Goal: Information Seeking & Learning: Learn about a topic

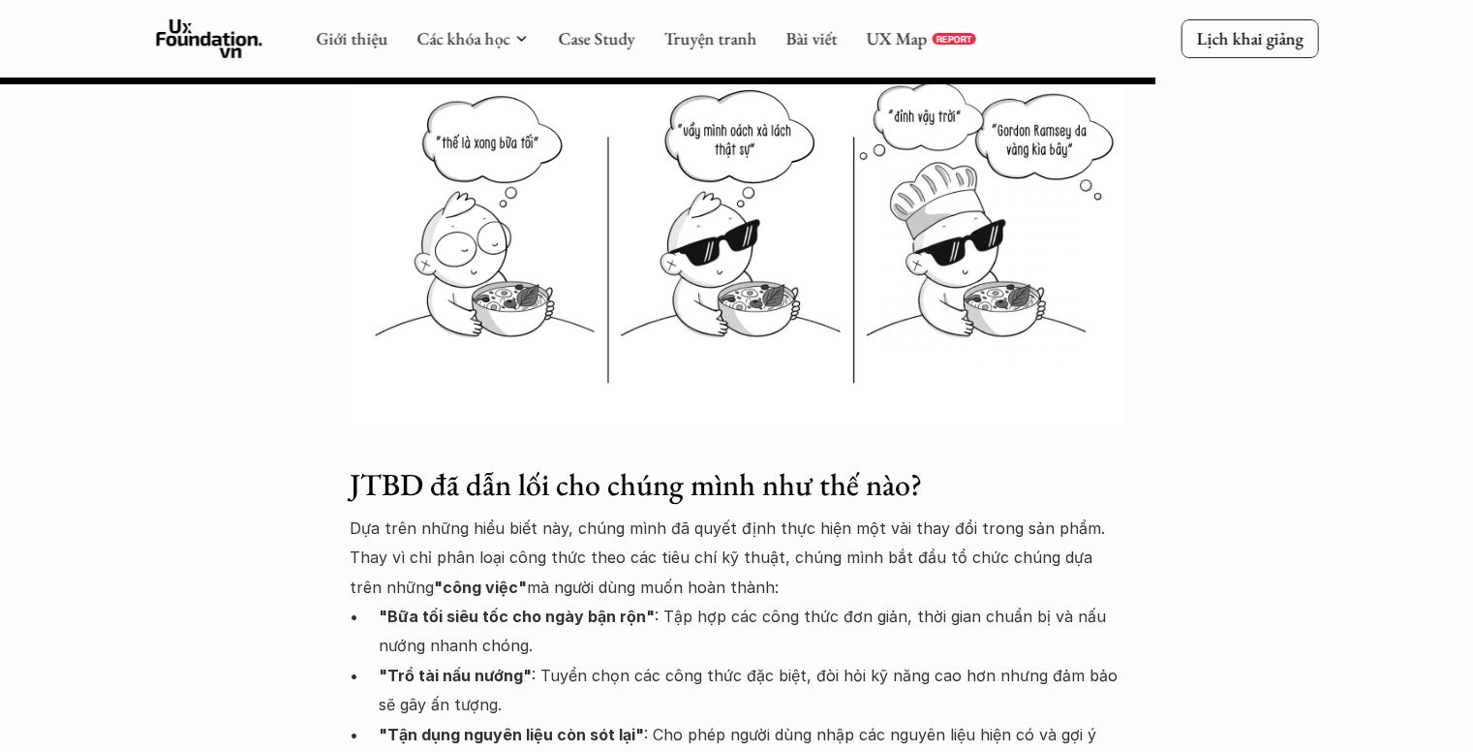
scroll to position [5037, 0]
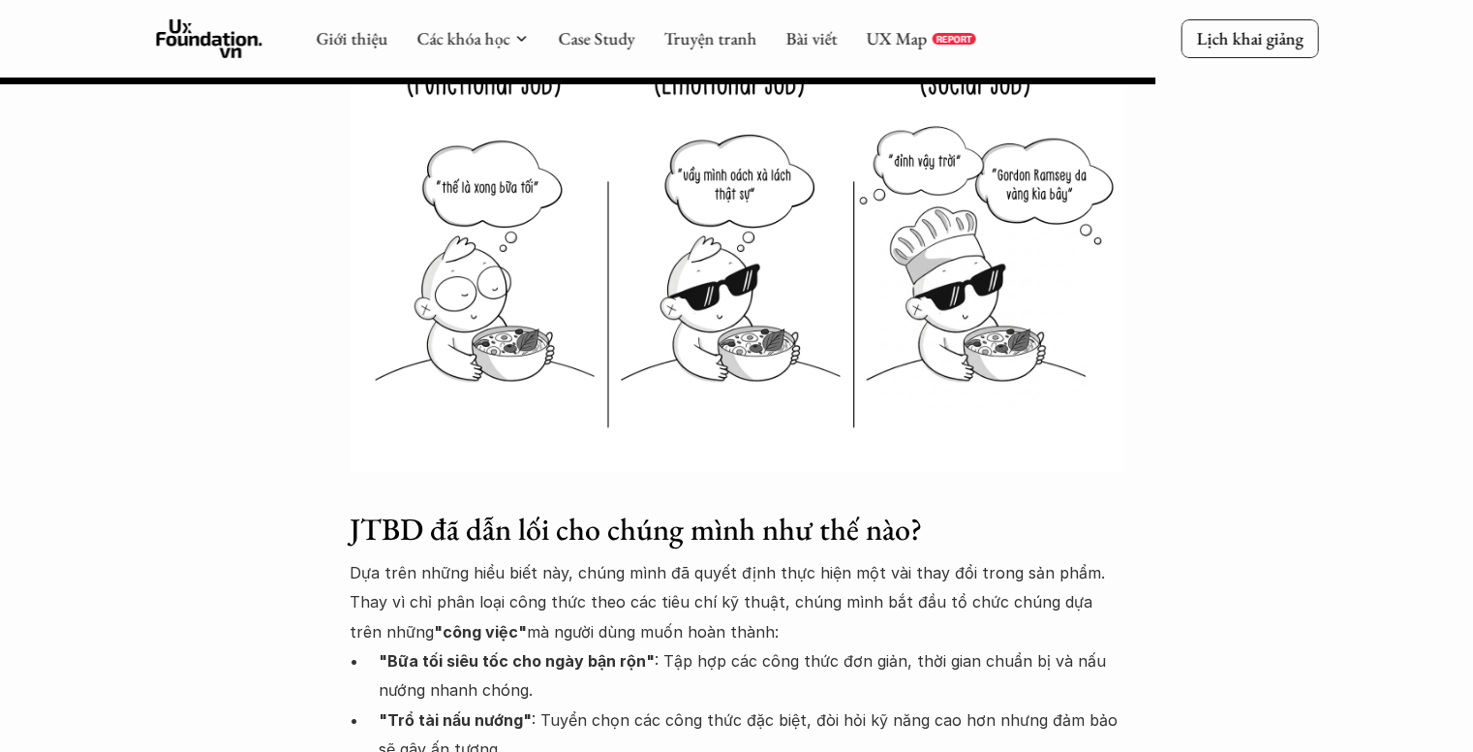
click at [178, 17] on div "Giới thiệu Các khóa học Case Study Truyện tranh Bài viết UX Map REPORT Lịch kha…" at bounding box center [736, 38] width 1473 height 77
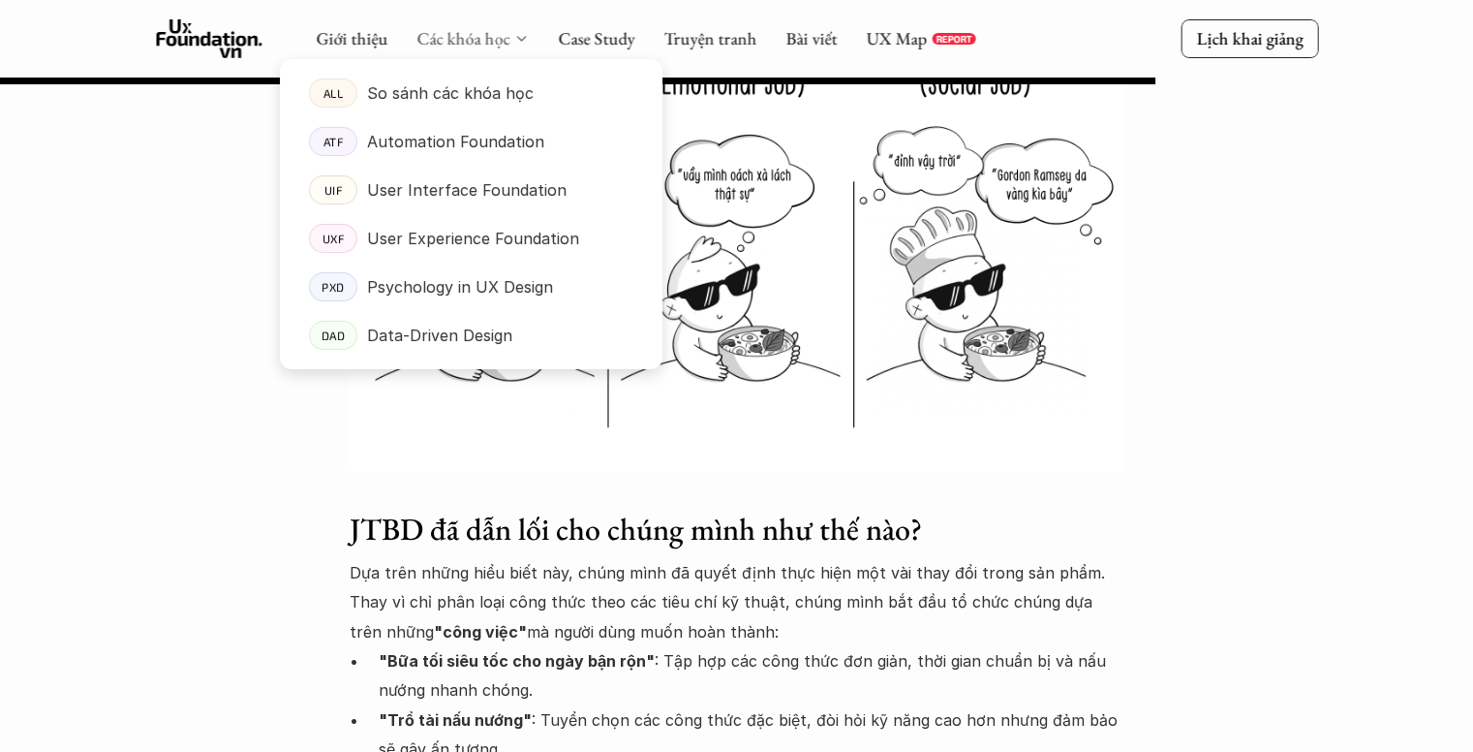
click at [441, 32] on link "Các khóa học" at bounding box center [463, 38] width 93 height 22
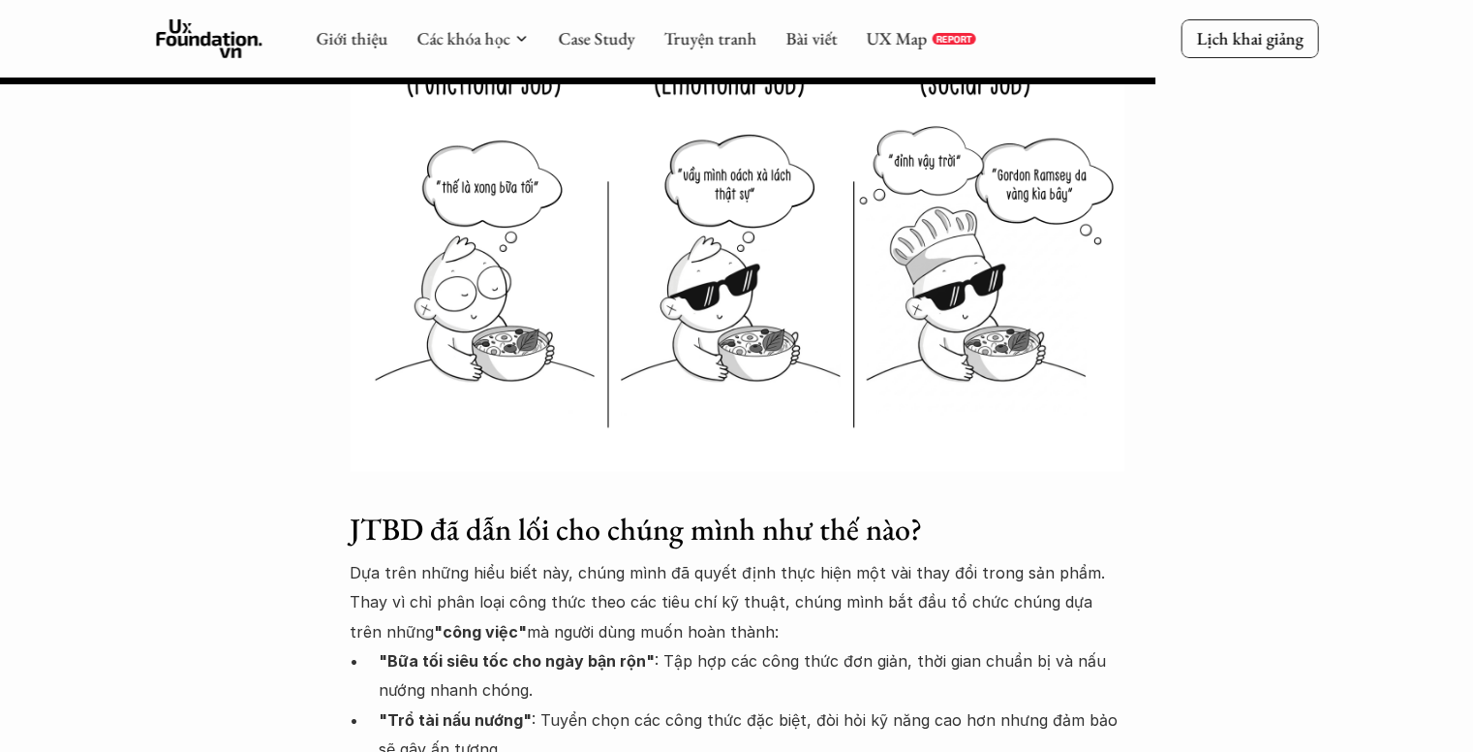
click at [473, 9] on div "Giới thiệu Các khóa học Case Study Truyện tranh Bài viết UX Map REPORT Lịch kha…" at bounding box center [736, 38] width 1473 height 77
click at [446, 34] on link "Các khóa học" at bounding box center [463, 38] width 93 height 22
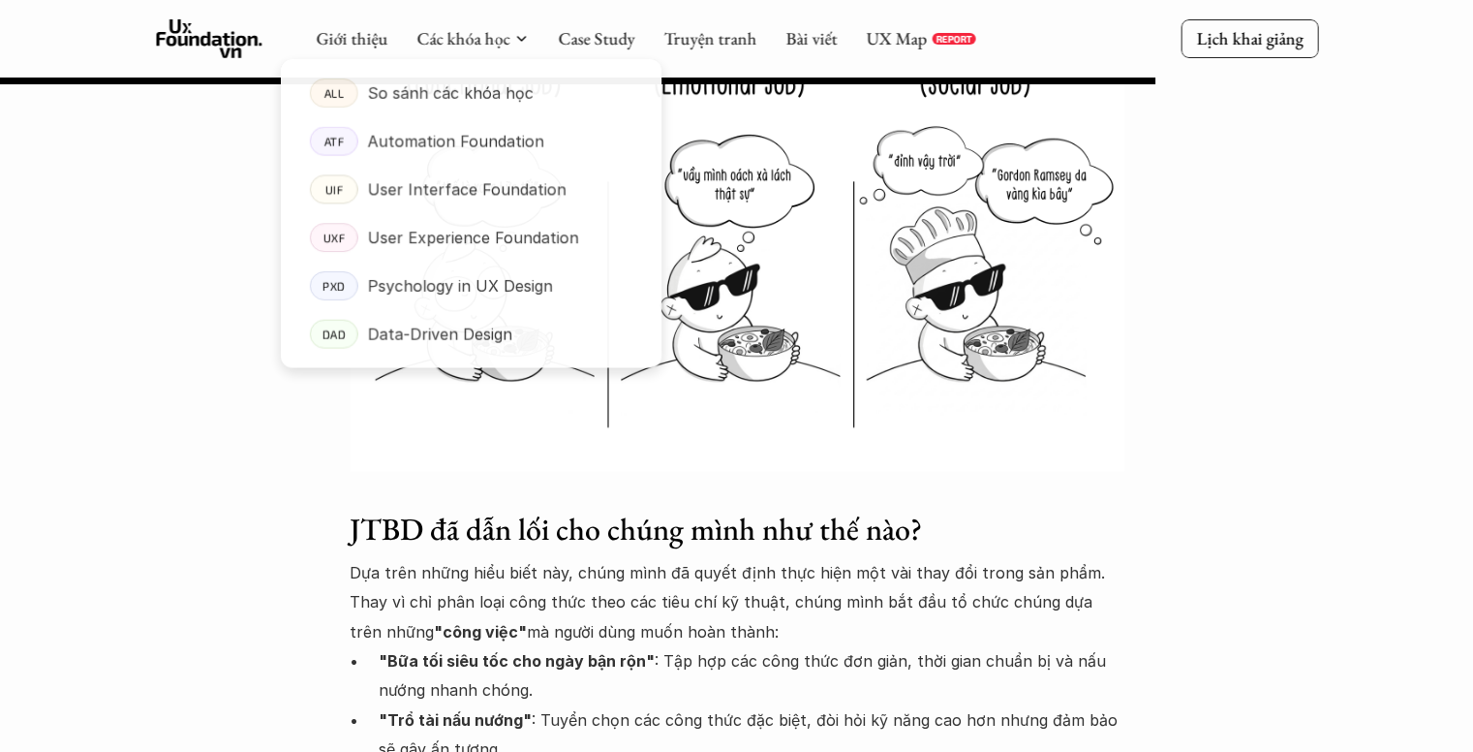
click at [230, 41] on icon at bounding box center [209, 38] width 107 height 39
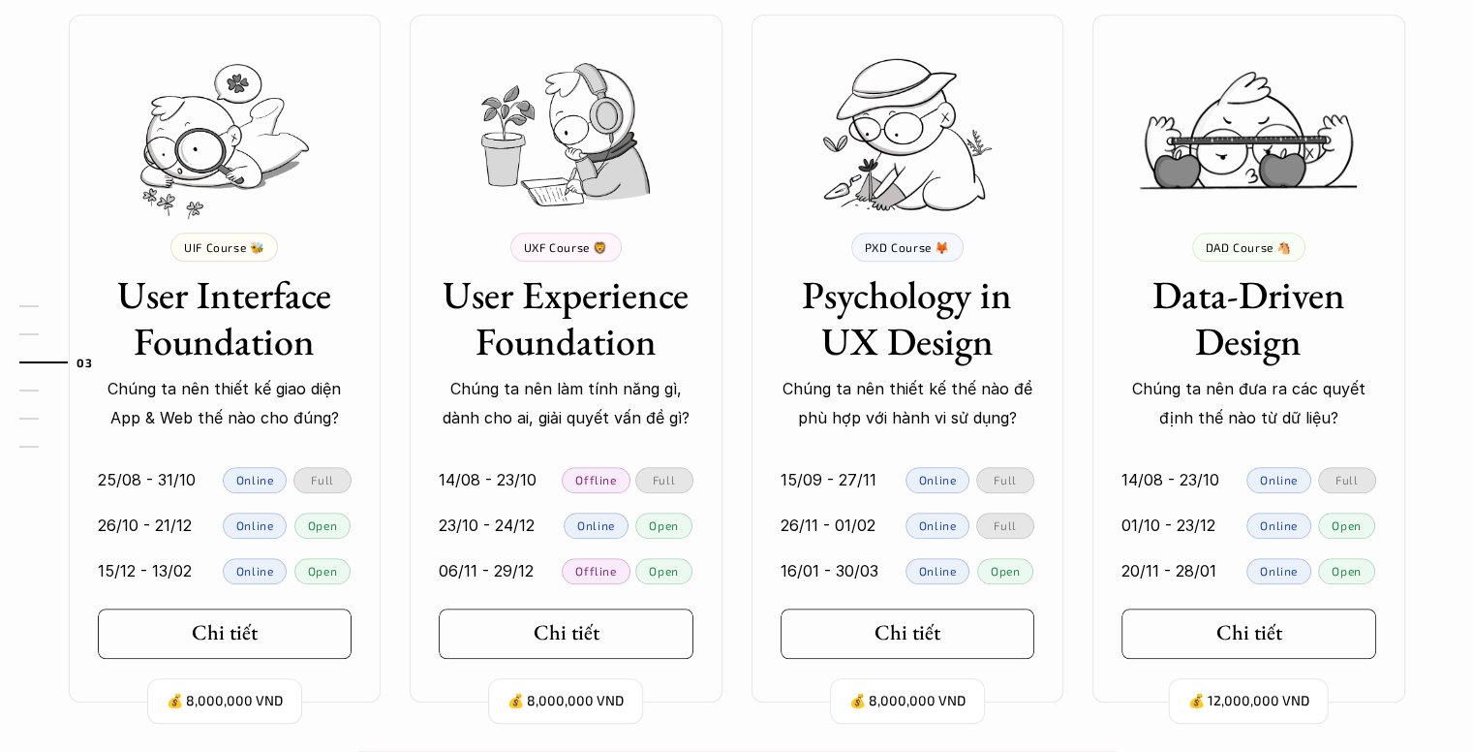
scroll to position [1937, 0]
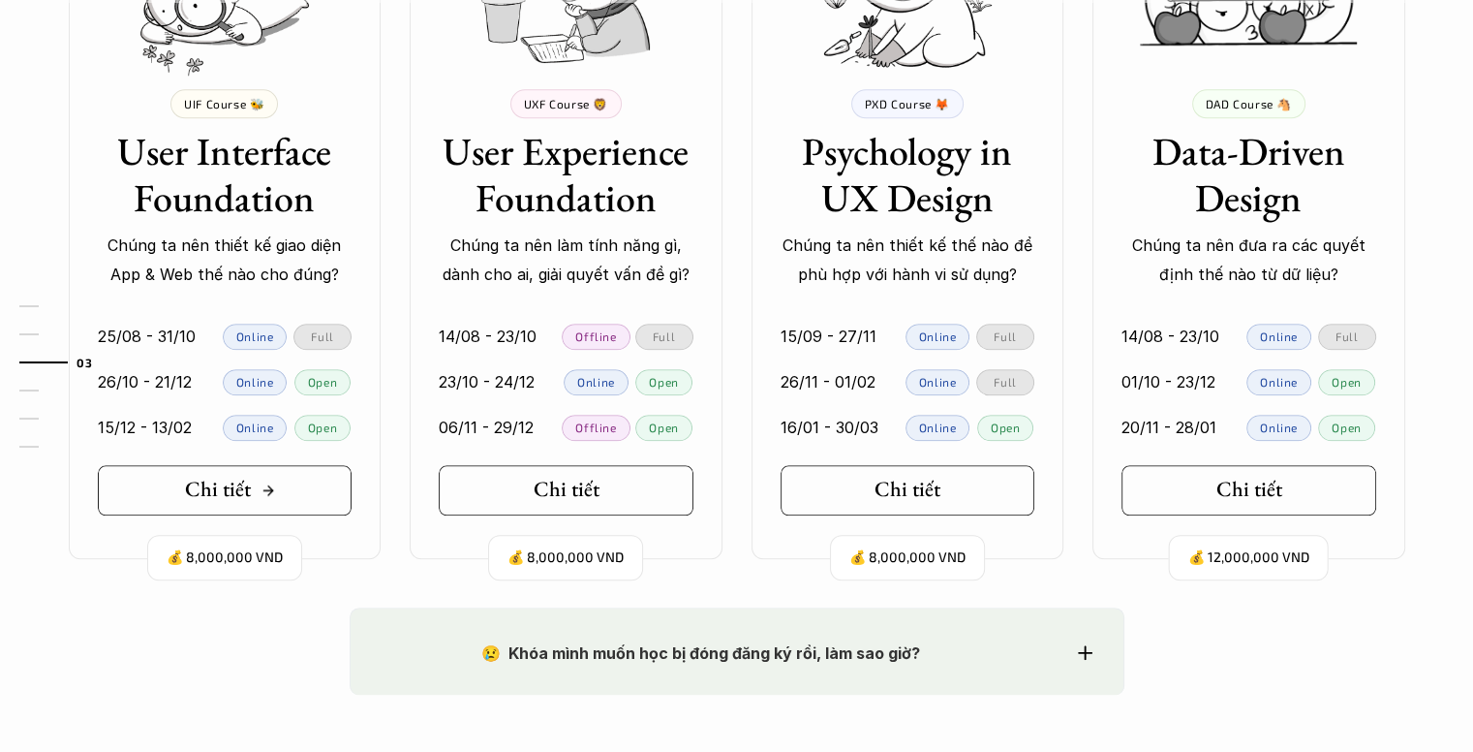
click at [294, 474] on link "Chi tiết" at bounding box center [225, 490] width 255 height 50
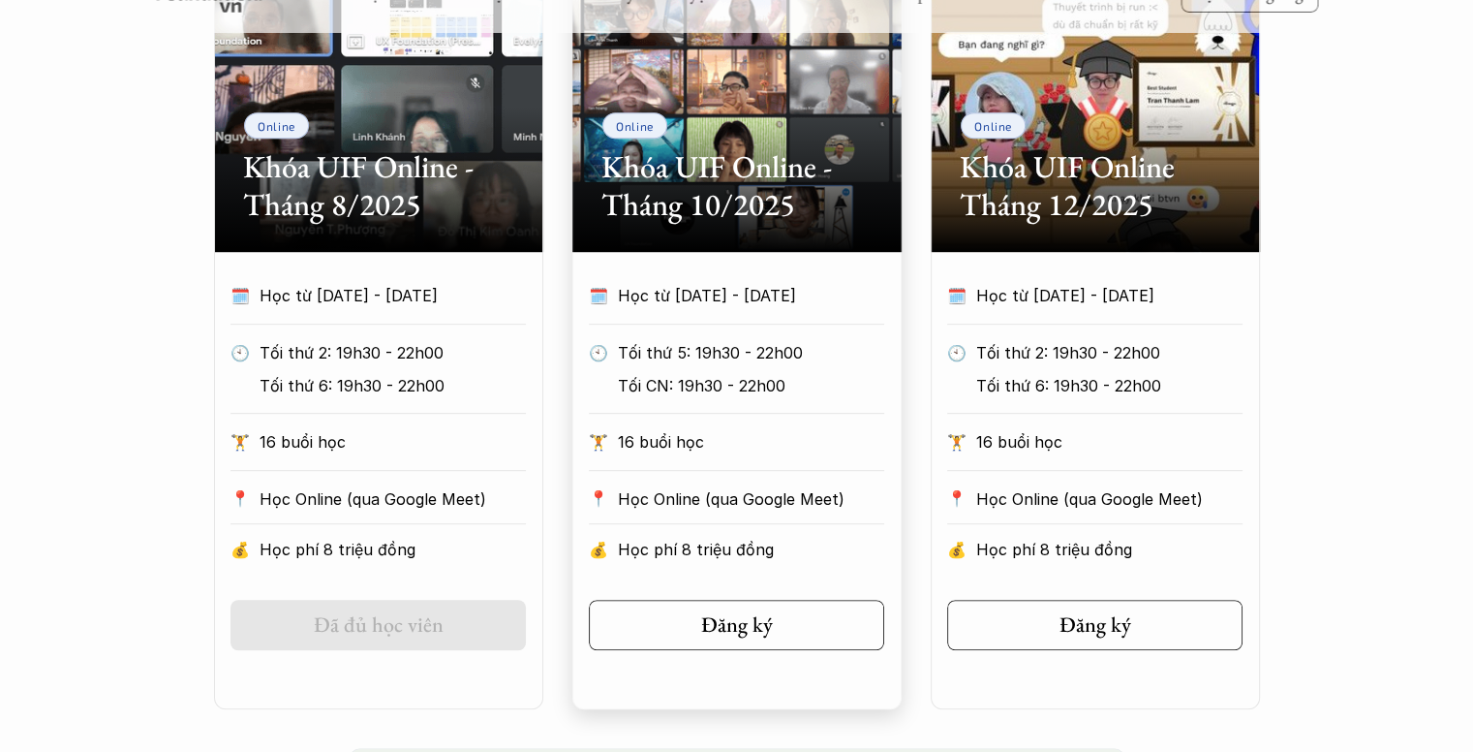
scroll to position [1066, 0]
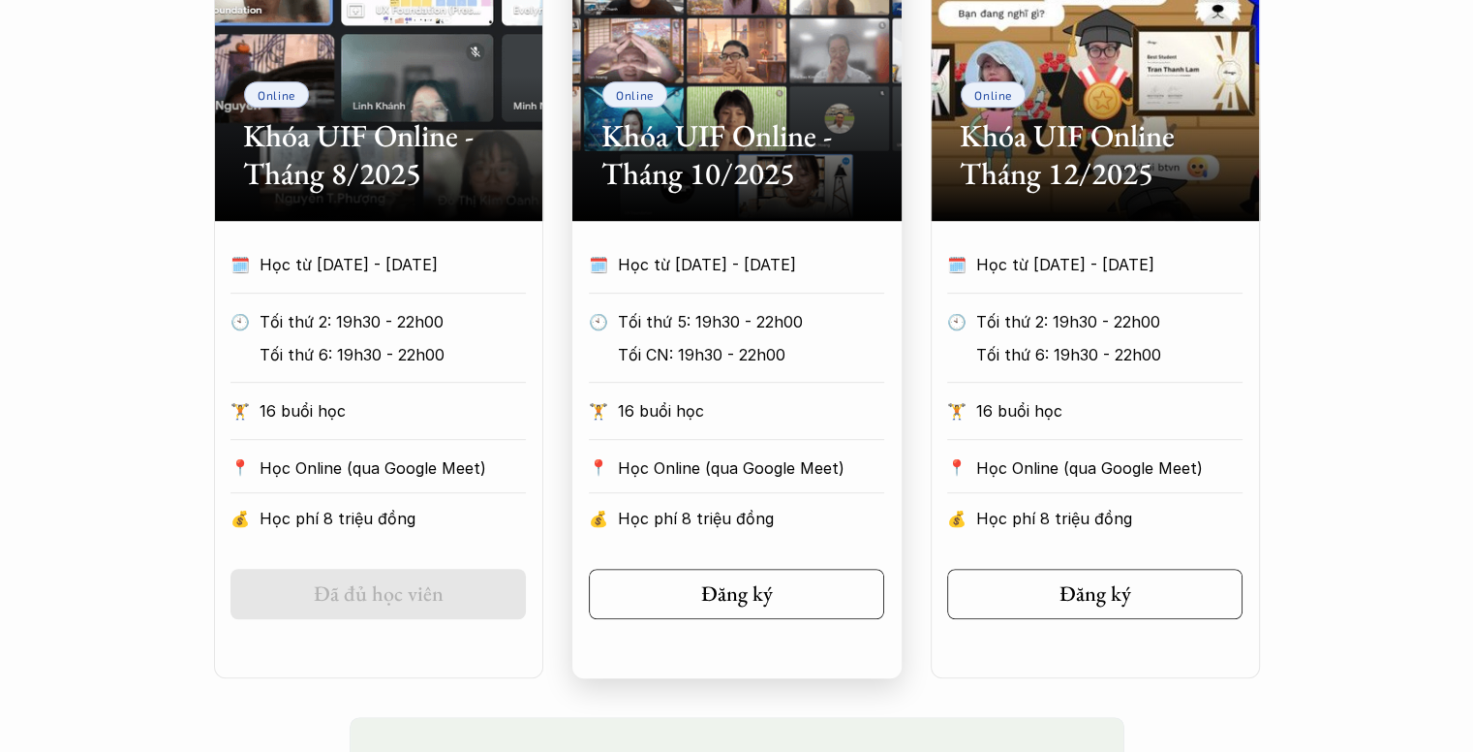
click at [736, 200] on div "Online Khóa UIF Online - Tháng 10/2025" at bounding box center [737, 75] width 329 height 291
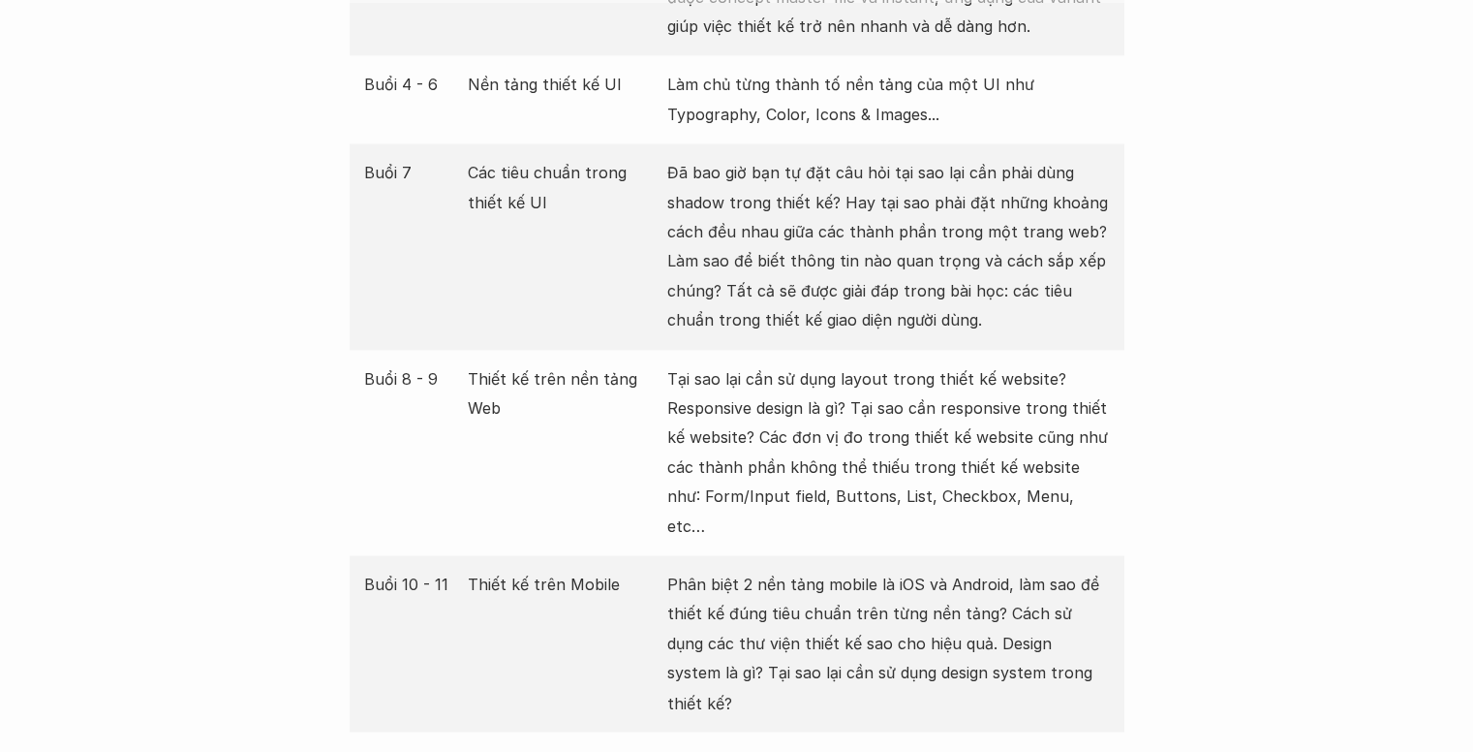
scroll to position [2519, 0]
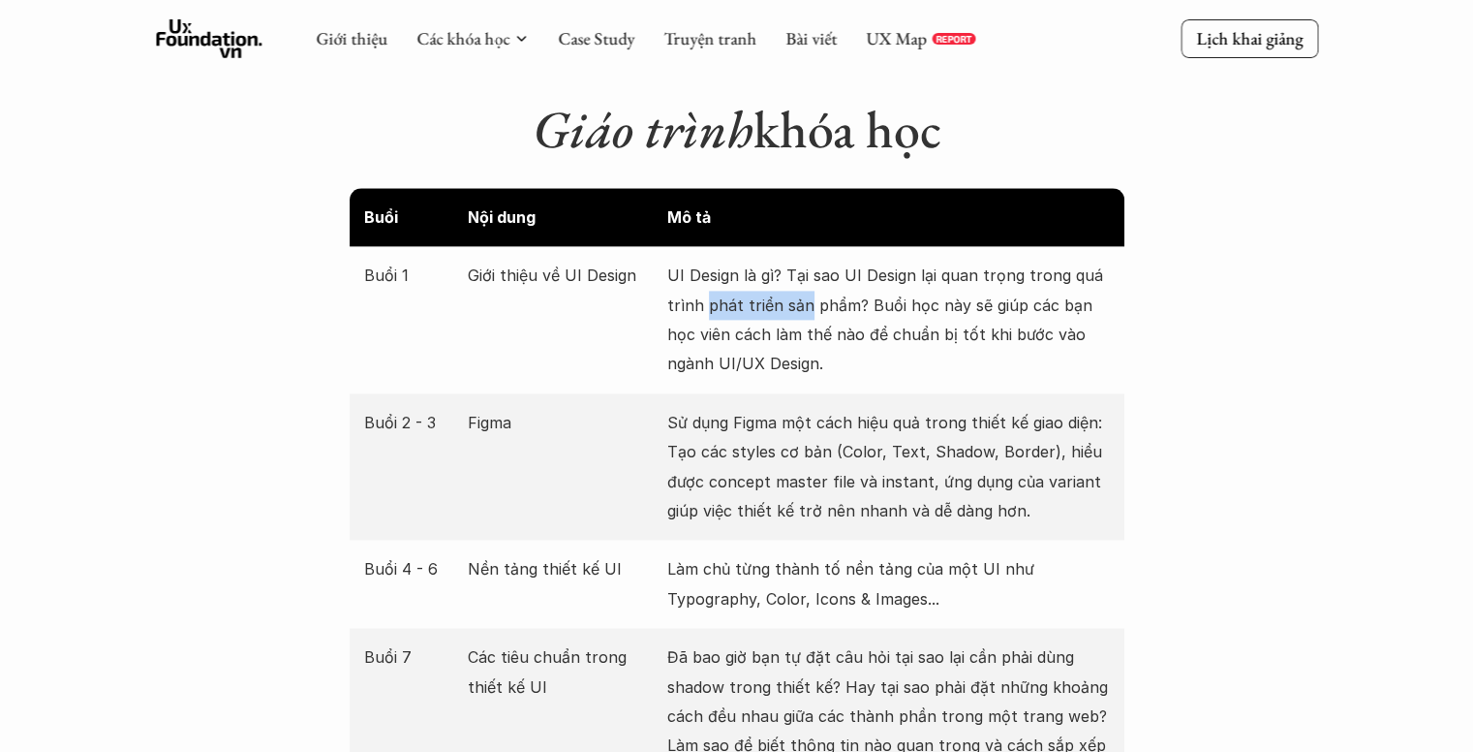
drag, startPoint x: 707, startPoint y: 268, endPoint x: 814, endPoint y: 284, distance: 107.7
click at [813, 284] on p "UI Design là gì? Tại sao UI Design lại quan trọng trong quá trình phát triển sả…" at bounding box center [888, 320] width 443 height 118
click at [814, 284] on p "UI Design là gì? Tại sao UI Design lại quan trọng trong quá trình phát triển sả…" at bounding box center [888, 320] width 443 height 118
click at [816, 289] on p "UI Design là gì? Tại sao UI Design lại quan trọng trong quá trình phát triển sả…" at bounding box center [888, 320] width 443 height 118
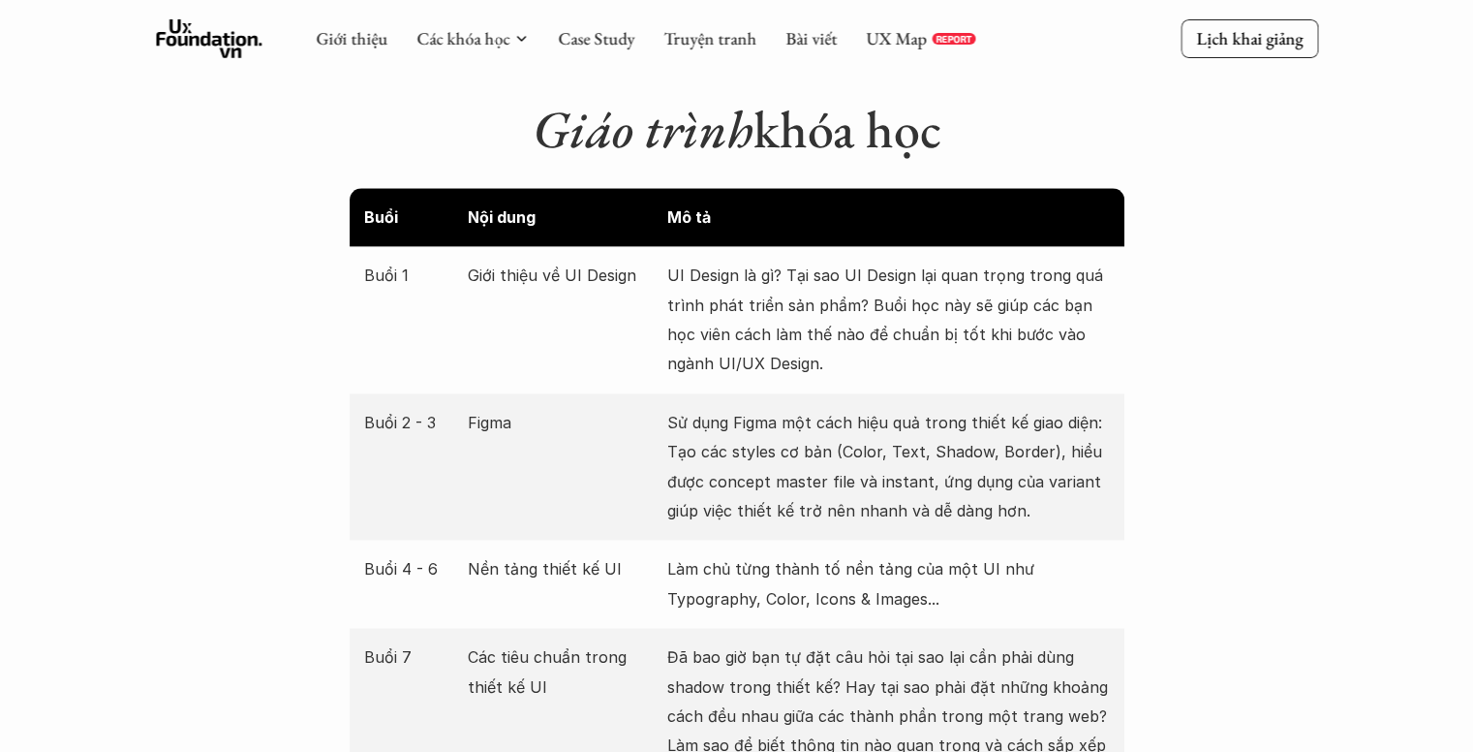
click at [788, 306] on p "UI Design là gì? Tại sao UI Design lại quan trọng trong quá trình phát triển sả…" at bounding box center [888, 320] width 443 height 118
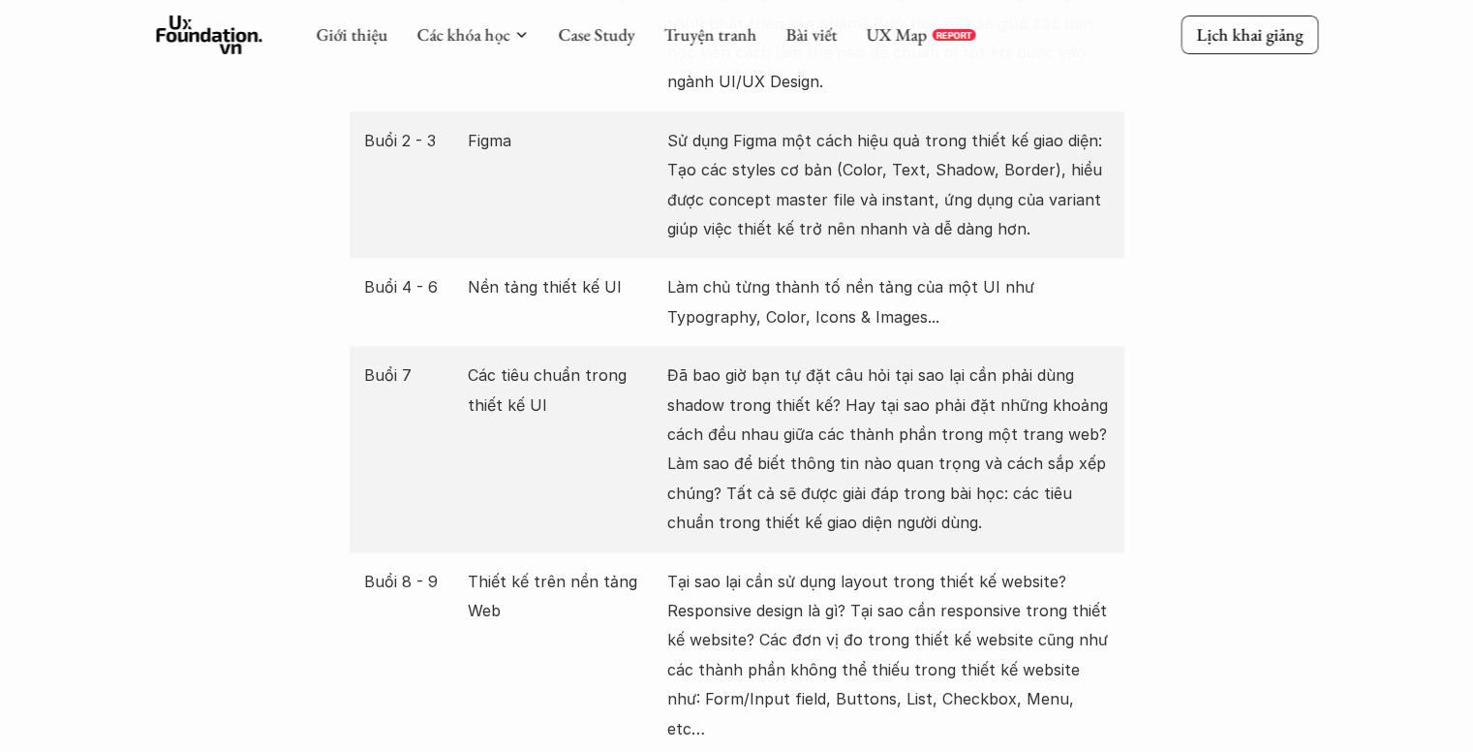
scroll to position [2809, 0]
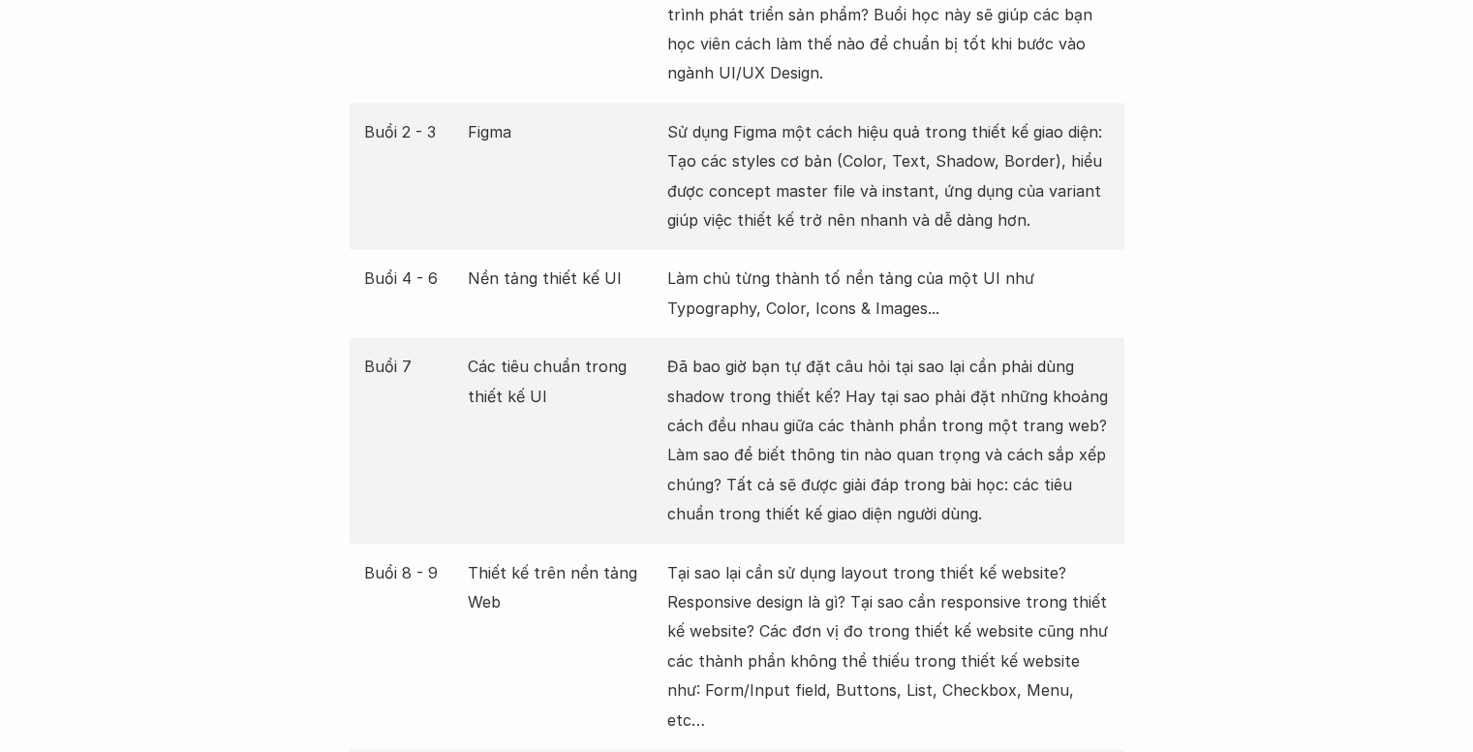
click at [818, 198] on p "Sử dụng Figma một cách hiệu quả trong thiết kế giao diện: Tạo các styles cơ bản…" at bounding box center [888, 176] width 443 height 118
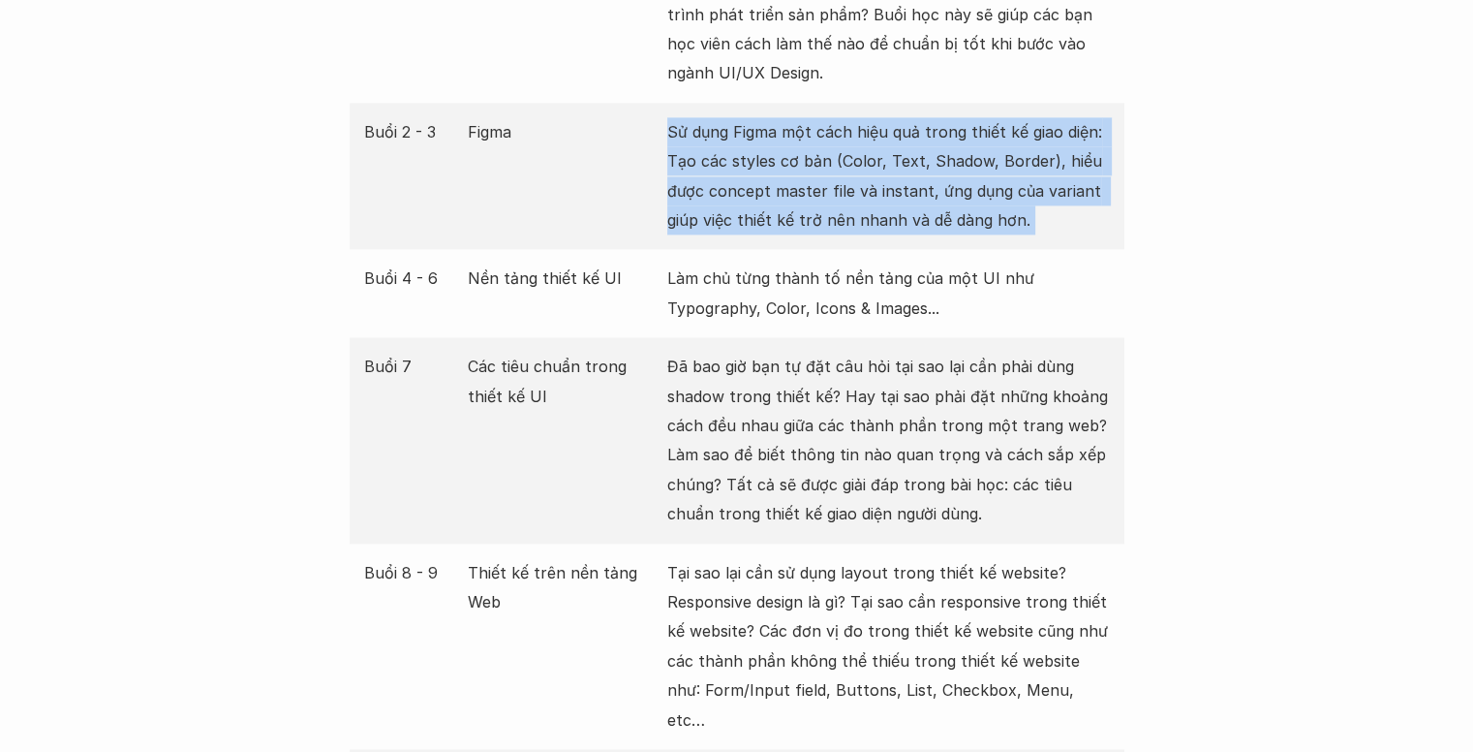
click at [818, 198] on p "Sử dụng Figma một cách hiệu quả trong thiết kế giao diện: Tạo các styles cơ bản…" at bounding box center [888, 176] width 443 height 118
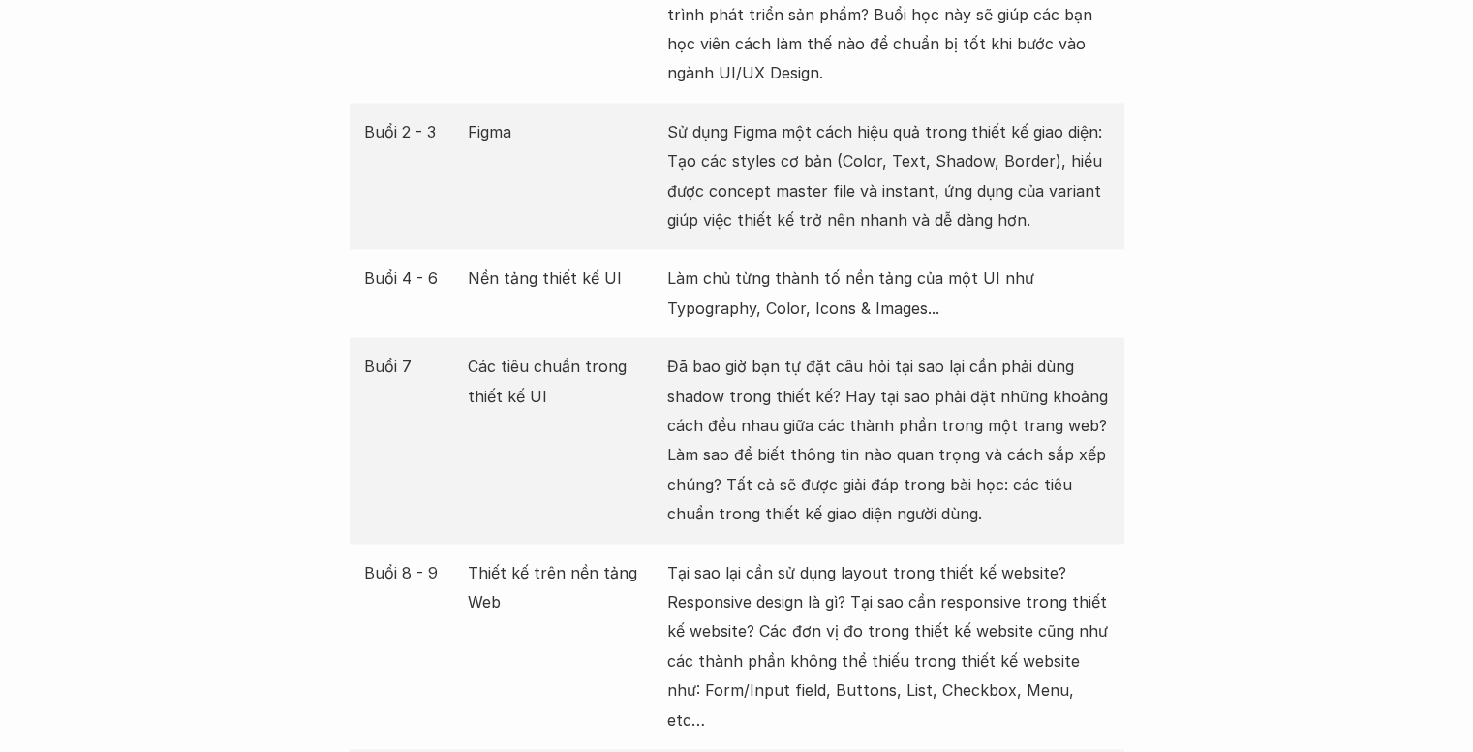
click at [771, 263] on p "Làm chủ từng thành tố nền tảng của một UI như Typography, Color, Icons & Images…" at bounding box center [888, 292] width 443 height 59
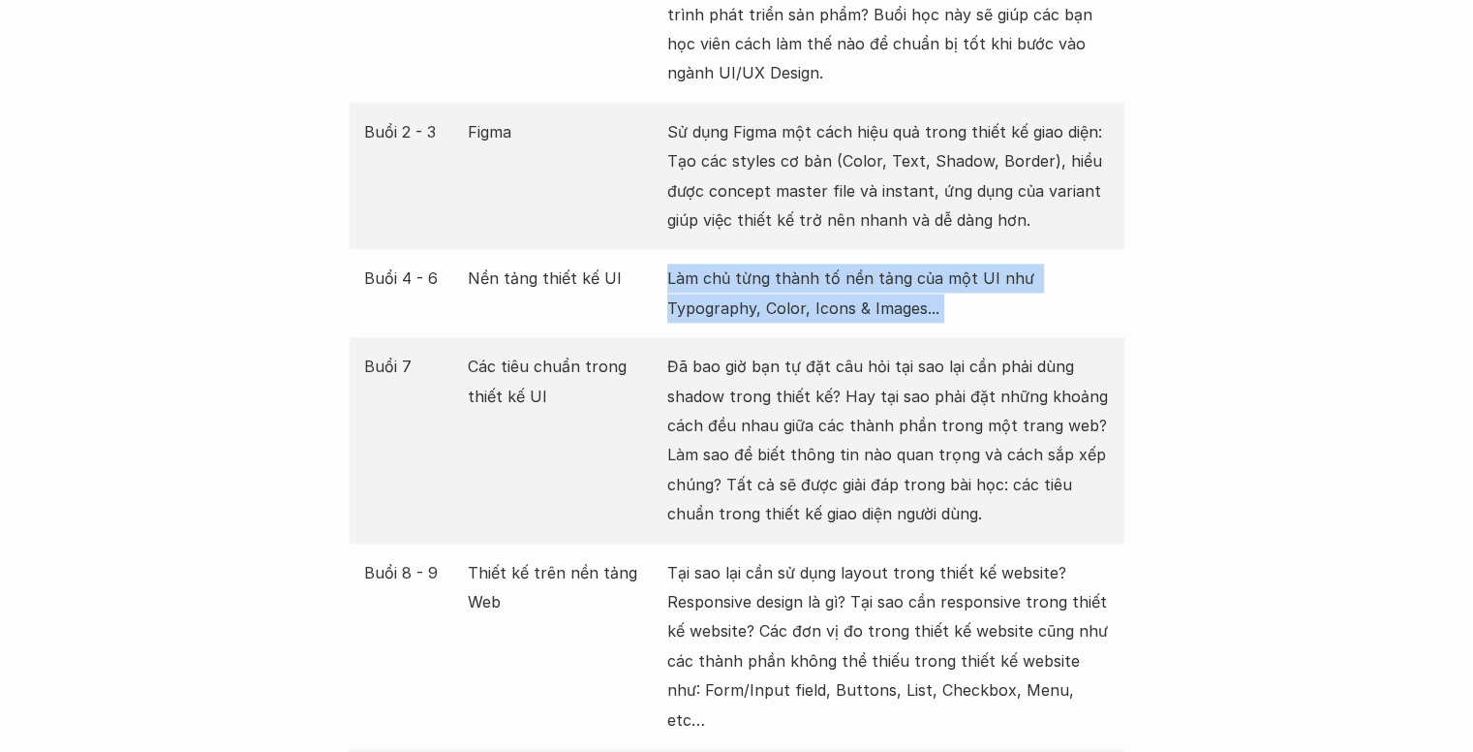
click at [771, 263] on p "Làm chủ từng thành tố nền tảng của một UI như Typography, Color, Icons & Images…" at bounding box center [888, 292] width 443 height 59
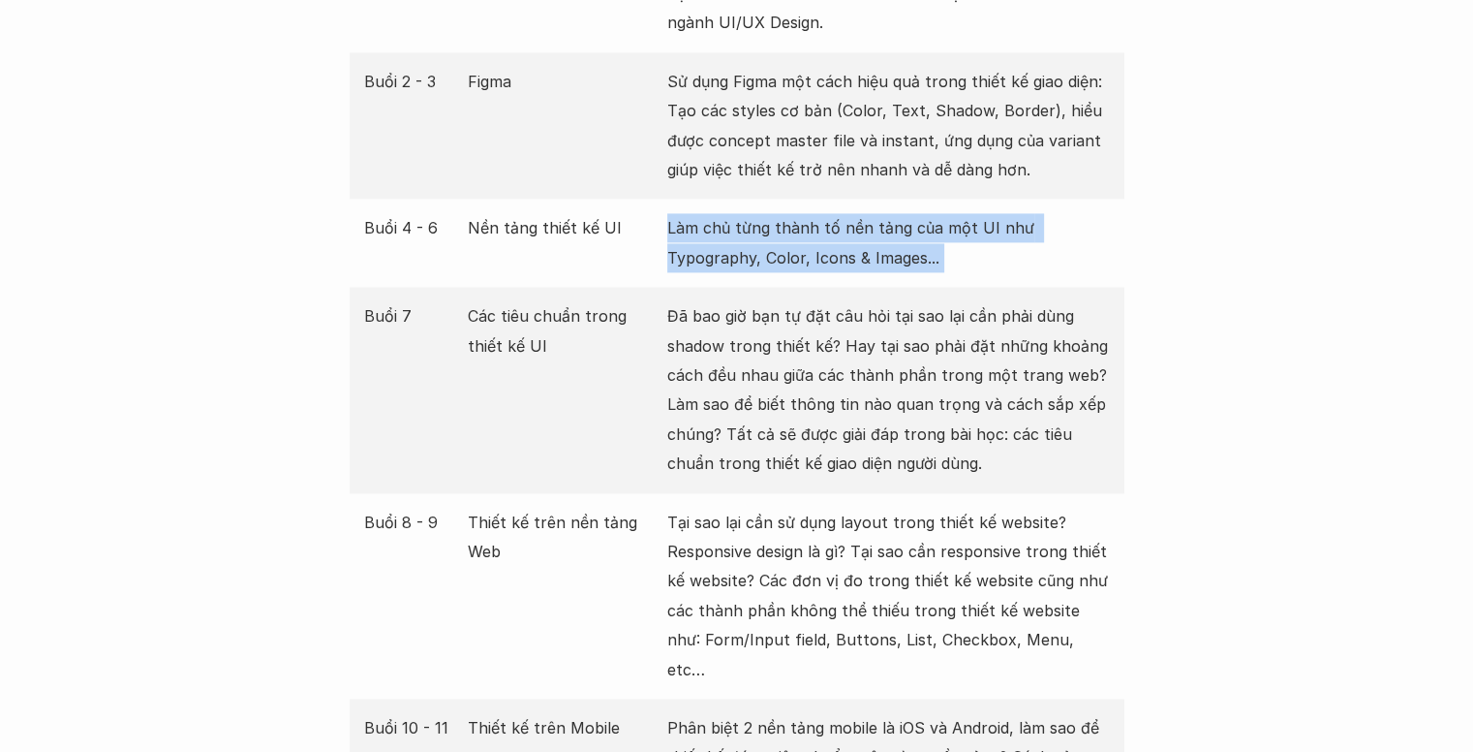
scroll to position [2906, 0]
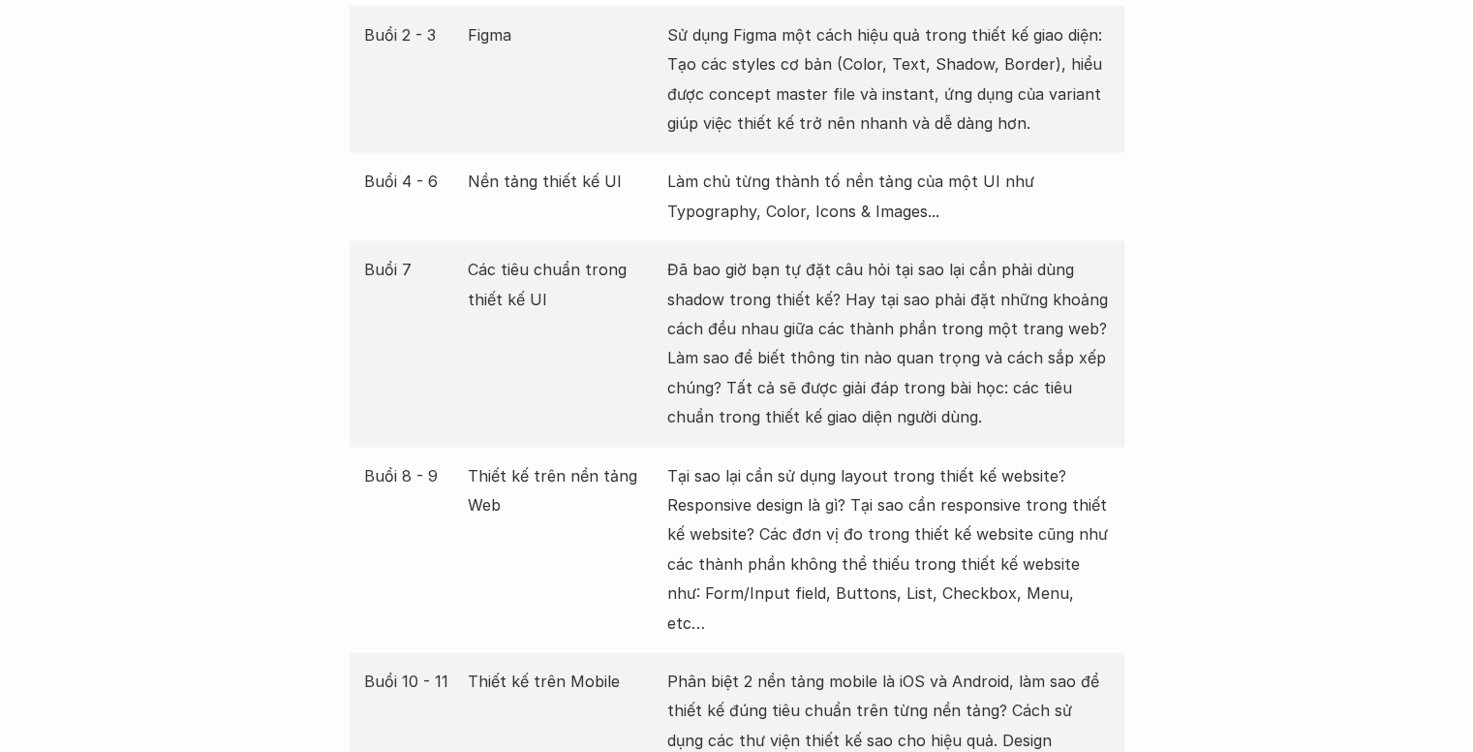
click at [766, 274] on p "Đã bao giờ bạn tự đặt câu hỏi tại sao lại cần phải dùng shadow trong thiết kế? …" at bounding box center [888, 343] width 443 height 176
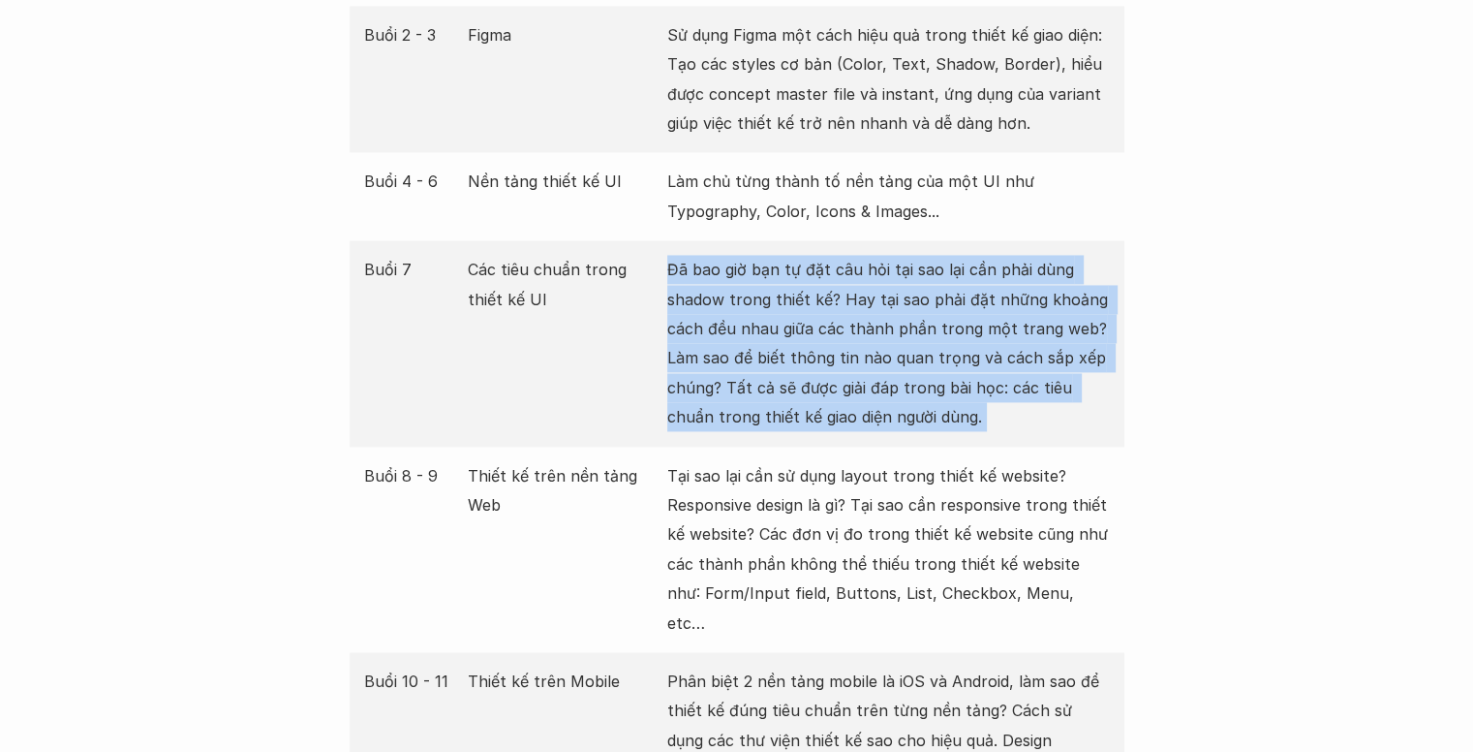
click at [766, 274] on p "Đã bao giờ bạn tự đặt câu hỏi tại sao lại cần phải dùng shadow trong thiết kế? …" at bounding box center [888, 343] width 443 height 176
click at [774, 274] on p "Đã bao giờ bạn tự đặt câu hỏi tại sao lại cần phải dùng shadow trong thiết kế? …" at bounding box center [888, 343] width 443 height 176
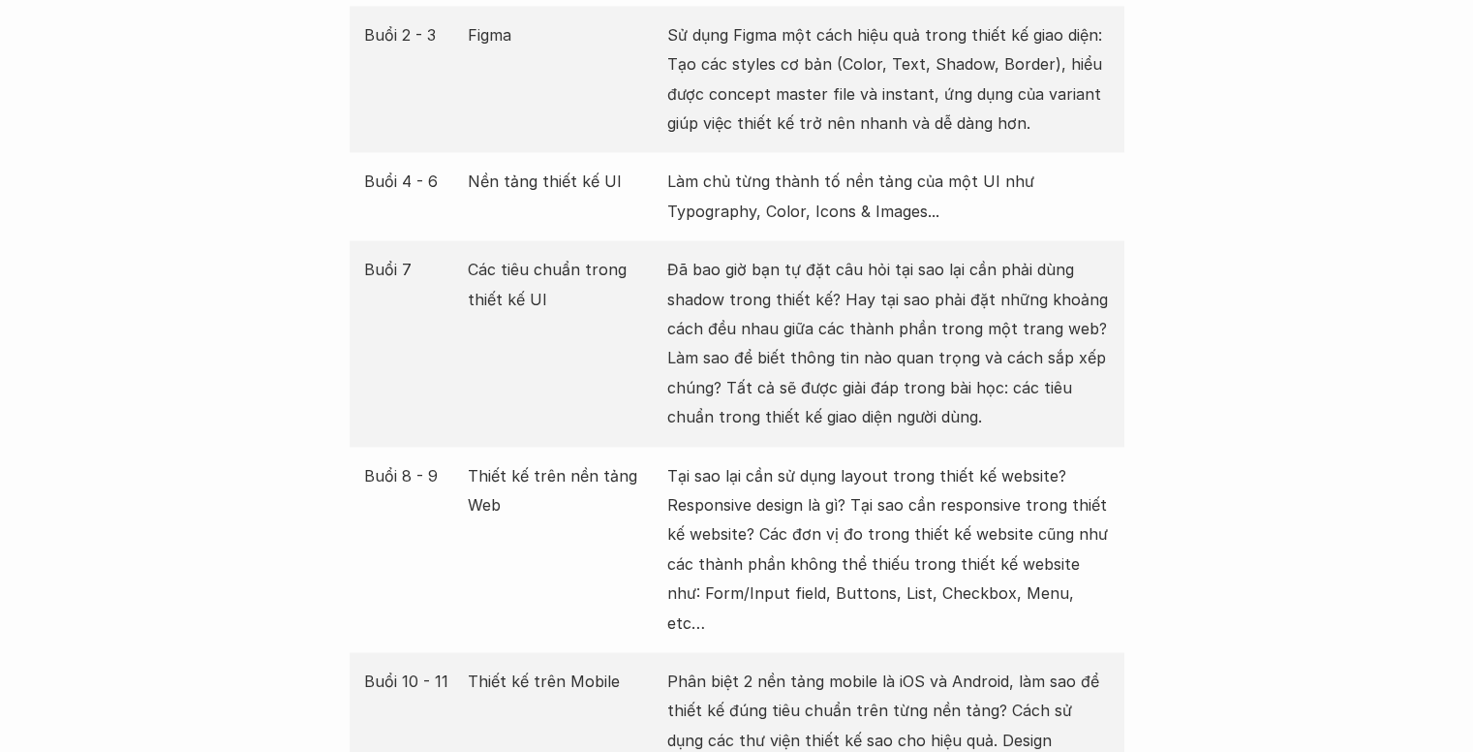
click at [829, 272] on p "Đã bao giờ bạn tự đặt câu hỏi tại sao lại cần phải dùng shadow trong thiết kế? …" at bounding box center [888, 343] width 443 height 176
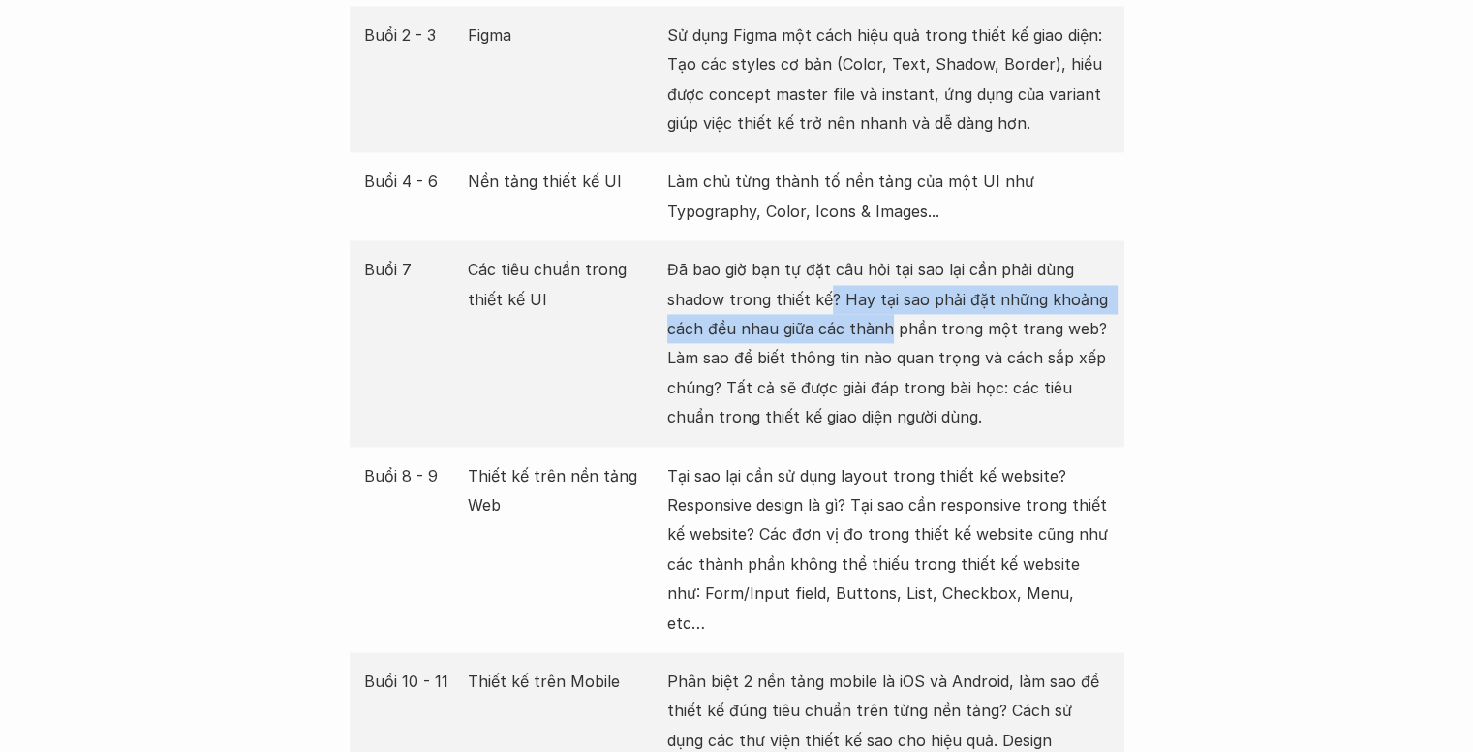
drag, startPoint x: 829, startPoint y: 272, endPoint x: 852, endPoint y: 309, distance: 43.5
click at [852, 308] on p "Đã bao giờ bạn tự đặt câu hỏi tại sao lại cần phải dùng shadow trong thiết kế? …" at bounding box center [888, 343] width 443 height 176
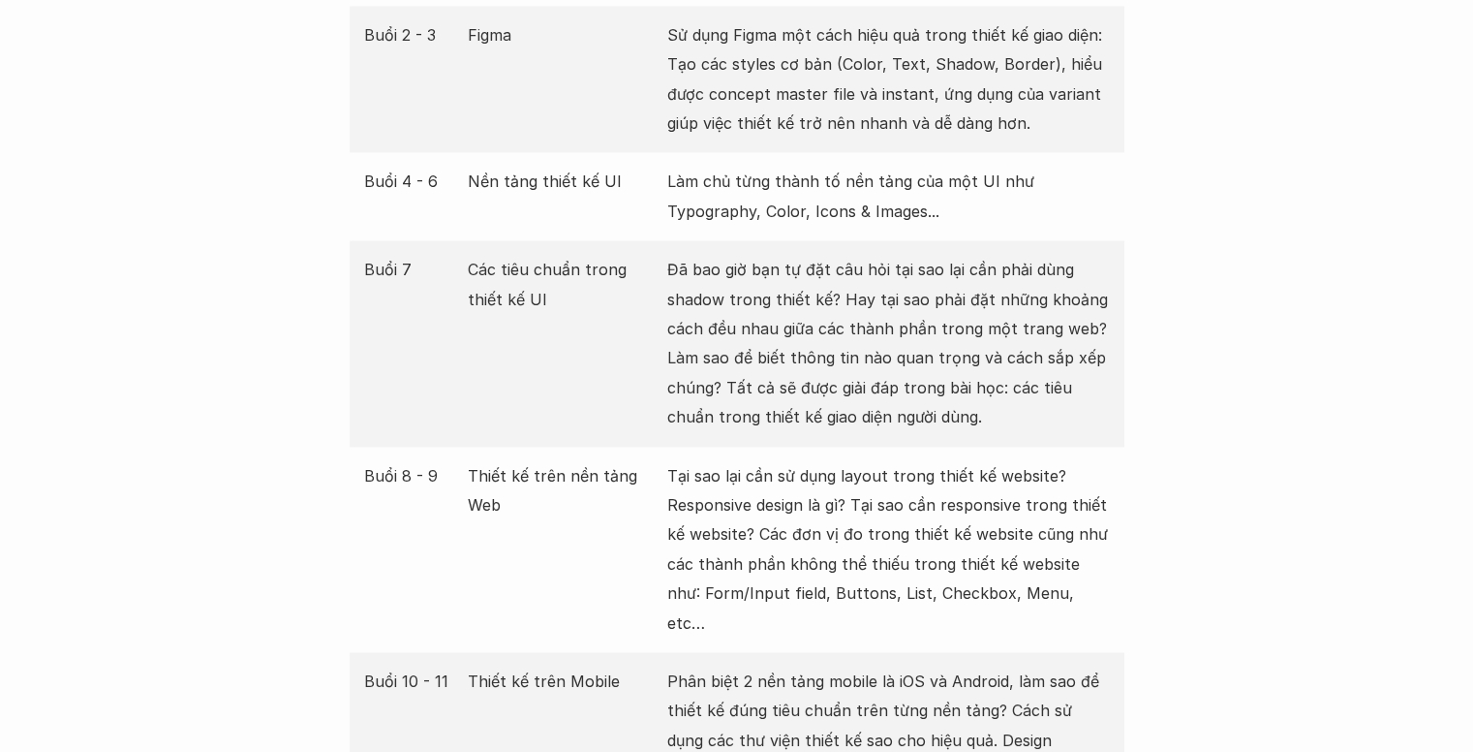
click at [814, 325] on p "Đã bao giờ bạn tự đặt câu hỏi tại sao lại cần phải dùng shadow trong thiết kế? …" at bounding box center [888, 343] width 443 height 176
drag, startPoint x: 739, startPoint y: 351, endPoint x: 979, endPoint y: 371, distance: 241.1
click at [979, 371] on p "Đã bao giờ bạn tự đặt câu hỏi tại sao lại cần phải dùng shadow trong thiết kế? …" at bounding box center [888, 343] width 443 height 176
click at [951, 377] on p "Đã bao giờ bạn tự đặt câu hỏi tại sao lại cần phải dùng shadow trong thiết kế? …" at bounding box center [888, 343] width 443 height 176
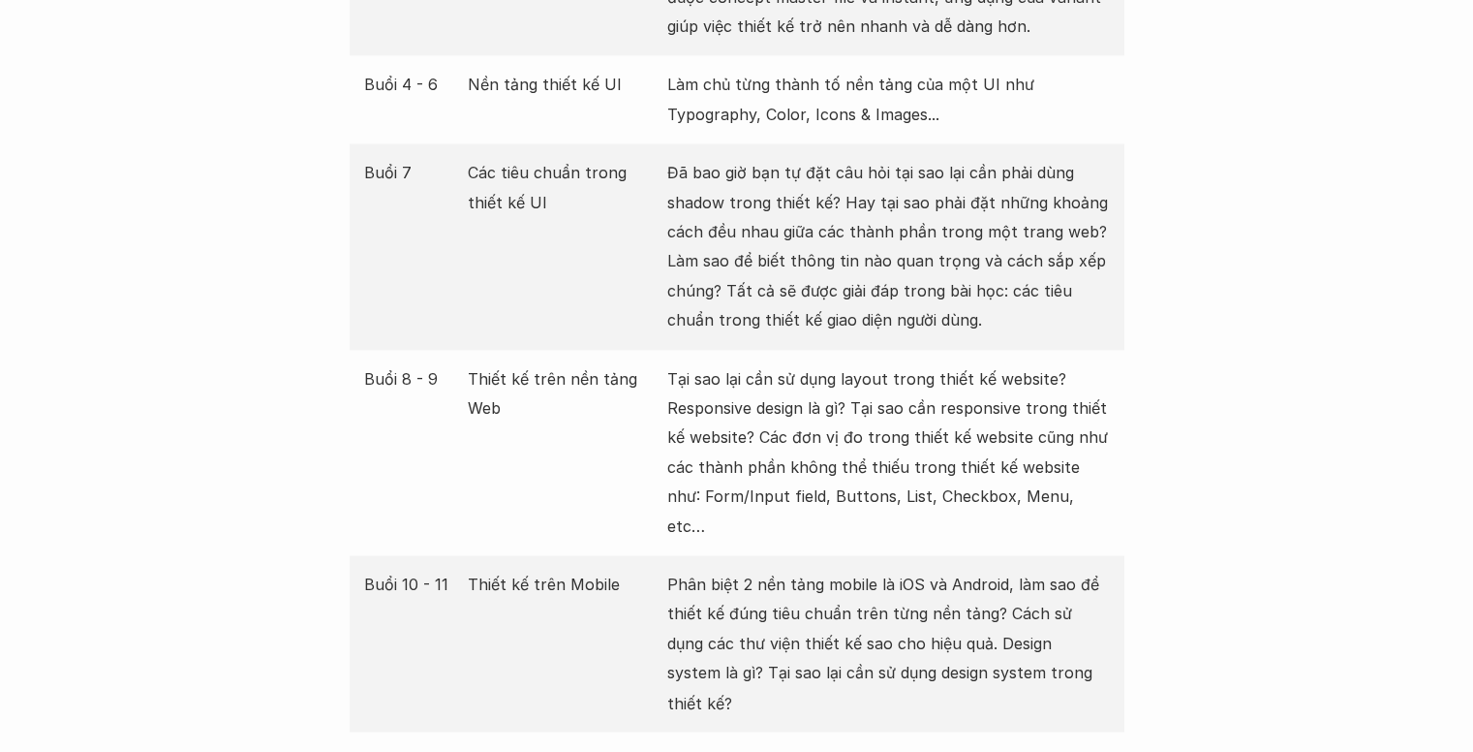
scroll to position [3100, 0]
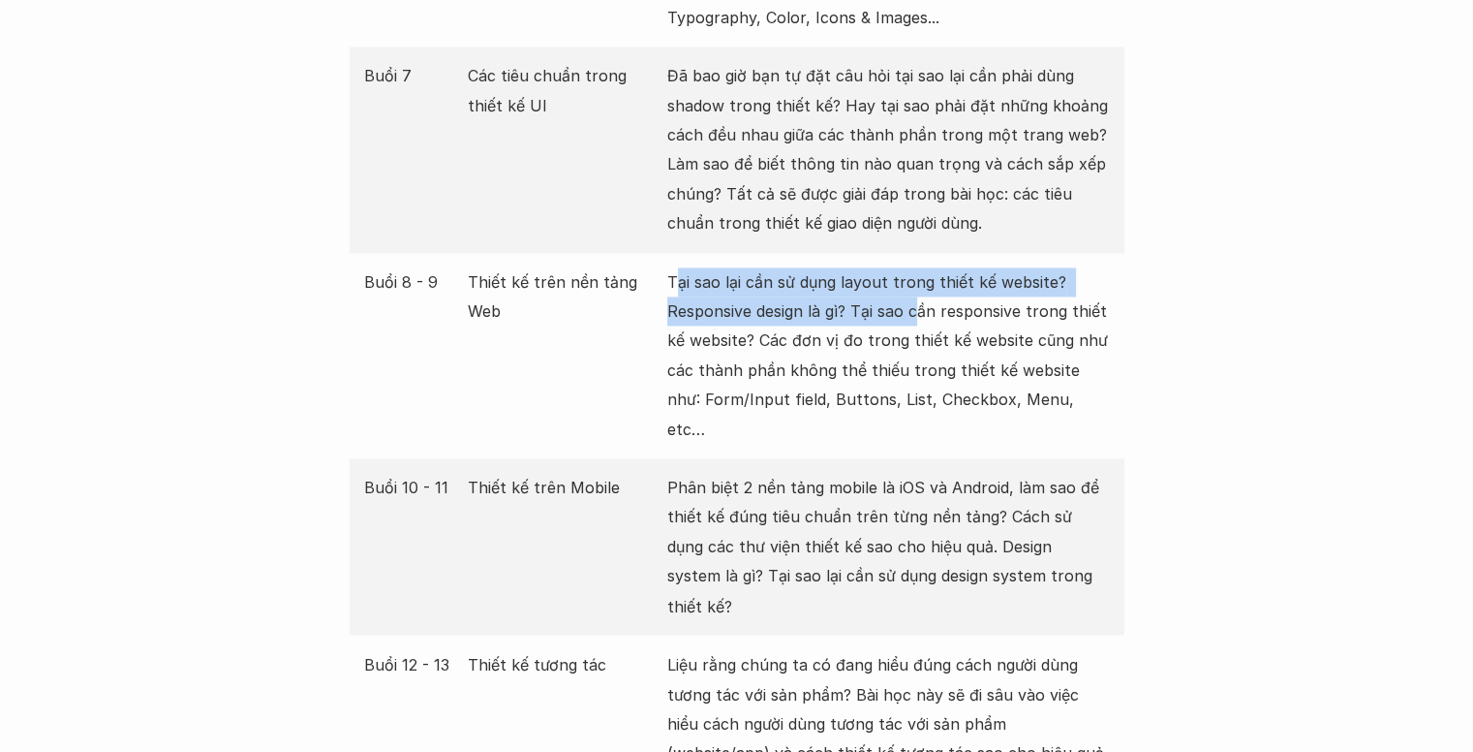
drag, startPoint x: 673, startPoint y: 261, endPoint x: 920, endPoint y: 290, distance: 248.7
click at [920, 290] on p "Tại sao lại cần sử dụng layout trong thiết kế website? Responsive design là gì?…" at bounding box center [888, 355] width 443 height 176
click at [918, 294] on p "Tại sao lại cần sử dụng layout trong thiết kế website? Responsive design là gì?…" at bounding box center [888, 355] width 443 height 176
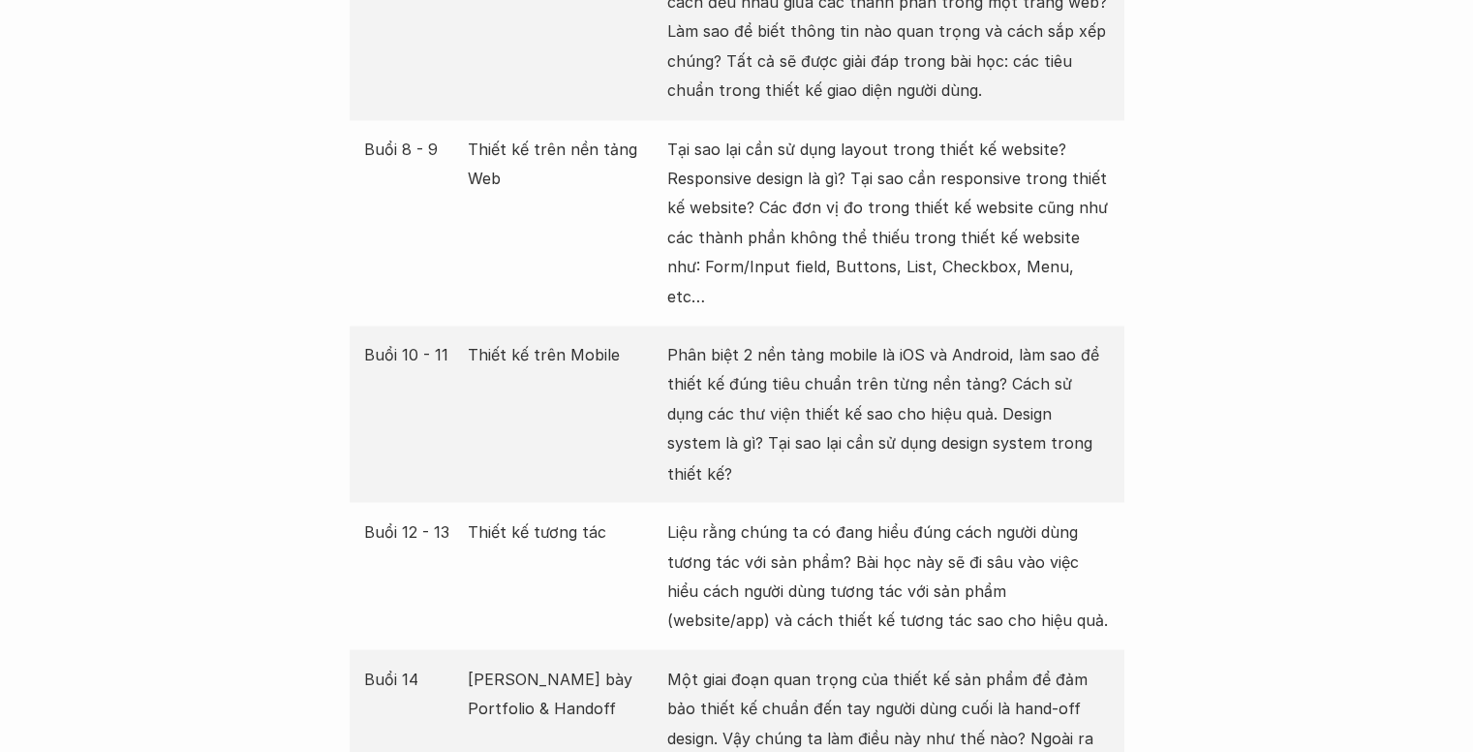
scroll to position [3294, 0]
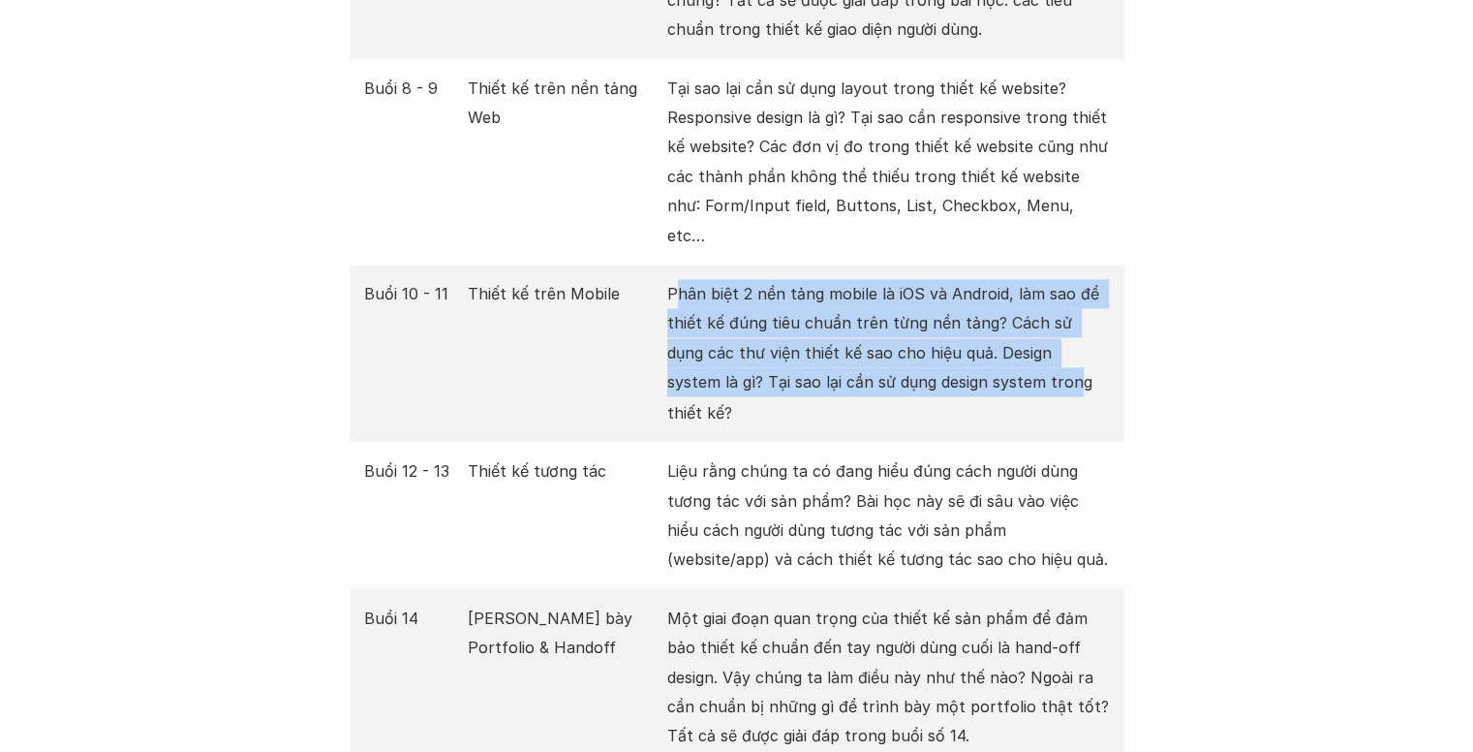
drag, startPoint x: 673, startPoint y: 229, endPoint x: 987, endPoint y: 311, distance: 324.5
click at [983, 311] on p "Phân biệt 2 nền tảng mobile là iOS và Android, làm sao để thiết kế đúng tiêu ch…" at bounding box center [888, 352] width 443 height 147
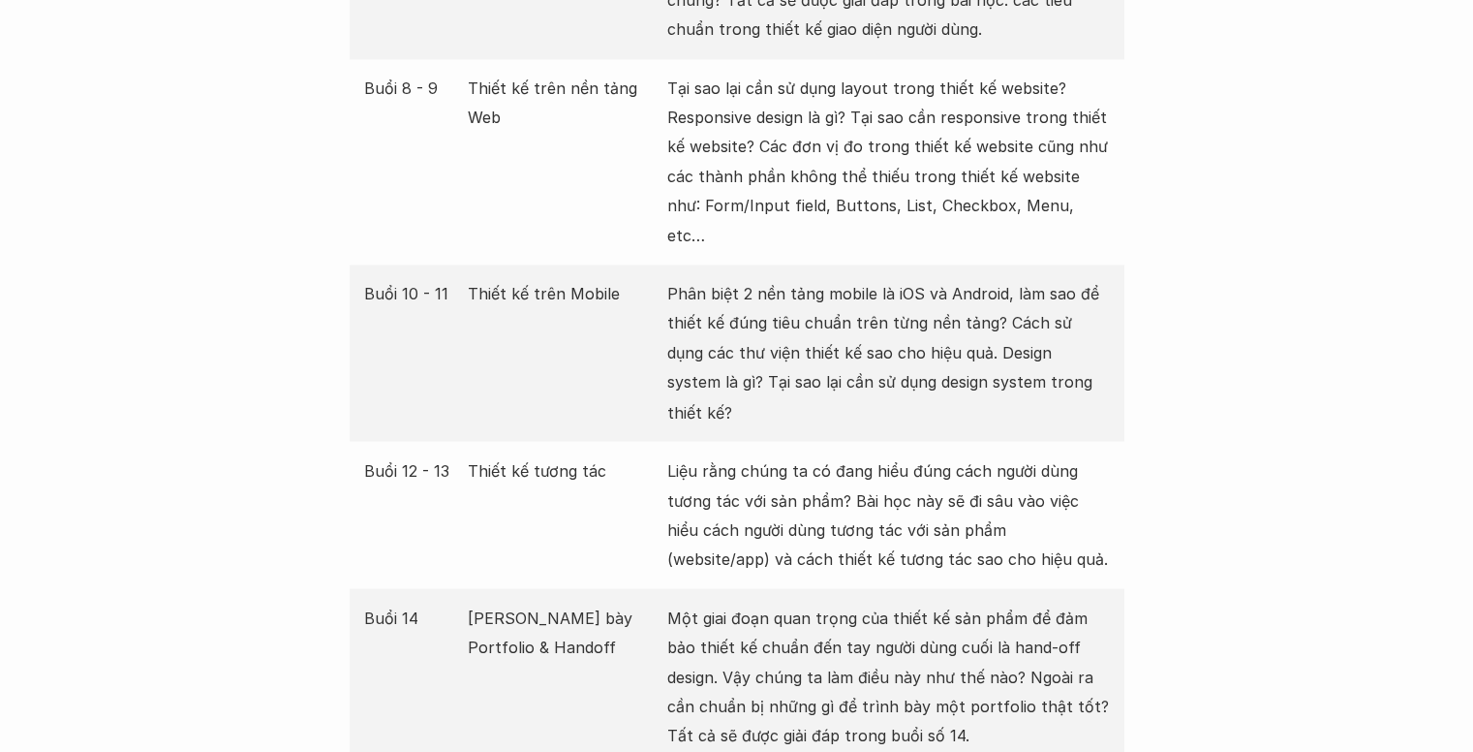
click at [988, 311] on p "Phân biệt 2 nền tảng mobile là iOS và Android, làm sao để thiết kế đúng tiêu ch…" at bounding box center [888, 352] width 443 height 147
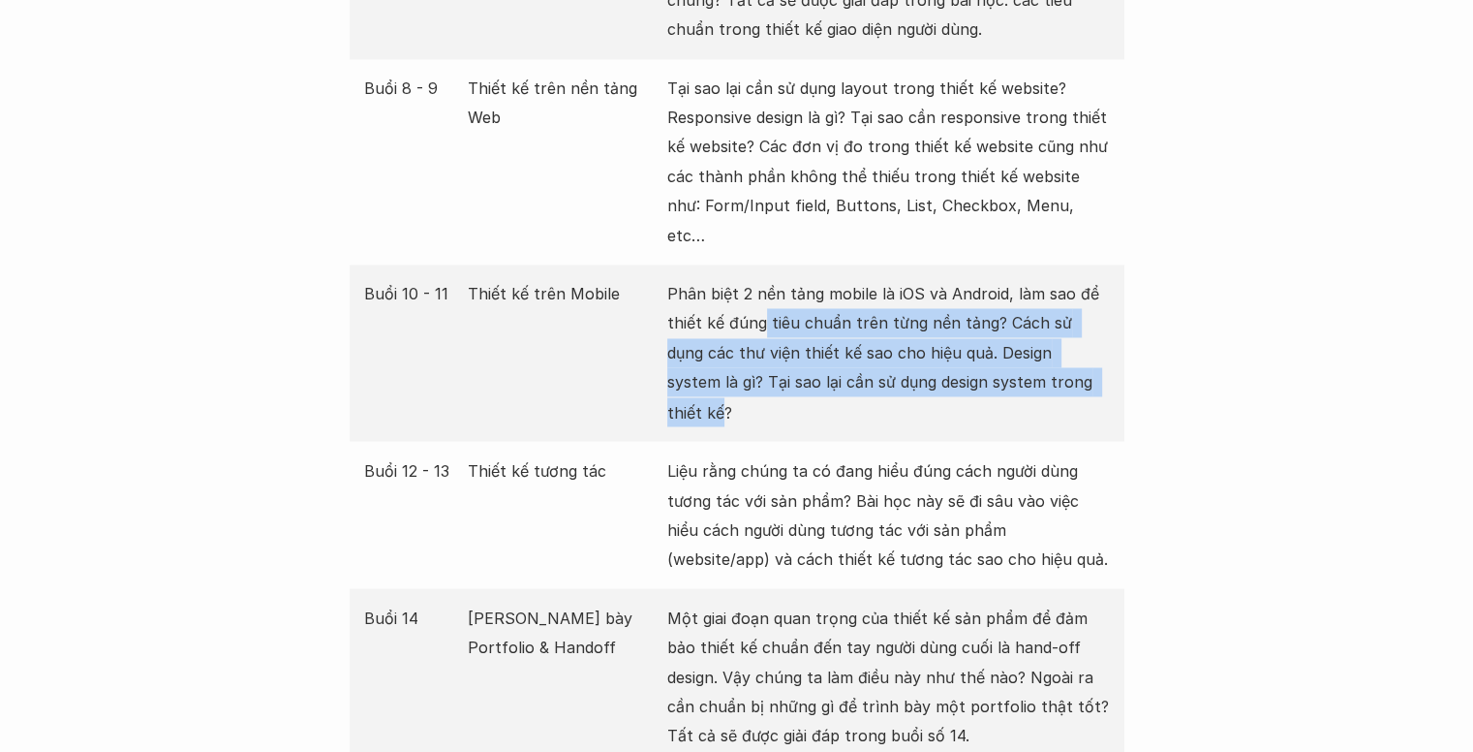
drag, startPoint x: 1048, startPoint y: 317, endPoint x: 730, endPoint y: 237, distance: 327.5
click at [746, 279] on p "Phân biệt 2 nền tảng mobile là iOS và Android, làm sao để thiết kế đúng tiêu ch…" at bounding box center [888, 352] width 443 height 147
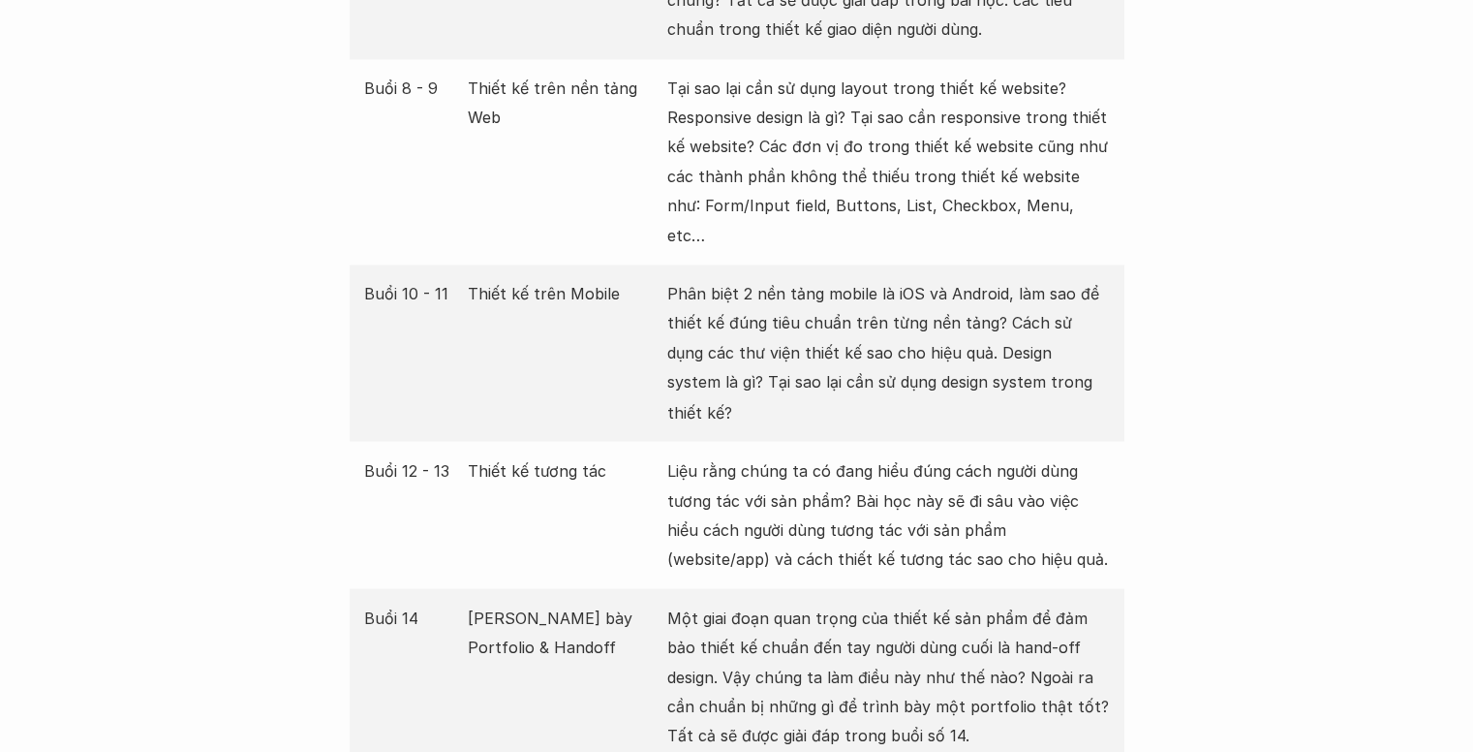
click at [730, 279] on p "Phân biệt 2 nền tảng mobile là iOS và Android, làm sao để thiết kế đúng tiêu ch…" at bounding box center [888, 352] width 443 height 147
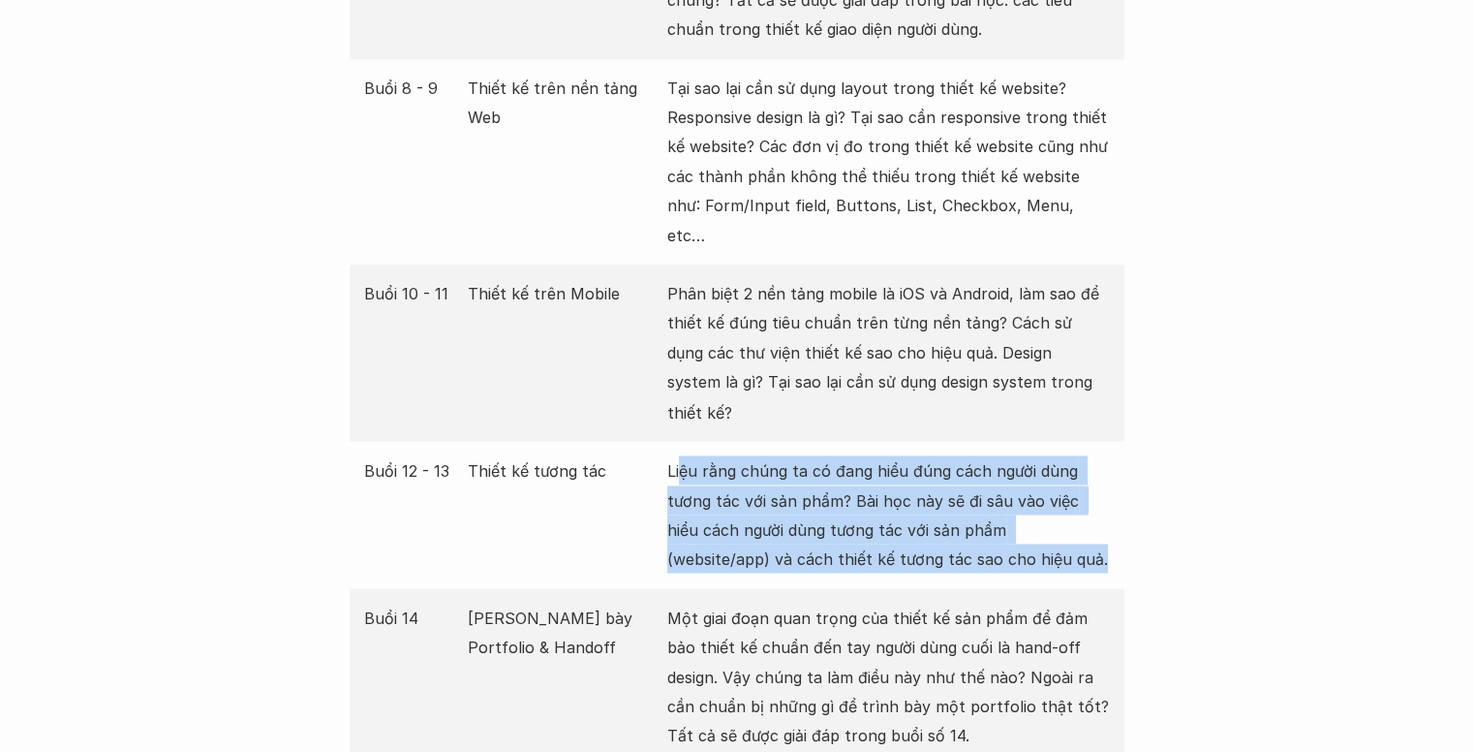
drag, startPoint x: 678, startPoint y: 377, endPoint x: 1040, endPoint y: 455, distance: 370.7
click at [1040, 455] on p "Liệu rằng chúng ta có đang hiểu đúng cách người dùng tương tác với sản phẩm? Bà…" at bounding box center [888, 514] width 443 height 118
click at [1038, 457] on p "Liệu rằng chúng ta có đang hiểu đúng cách người dùng tương tác với sản phẩm? Bà…" at bounding box center [888, 514] width 443 height 118
drag, startPoint x: 984, startPoint y: 456, endPoint x: 656, endPoint y: 373, distance: 338.8
click at [656, 441] on div "Buổi 12 - 13 Thiết kế tương tác Liệu rằng chúng ta có đang hiểu đúng cách người…" at bounding box center [737, 514] width 775 height 147
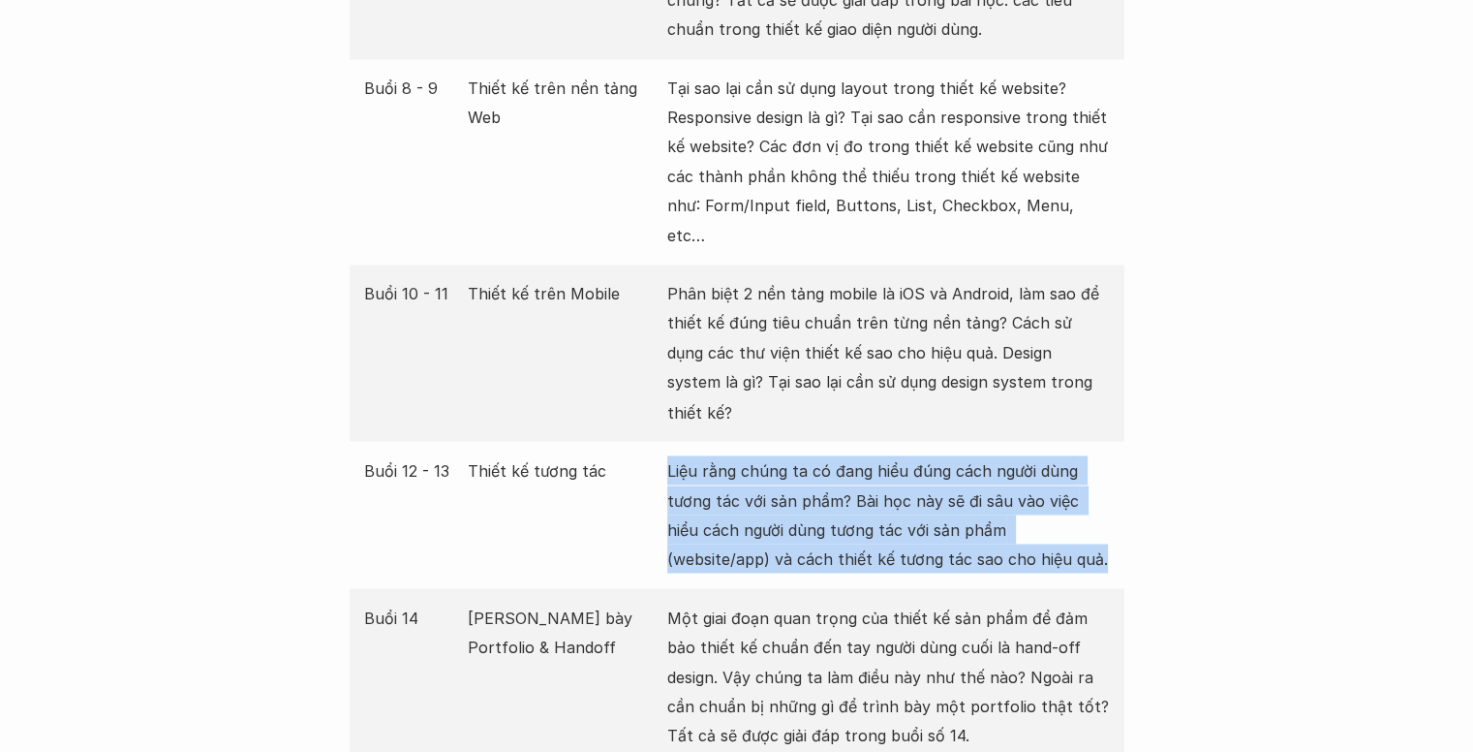
click at [774, 455] on p "Liệu rằng chúng ta có đang hiểu đúng cách người dùng tương tác với sản phẩm? Bà…" at bounding box center [888, 514] width 443 height 118
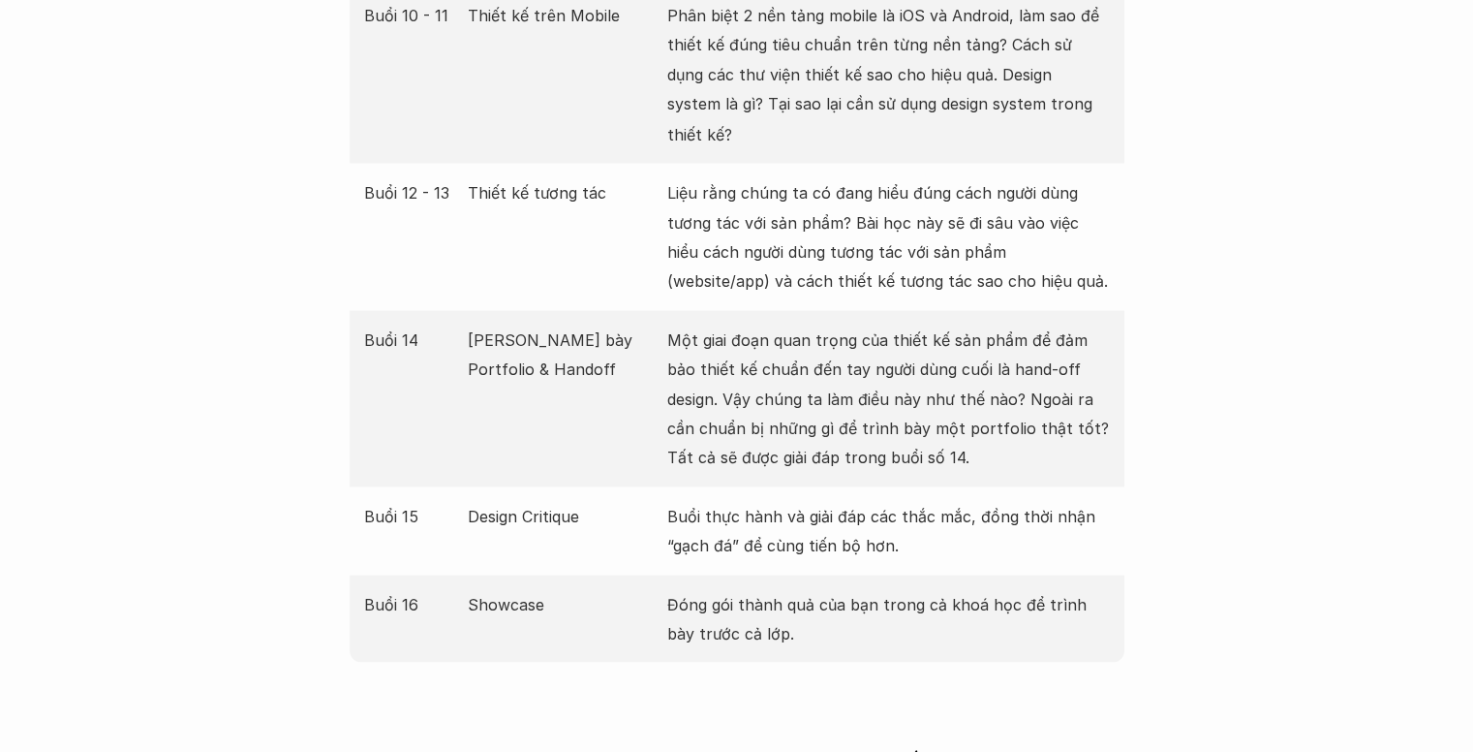
scroll to position [3584, 0]
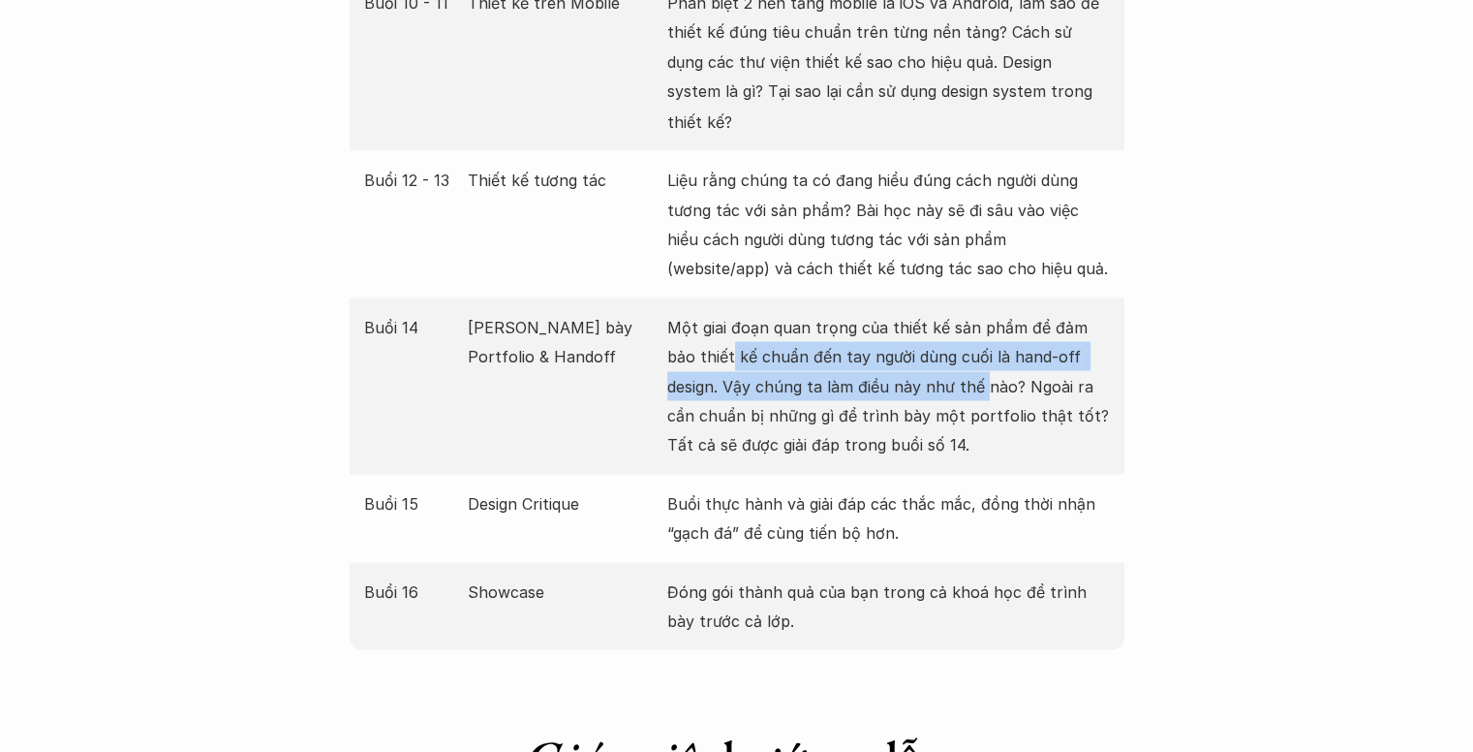
drag, startPoint x: 700, startPoint y: 277, endPoint x: 932, endPoint y: 288, distance: 231.8
click at [932, 312] on p "Một giai đoạn quan trọng của thiết kế sản phẩm để đảm bảo thiết kế chuẩn đến ta…" at bounding box center [888, 385] width 443 height 147
click at [934, 312] on p "Một giai đoạn quan trọng của thiết kế sản phẩm để đảm bảo thiết kế chuẩn đến ta…" at bounding box center [888, 385] width 443 height 147
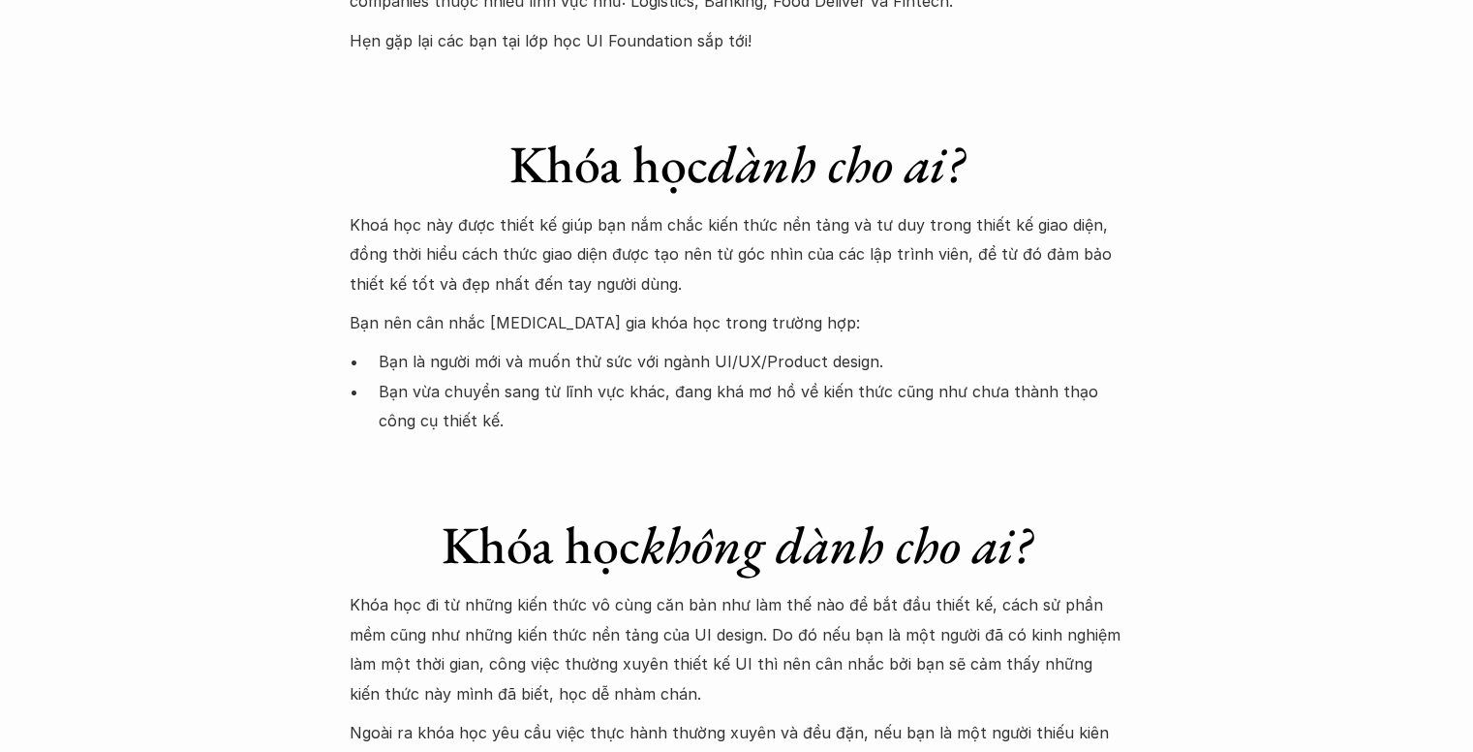
scroll to position [5231, 0]
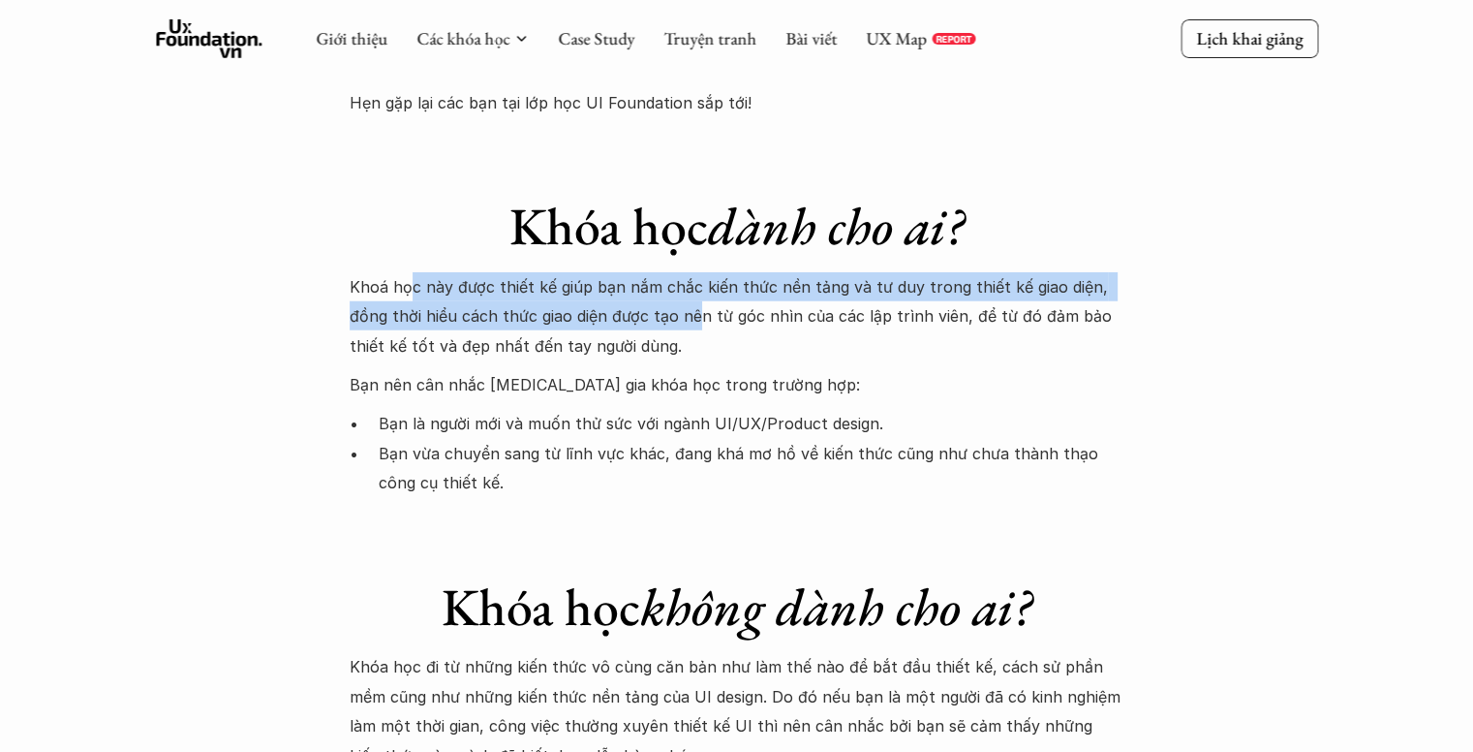
drag, startPoint x: 442, startPoint y: 170, endPoint x: 697, endPoint y: 204, distance: 258.1
click at [697, 272] on p "Khoá học này được thiết kế giúp bạn nắm chắc kiến thức nền tảng và tư duy trong…" at bounding box center [737, 316] width 775 height 88
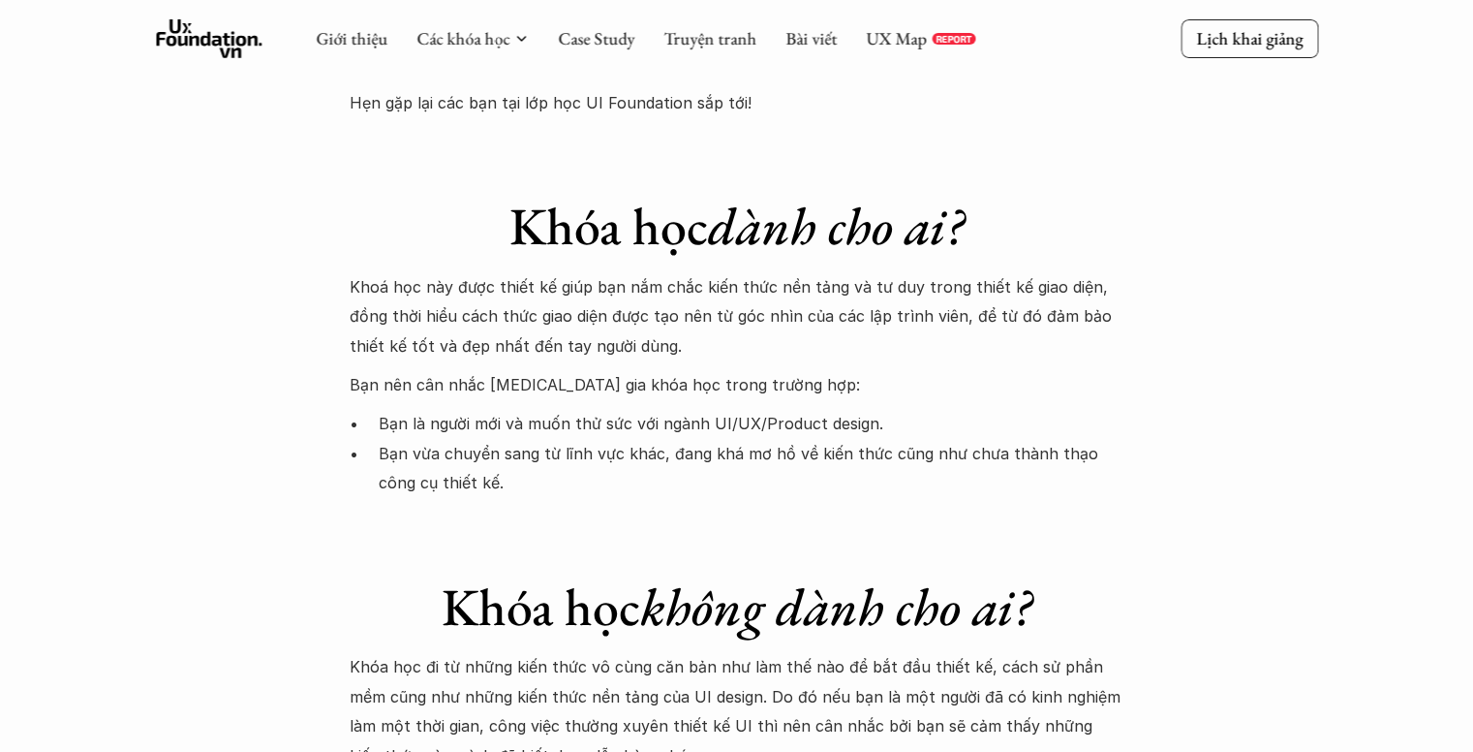
click at [694, 272] on p "Khoá học này được thiết kế giúp bạn nắm chắc kiến thức nền tảng và tư duy trong…" at bounding box center [737, 316] width 775 height 88
click at [721, 272] on p "Khoá học này được thiết kế giúp bạn nắm chắc kiến thức nền tảng và tư duy trong…" at bounding box center [737, 316] width 775 height 88
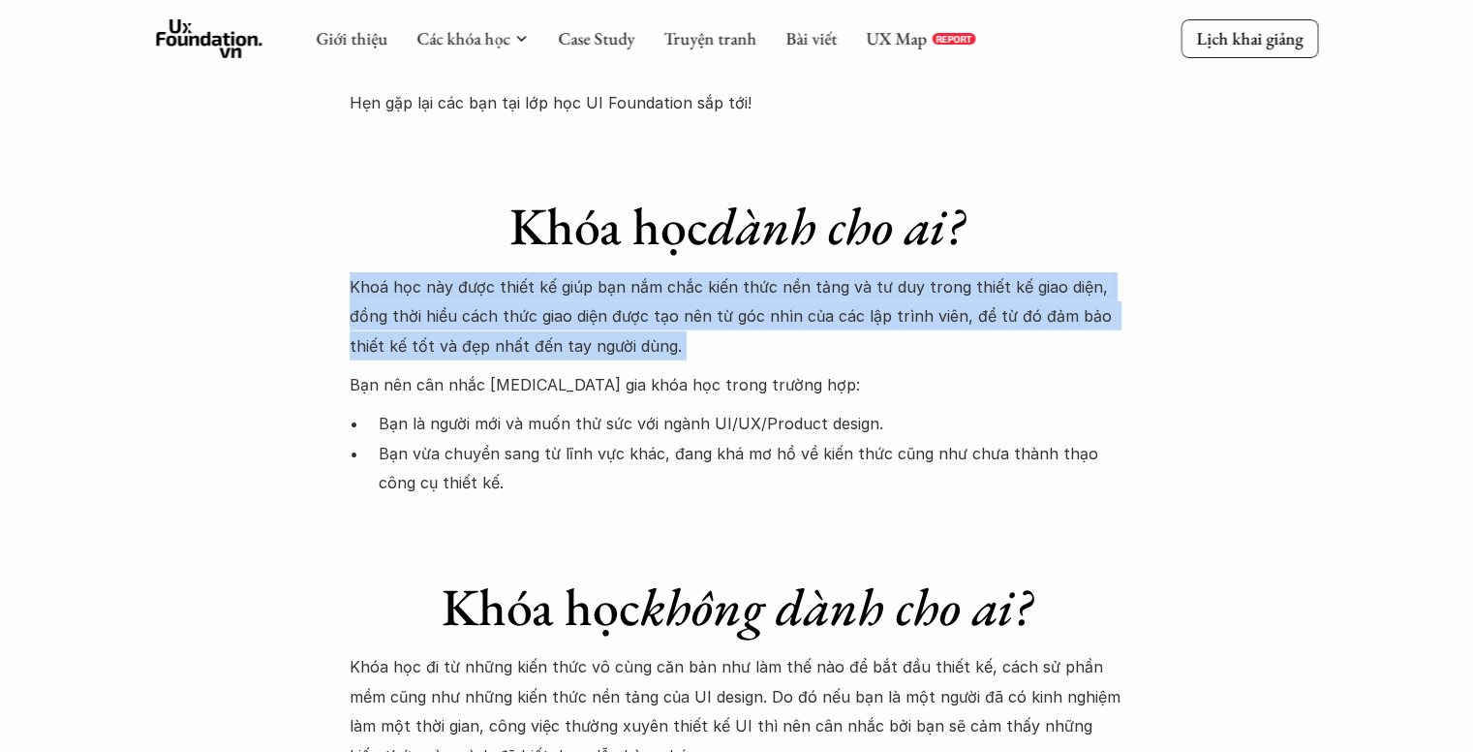
click at [721, 272] on p "Khoá học này được thiết kế giúp bạn nắm chắc kiến thức nền tảng và tư duy trong…" at bounding box center [737, 316] width 775 height 88
click at [730, 272] on p "Khoá học này được thiết kế giúp bạn nắm chắc kiến thức nền tảng và tư duy trong…" at bounding box center [737, 316] width 775 height 88
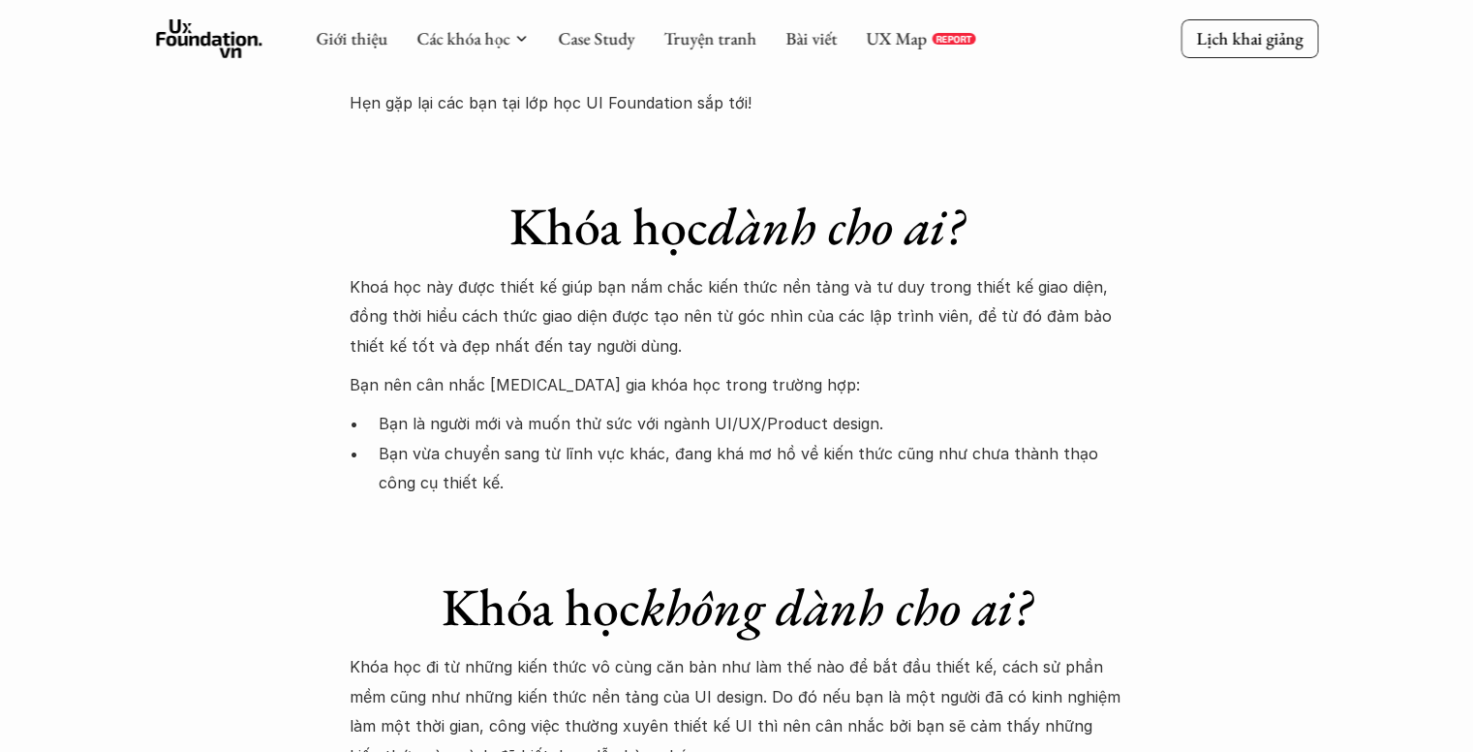
click at [585, 439] on p "Bạn vừa chuyển sang từ lĩnh vực khác, đang khá mơ hồ về kiến thức cũng như chưa…" at bounding box center [752, 468] width 746 height 59
drag, startPoint x: 680, startPoint y: 315, endPoint x: 697, endPoint y: 310, distance: 17.2
click at [680, 409] on p "Bạn là người mới và muốn thử sức với ngành UI/UX/Product design." at bounding box center [752, 423] width 746 height 29
click at [753, 409] on p "Bạn là người mới và muốn thử sức với ngành UI/UX/Product design." at bounding box center [752, 423] width 746 height 29
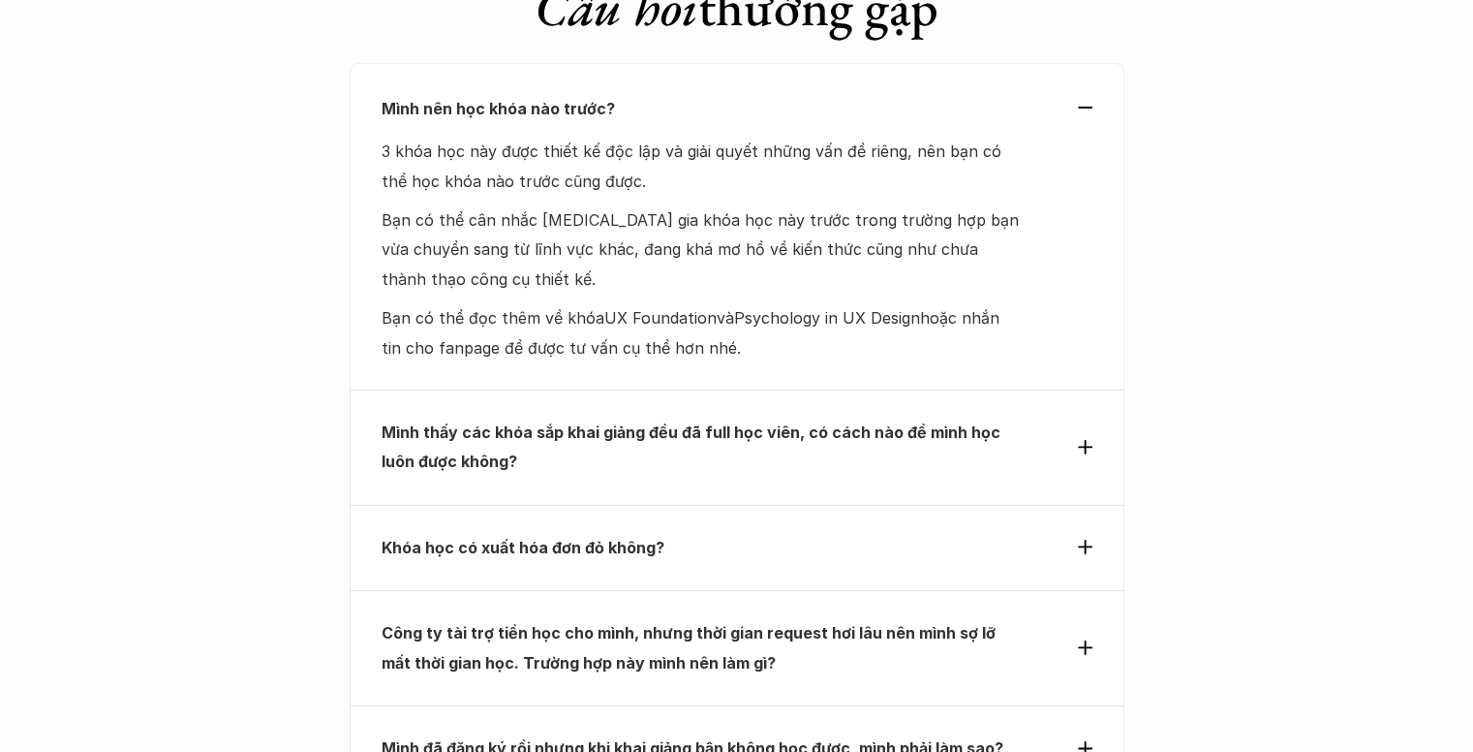
scroll to position [6200, 0]
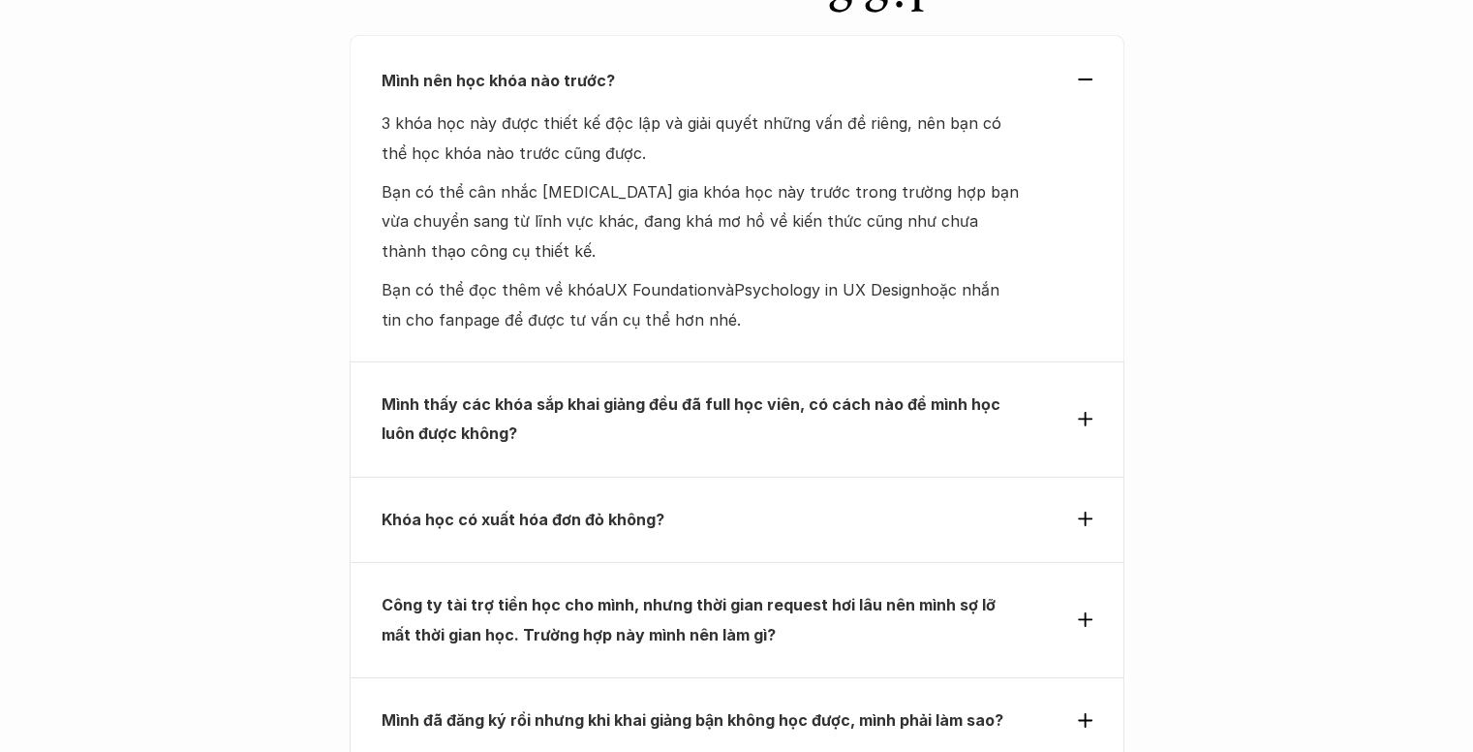
scroll to position [1937, 0]
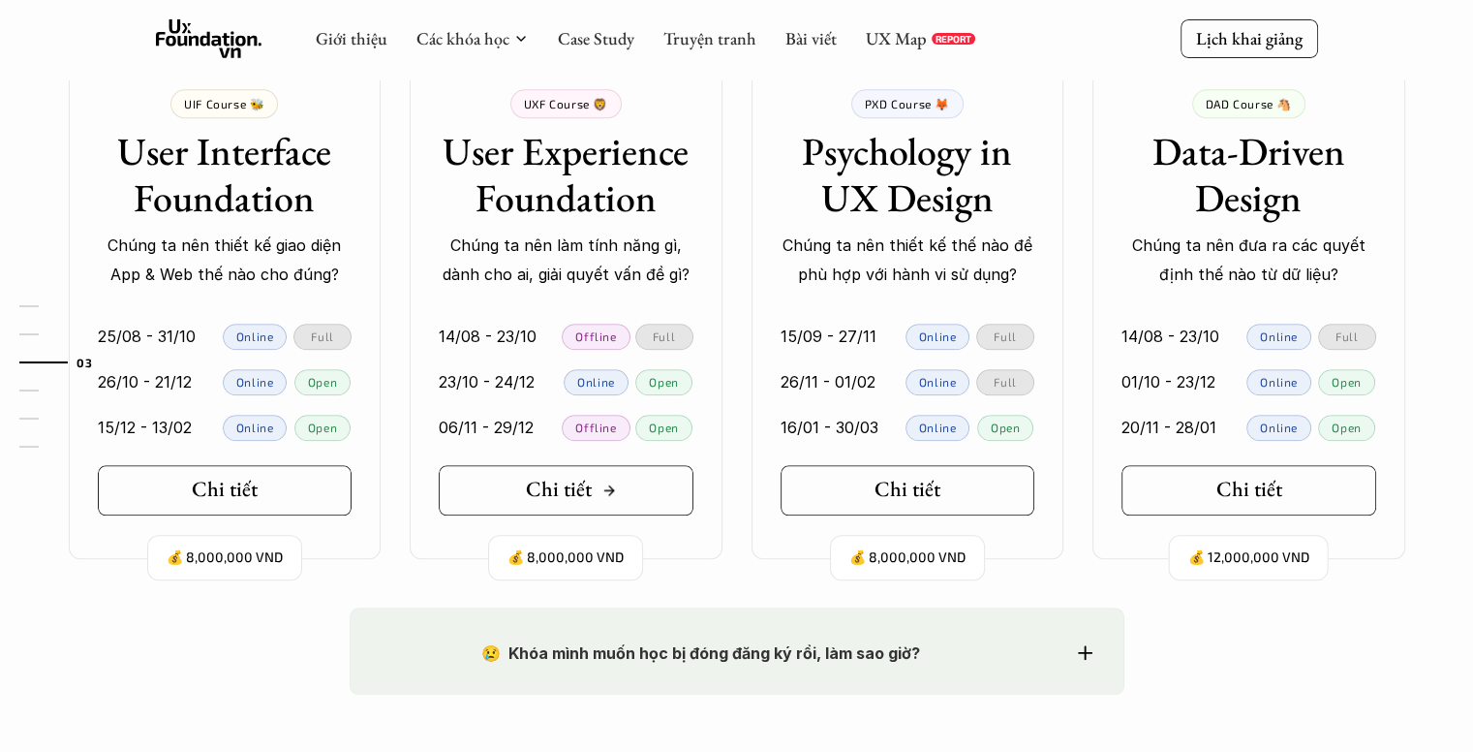
click at [624, 497] on link "Chi tiết" at bounding box center [566, 490] width 255 height 50
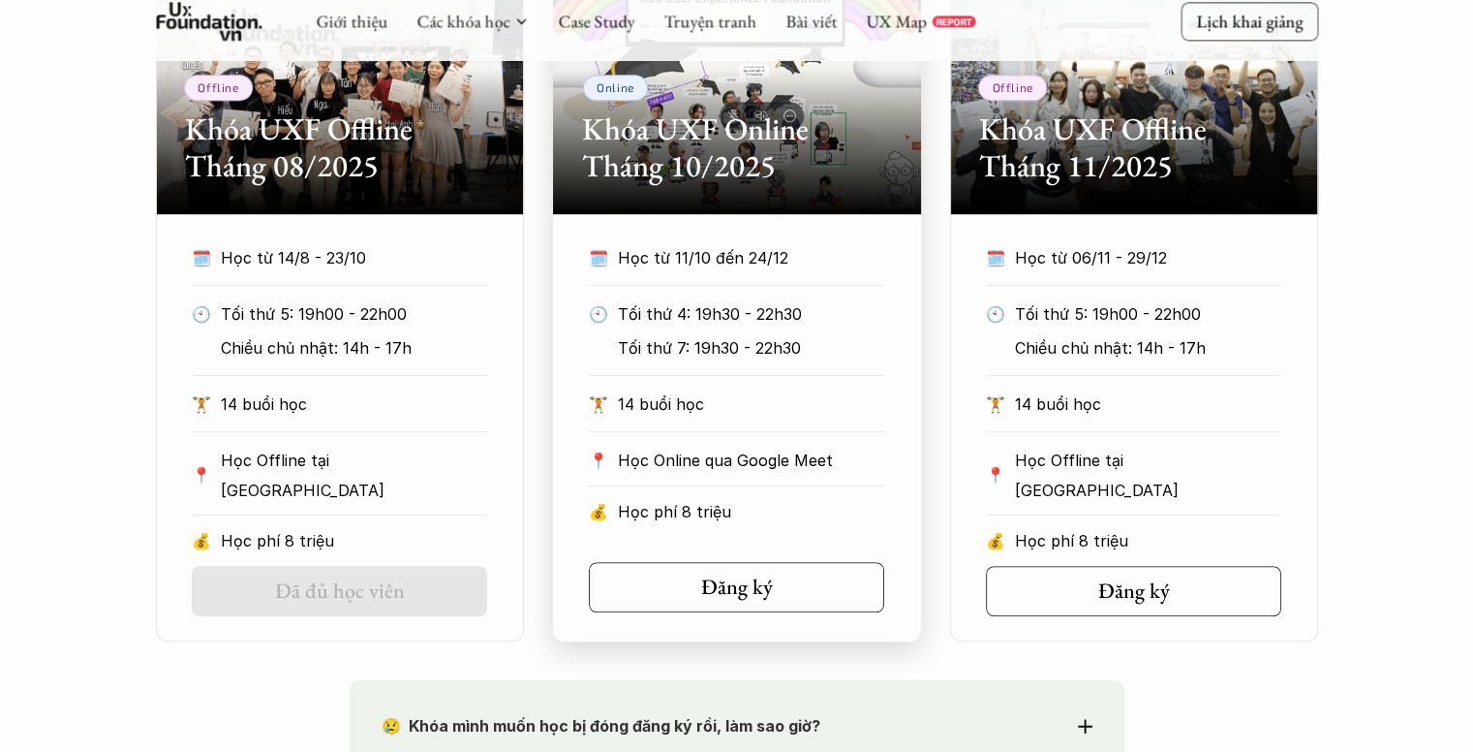
scroll to position [1066, 0]
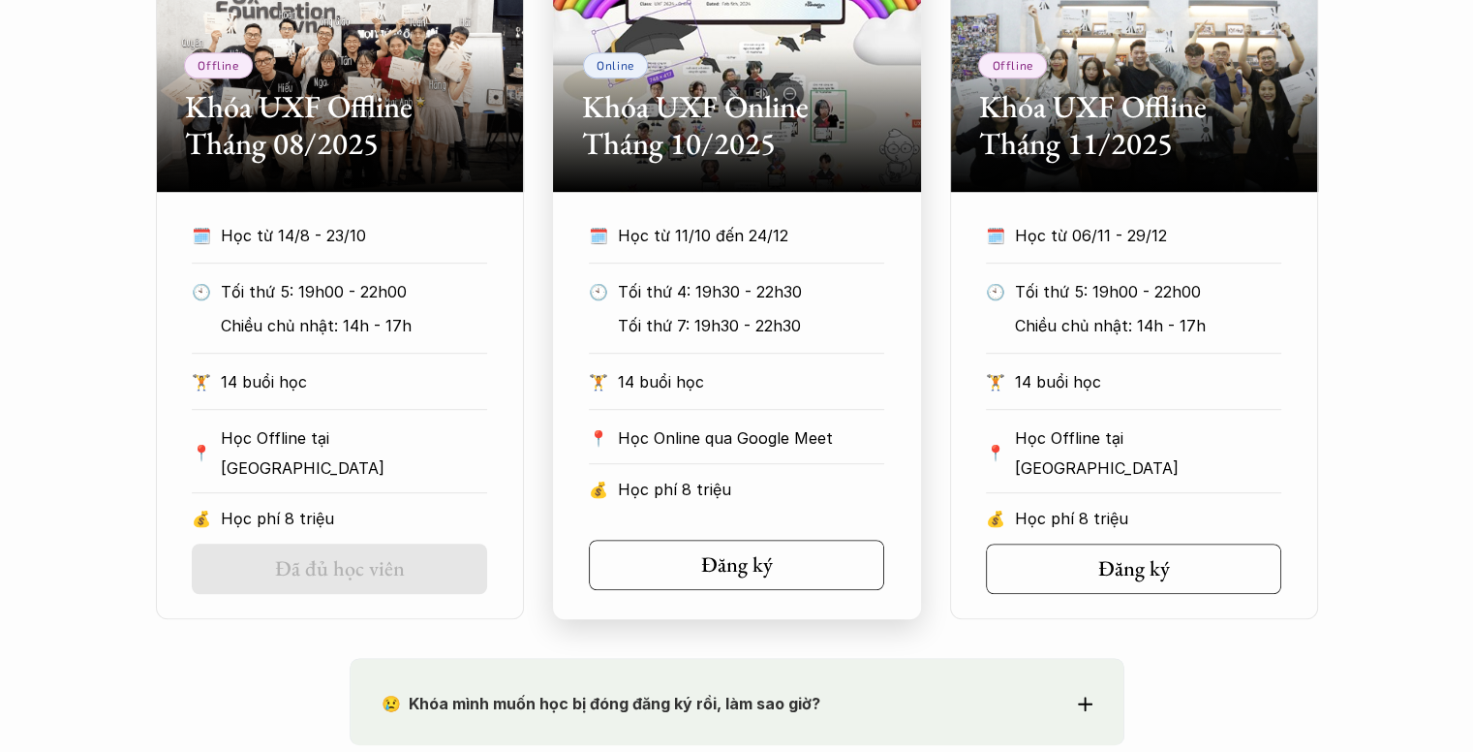
click at [801, 412] on div "🗓️ Học từ 11/10 đến 24/12 🕙 Tối thứ 4: 19h30 - 22h30 Tối thứ 7: 19h30 - 22h30 🏋…" at bounding box center [737, 368] width 354 height 294
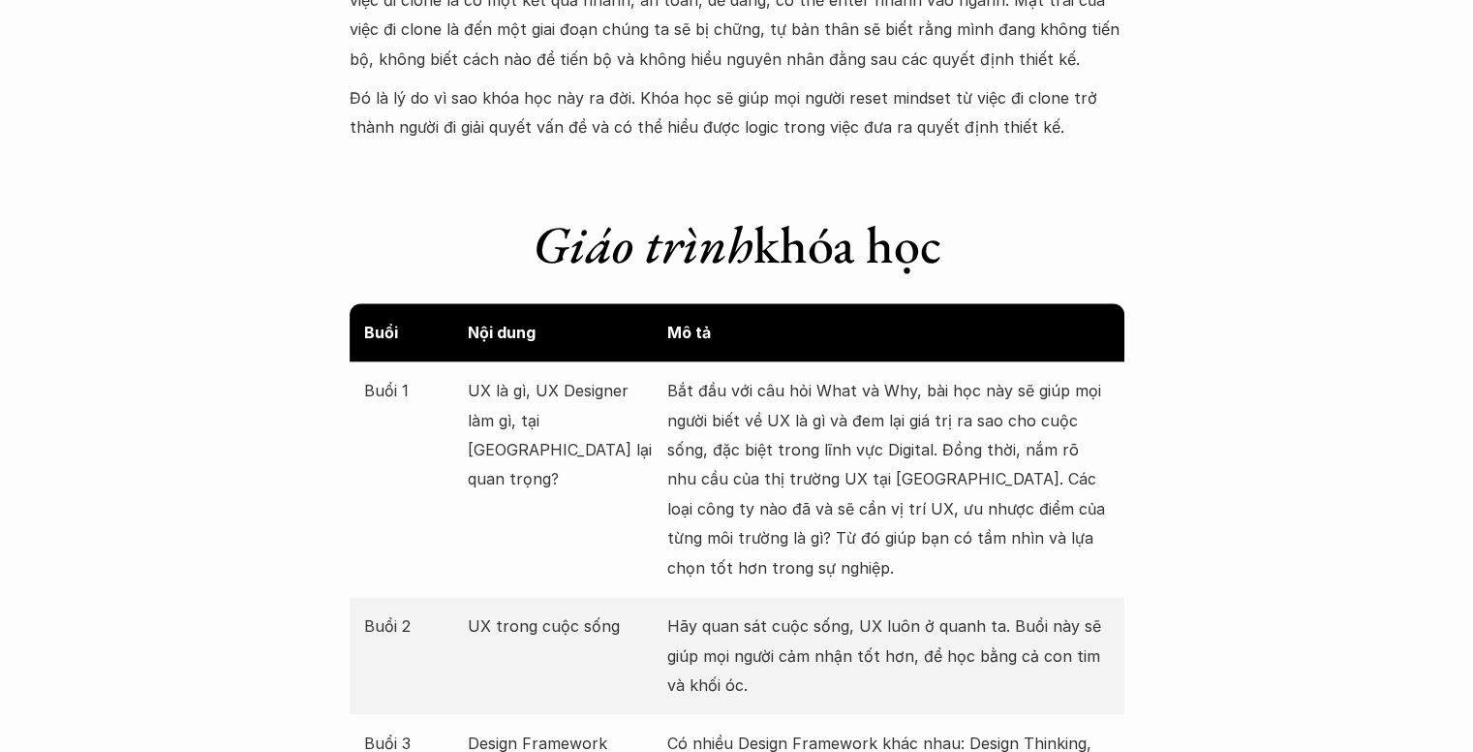
scroll to position [2034, 0]
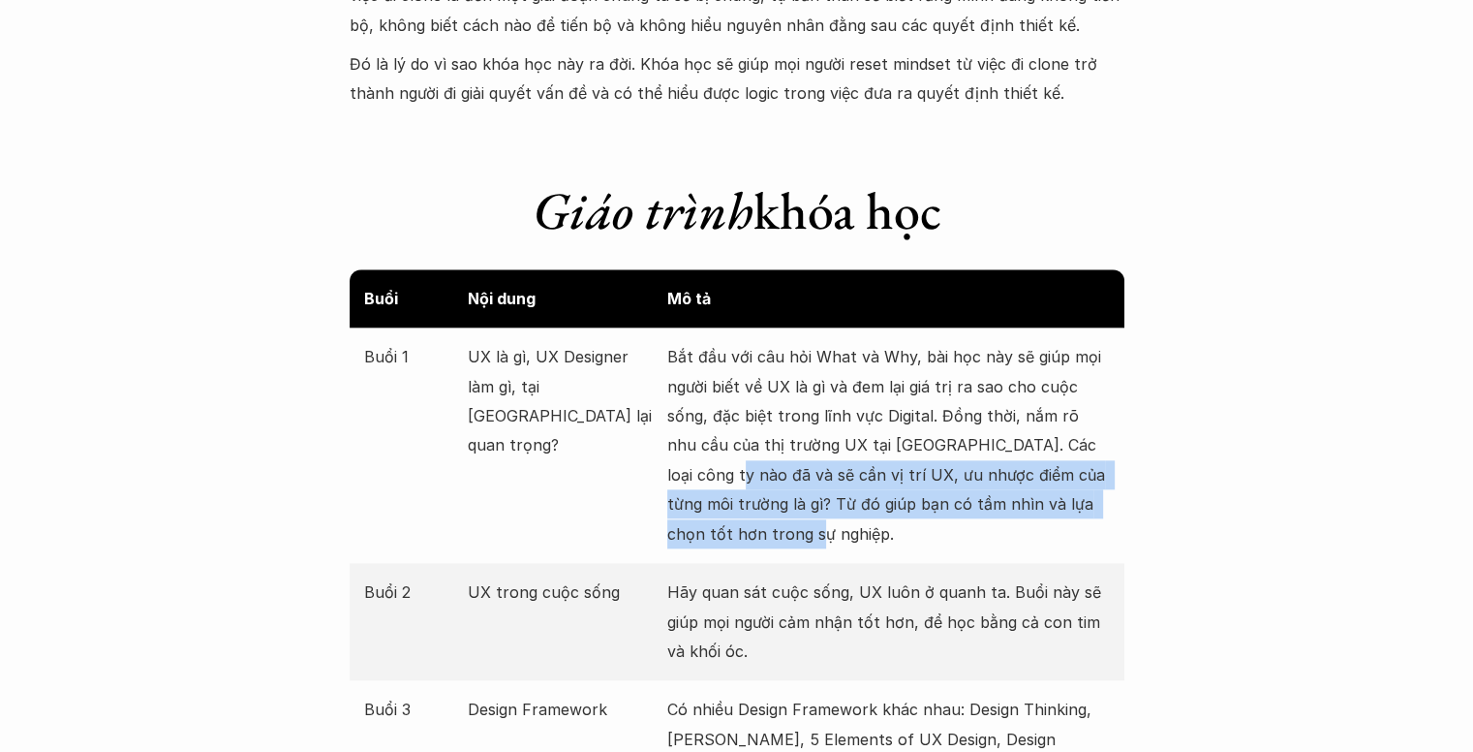
drag, startPoint x: 670, startPoint y: 484, endPoint x: 883, endPoint y: 540, distance: 220.2
click at [883, 540] on p "Bắt đầu với câu hỏi What và Why, bài học này sẽ giúp mọi người biết về UX là gì…" at bounding box center [888, 445] width 443 height 206
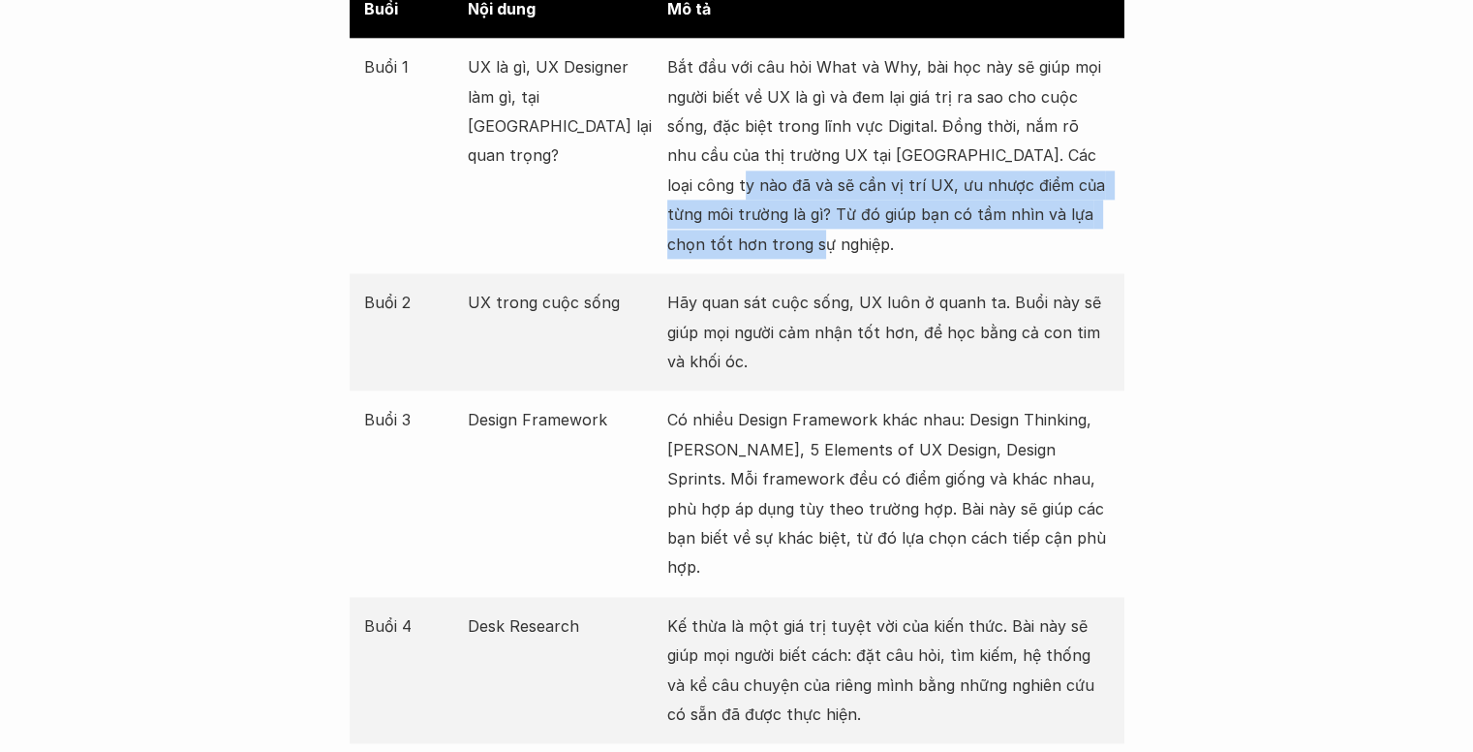
scroll to position [2325, 0]
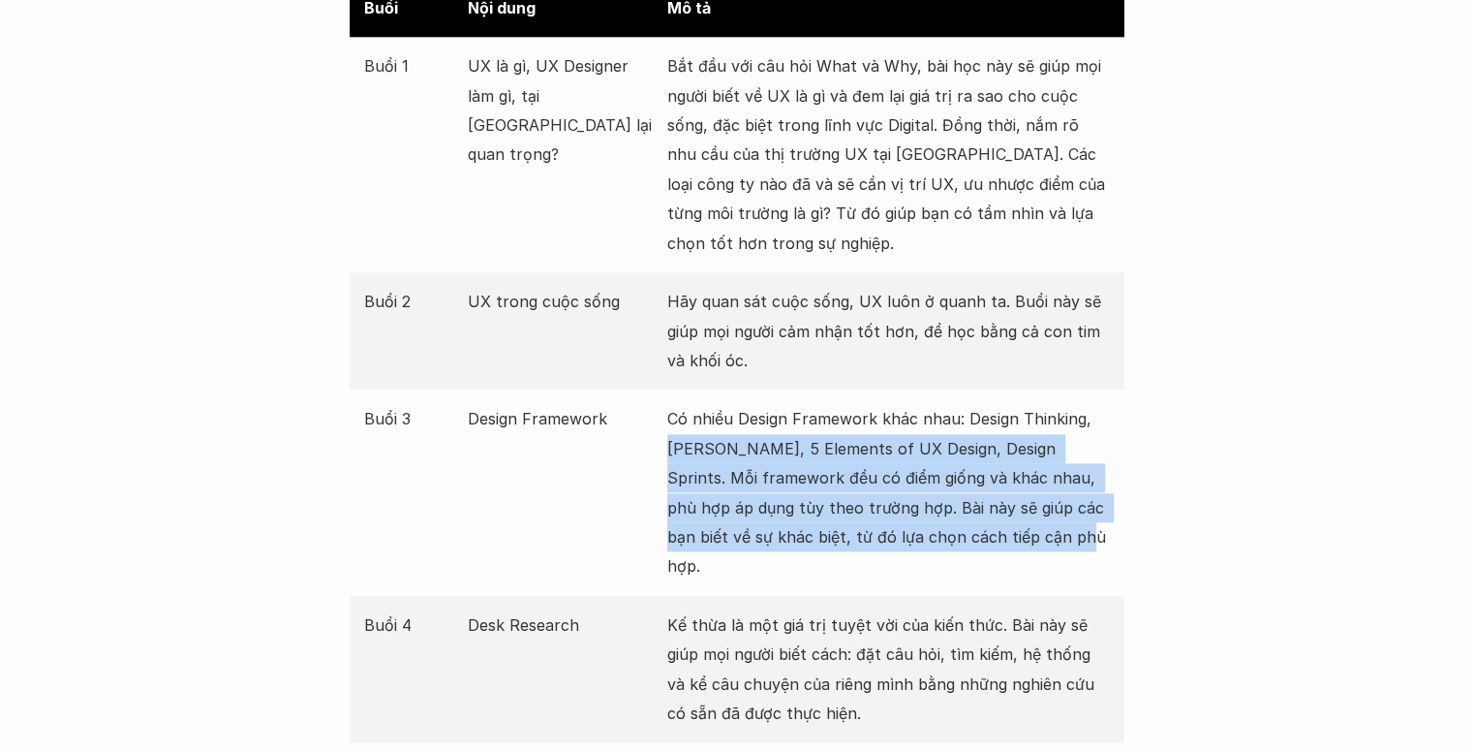
drag, startPoint x: 666, startPoint y: 453, endPoint x: 1046, endPoint y: 525, distance: 387.4
click at [1046, 525] on div "Buổi 3 Design Framework Có nhiều Design Framework khác nhau: Design Thinking, L…" at bounding box center [737, 491] width 775 height 205
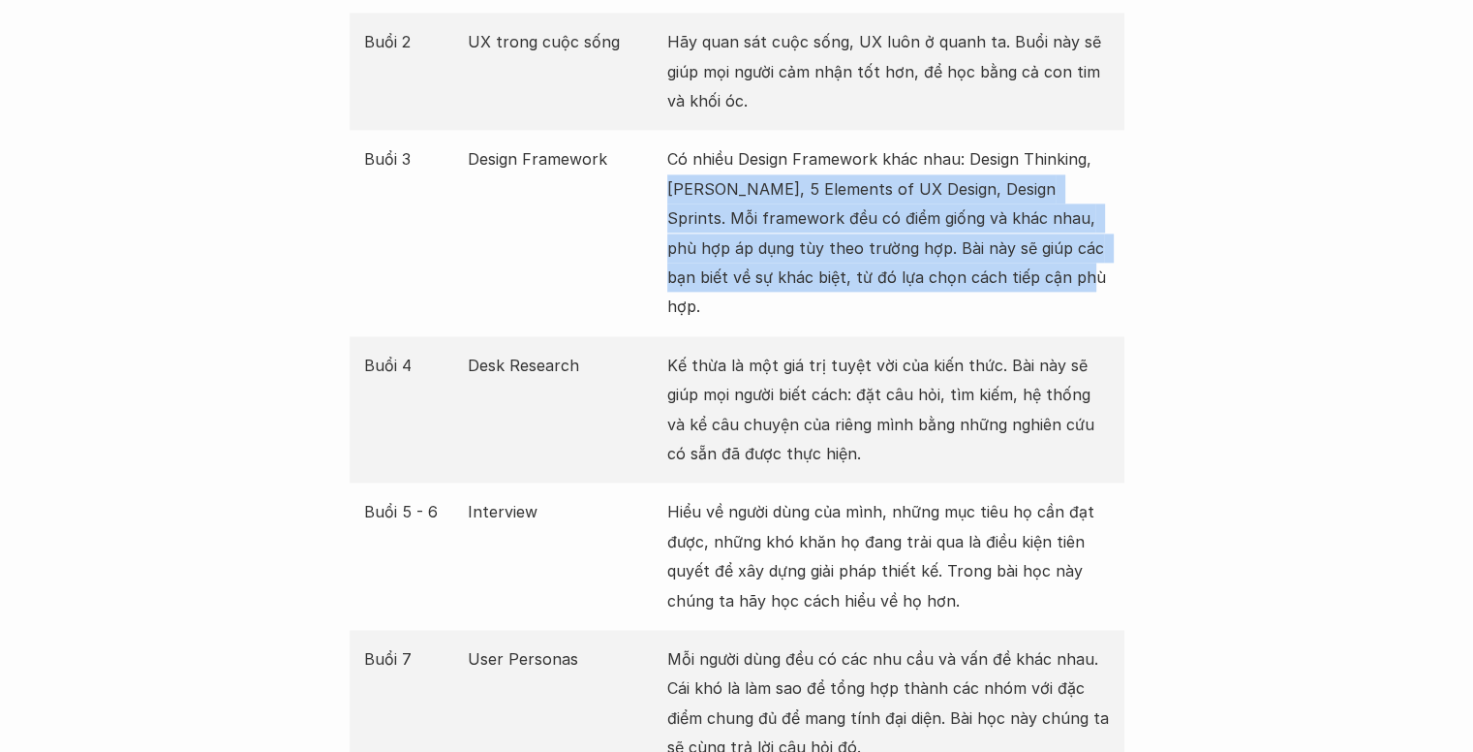
scroll to position [2809, 0]
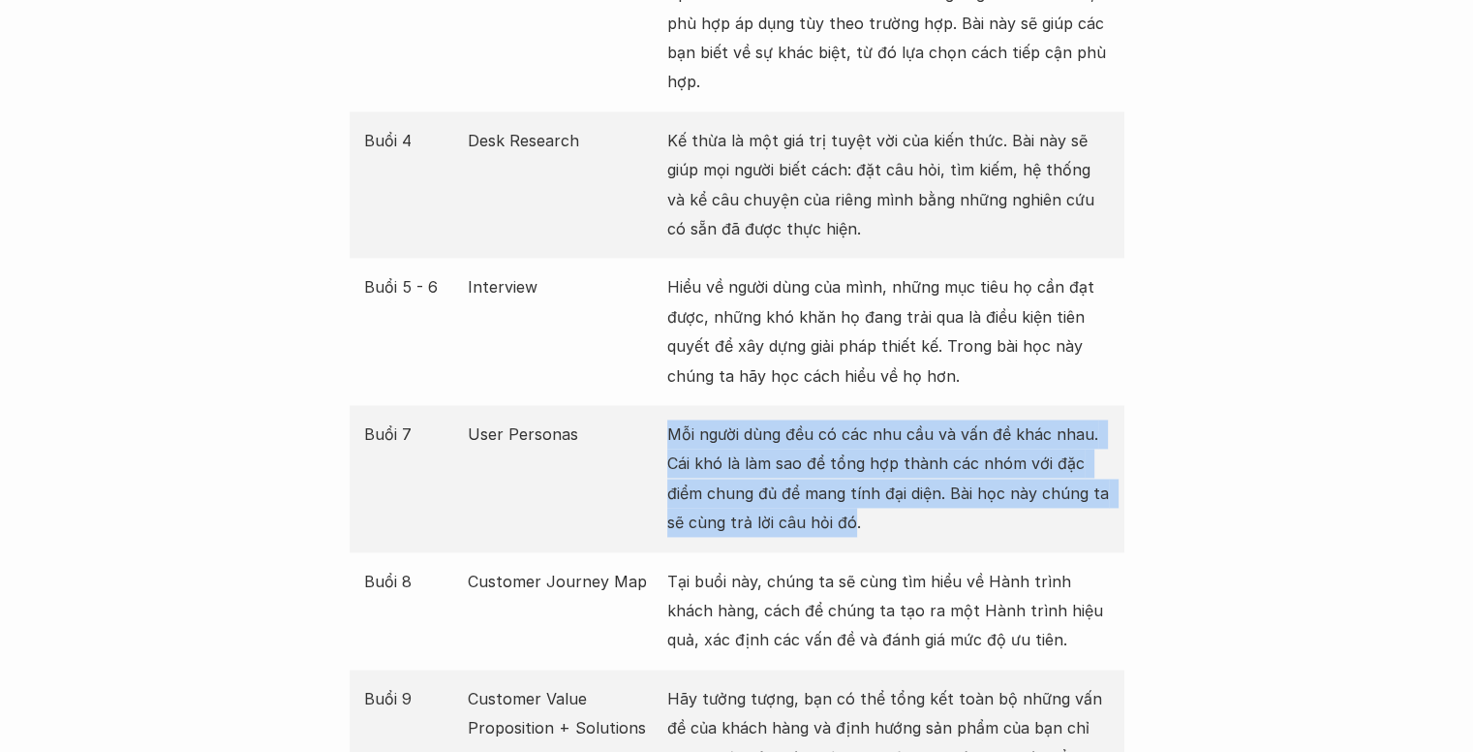
drag, startPoint x: 670, startPoint y: 396, endPoint x: 848, endPoint y: 485, distance: 198.4
click at [848, 485] on p "Mỗi người dùng đều có các nhu cầu và vấn đề khác nhau. Cái khó là làm sao để tổ…" at bounding box center [888, 478] width 443 height 118
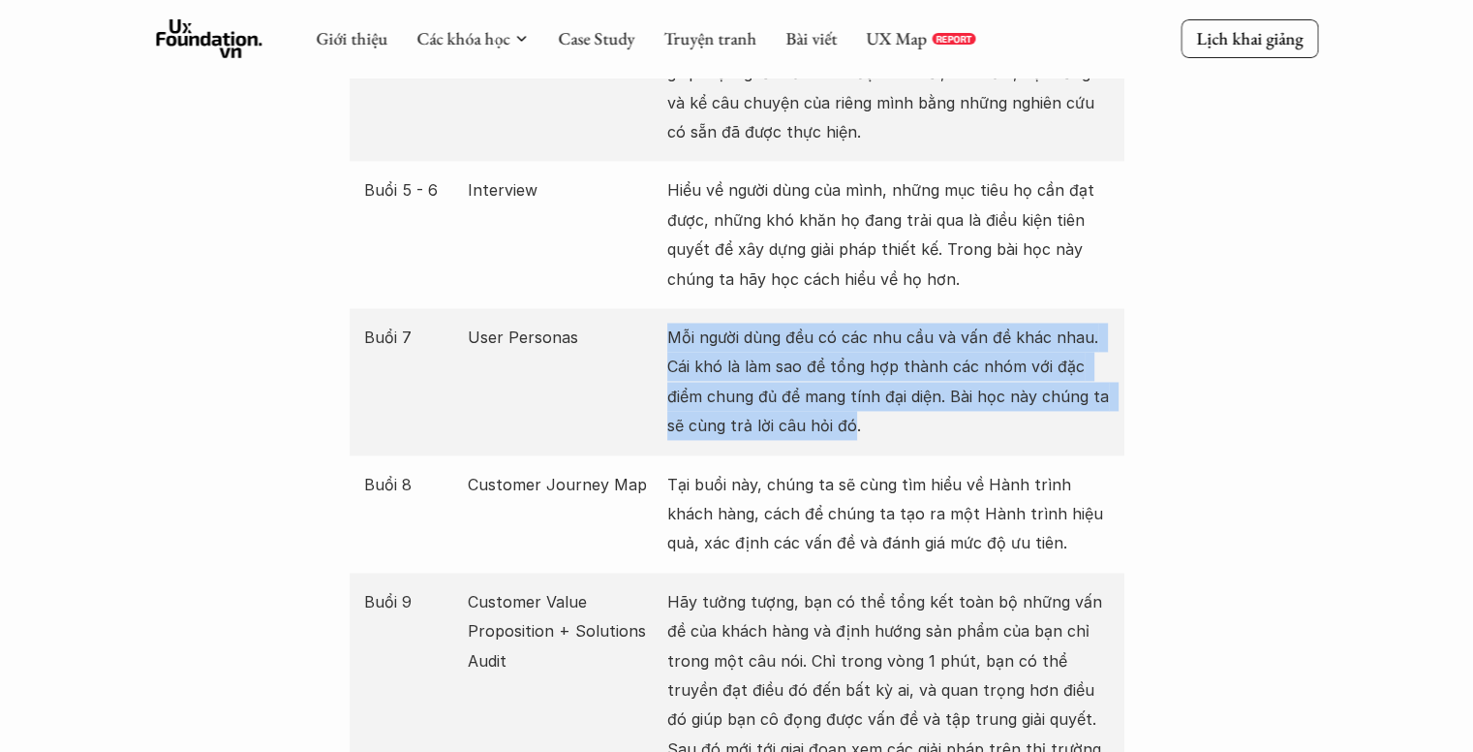
scroll to position [3100, 0]
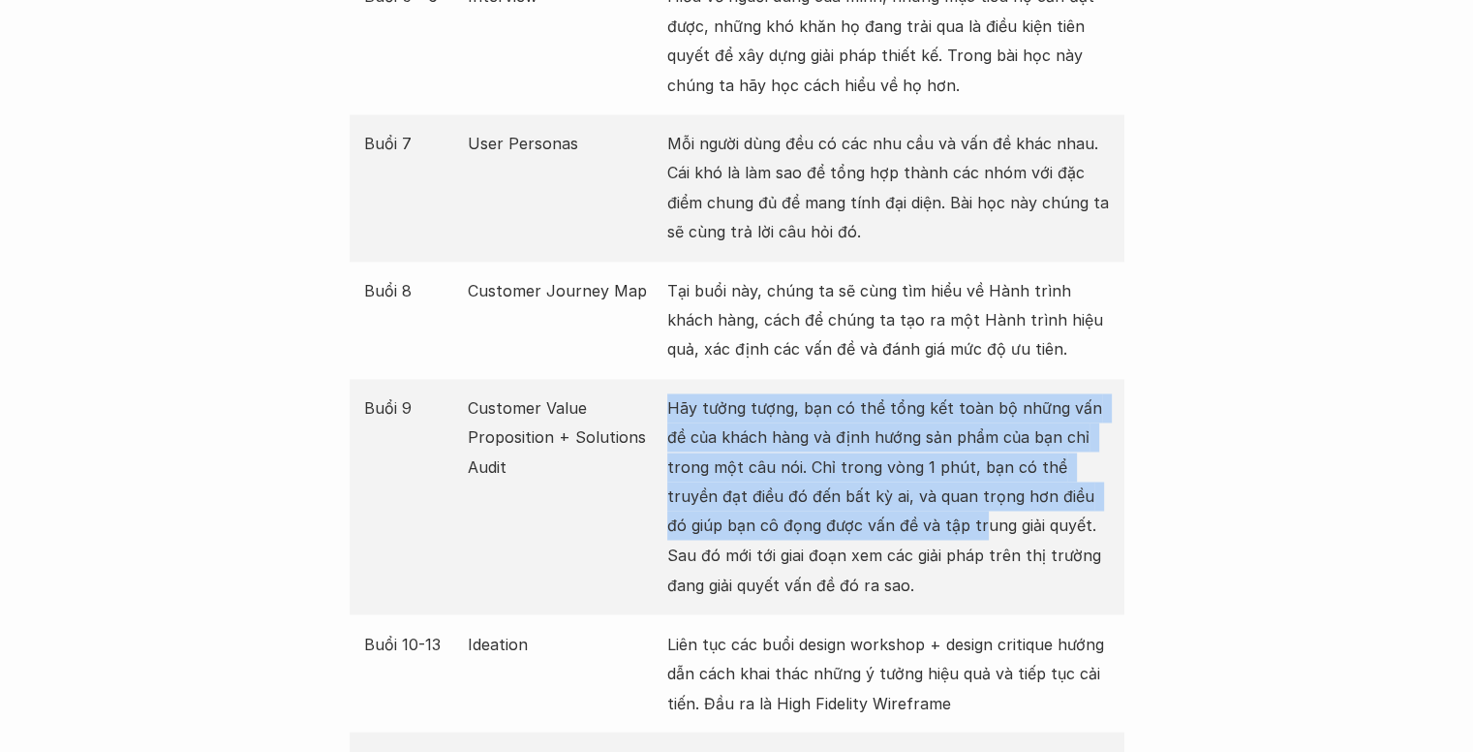
drag, startPoint x: 663, startPoint y: 381, endPoint x: 887, endPoint y: 505, distance: 256.7
click at [887, 505] on div "Buổi 9 Customer Value Proposition + Solutions Audit Hãy tưởng tượng, bạn có thể…" at bounding box center [737, 496] width 775 height 235
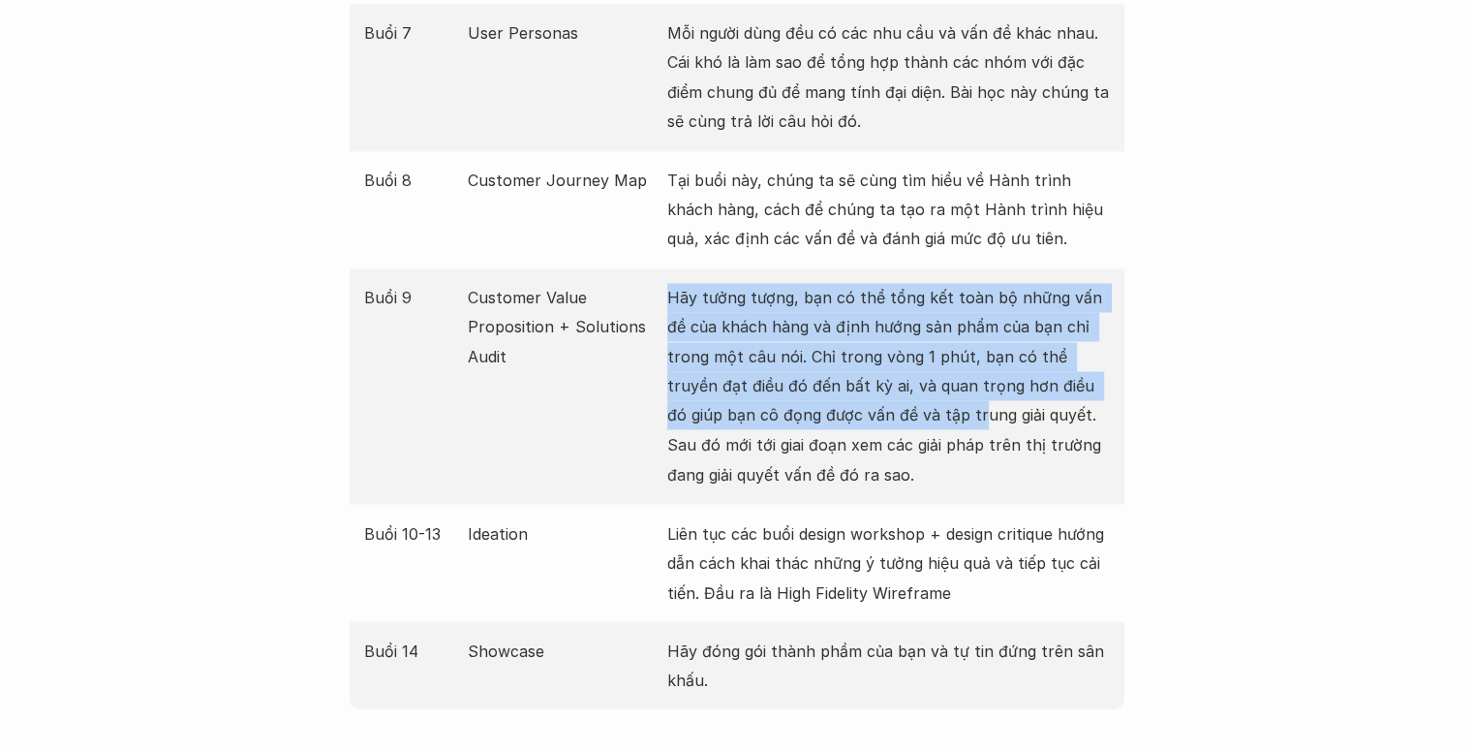
scroll to position [3294, 0]
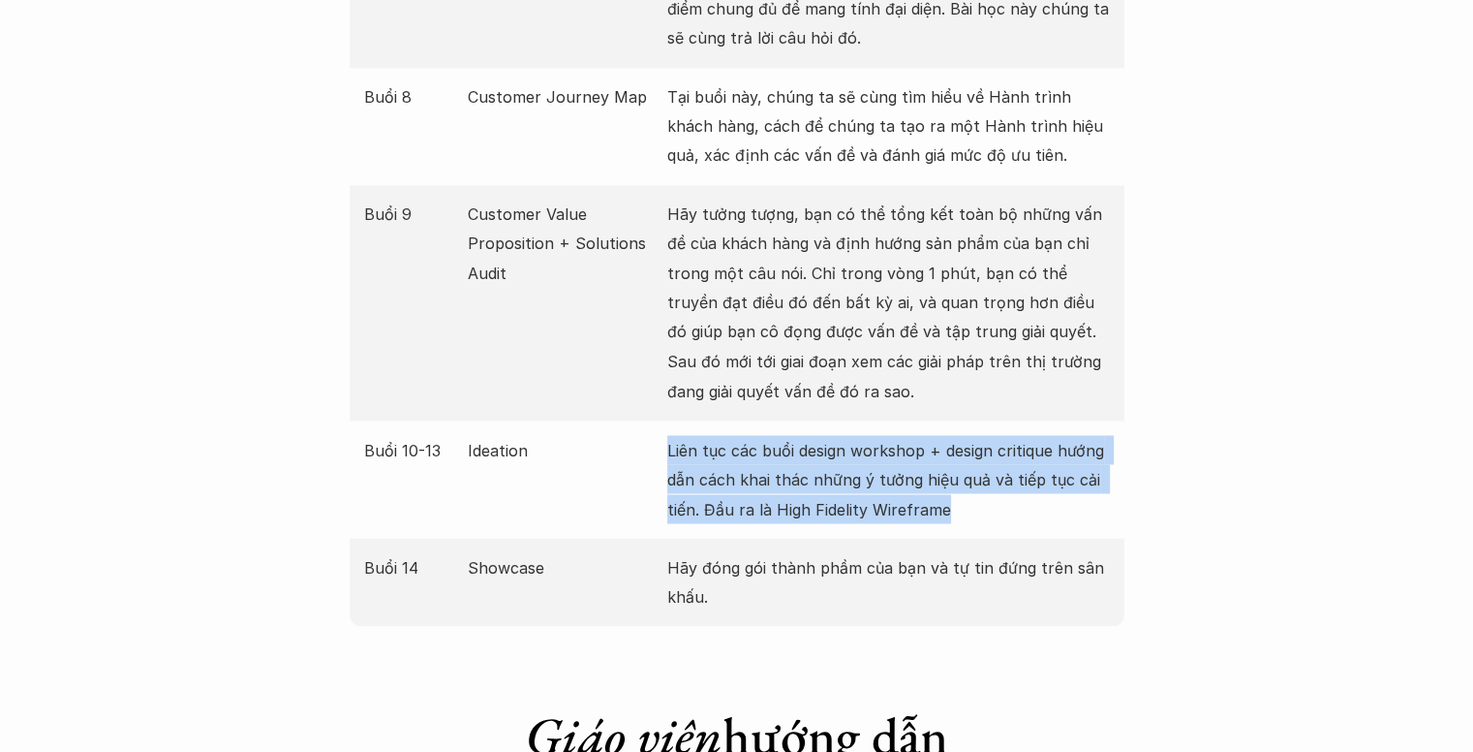
drag, startPoint x: 659, startPoint y: 408, endPoint x: 953, endPoint y: 485, distance: 304.5
click at [953, 485] on div "Buổi 10-13 Ideation Liên tục các buổi design workshop + design critique hướng d…" at bounding box center [737, 478] width 775 height 117
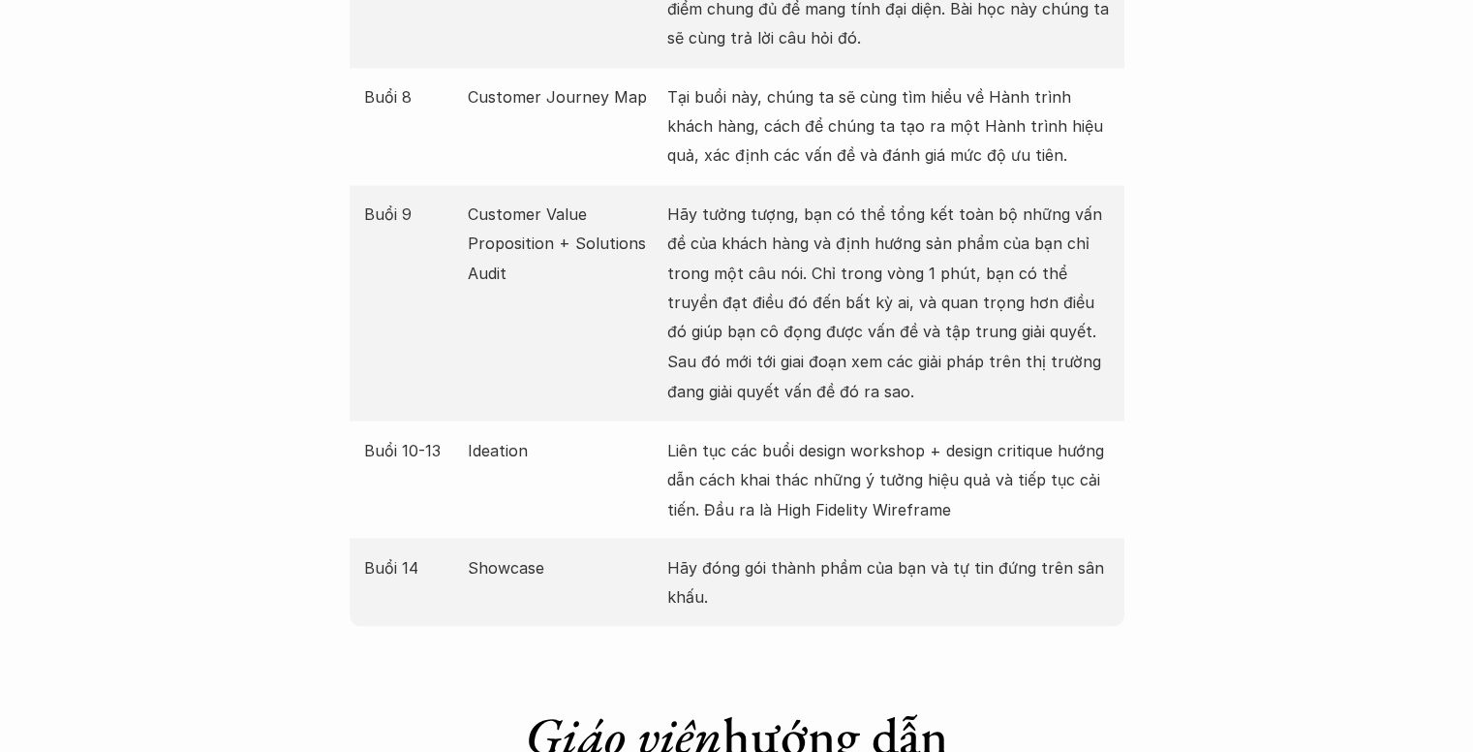
click at [734, 552] on p "Hãy đóng gói thành phầm của bạn và tự tin đứng trên sân khấu." at bounding box center [888, 581] width 443 height 59
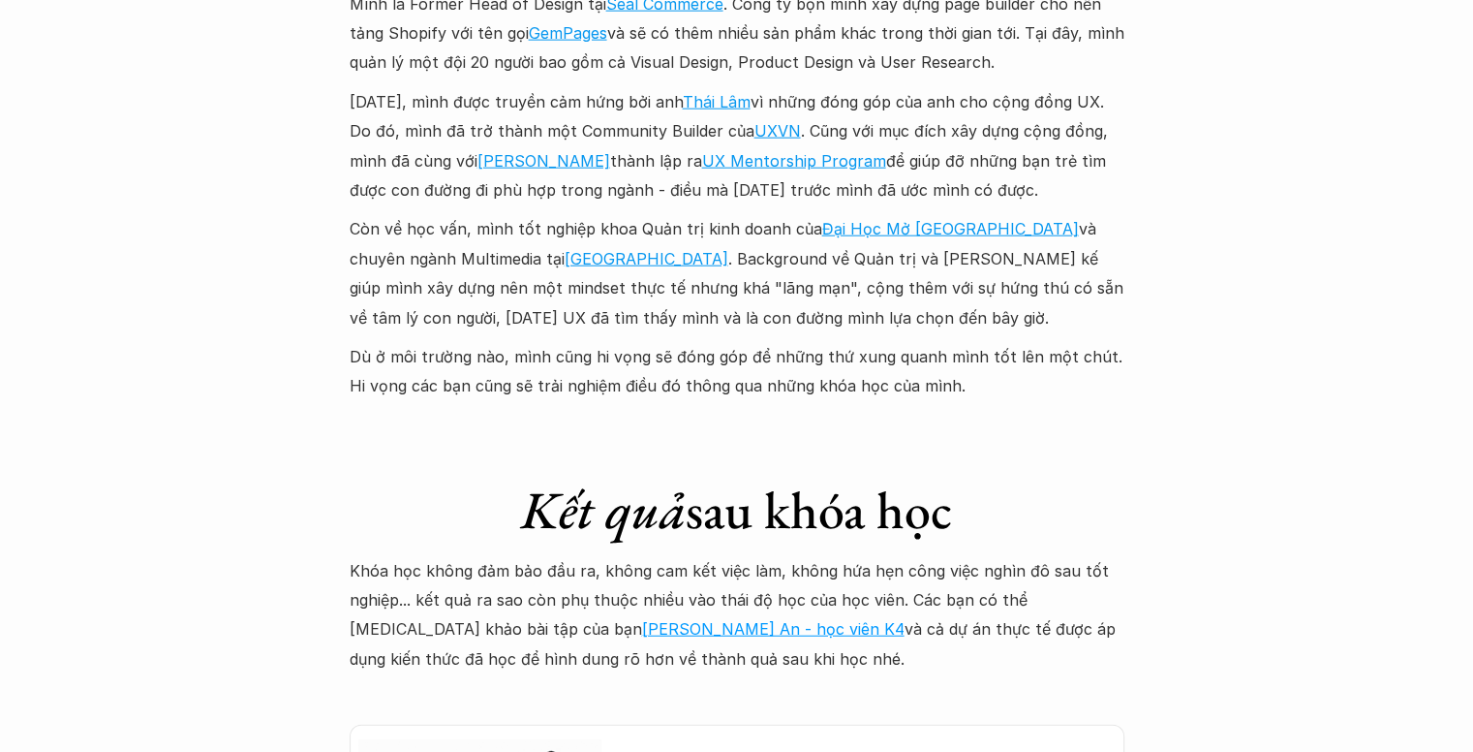
scroll to position [4940, 0]
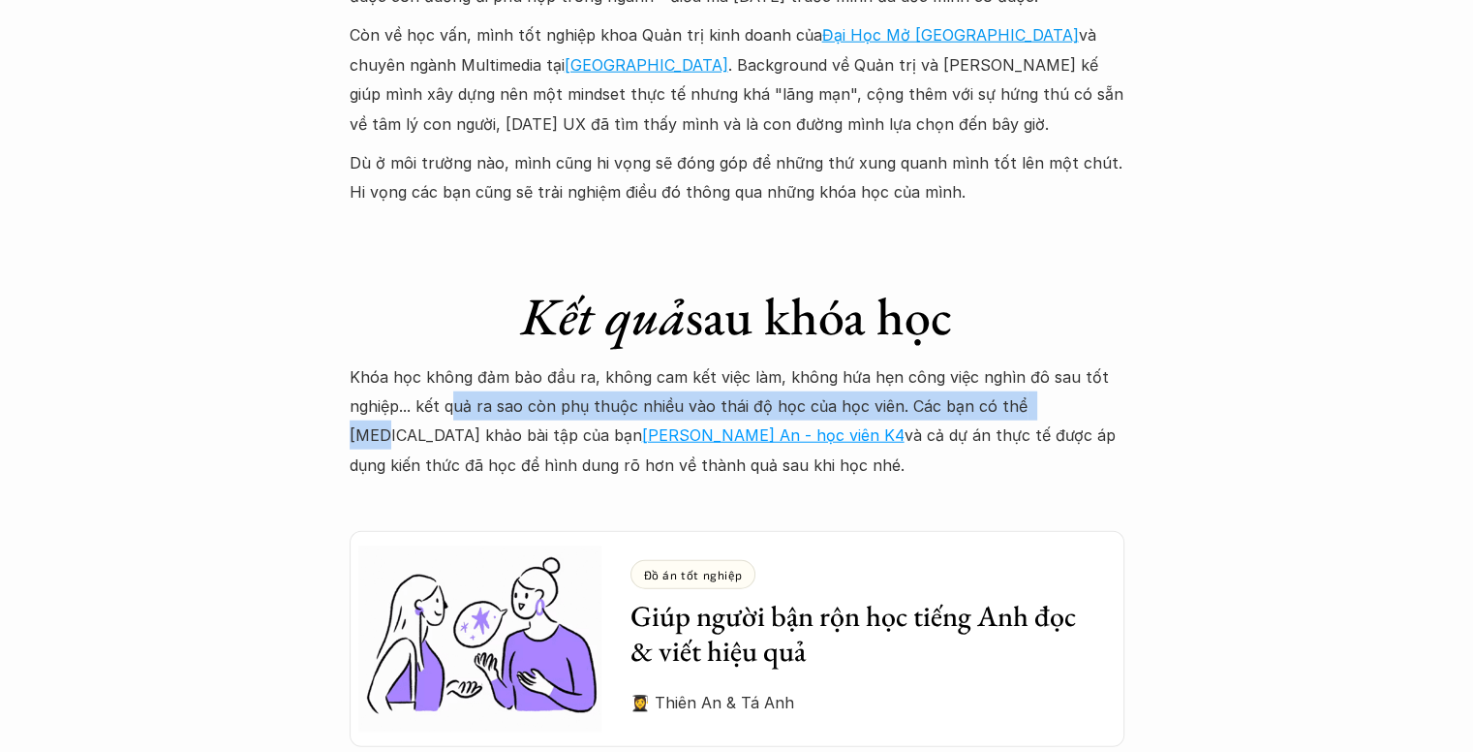
drag, startPoint x: 457, startPoint y: 381, endPoint x: 1050, endPoint y: 373, distance: 592.9
click at [1050, 373] on p "Khóa học không đảm bảo đầu ra, không cam kết việc làm, không hứa hẹn công việc …" at bounding box center [737, 421] width 775 height 118
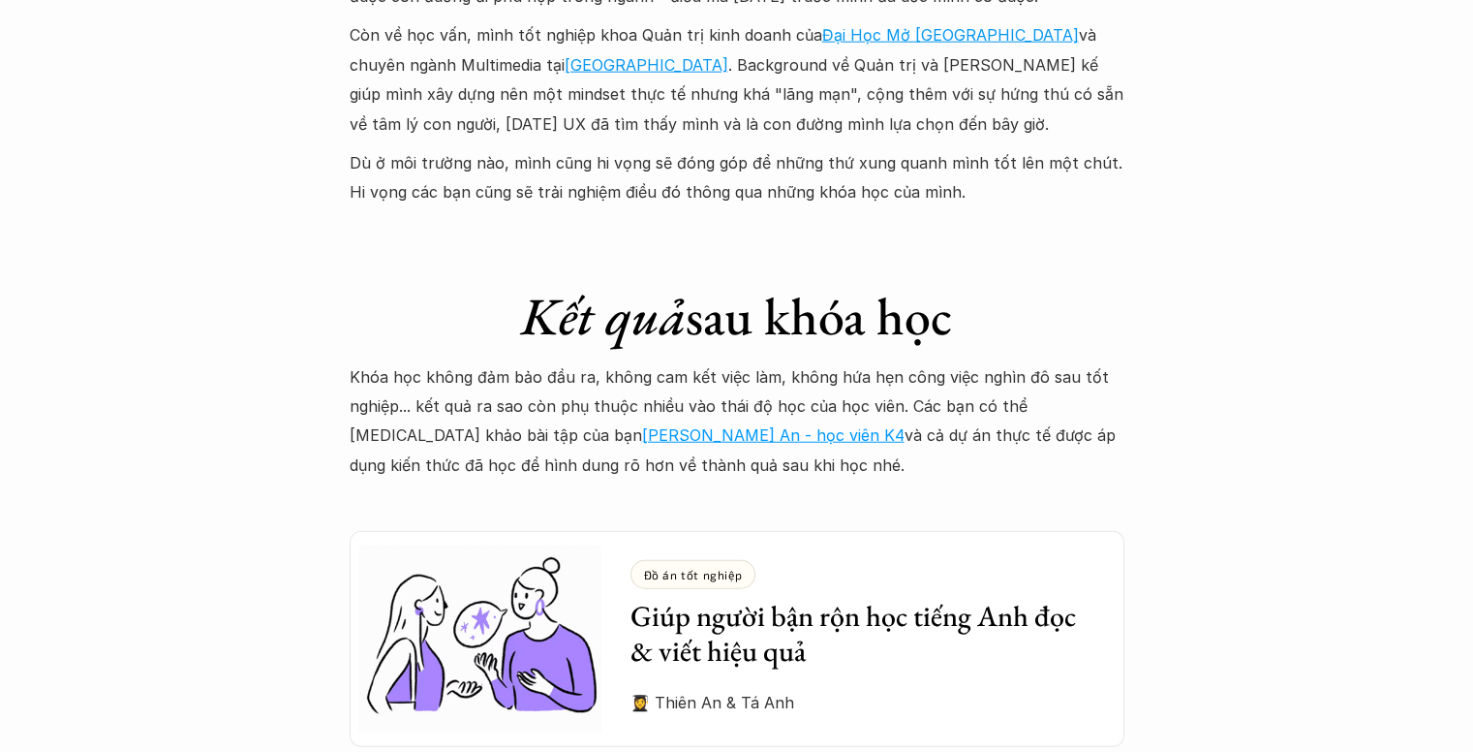
click at [736, 412] on p "Khóa học không đảm bảo đầu ra, không cam kết việc làm, không hứa hẹn công việc …" at bounding box center [737, 421] width 775 height 118
click at [642, 425] on link "Hồ Vũ Thiên An - học viên K4" at bounding box center [773, 434] width 263 height 19
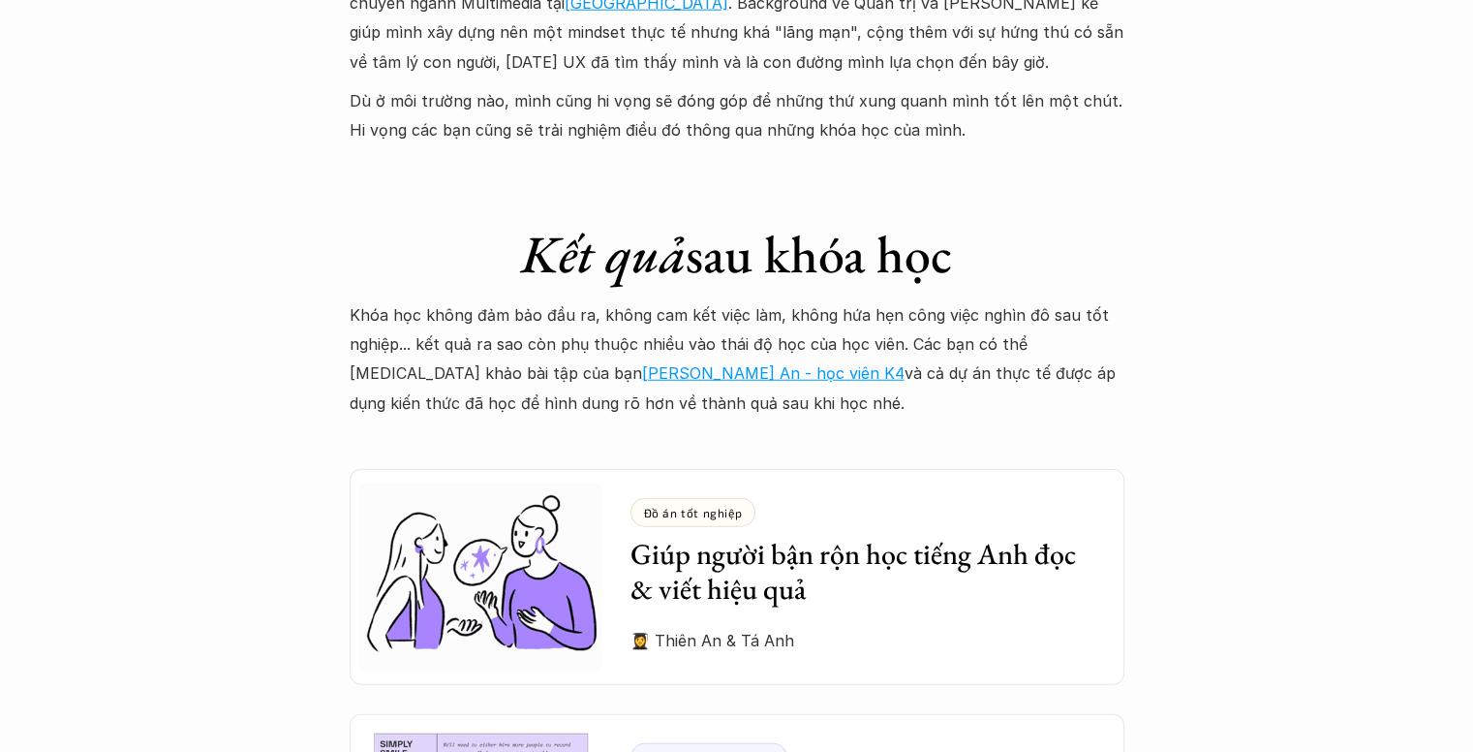
scroll to position [5037, 0]
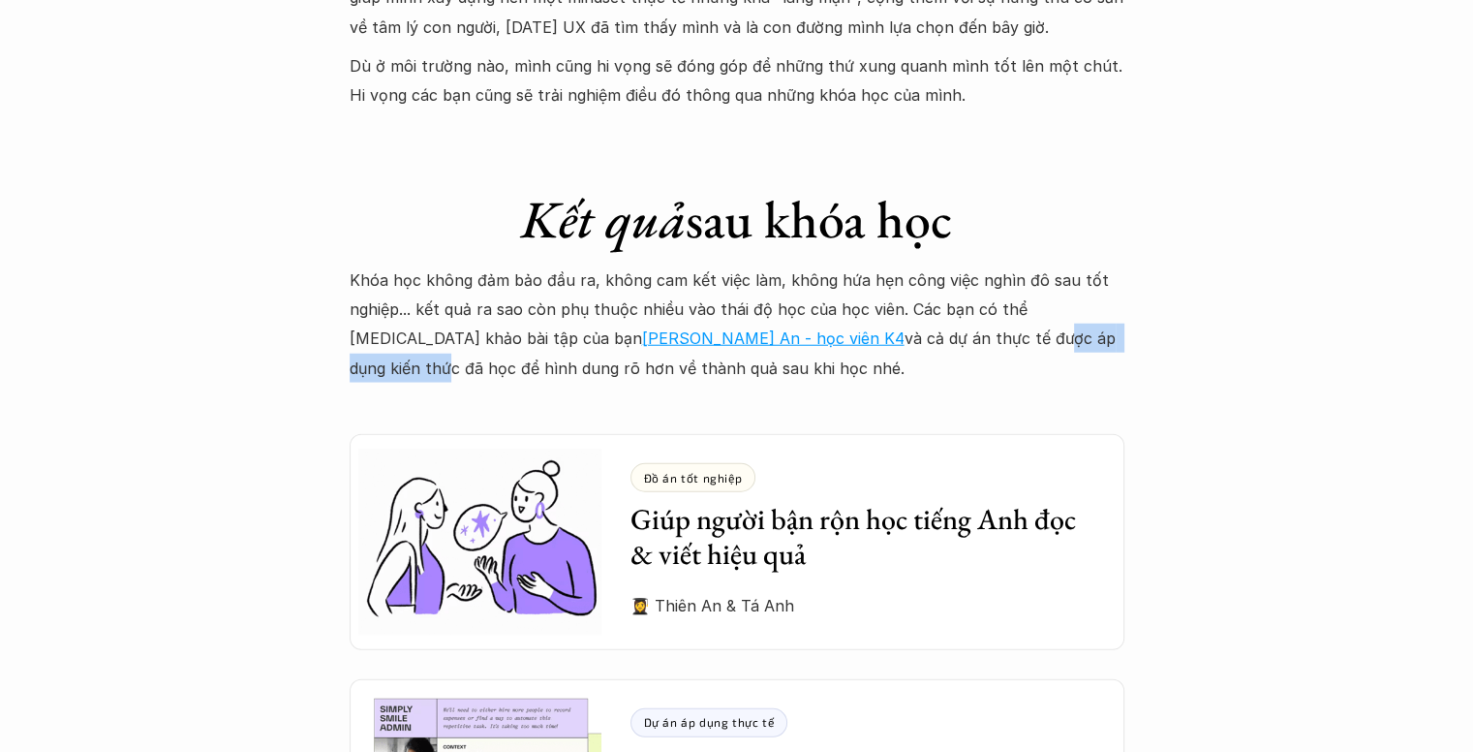
drag, startPoint x: 811, startPoint y: 299, endPoint x: 960, endPoint y: 303, distance: 149.2
click at [960, 303] on p "Khóa học không đảm bảo đầu ra, không cam kết việc làm, không hứa hẹn công việc …" at bounding box center [737, 324] width 775 height 118
click at [963, 303] on p "Khóa học không đảm bảo đầu ra, không cam kết việc làm, không hứa hẹn công việc …" at bounding box center [737, 324] width 775 height 118
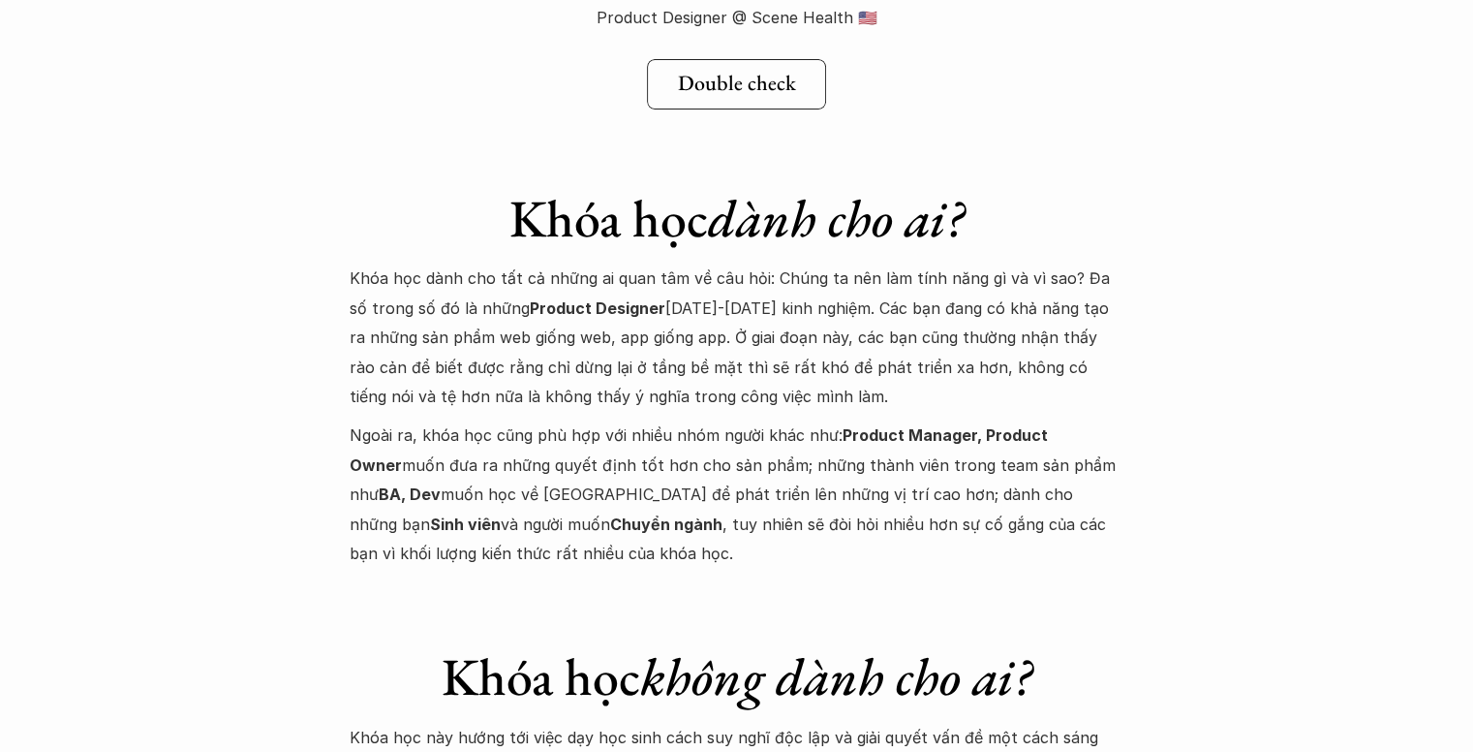
scroll to position [7265, 0]
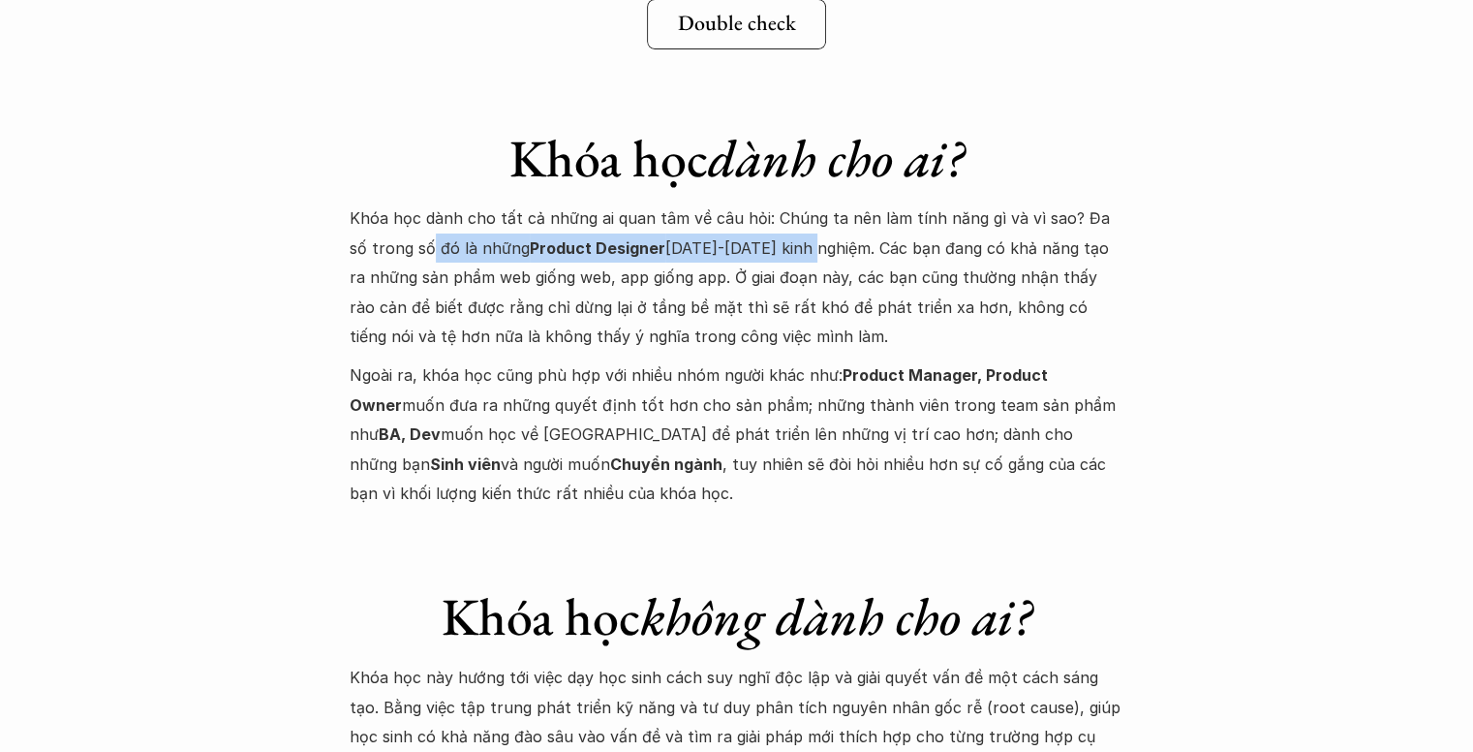
drag, startPoint x: 407, startPoint y: 195, endPoint x: 780, endPoint y: 199, distance: 373.0
click at [780, 203] on p "Khóa học dành cho tất cả những ai quan tâm về câu hỏi: Chúng ta nên làm tính nă…" at bounding box center [737, 276] width 775 height 147
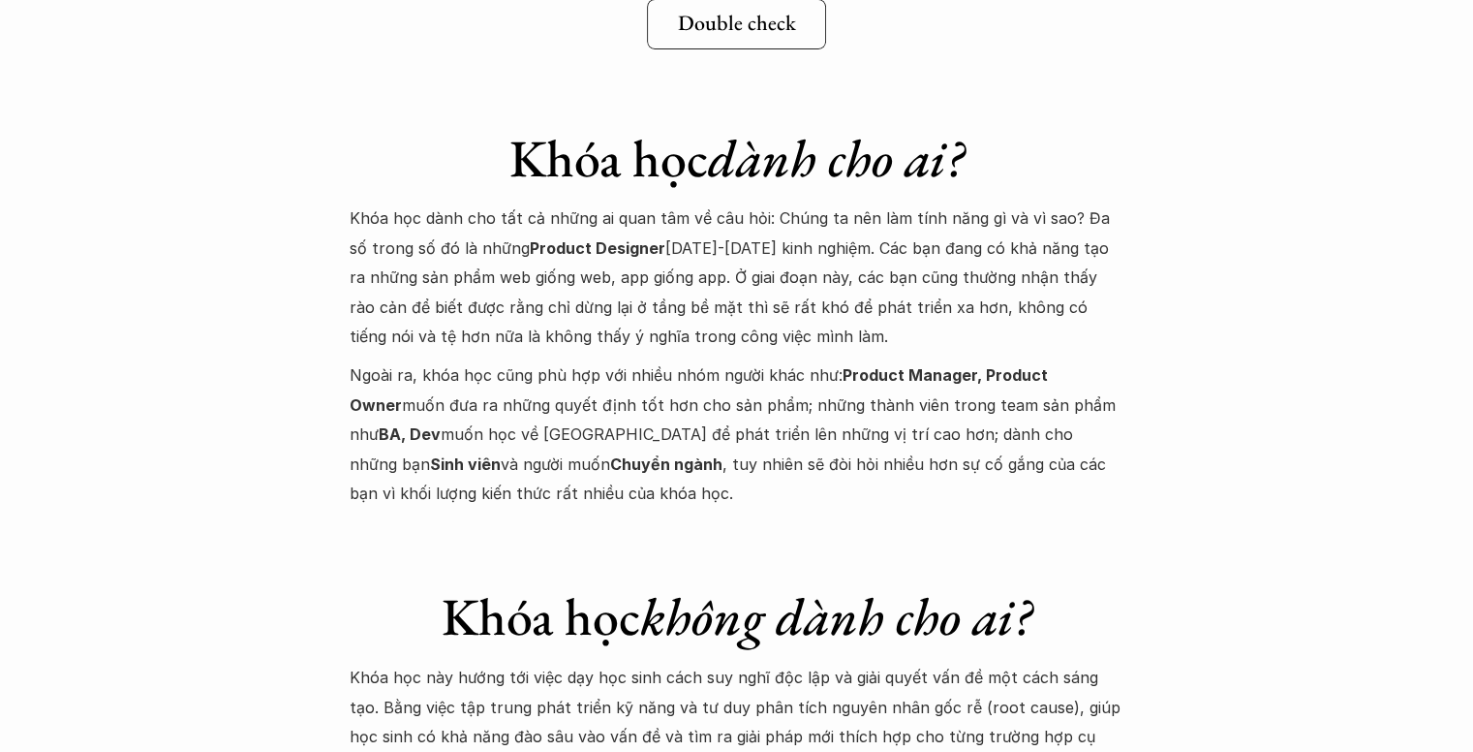
click at [405, 224] on p "Khóa học dành cho tất cả những ai quan tâm về câu hỏi: Chúng ta nên làm tính nă…" at bounding box center [737, 276] width 775 height 147
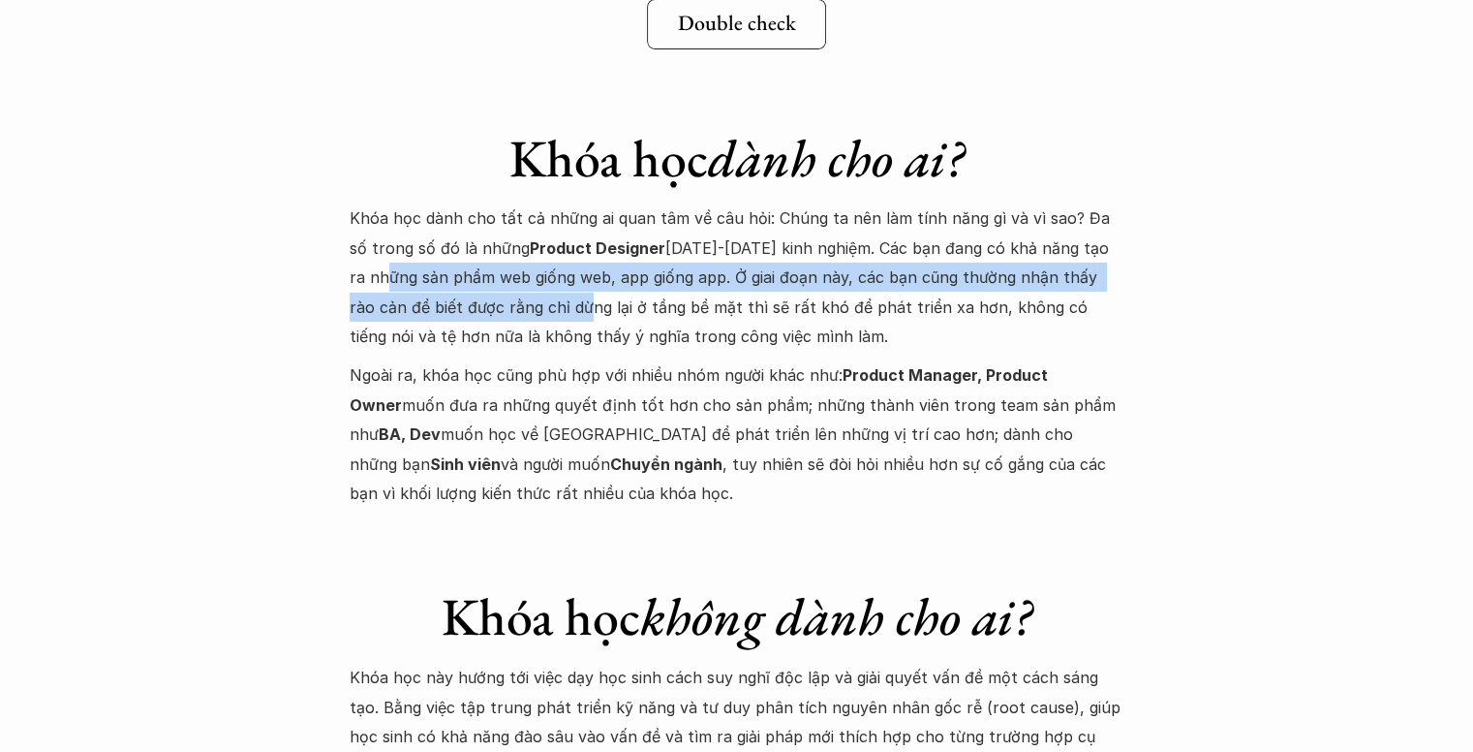
drag, startPoint x: 358, startPoint y: 223, endPoint x: 540, endPoint y: 241, distance: 182.1
click at [540, 241] on p "Khóa học dành cho tất cả những ai quan tâm về câu hỏi: Chúng ta nên làm tính nă…" at bounding box center [737, 276] width 775 height 147
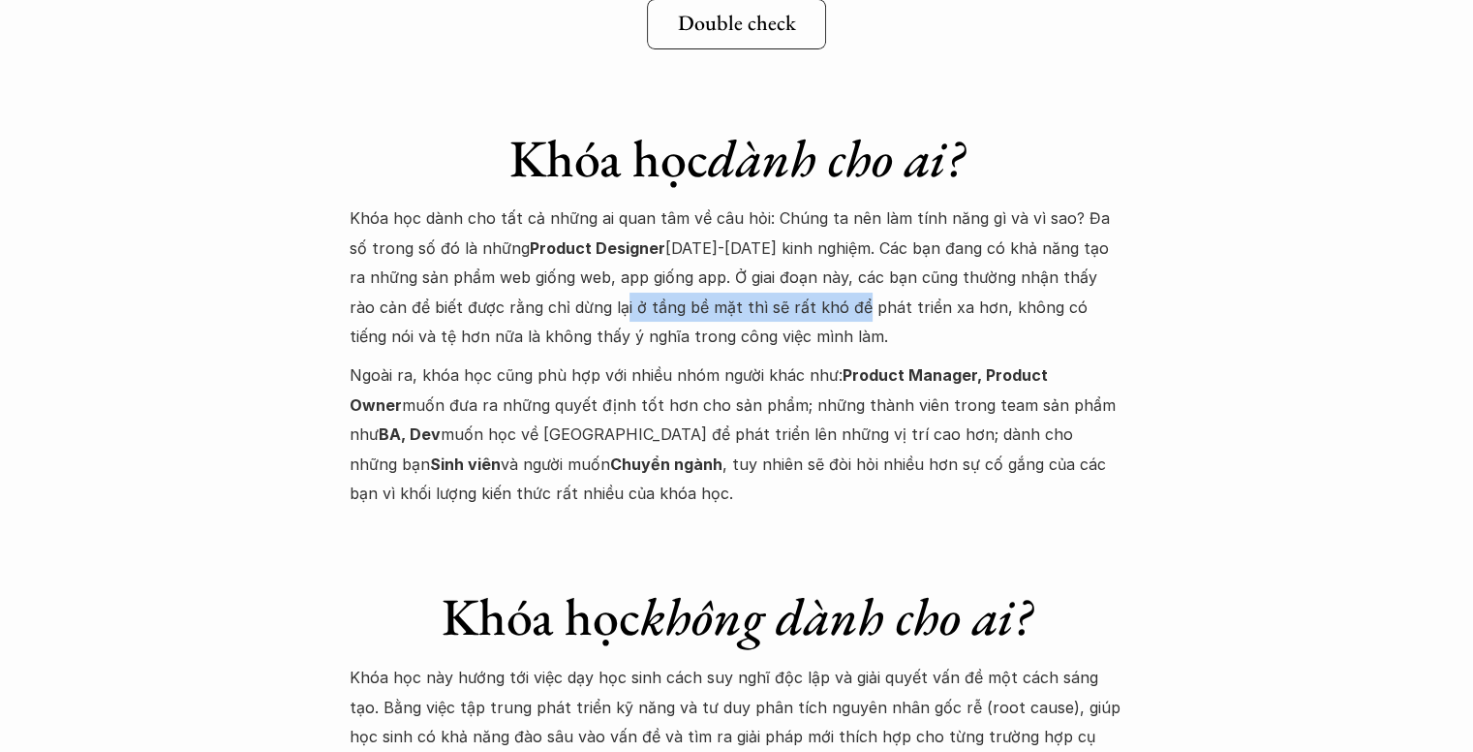
drag, startPoint x: 569, startPoint y: 239, endPoint x: 810, endPoint y: 247, distance: 241.3
click at [810, 247] on p "Khóa học dành cho tất cả những ai quan tâm về câu hỏi: Chúng ta nên làm tính nă…" at bounding box center [737, 276] width 775 height 147
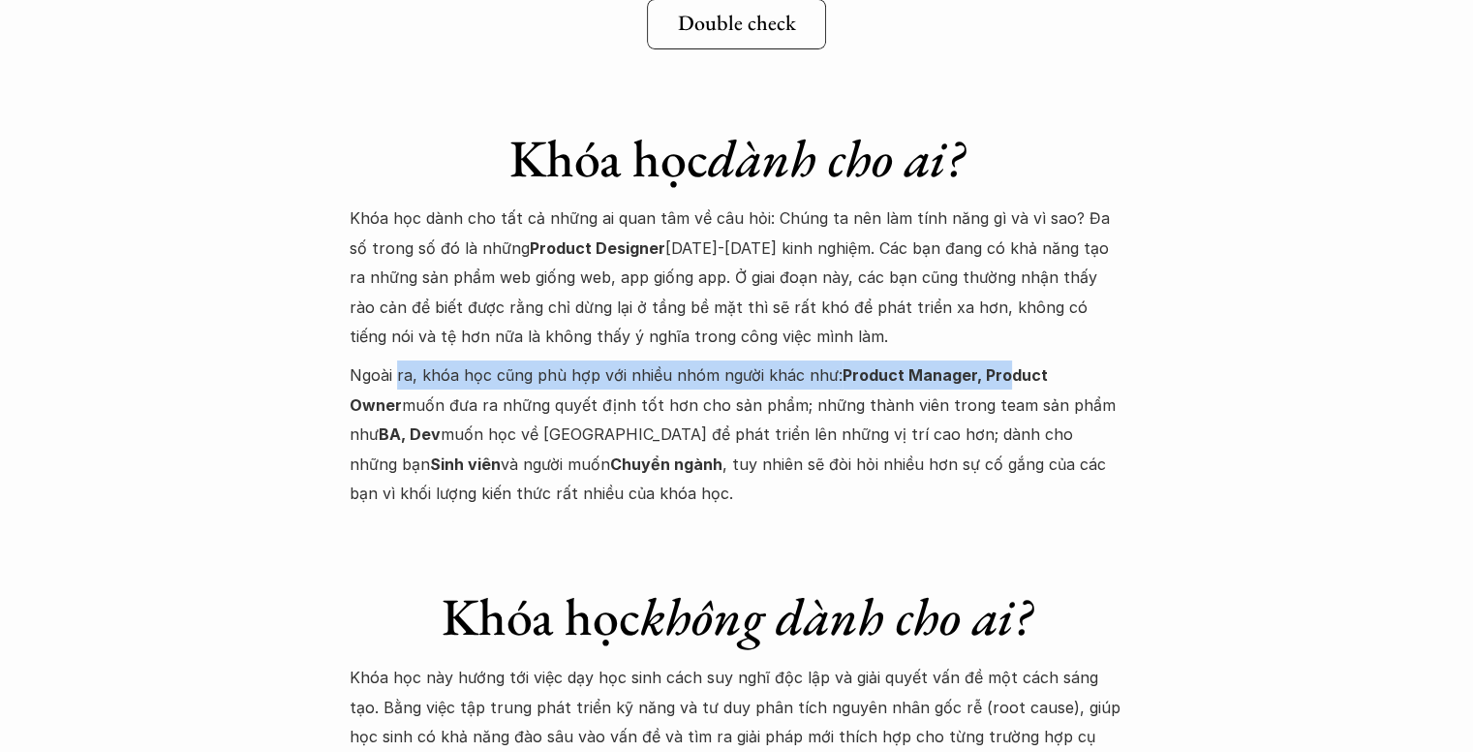
drag, startPoint x: 395, startPoint y: 309, endPoint x: 977, endPoint y: 329, distance: 582.6
click at [1000, 360] on p "Ngoài ra, khóa học cũng phù hợp với nhiều nhóm người khác như: Product Manager,…" at bounding box center [737, 433] width 775 height 147
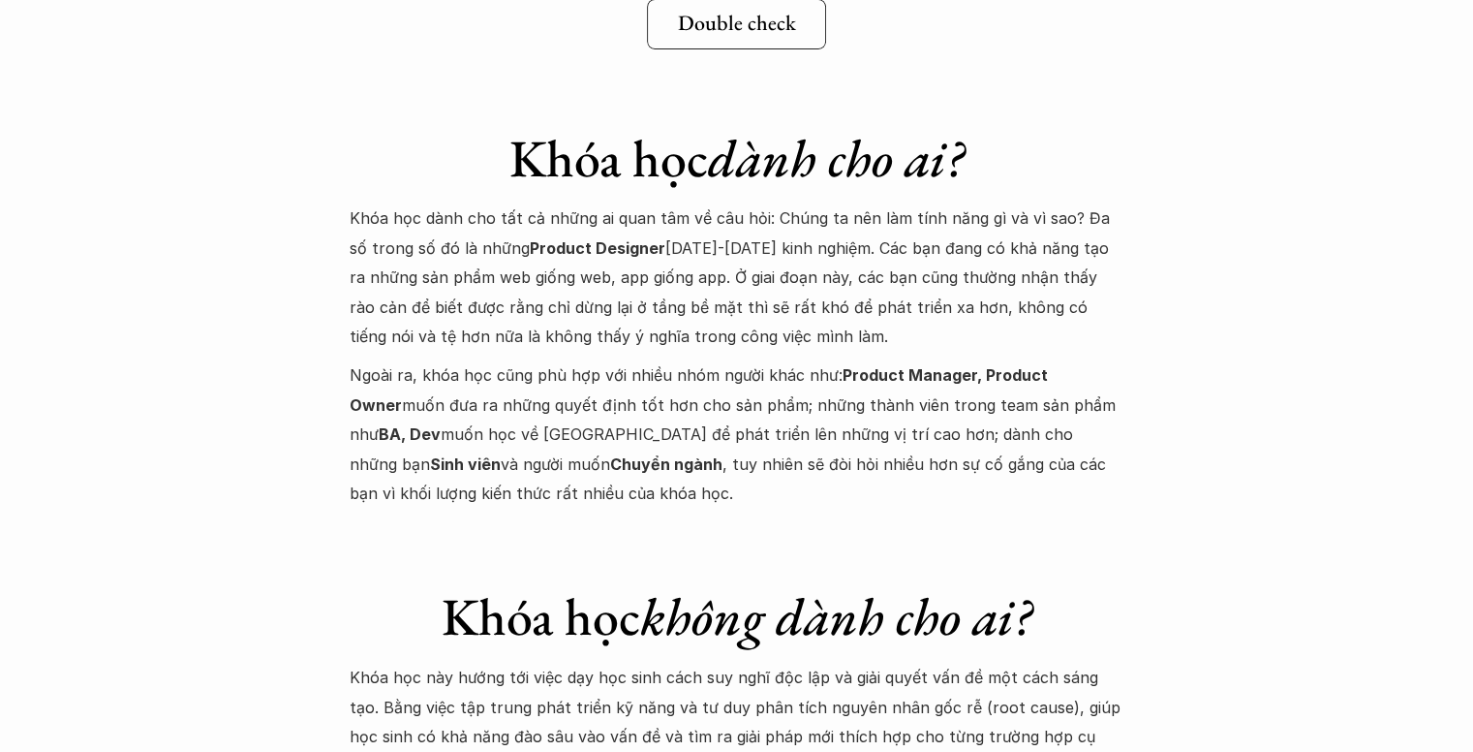
click at [475, 360] on p "Ngoài ra, khóa học cũng phù hợp với nhiều nhóm người khác như: Product Manager,…" at bounding box center [737, 433] width 775 height 147
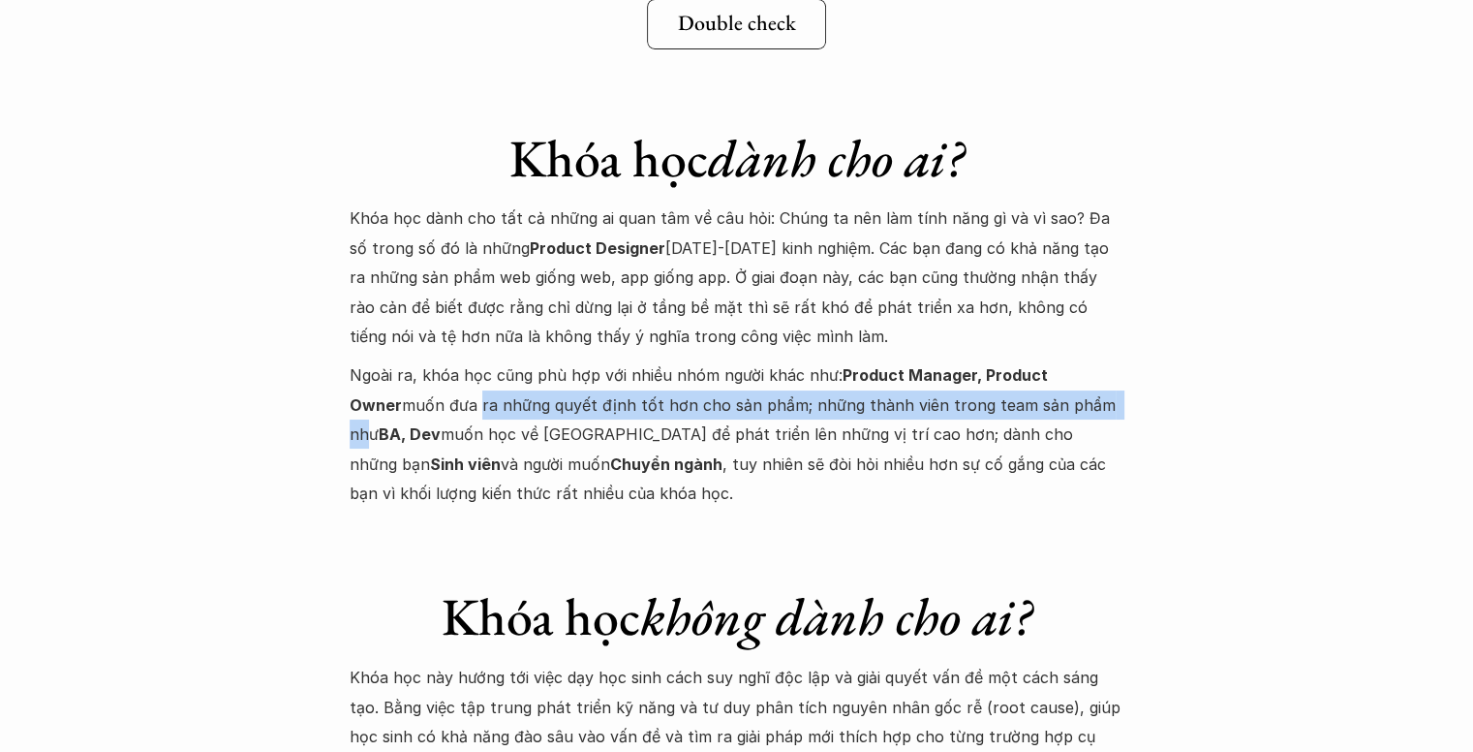
drag, startPoint x: 420, startPoint y: 354, endPoint x: 1052, endPoint y: 347, distance: 631.6
click at [1052, 360] on p "Ngoài ra, khóa học cũng phù hợp với nhiều nhóm người khác như: Product Manager,…" at bounding box center [737, 433] width 775 height 147
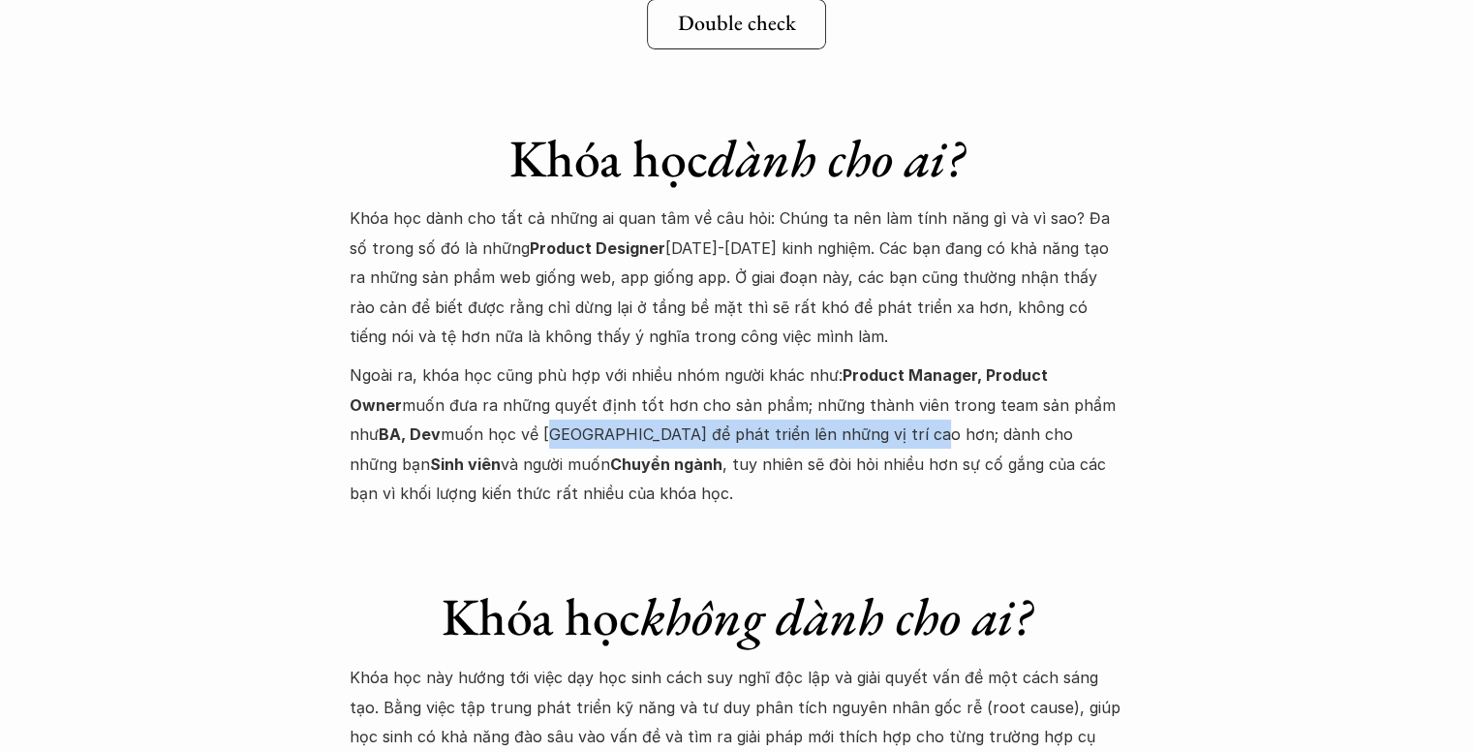
drag, startPoint x: 484, startPoint y: 376, endPoint x: 854, endPoint y: 366, distance: 370.2
click at [852, 366] on p "Ngoài ra, khóa học cũng phù hợp với nhiều nhóm người khác như: Product Manager,…" at bounding box center [737, 433] width 775 height 147
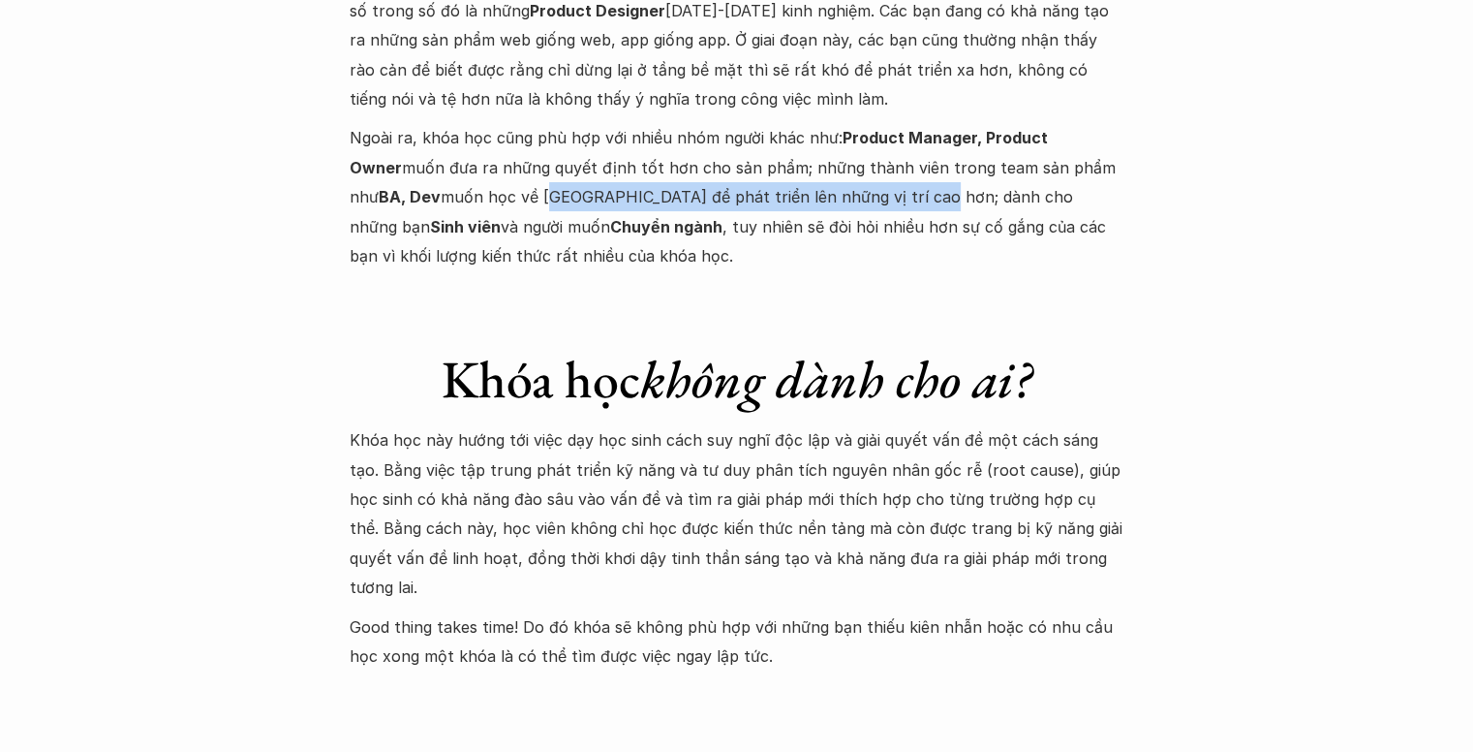
scroll to position [7556, 0]
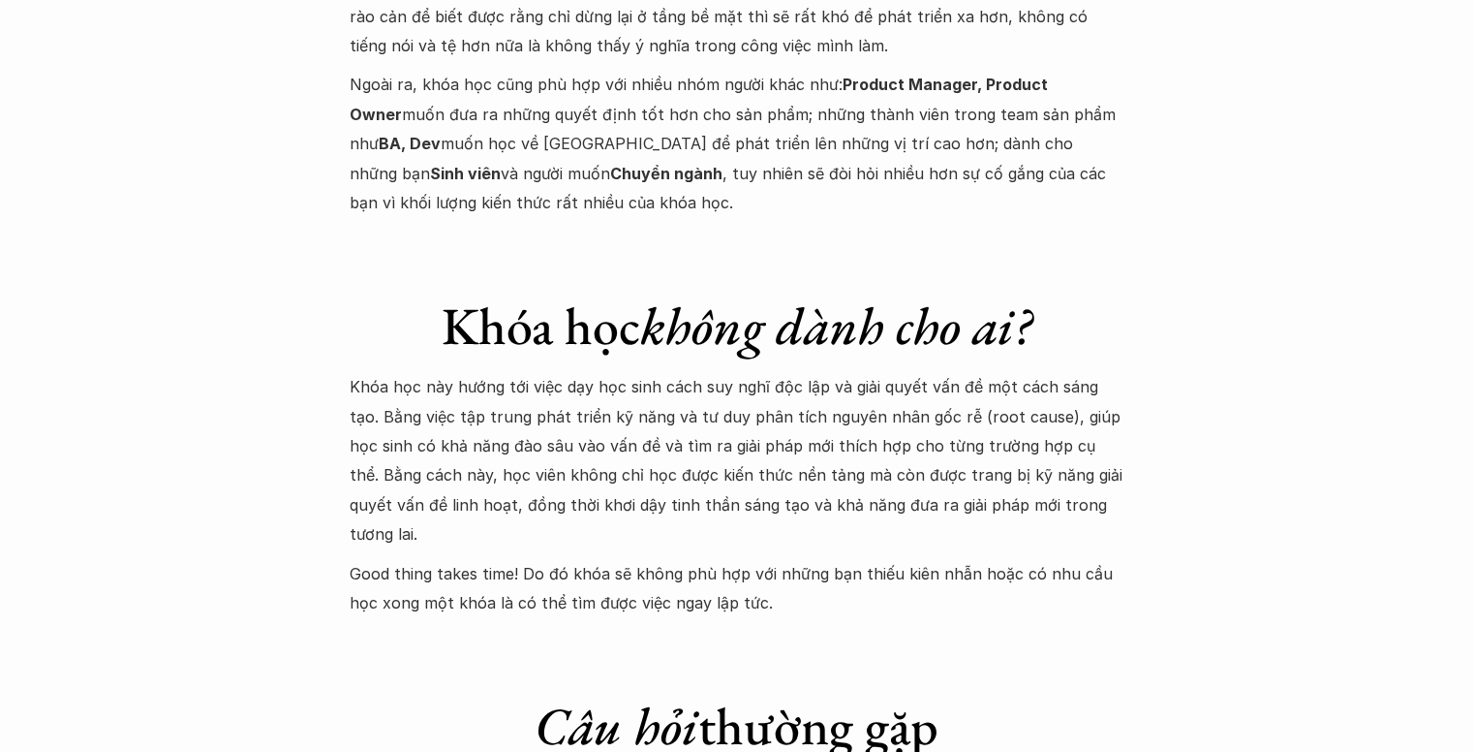
click at [728, 372] on p "Khóa học này hướng tới việc dạy học sinh cách suy nghĩ độc lập và giải quyết vấ…" at bounding box center [737, 460] width 775 height 176
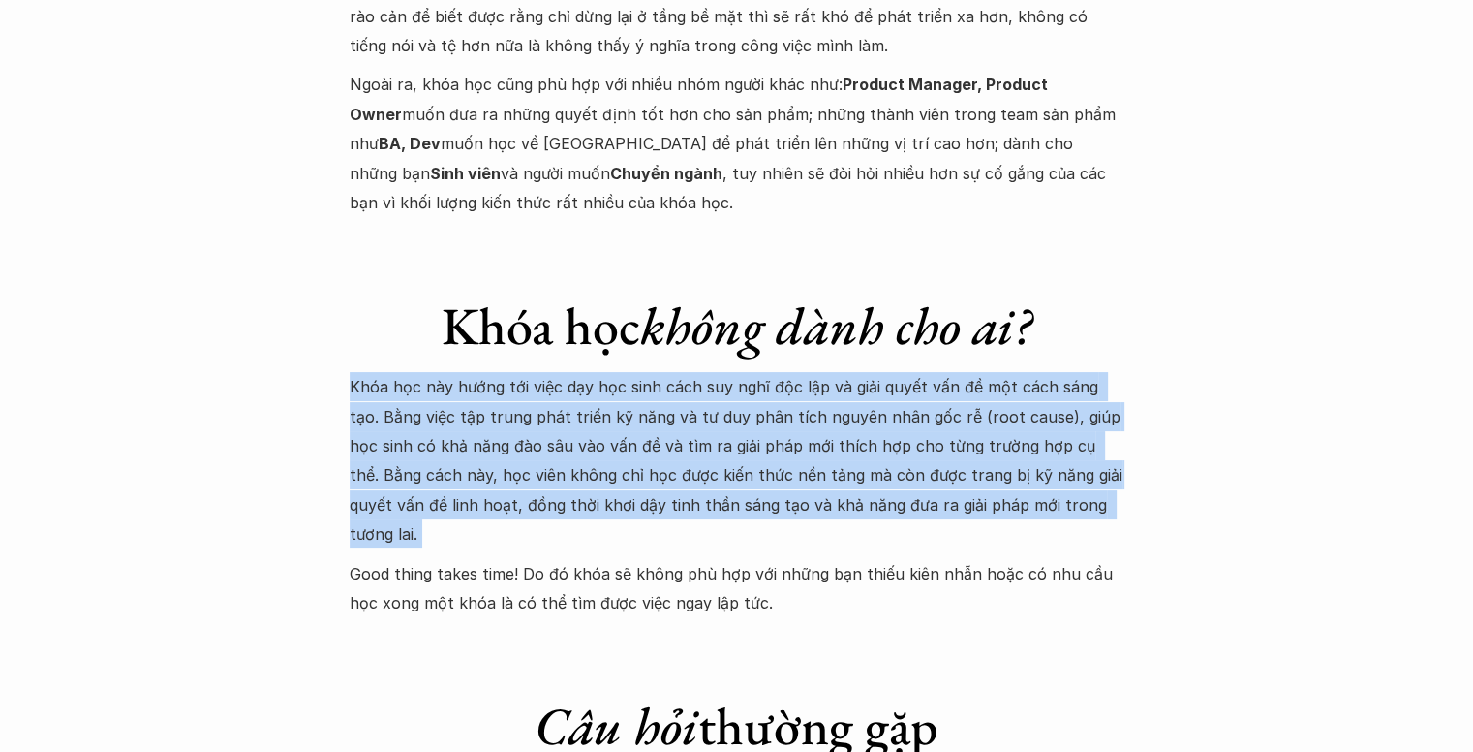
click at [728, 372] on p "Khóa học này hướng tới việc dạy học sinh cách suy nghĩ độc lập và giải quyết vấ…" at bounding box center [737, 460] width 775 height 176
click at [713, 372] on p "Khóa học này hướng tới việc dạy học sinh cách suy nghĩ độc lập và giải quyết vấ…" at bounding box center [737, 460] width 775 height 176
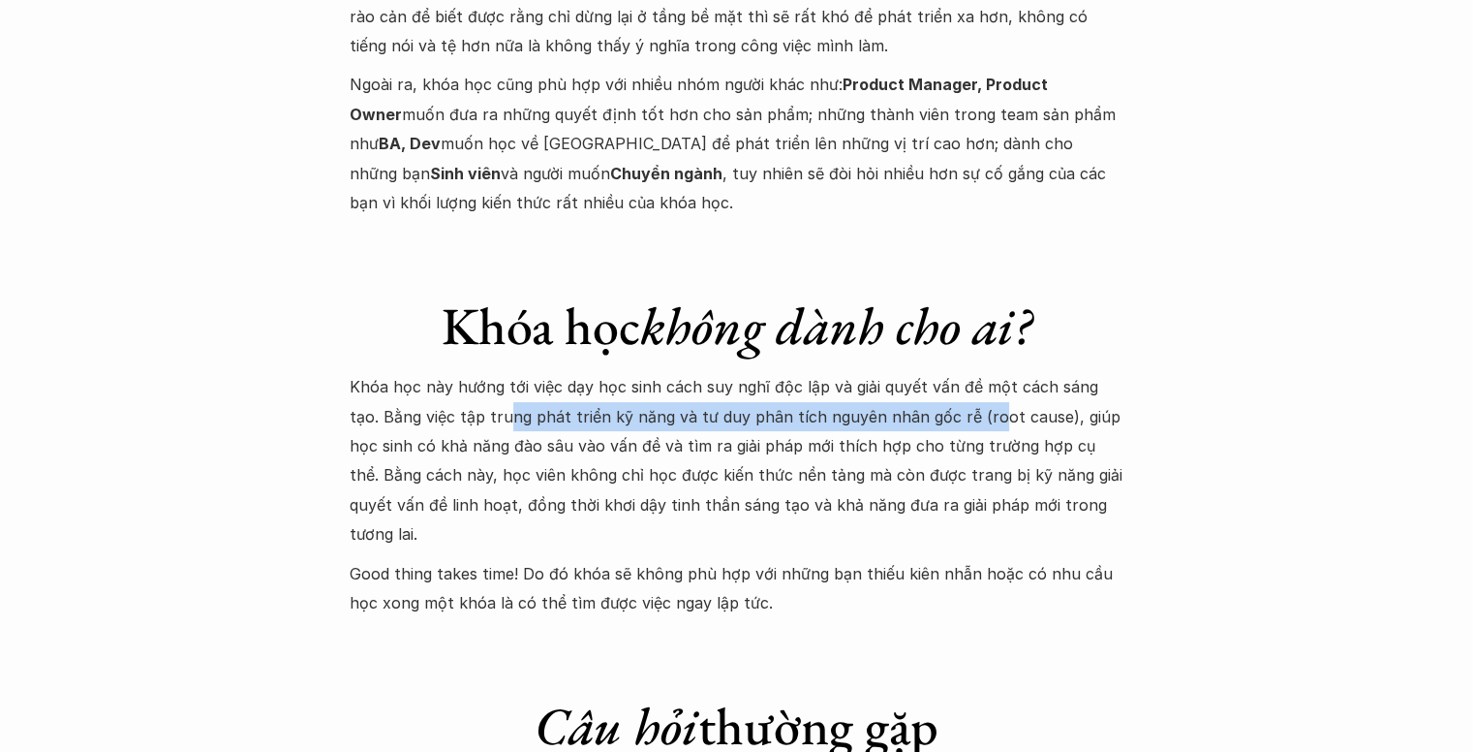
drag, startPoint x: 470, startPoint y: 350, endPoint x: 950, endPoint y: 361, distance: 480.6
click at [950, 372] on p "Khóa học này hướng tới việc dạy học sinh cách suy nghĩ độc lập và giải quyết vấ…" at bounding box center [737, 460] width 775 height 176
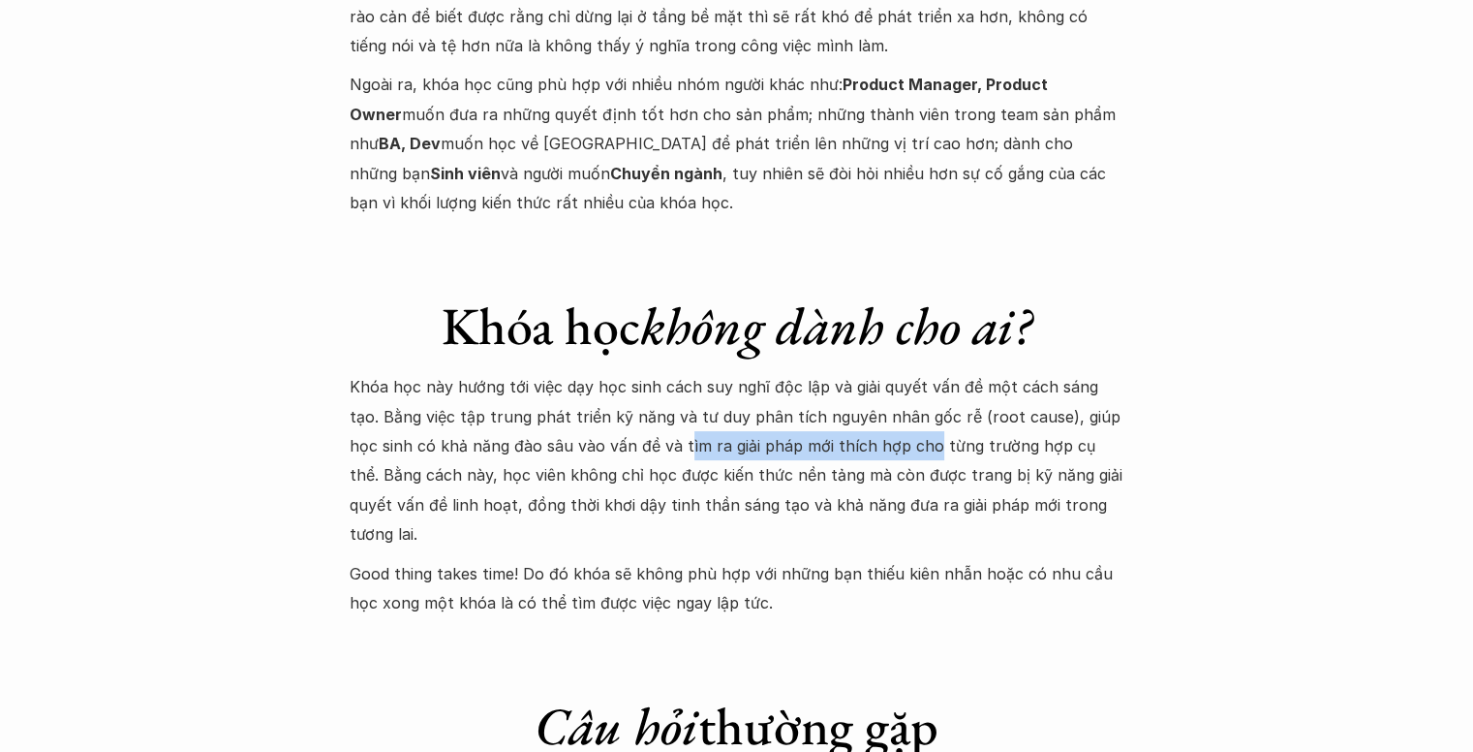
drag, startPoint x: 755, startPoint y: 391, endPoint x: 863, endPoint y: 392, distance: 108.5
click at [863, 392] on p "Khóa học này hướng tới việc dạy học sinh cách suy nghĩ độc lập và giải quyết vấ…" at bounding box center [737, 460] width 775 height 176
click at [462, 417] on p "Khóa học này hướng tới việc dạy học sinh cách suy nghĩ độc lập và giải quyết vấ…" at bounding box center [737, 460] width 775 height 176
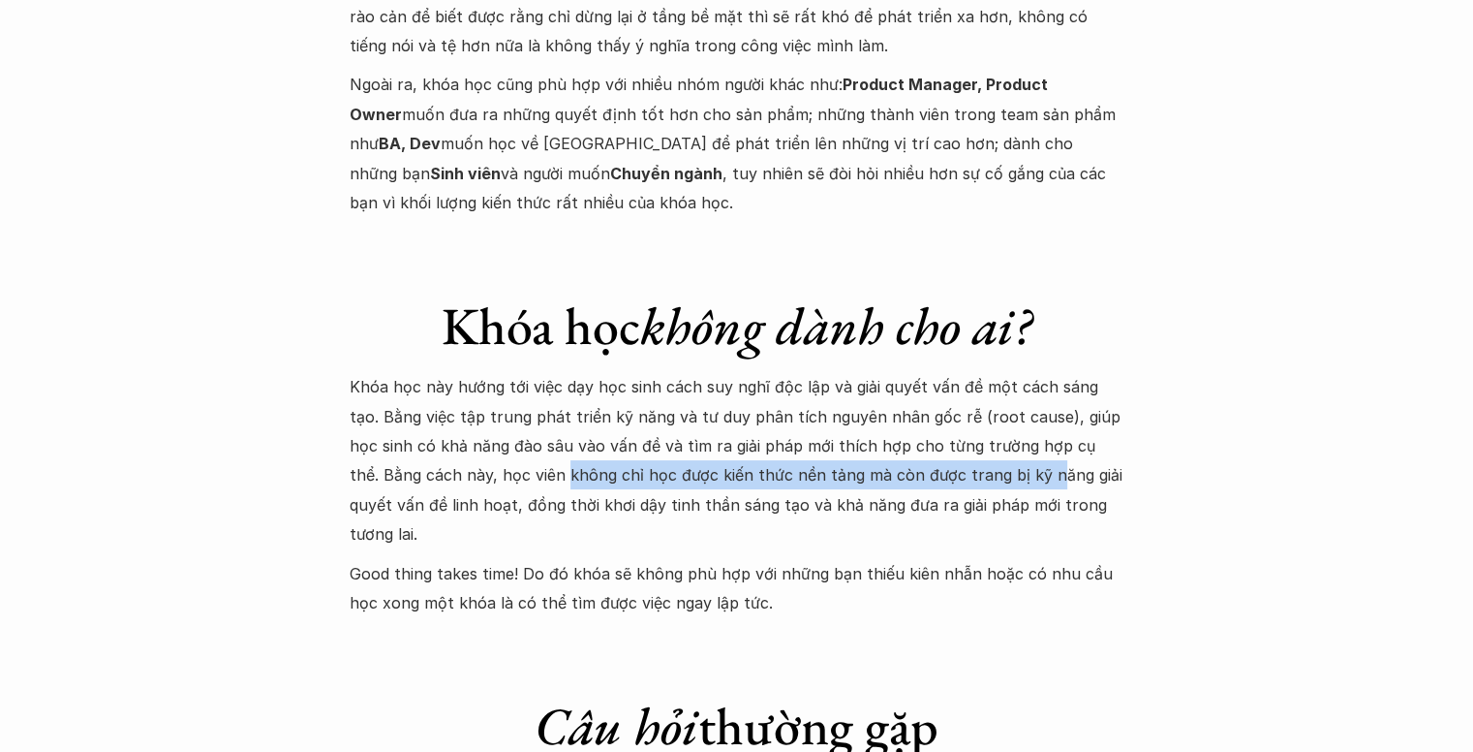
drag, startPoint x: 453, startPoint y: 419, endPoint x: 934, endPoint y: 425, distance: 480.5
click at [934, 425] on p "Khóa học này hướng tới việc dạy học sinh cách suy nghĩ độc lập và giải quyết vấ…" at bounding box center [737, 460] width 775 height 176
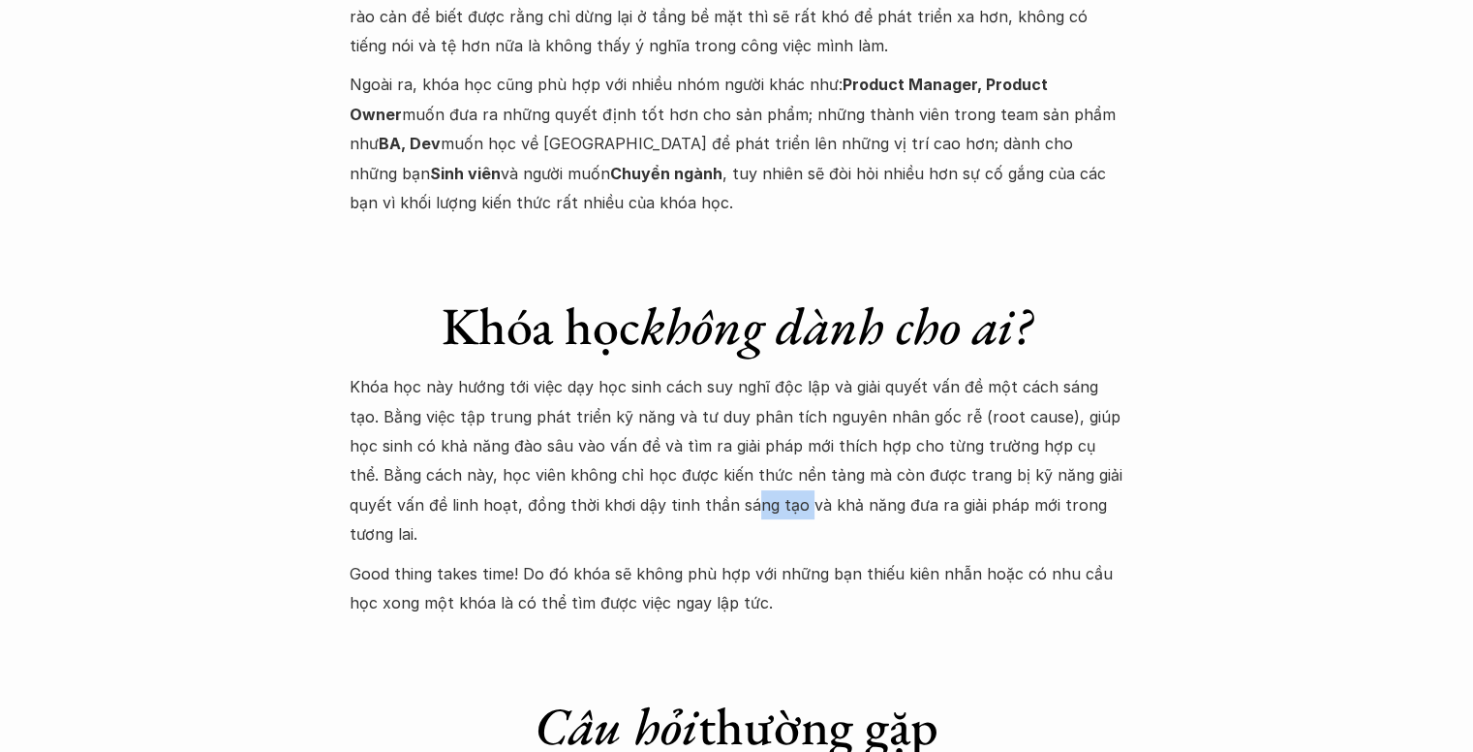
drag, startPoint x: 616, startPoint y: 450, endPoint x: 667, endPoint y: 450, distance: 51.3
click at [667, 450] on p "Khóa học này hướng tới việc dạy học sinh cách suy nghĩ độc lập và giải quyết vấ…" at bounding box center [737, 460] width 775 height 176
drag, startPoint x: 568, startPoint y: 483, endPoint x: 592, endPoint y: 481, distance: 24.3
click at [592, 559] on p "Good thing takes time! Do đó khóa sẽ không phù hợp với những bạn thiếu kiên nhẫ…" at bounding box center [737, 588] width 775 height 59
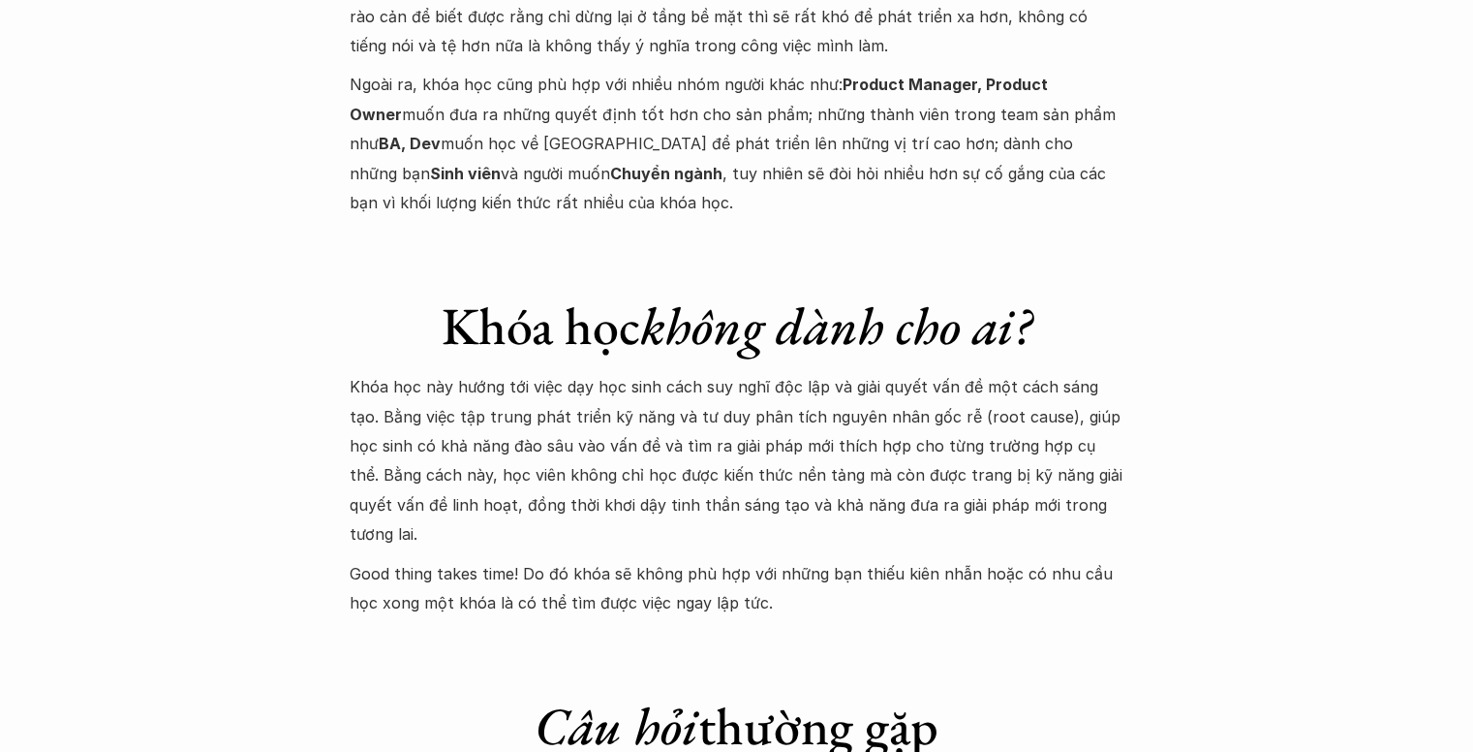
click at [613, 559] on p "Good thing takes time! Do đó khóa sẽ không phù hợp với những bạn thiếu kiên nhẫ…" at bounding box center [737, 588] width 775 height 59
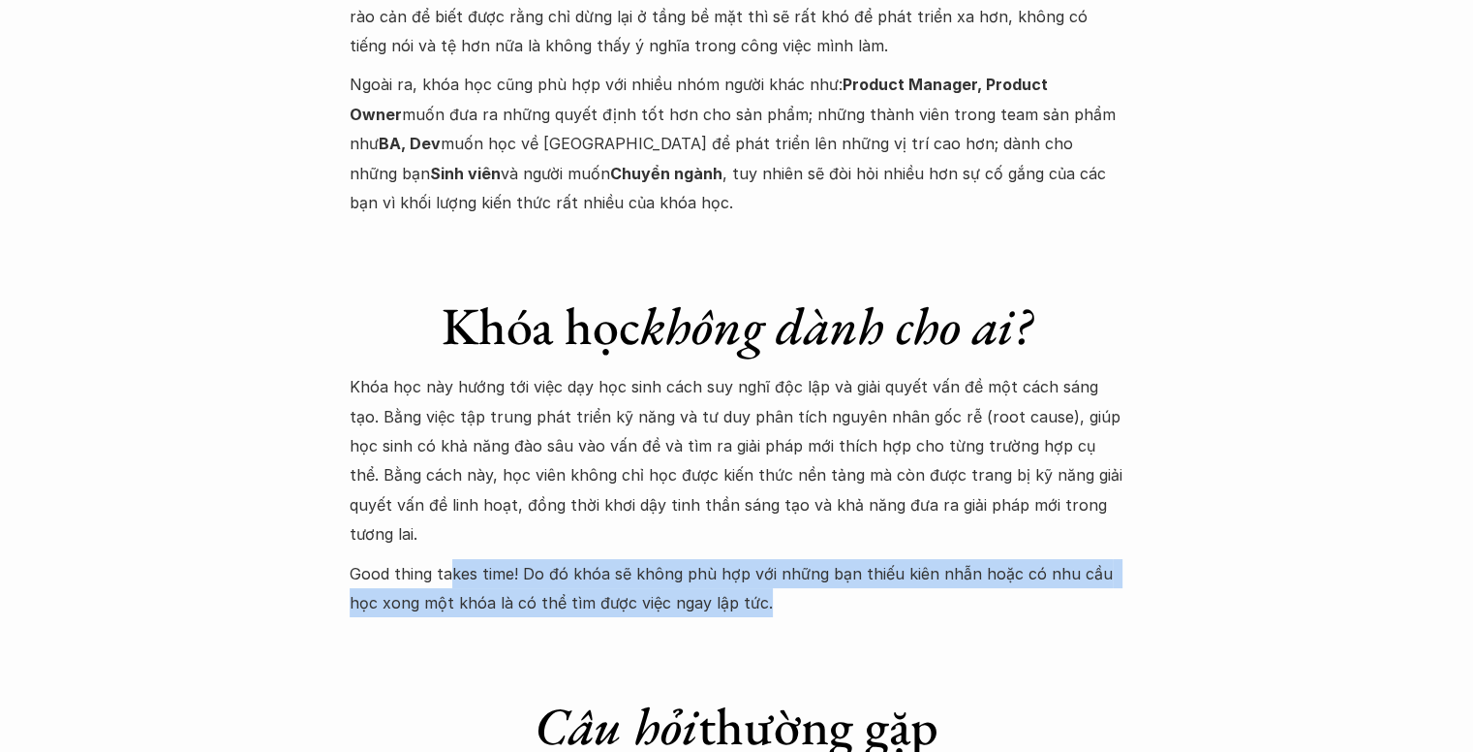
drag, startPoint x: 448, startPoint y: 483, endPoint x: 755, endPoint y: 509, distance: 308.1
click at [755, 559] on p "Good thing takes time! Do đó khóa sẽ không phù hợp với những bạn thiếu kiên nhẫ…" at bounding box center [737, 588] width 775 height 59
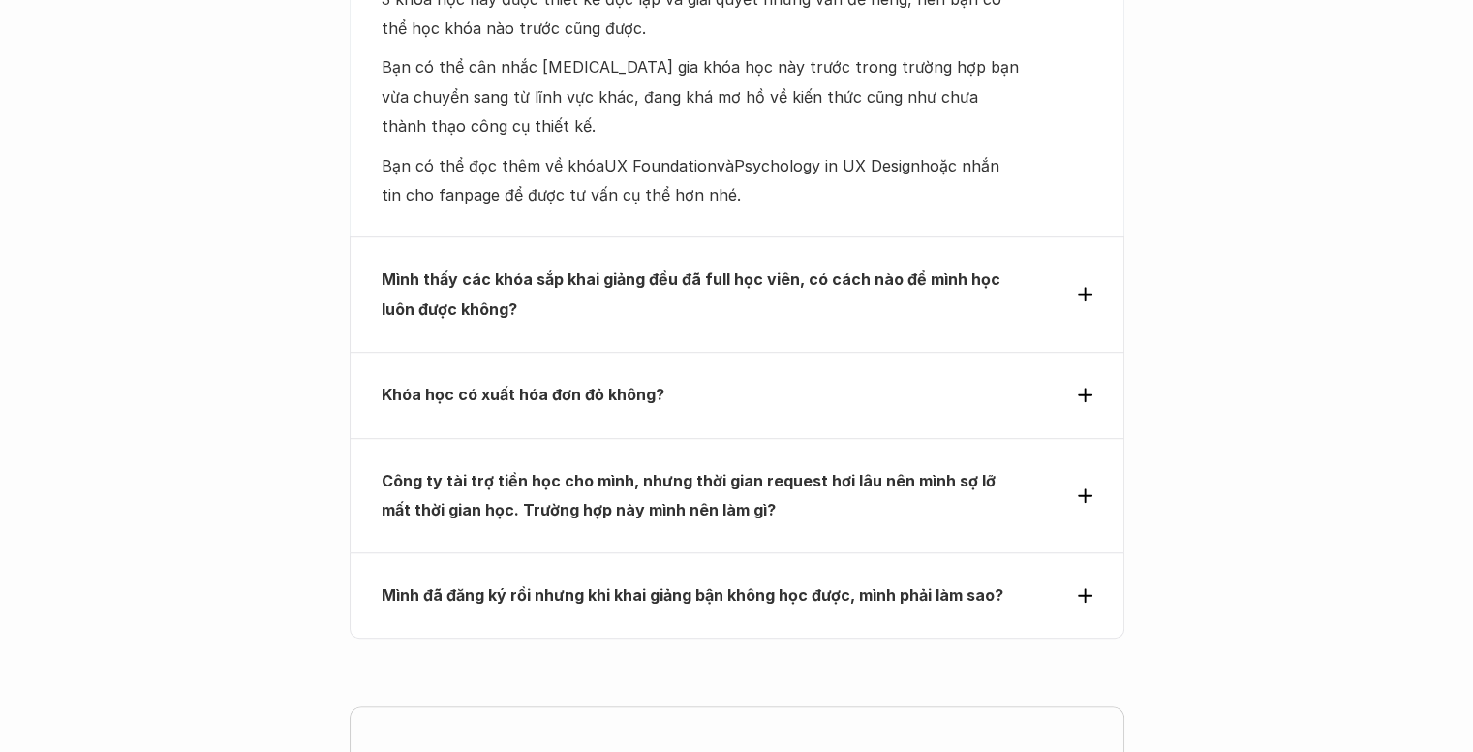
scroll to position [8815, 0]
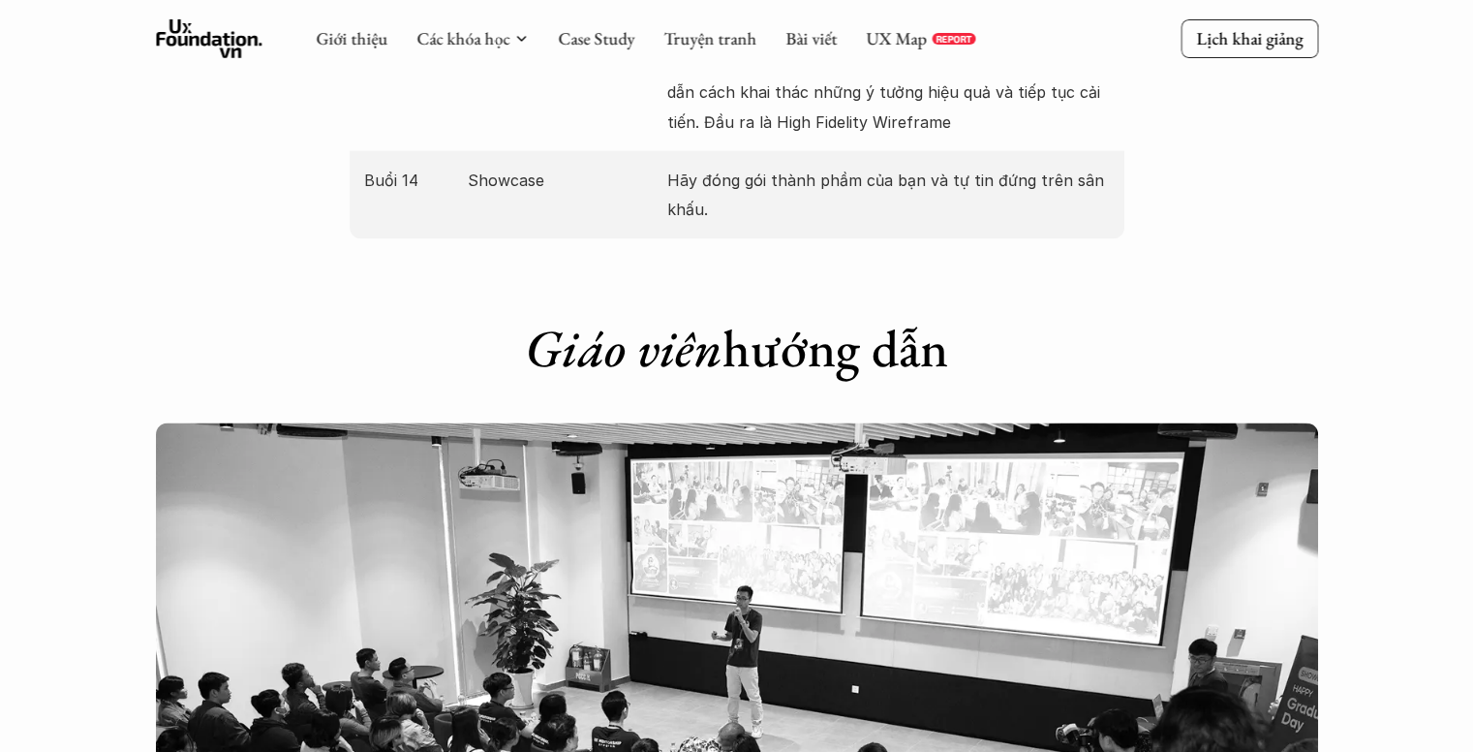
scroll to position [1937, 0]
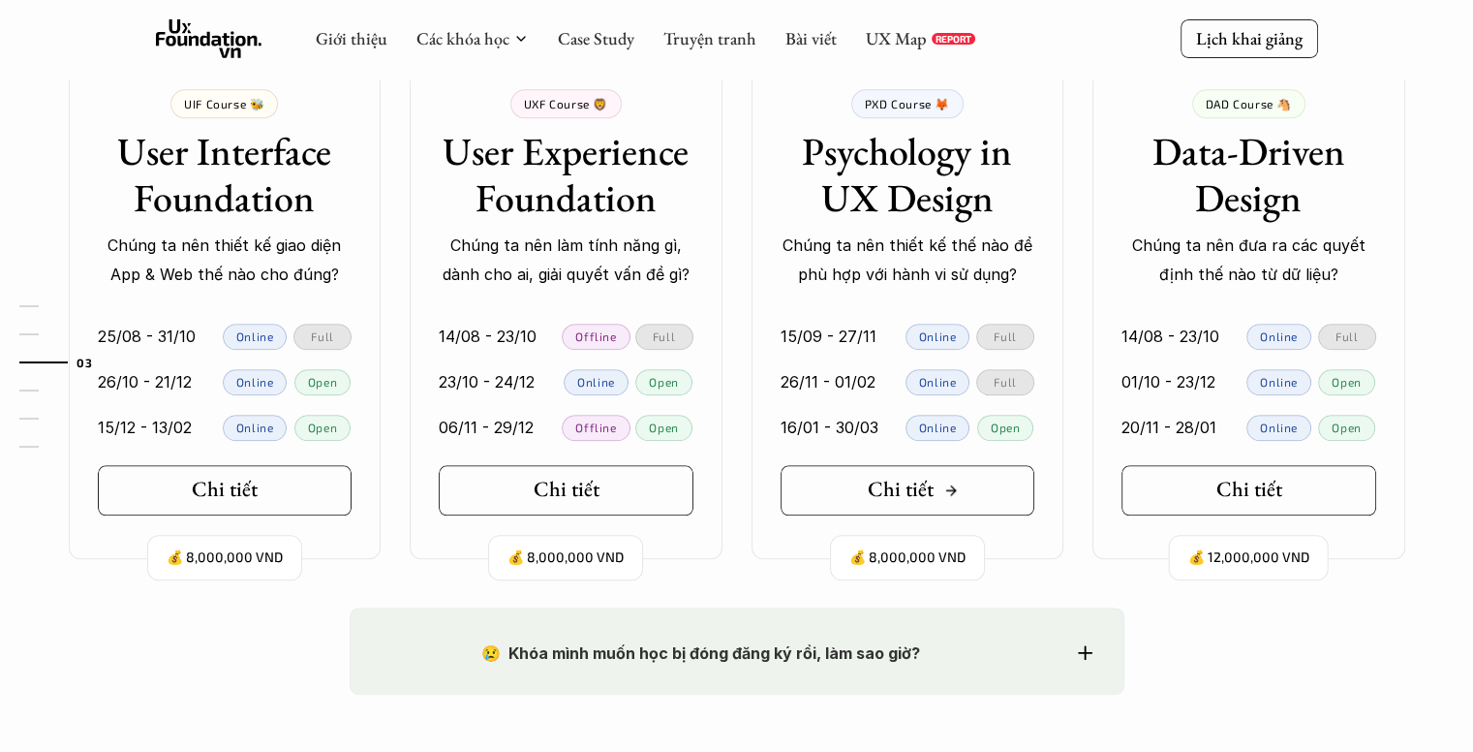
click at [939, 483] on div "Chi tiết" at bounding box center [913, 489] width 91 height 25
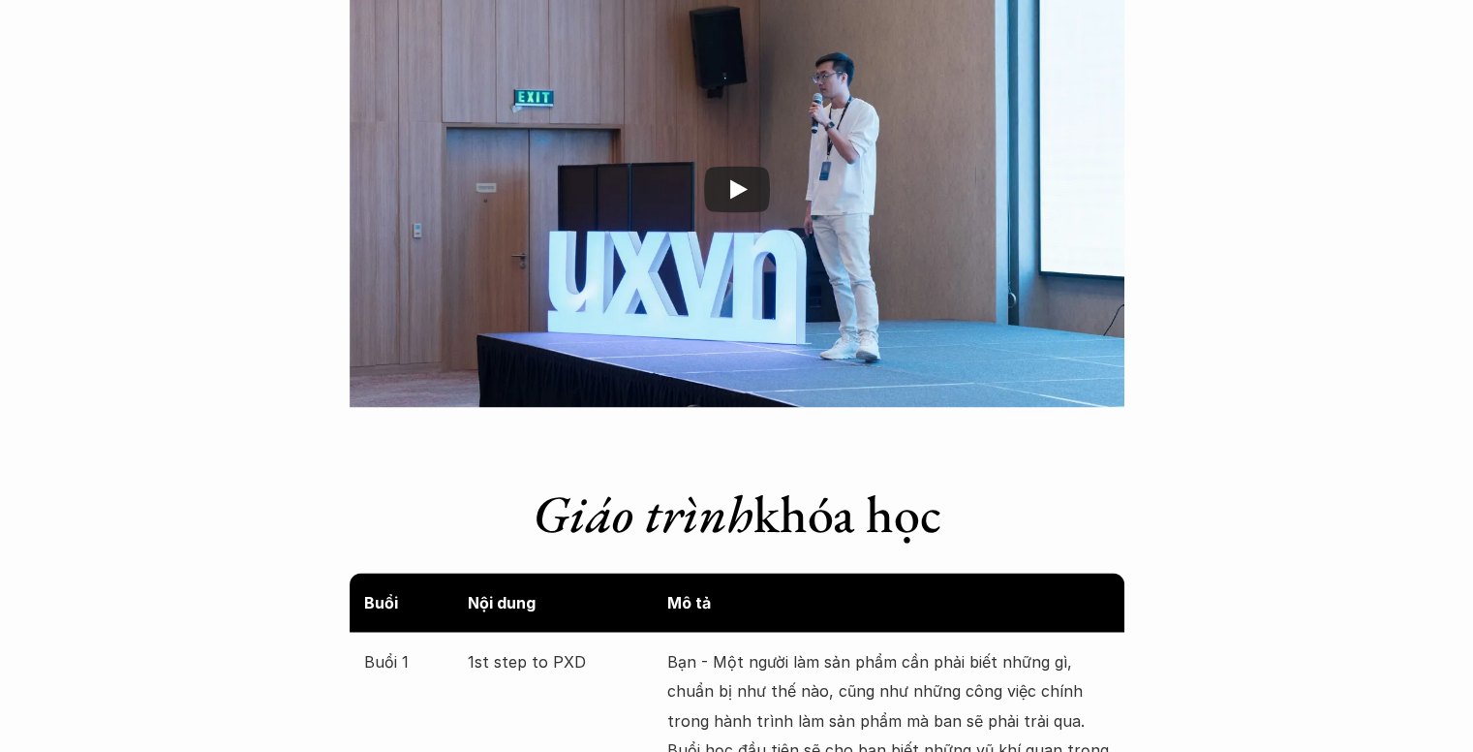
scroll to position [3584, 0]
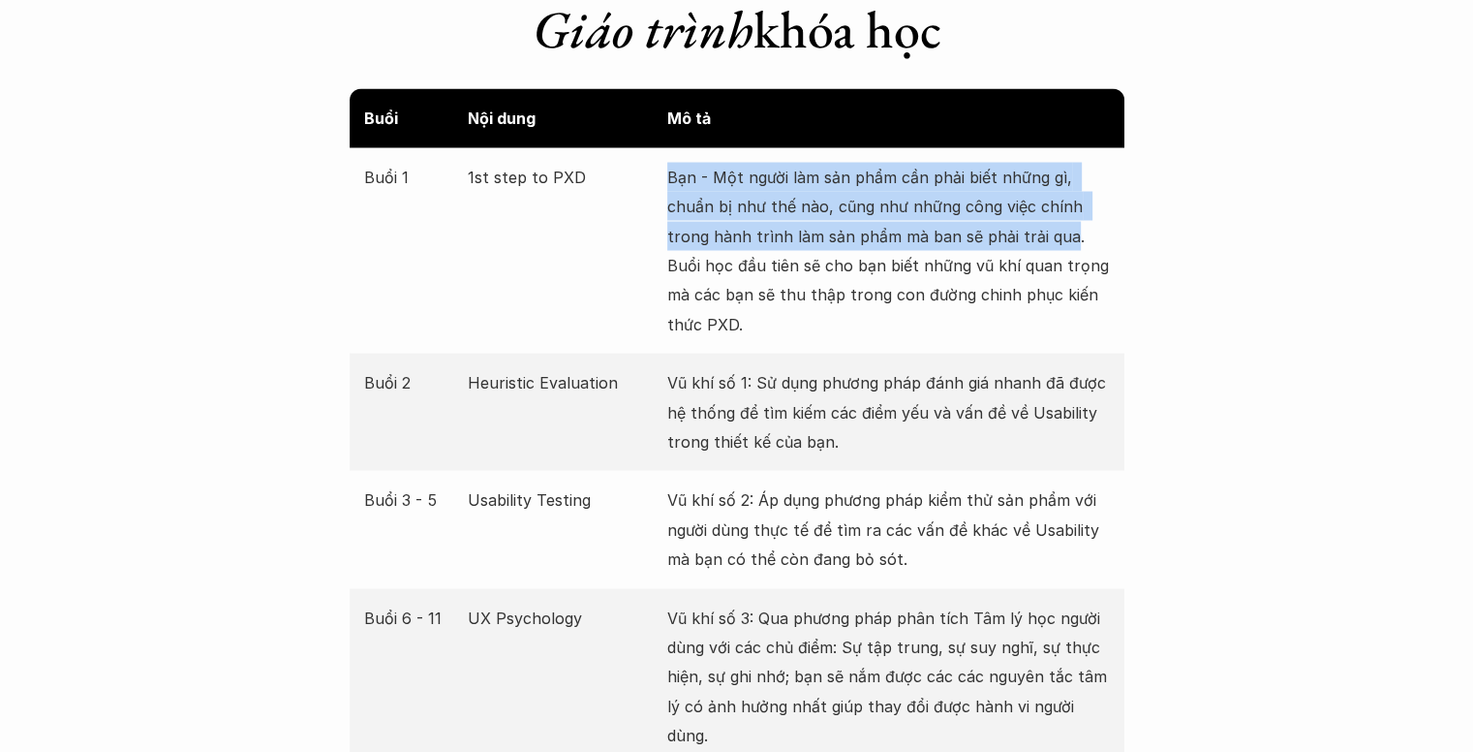
drag, startPoint x: 661, startPoint y: 173, endPoint x: 1062, endPoint y: 222, distance: 404.0
click at [1062, 222] on div "Buổi 1 1st step to PXD Bạn - Một người làm sản phẩm cần phải biết những gì, chu…" at bounding box center [737, 249] width 775 height 205
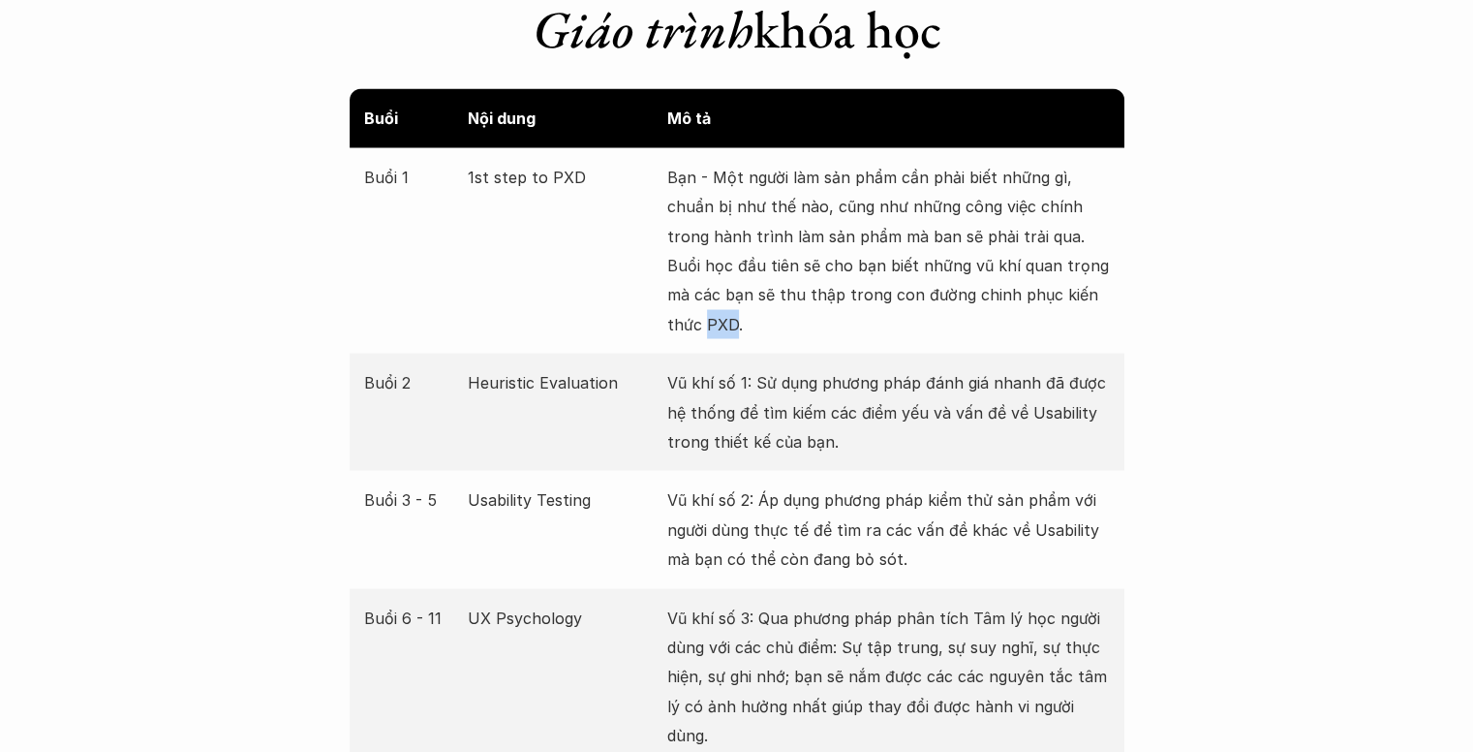
drag, startPoint x: 696, startPoint y: 320, endPoint x: 659, endPoint y: 325, distance: 37.3
click at [659, 325] on div "Buổi 1 1st step to PXD Bạn - Một người làm sản phẩm cần phải biết những gì, chu…" at bounding box center [737, 249] width 775 height 205
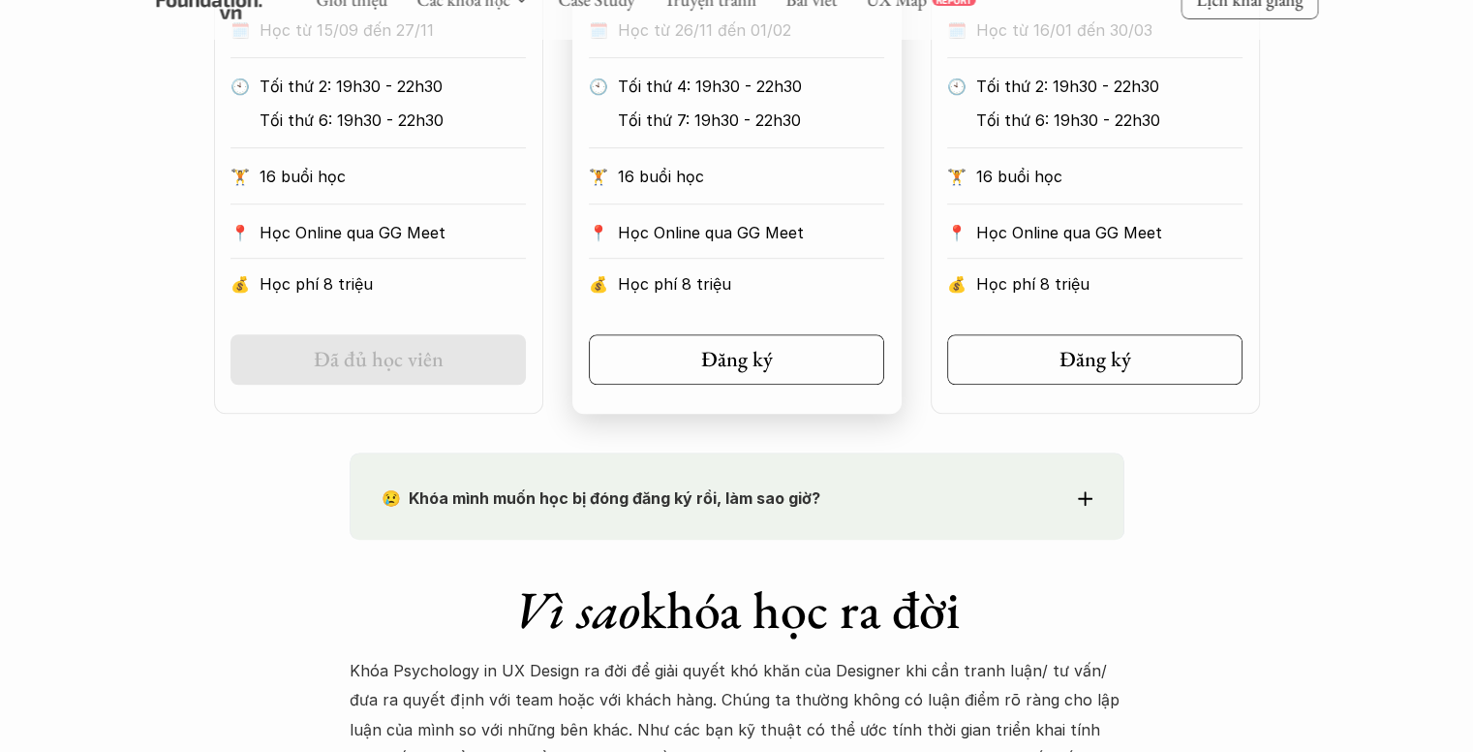
scroll to position [1453, 0]
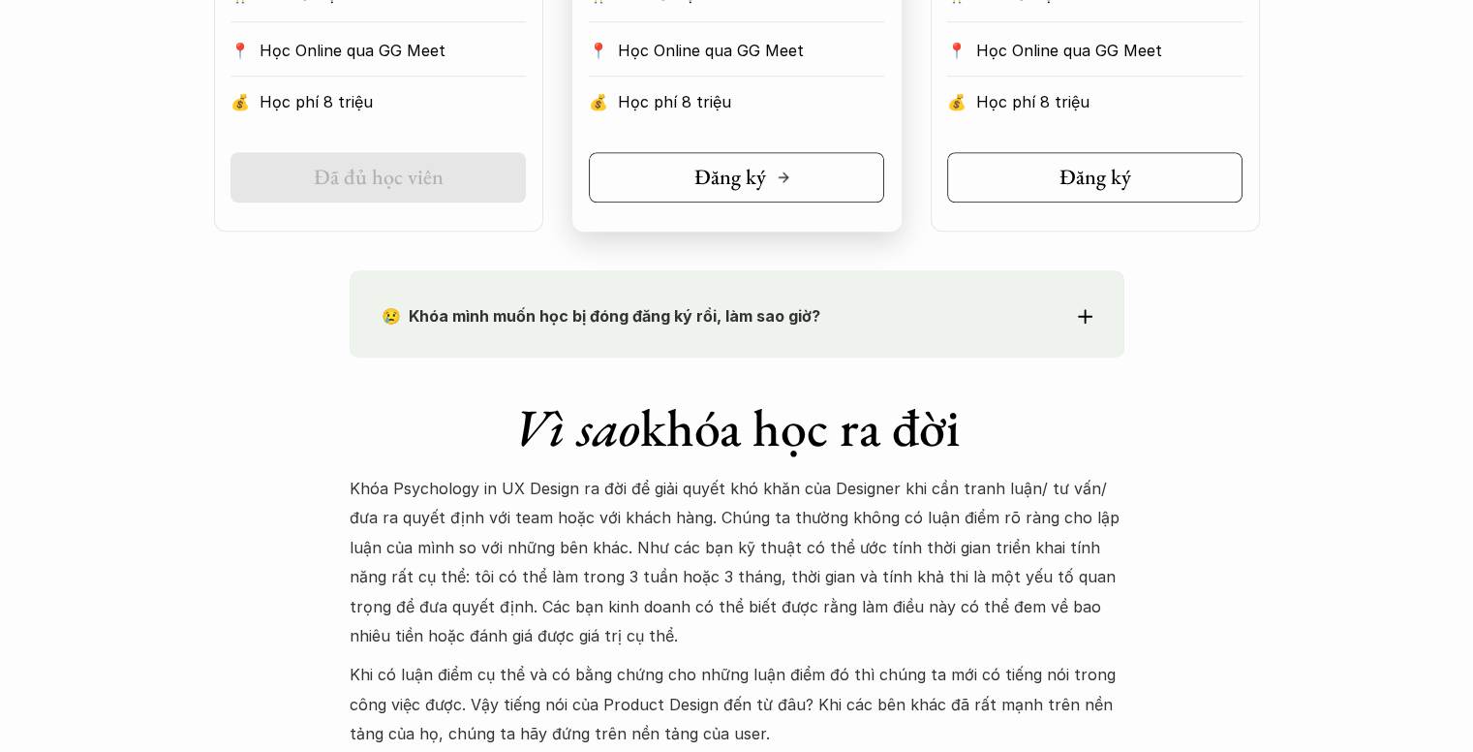
click at [764, 192] on link "Đăng ký" at bounding box center [736, 177] width 295 height 50
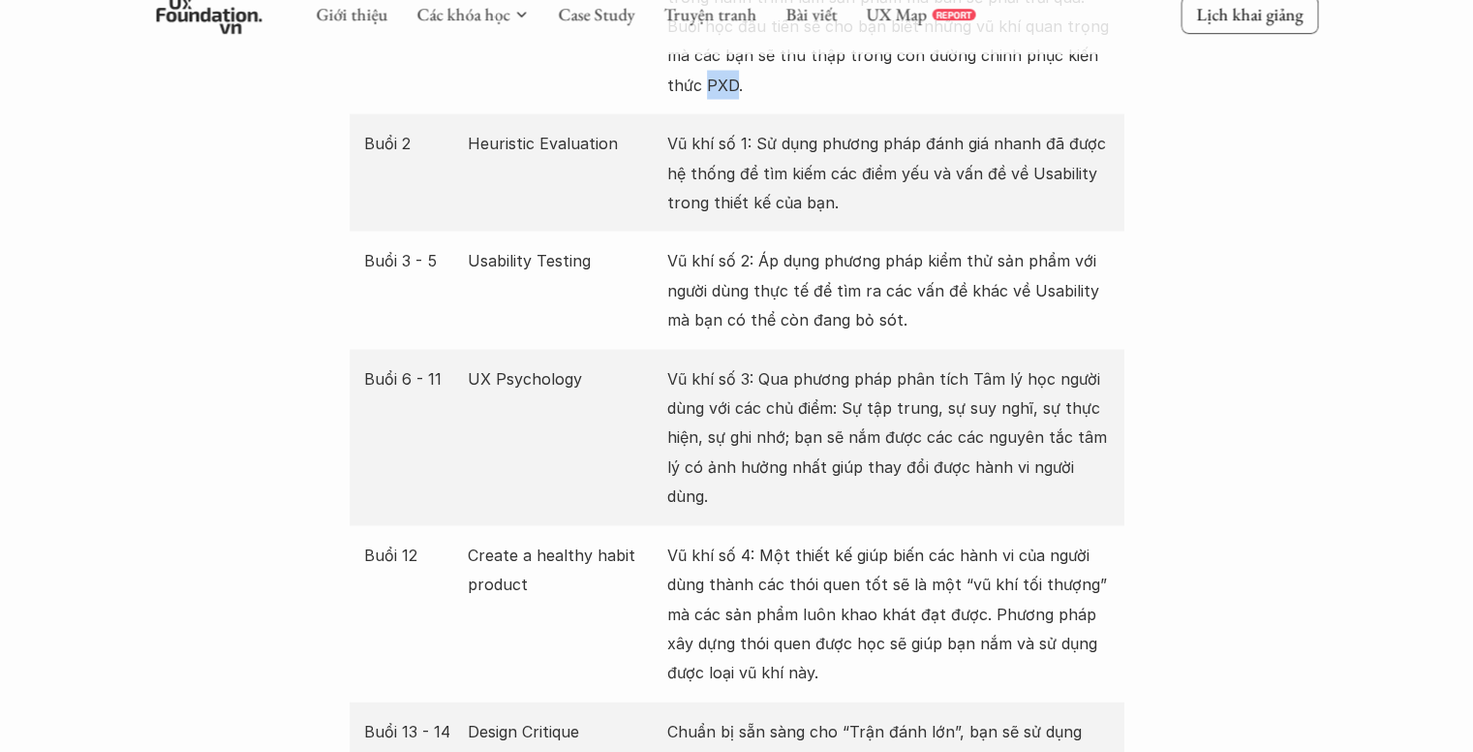
scroll to position [3487, 0]
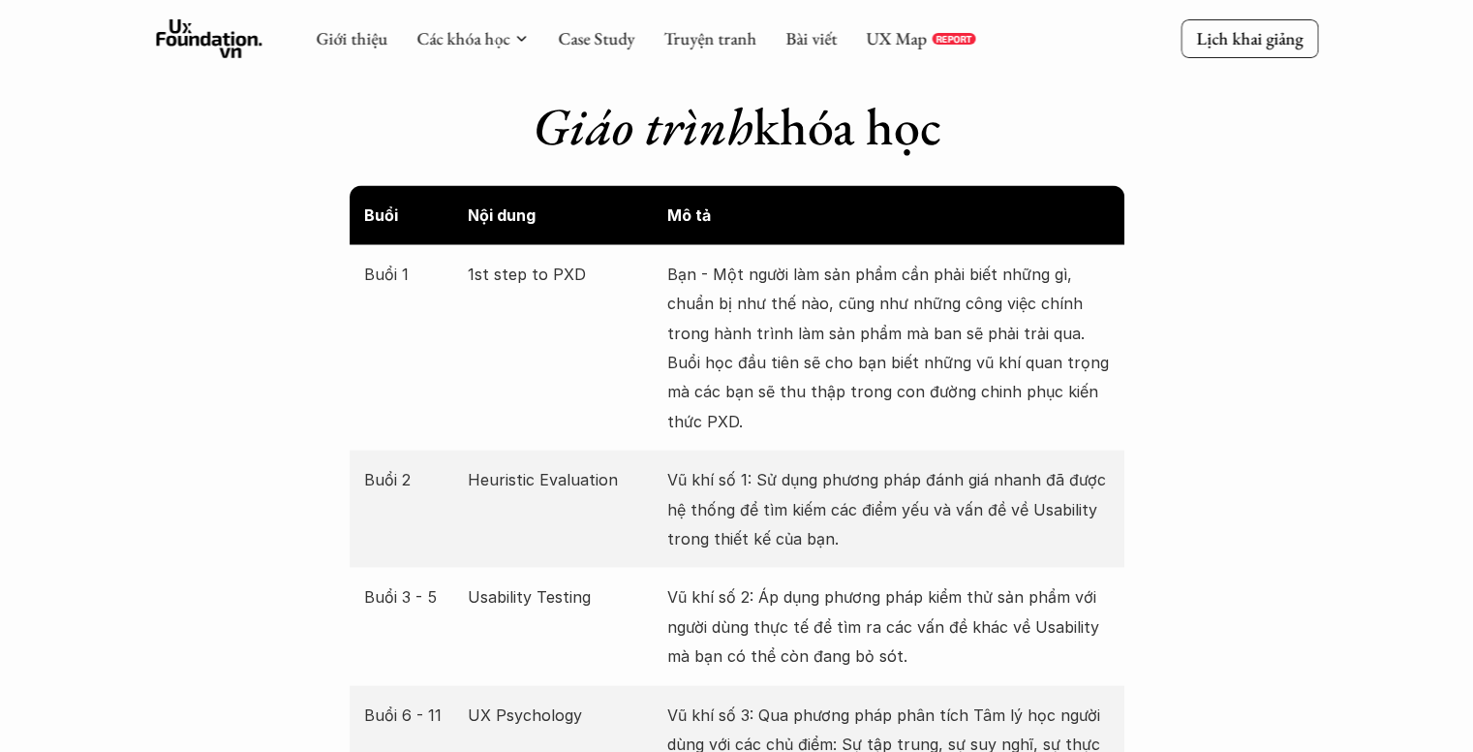
click at [759, 497] on p "Vũ khí số 1: Sử dụng phương pháp đánh giá nhanh đã được hệ thống để tìm kiếm cá…" at bounding box center [888, 508] width 443 height 88
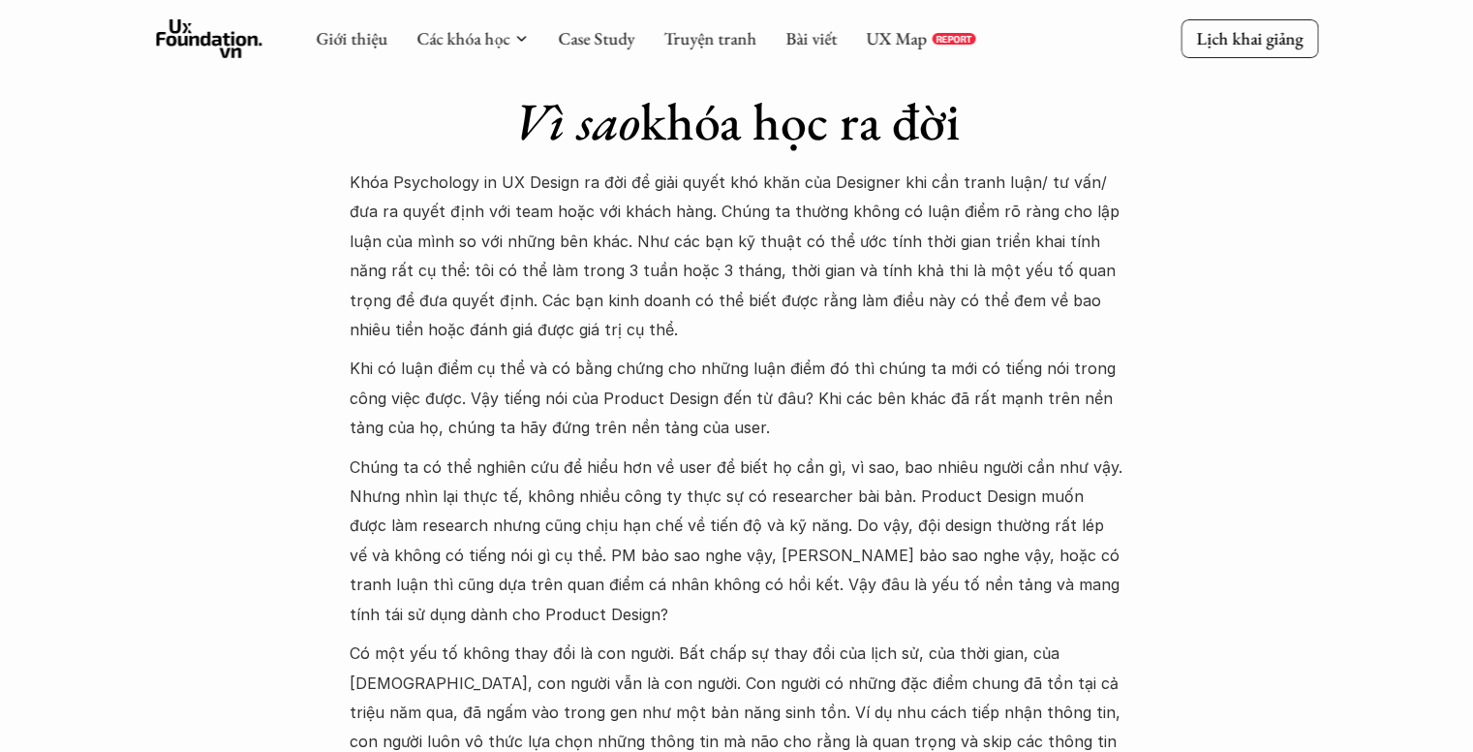
scroll to position [1744, 0]
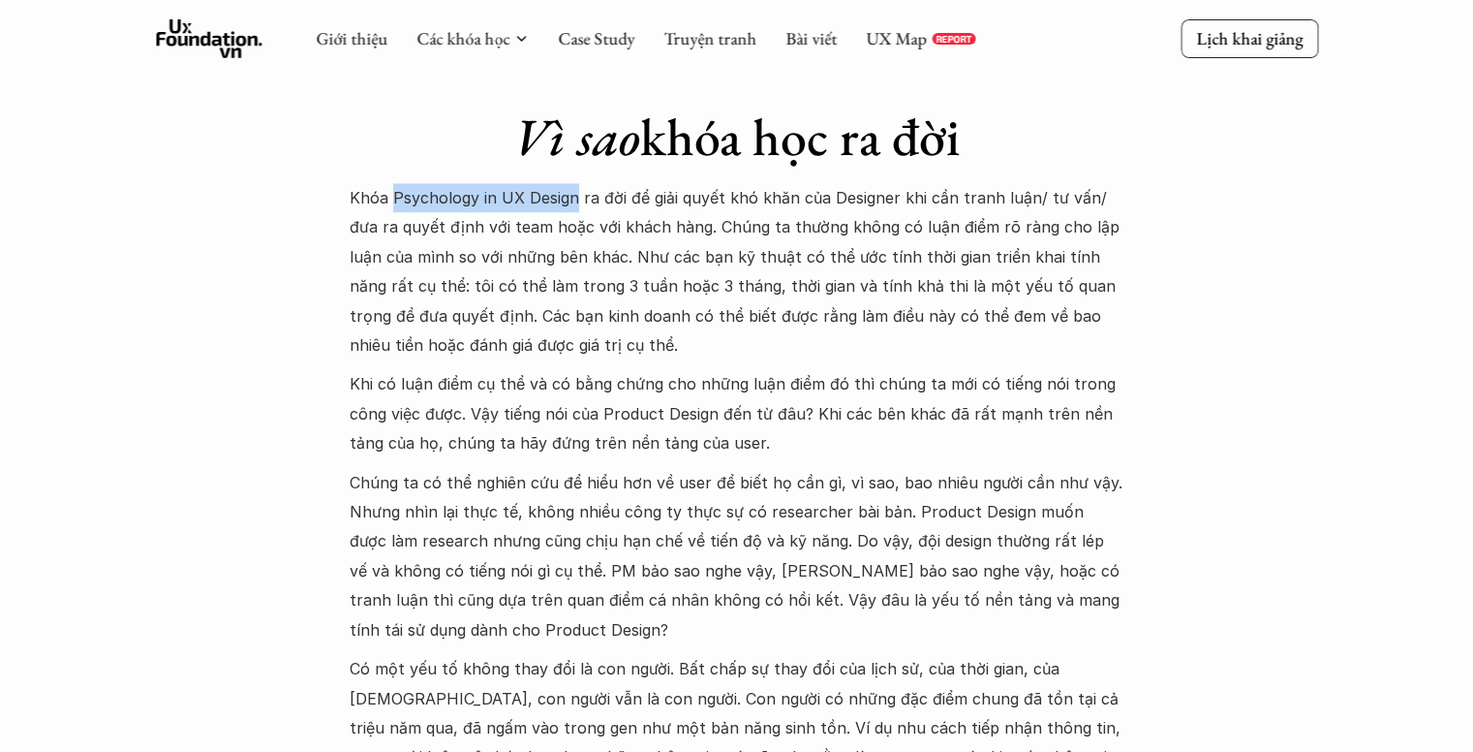
drag, startPoint x: 393, startPoint y: 195, endPoint x: 573, endPoint y: 191, distance: 180.2
click at [573, 191] on p "Khóa Psychology in UX Design ra đời để giải quyết khó khăn của Designer khi cần…" at bounding box center [737, 271] width 775 height 176
click at [614, 354] on p "Khóa Psychology in UX Design ra đời để giải quyết khó khăn của Designer khi cần…" at bounding box center [737, 271] width 775 height 176
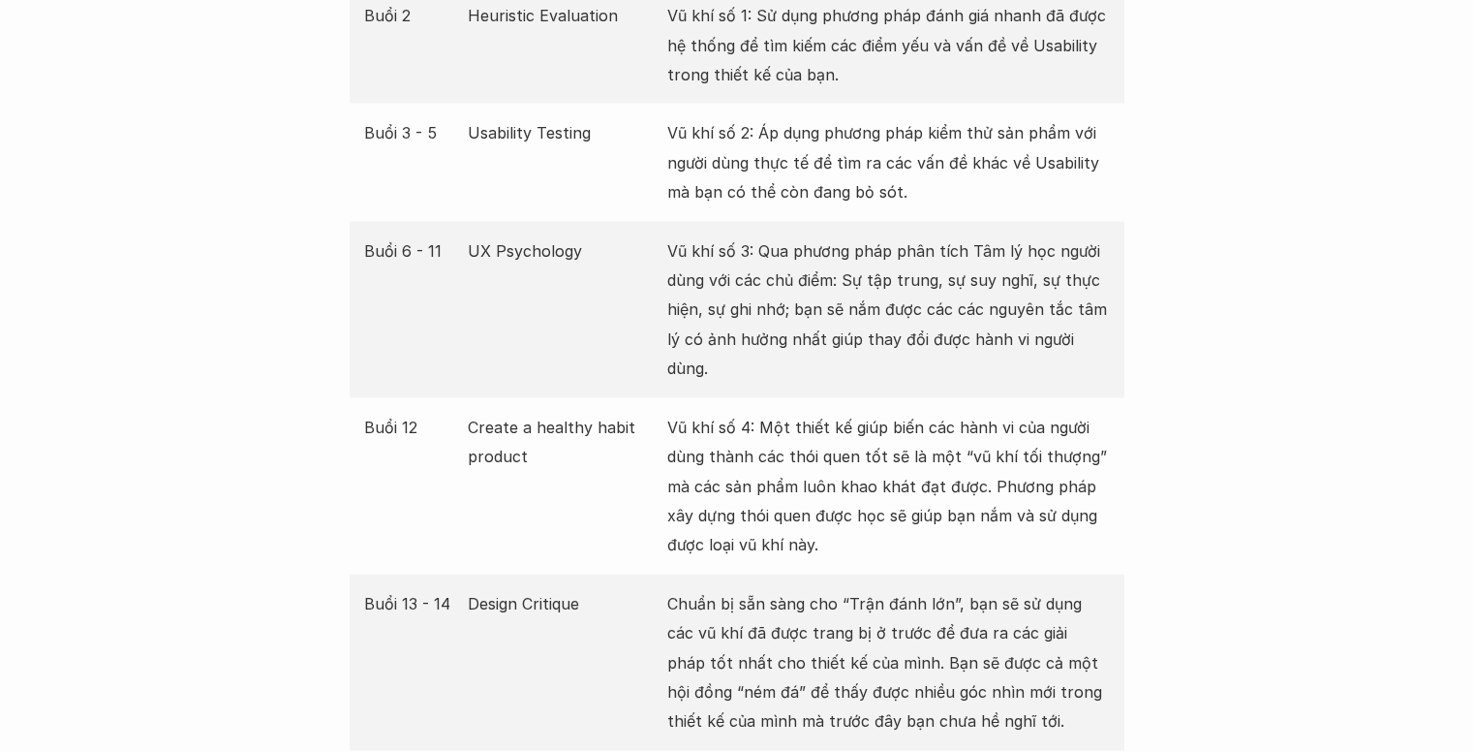
scroll to position [3972, 0]
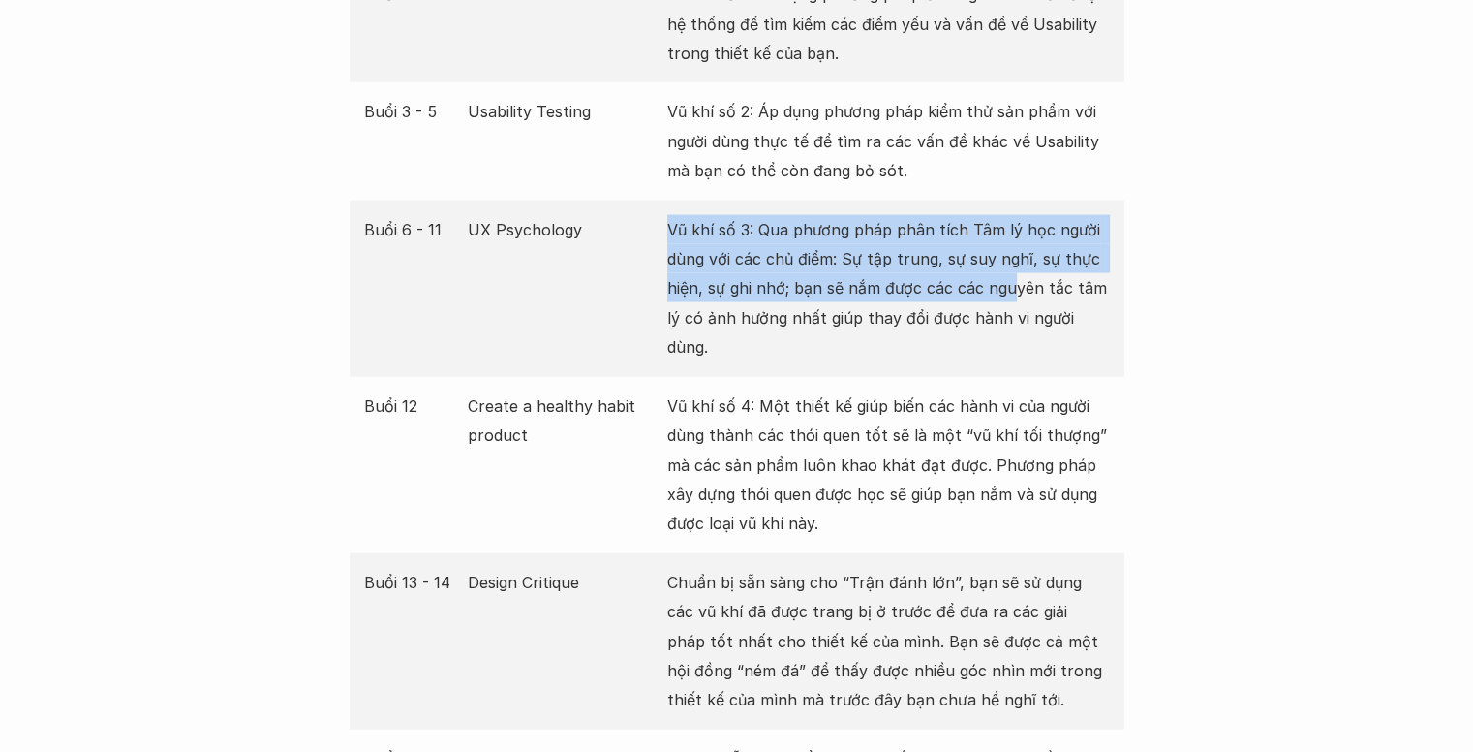
drag, startPoint x: 666, startPoint y: 218, endPoint x: 1027, endPoint y: 315, distance: 374.1
click at [1012, 302] on div "Buổi 6 - 11 UX Psychology Vũ khí số 3: Qua phương pháp phân tích Tâm lý học ngư…" at bounding box center [737, 289] width 775 height 176
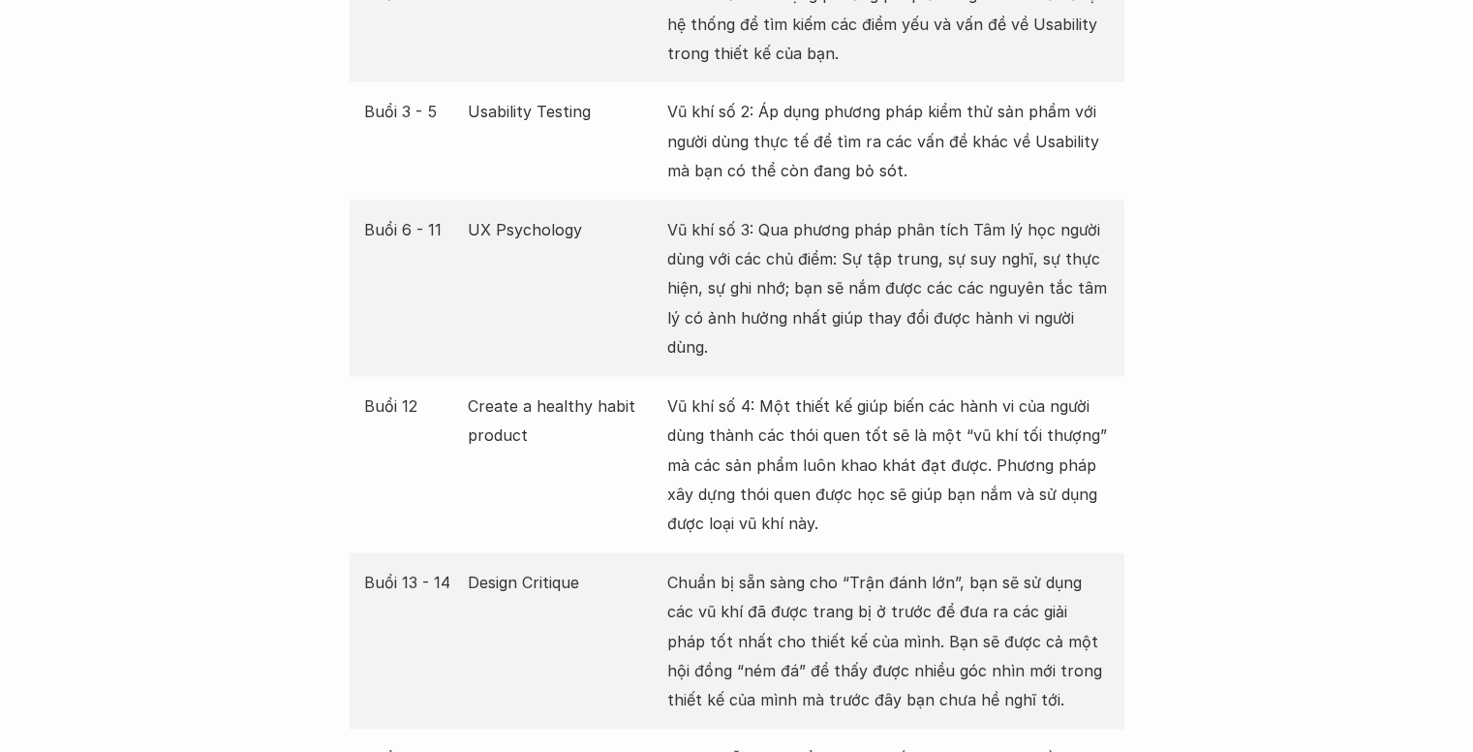
click at [1027, 315] on p "Vũ khí số 3: Qua phương pháp phân tích Tâm lý học người dùng với các chủ điểm: …" at bounding box center [888, 288] width 443 height 147
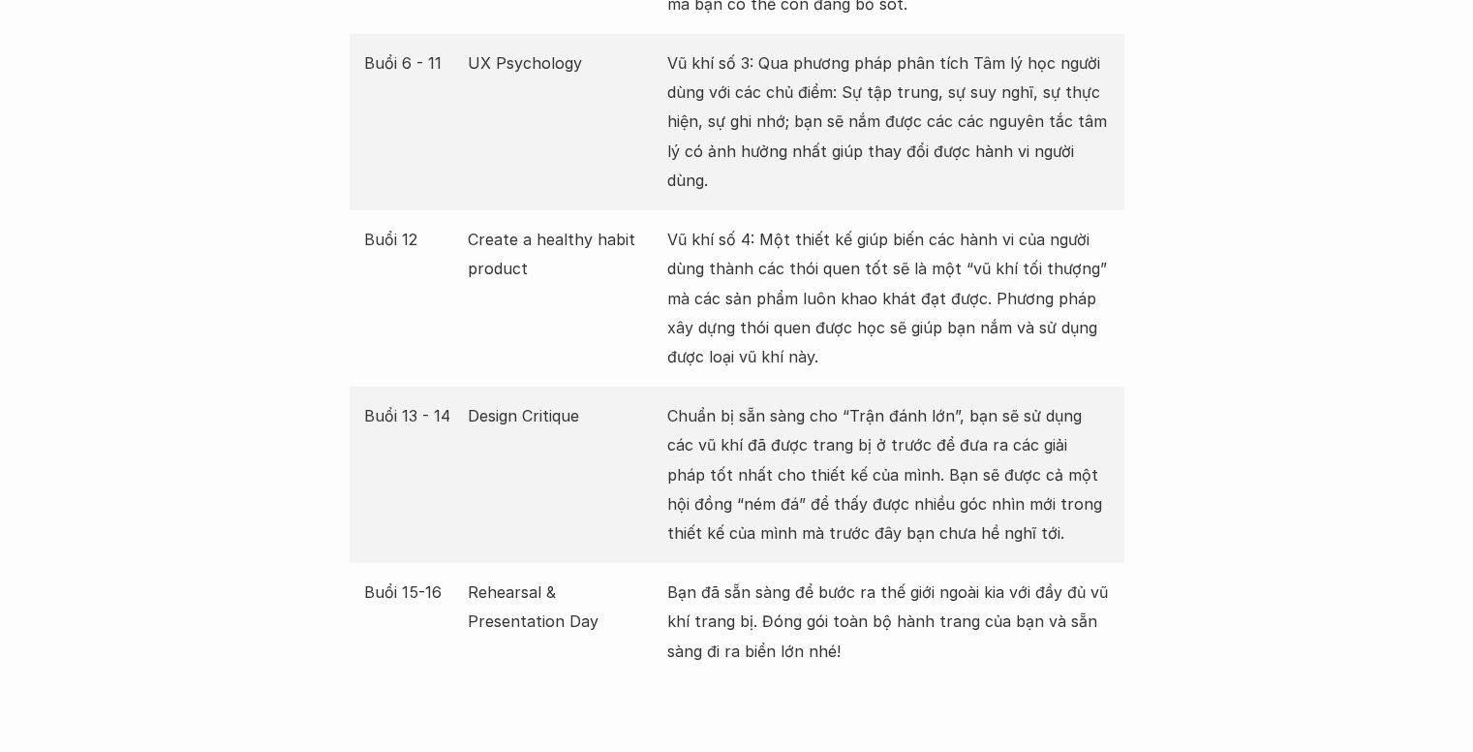
scroll to position [4262, 0]
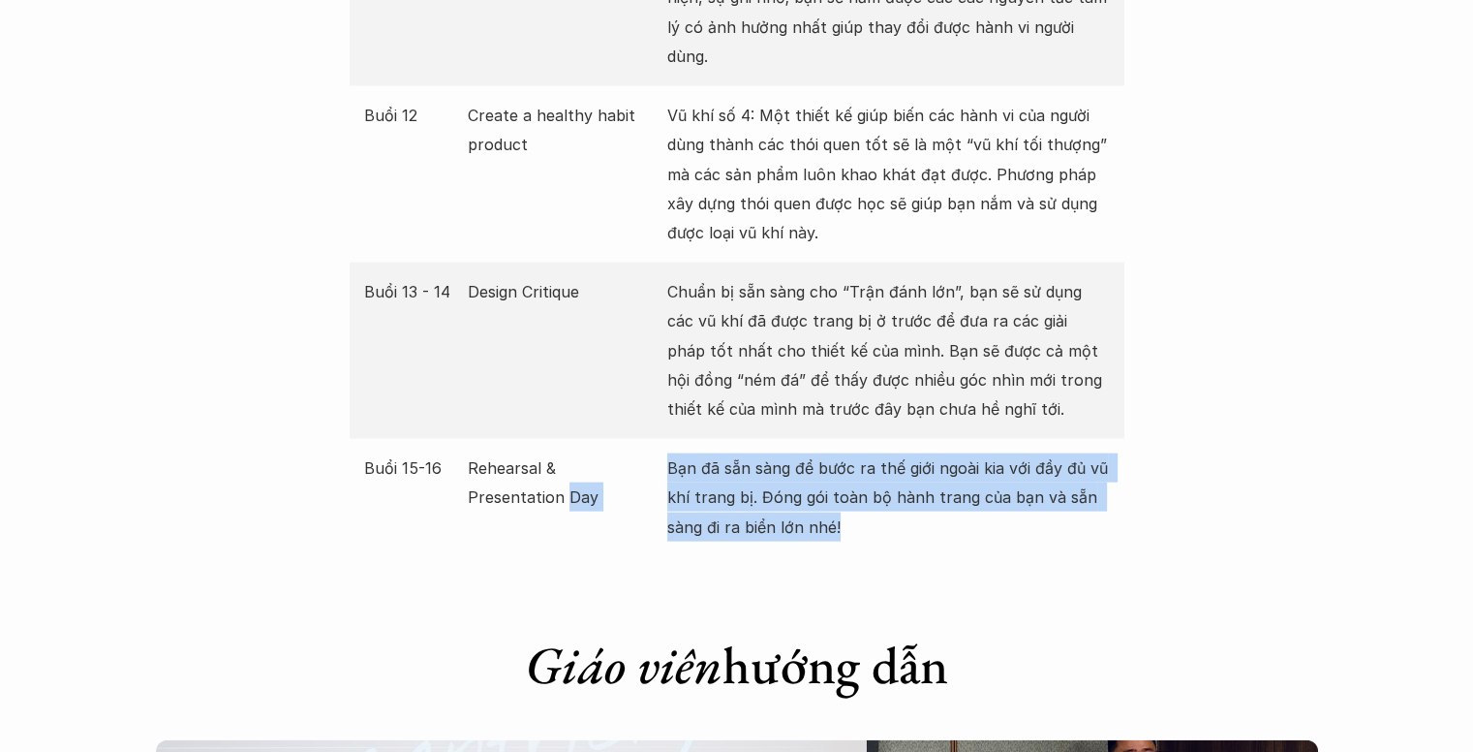
drag, startPoint x: 660, startPoint y: 439, endPoint x: 939, endPoint y: 519, distance: 290.3
click at [939, 519] on div "Buổi 15-16 Rehearsal & Presentation Day Bạn đã sẵn sàng để bước ra thế giới ngo…" at bounding box center [737, 497] width 775 height 117
click at [868, 501] on p "Bạn đã sẵn sàng để bước ra thế giới ngoài kia với đầy đủ vũ khí trang bị. Đóng …" at bounding box center [888, 497] width 443 height 88
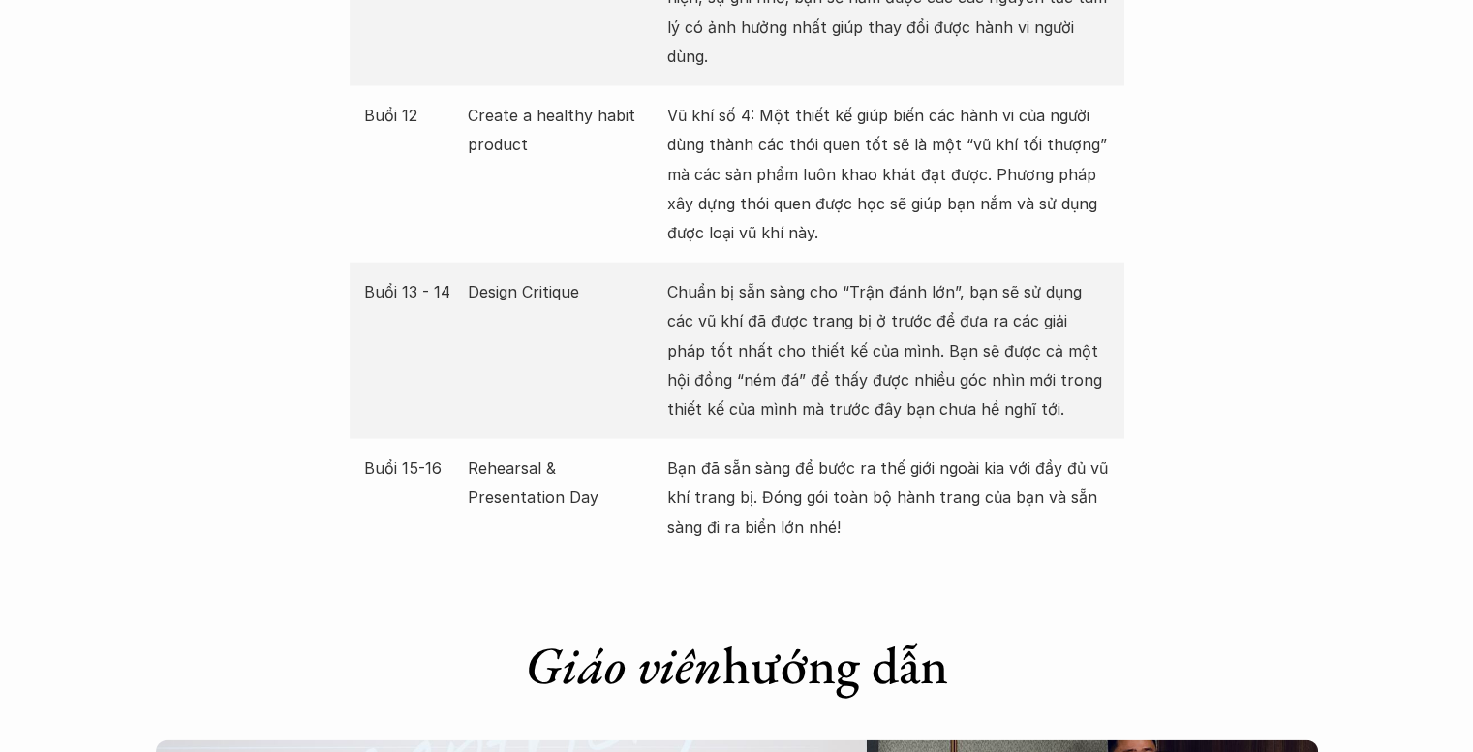
drag, startPoint x: 843, startPoint y: 503, endPoint x: 814, endPoint y: 465, distance: 47.7
click at [819, 477] on p "Bạn đã sẵn sàng để bước ra thế giới ngoài kia với đầy đủ vũ khí trang bị. Đóng …" at bounding box center [888, 497] width 443 height 88
click at [812, 453] on p "Bạn đã sẵn sàng để bước ra thế giới ngoài kia với đầy đủ vũ khí trang bị. Đóng …" at bounding box center [888, 497] width 443 height 88
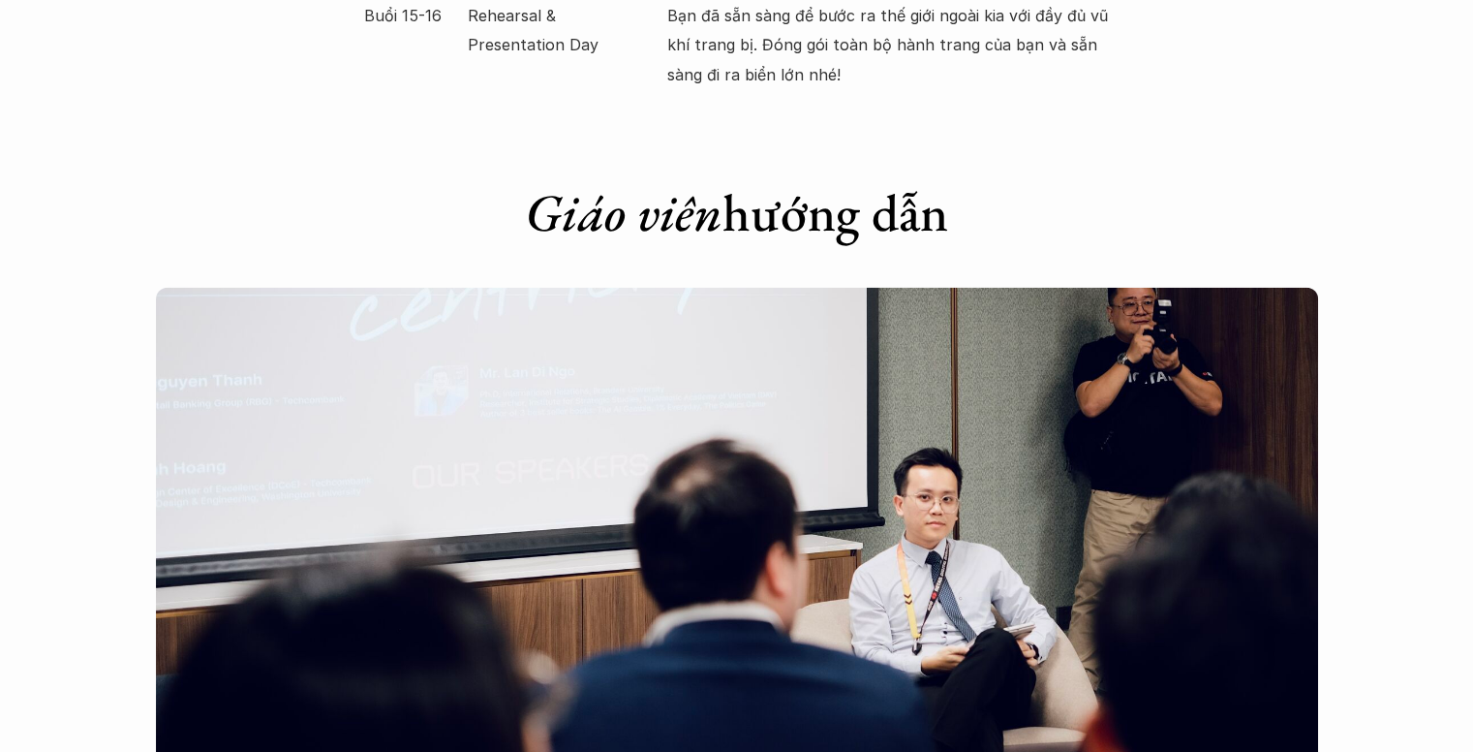
scroll to position [5037, 0]
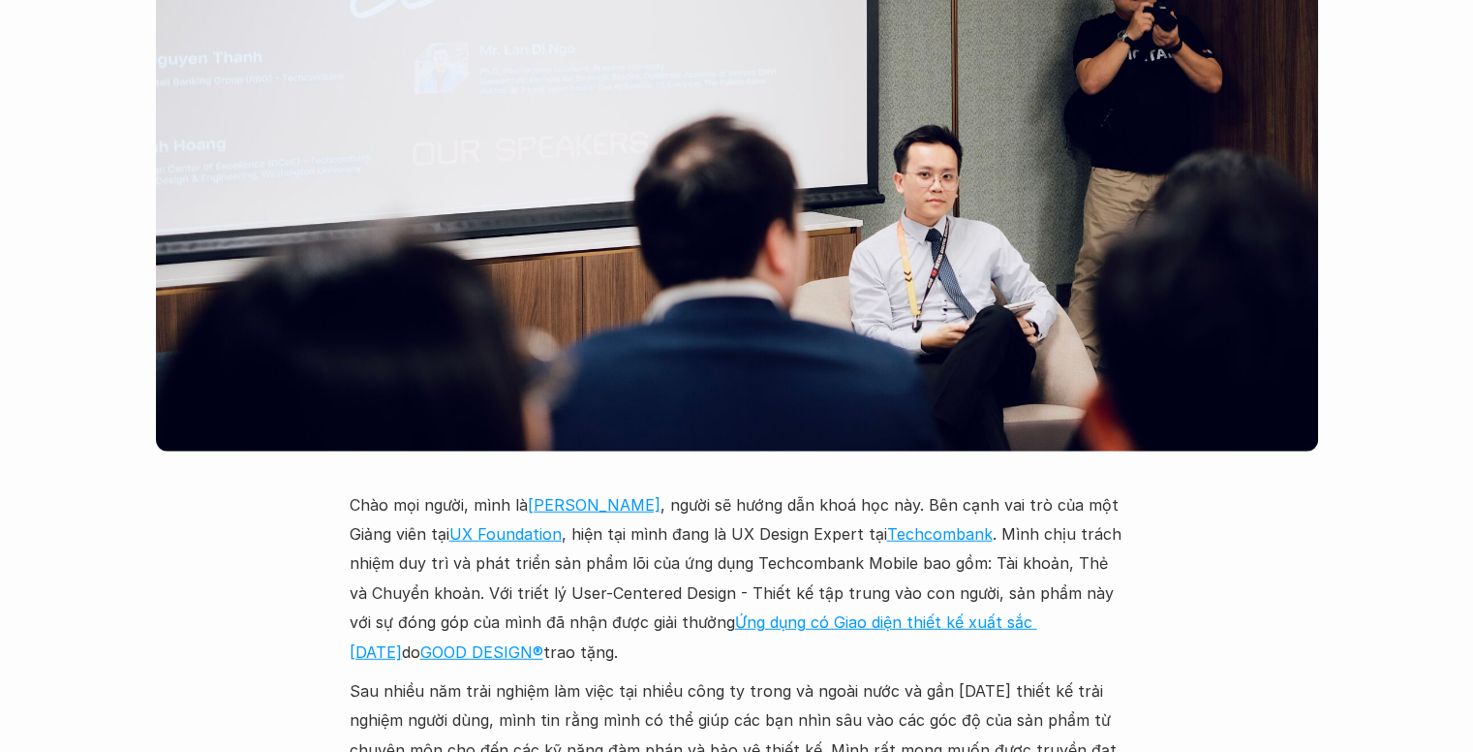
click at [729, 490] on p "Chào mọi người, mình là Vũ Tuyên Hoàng , người sẽ hướng dẫn khoá học này. Bên c…" at bounding box center [737, 578] width 775 height 176
click at [693, 515] on p "Chào mọi người, mình là Vũ Tuyên Hoàng , người sẽ hướng dẫn khoá học này. Bên c…" at bounding box center [737, 578] width 775 height 176
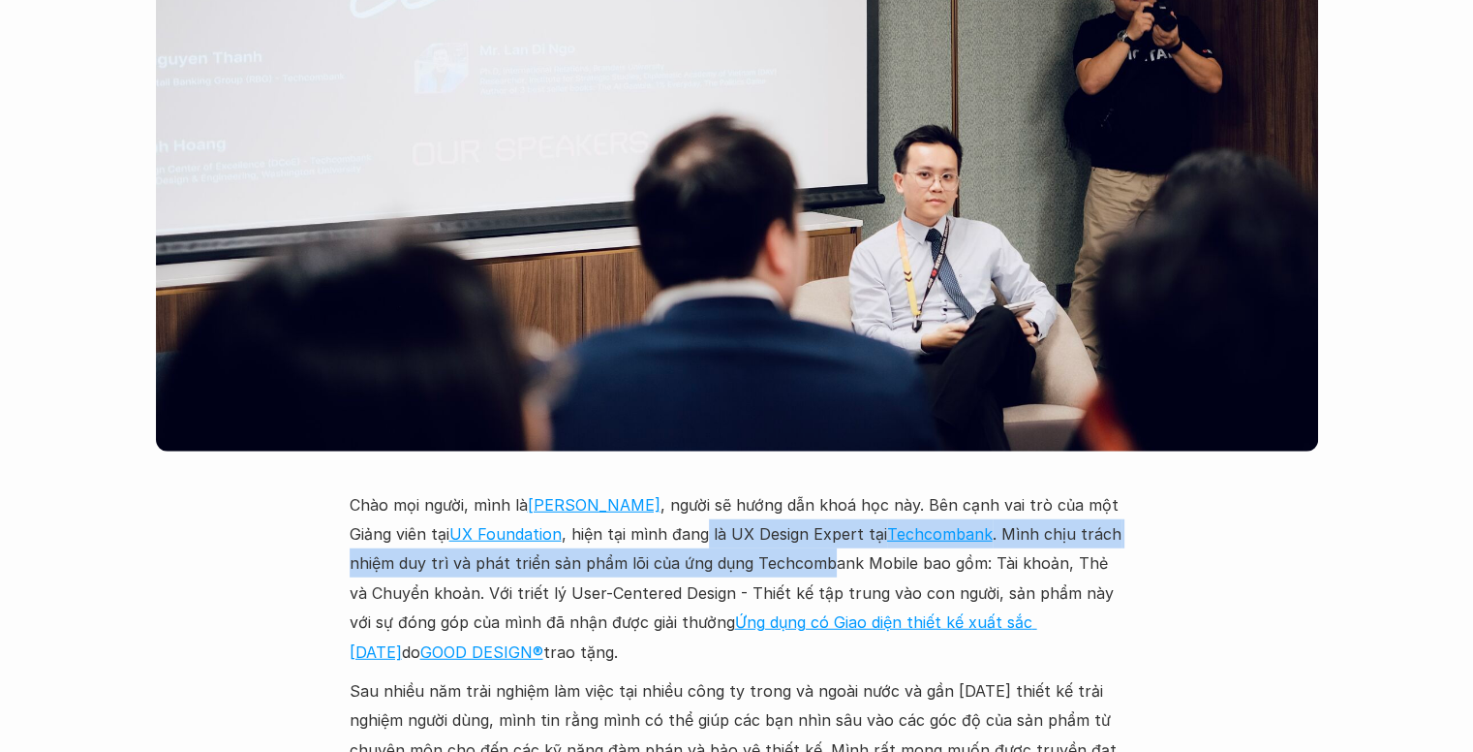
drag, startPoint x: 704, startPoint y: 511, endPoint x: 821, endPoint y: 528, distance: 118.4
click at [821, 528] on p "Chào mọi người, mình là Vũ Tuyên Hoàng , người sẽ hướng dẫn khoá học này. Bên c…" at bounding box center [737, 578] width 775 height 176
click at [728, 545] on p "Chào mọi người, mình là Vũ Tuyên Hoàng , người sẽ hướng dẫn khoá học này. Bên c…" at bounding box center [737, 578] width 775 height 176
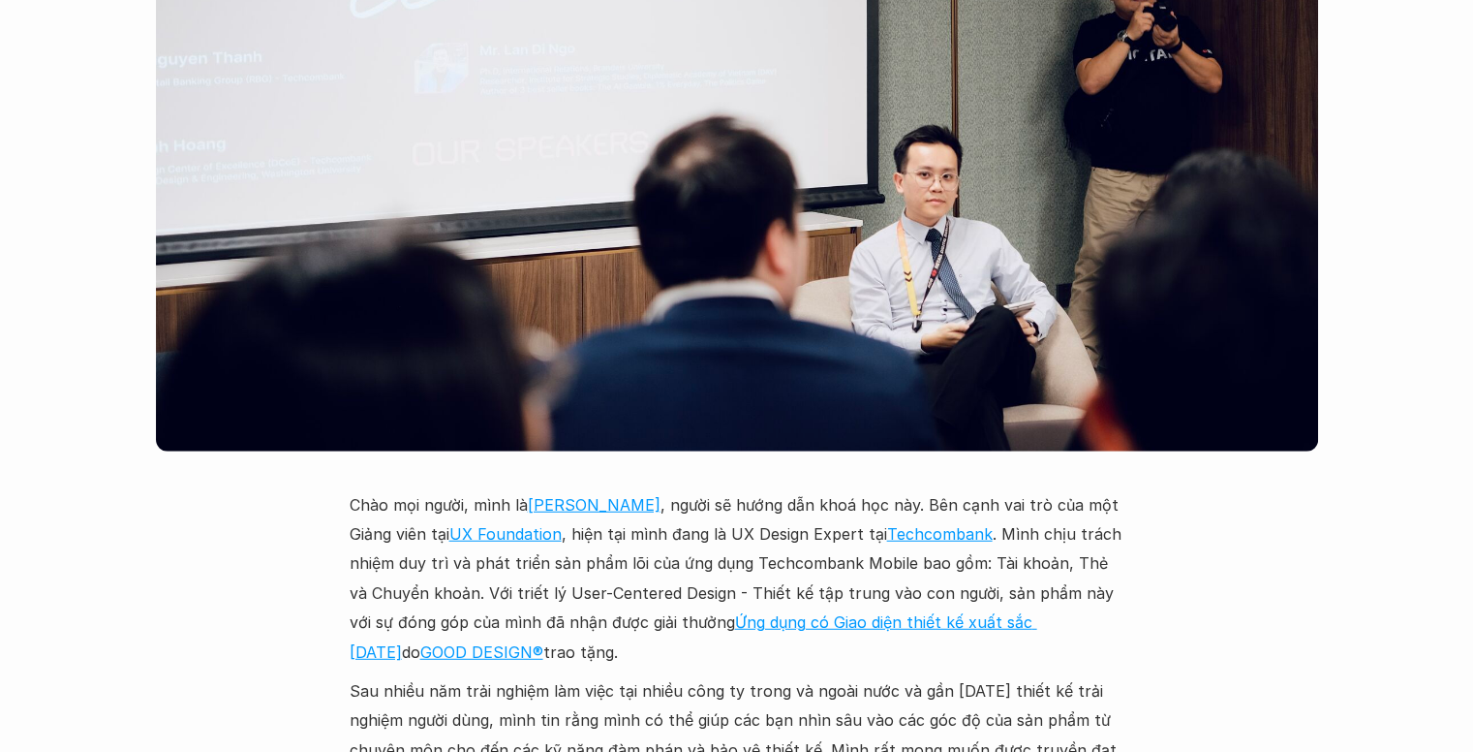
click at [891, 524] on link "Techcombank" at bounding box center [940, 533] width 106 height 19
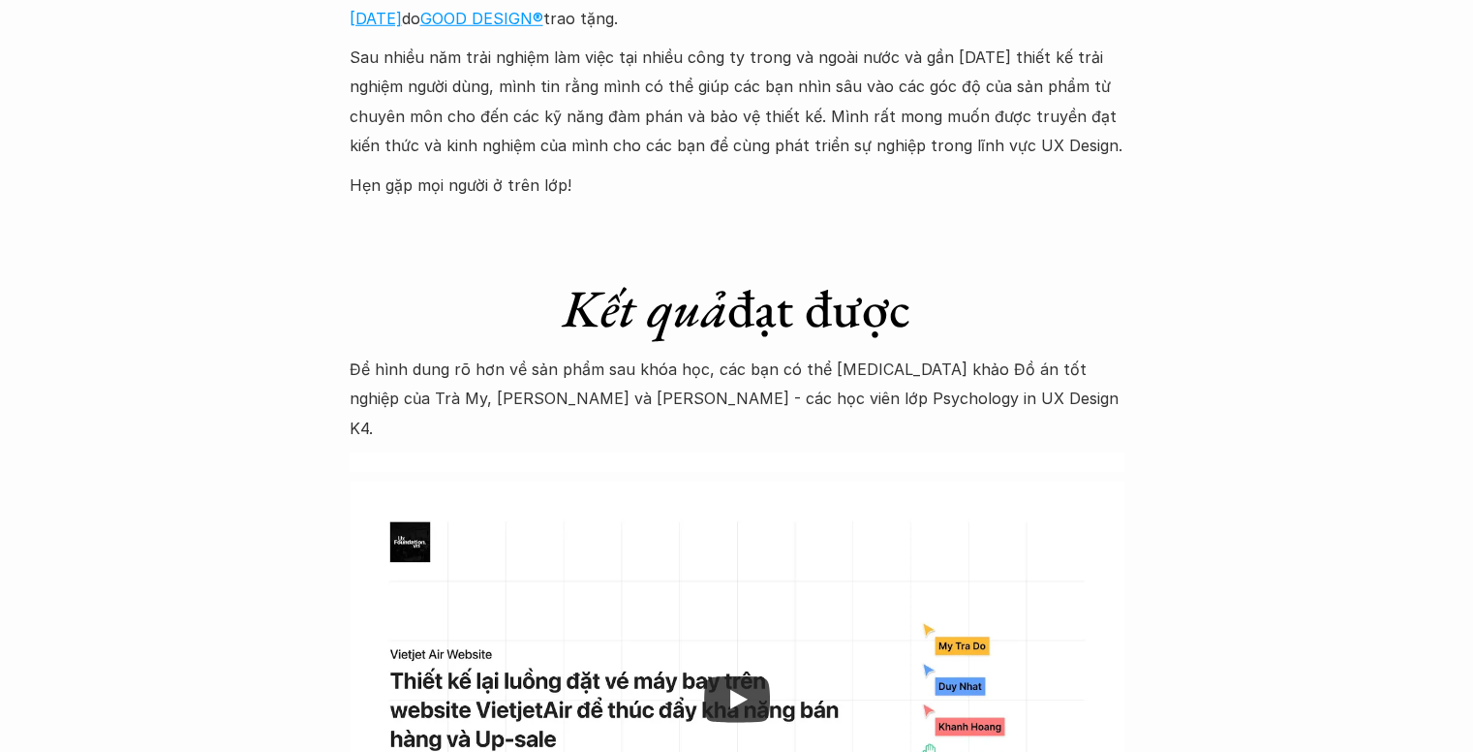
scroll to position [5812, 0]
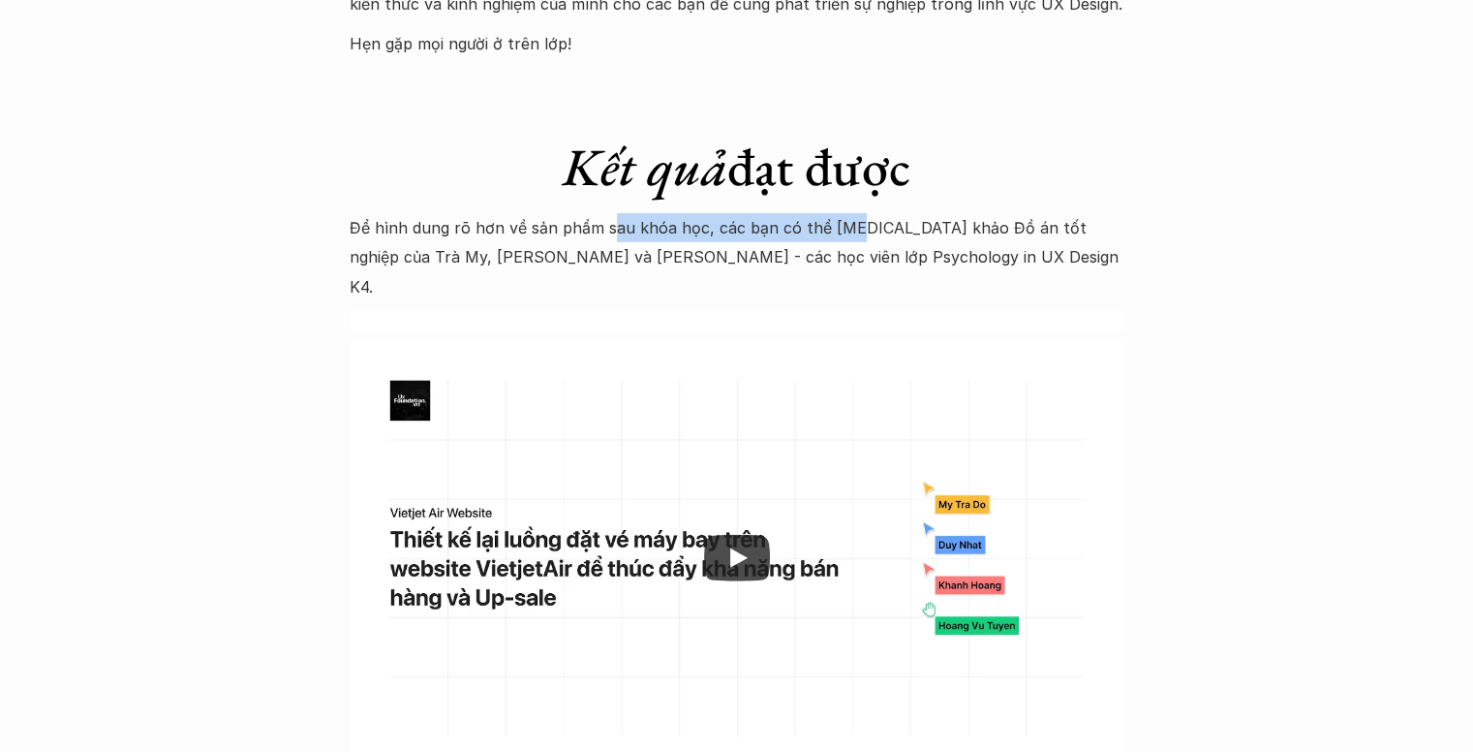
drag, startPoint x: 611, startPoint y: 199, endPoint x: 842, endPoint y: 210, distance: 230.8
click at [842, 213] on p "Để hình dung rõ hơn về sản phẩm sau khóa học, các bạn có thể tham khảo Đồ án tố…" at bounding box center [737, 257] width 775 height 88
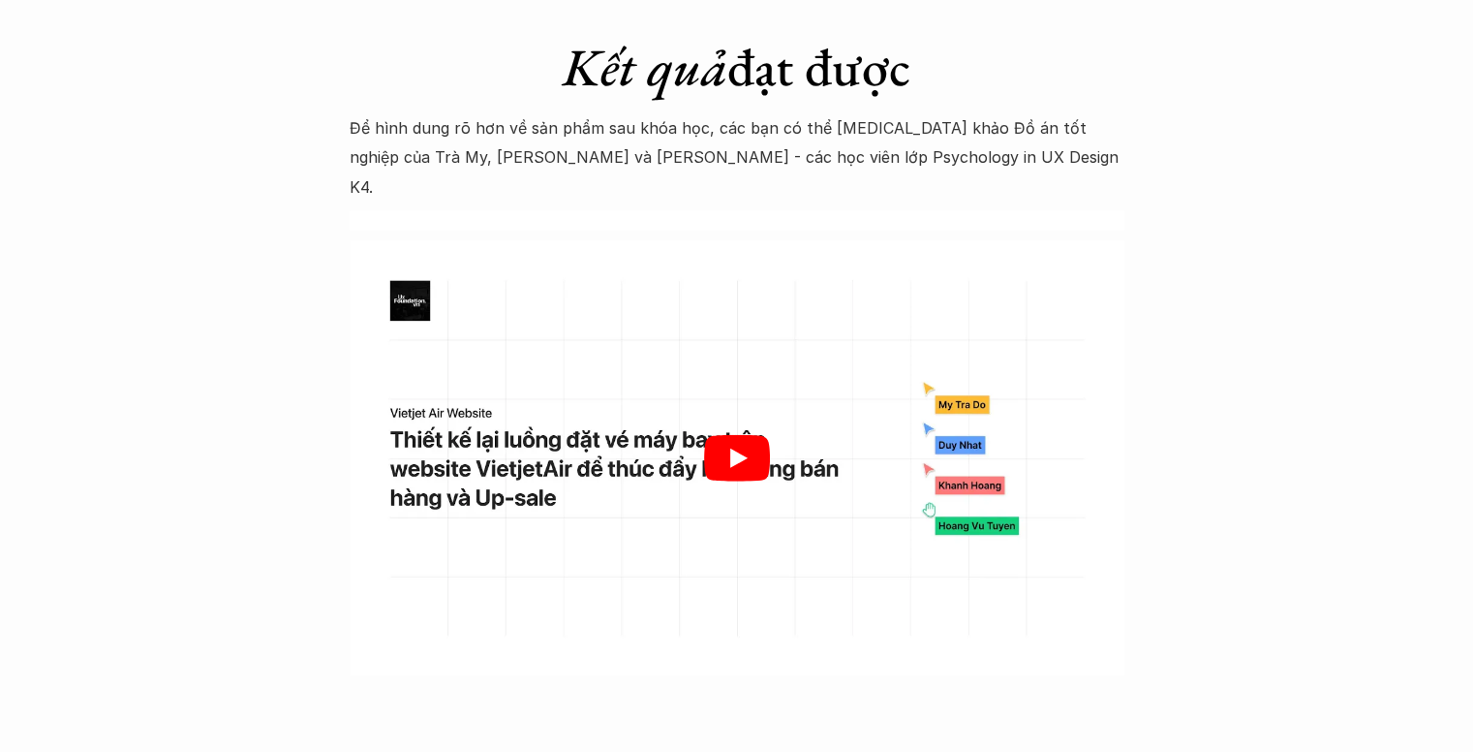
scroll to position [6006, 0]
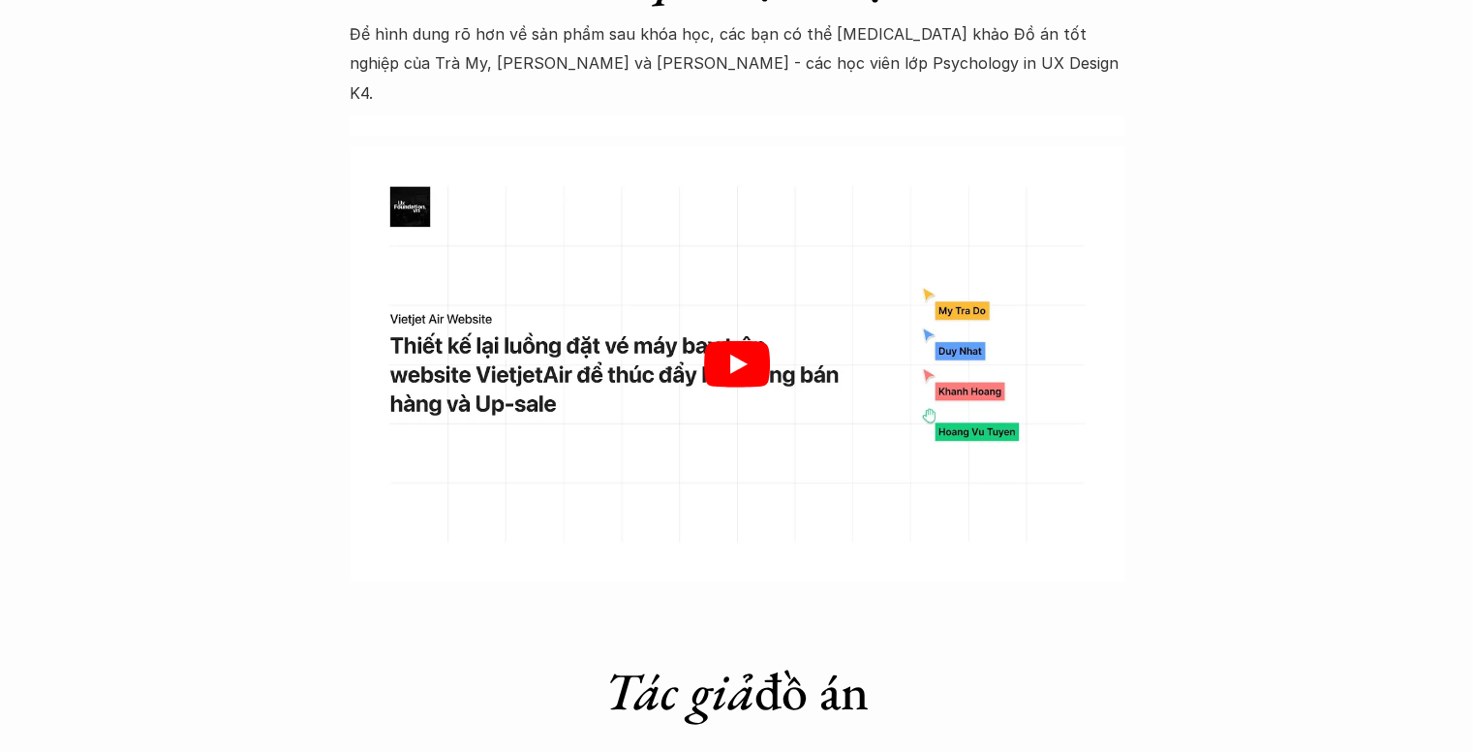
click at [740, 341] on icon "Play" at bounding box center [737, 364] width 66 height 46
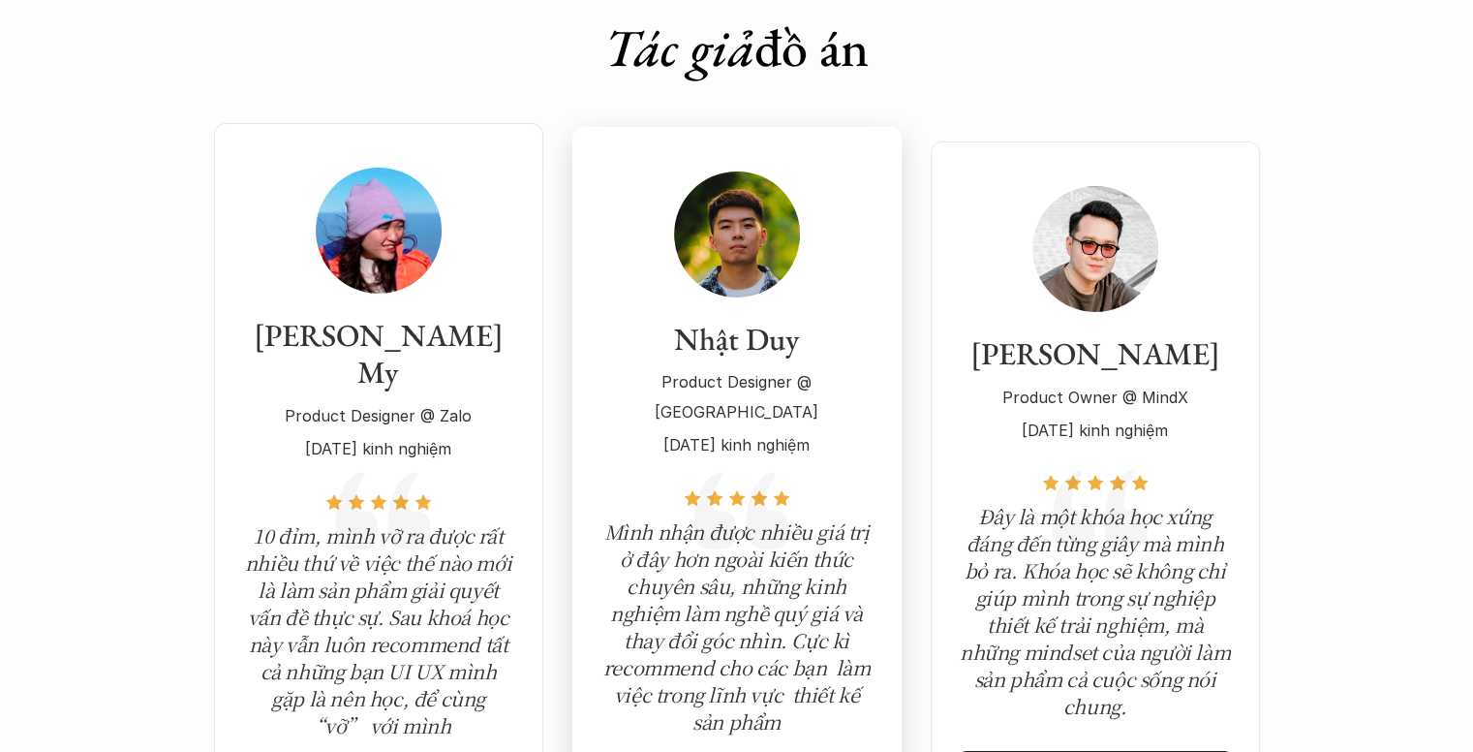
scroll to position [6684, 0]
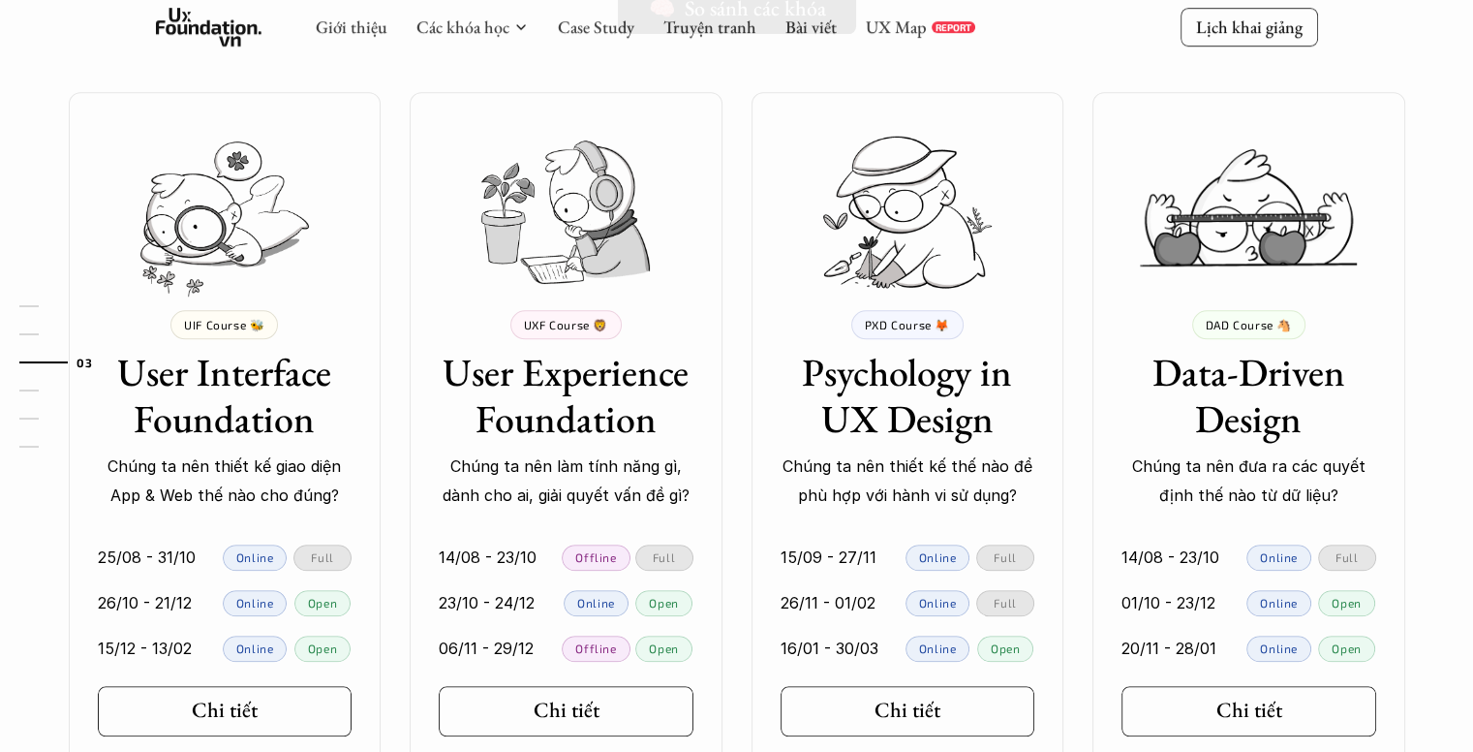
scroll to position [1841, 0]
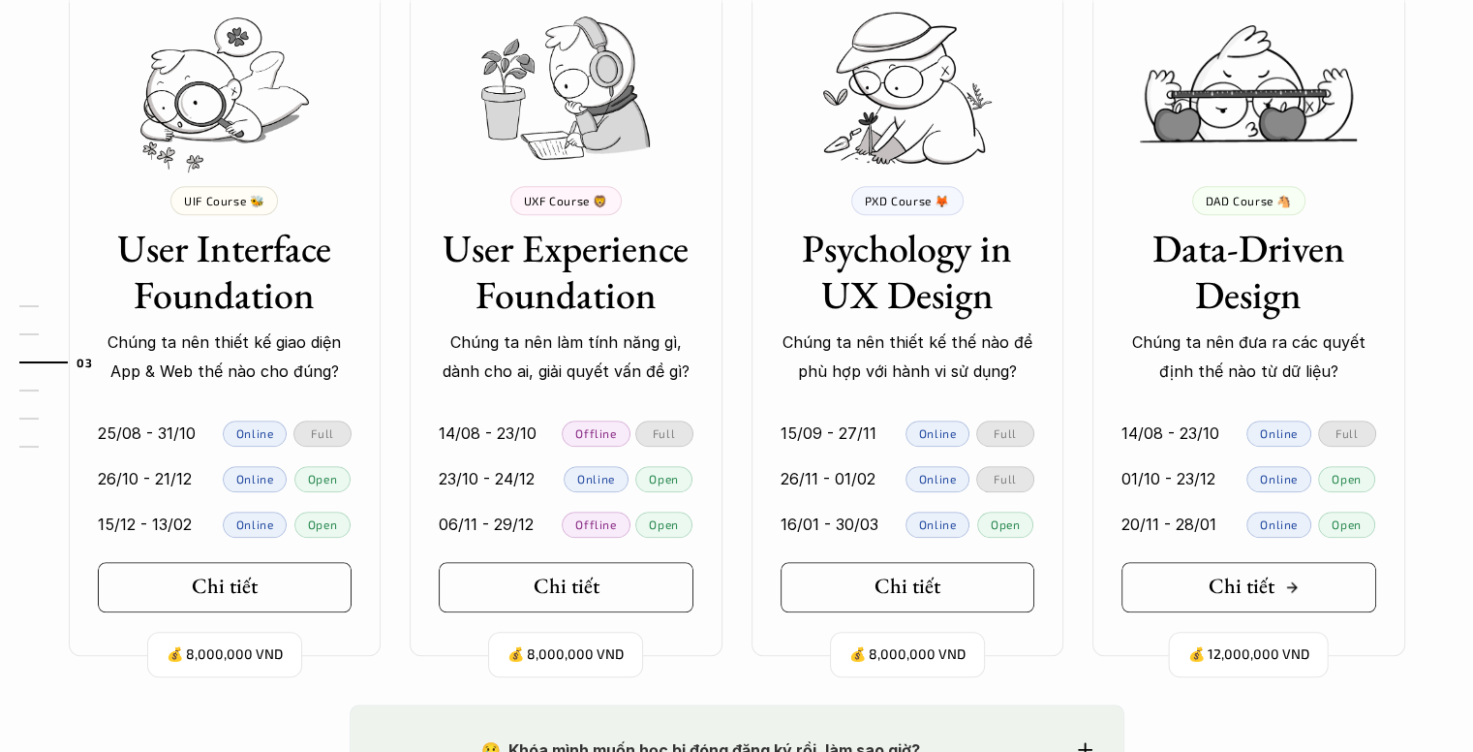
click at [1211, 569] on link "Chi tiết" at bounding box center [1249, 587] width 255 height 50
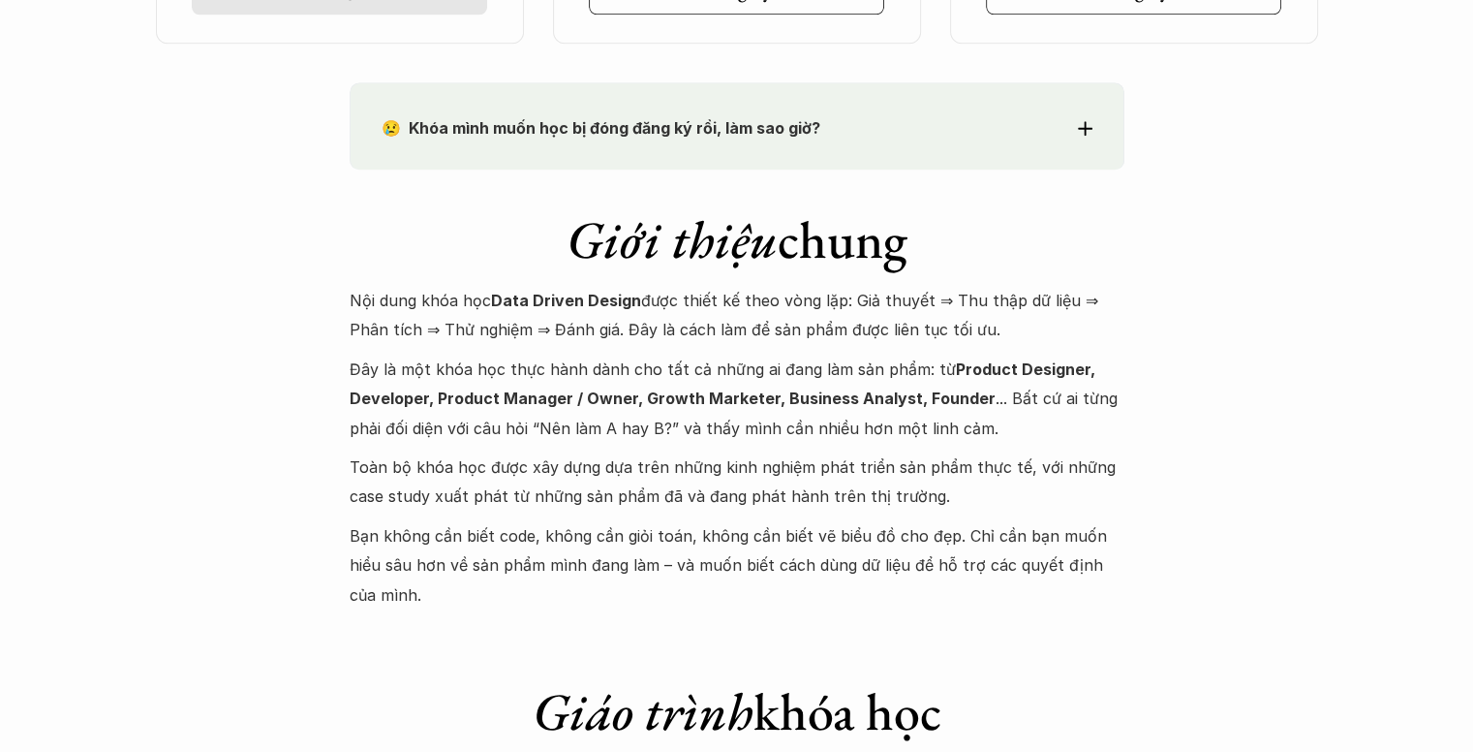
scroll to position [1841, 0]
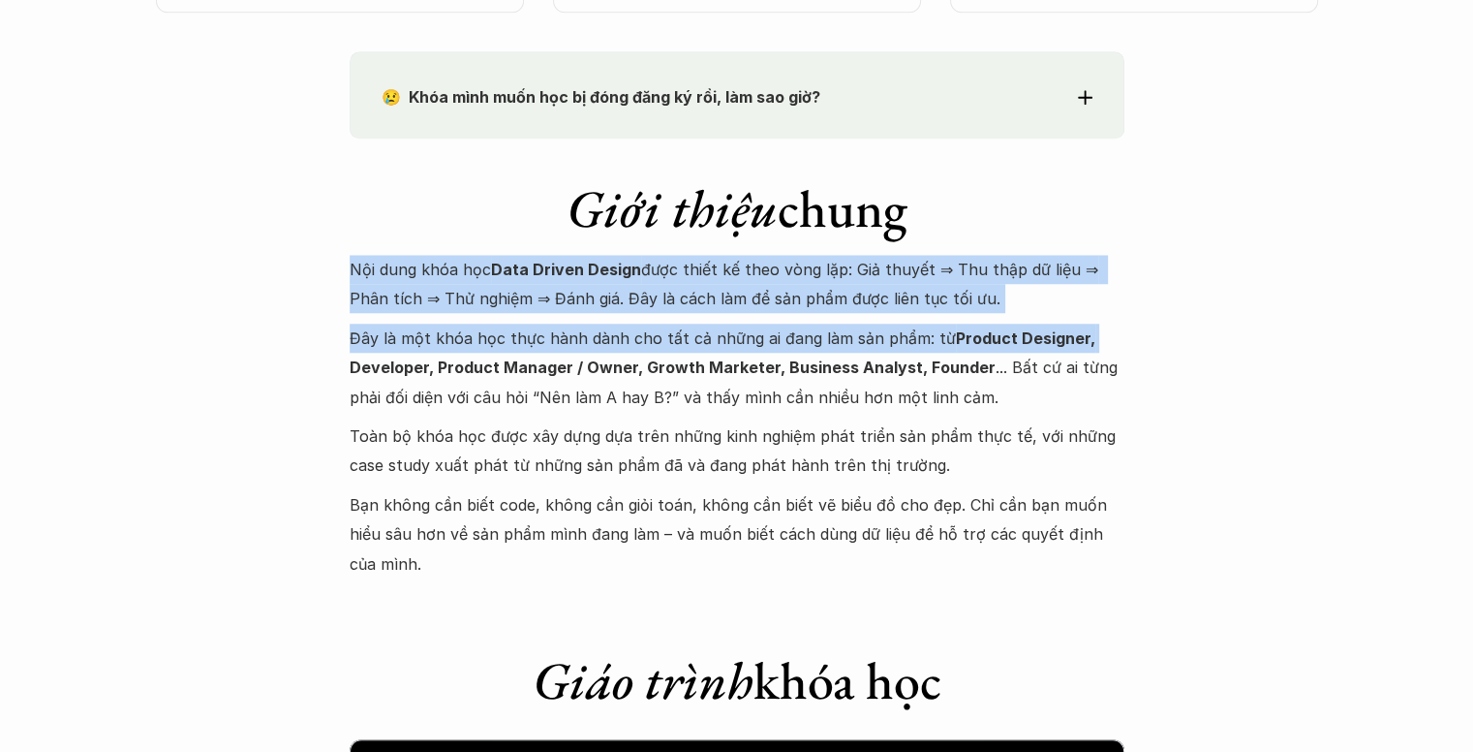
drag, startPoint x: 338, startPoint y: 268, endPoint x: 1120, endPoint y: 349, distance: 785.9
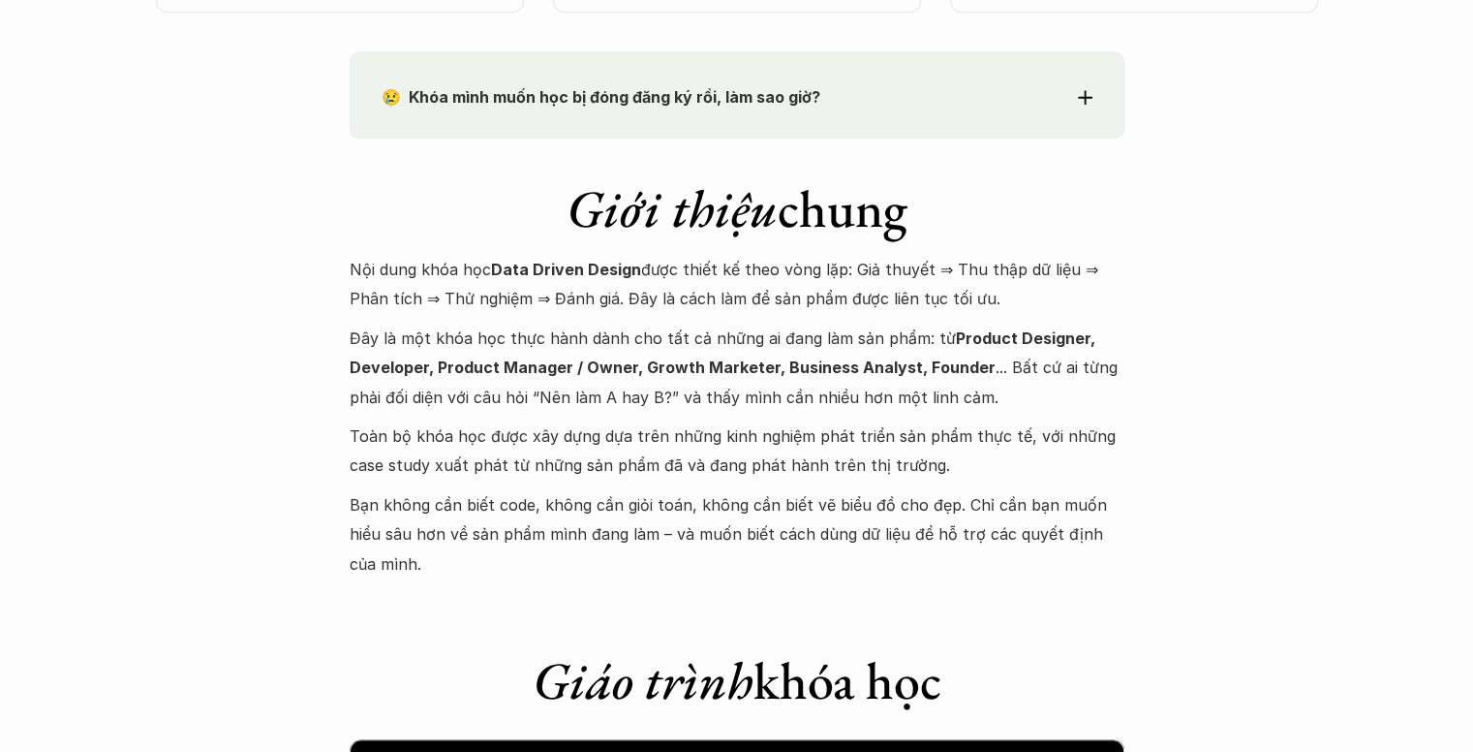
click at [947, 137] on div "😢 Khóa mình muốn học bị đóng đăng ký rồi, làm sao giờ? Chào bạn, Bọn mình rất t…" at bounding box center [737, 94] width 775 height 87
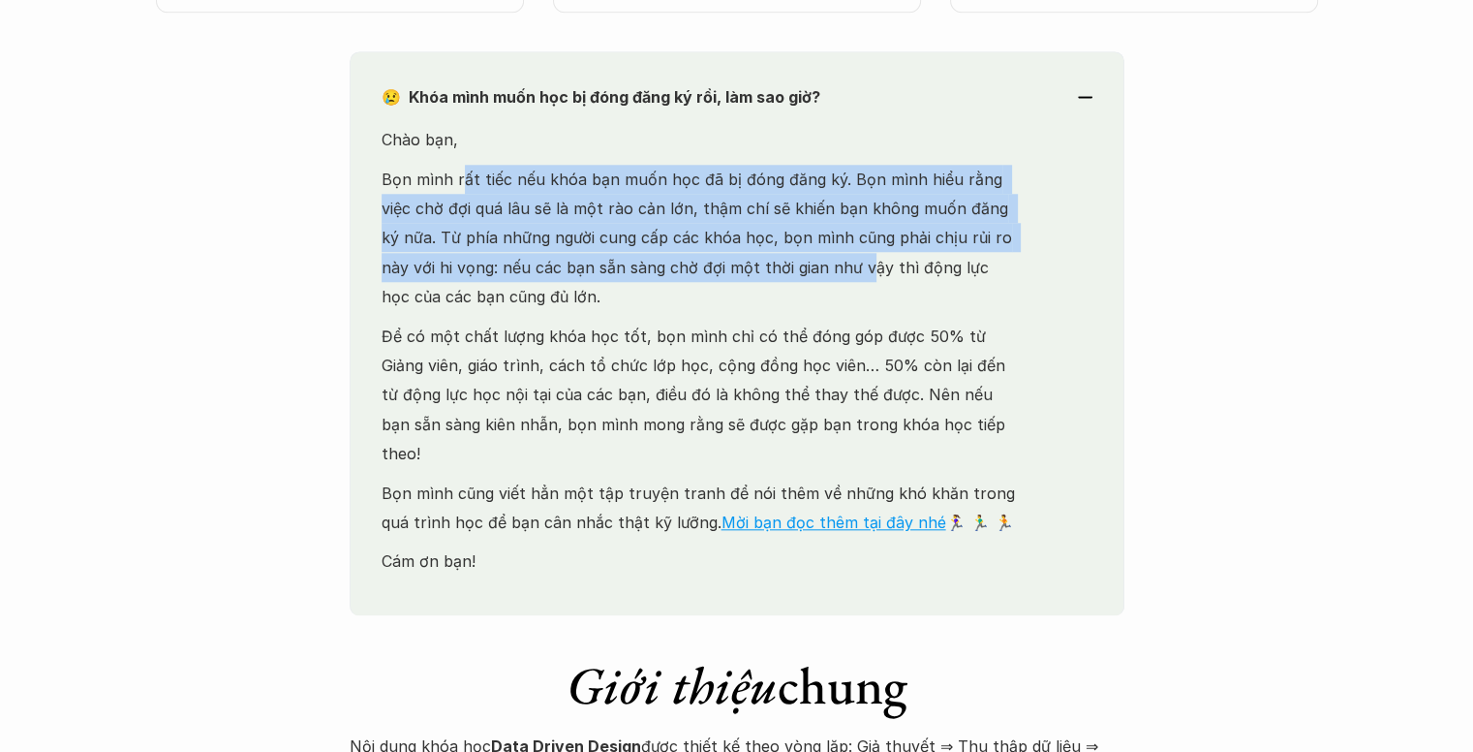
drag, startPoint x: 476, startPoint y: 188, endPoint x: 790, endPoint y: 276, distance: 326.0
click at [790, 276] on p "Bọn mình rất tiếc nếu khóa bạn muốn học đã bị đóng đăng ký. Bọn mình hiểu rằng …" at bounding box center [702, 238] width 640 height 147
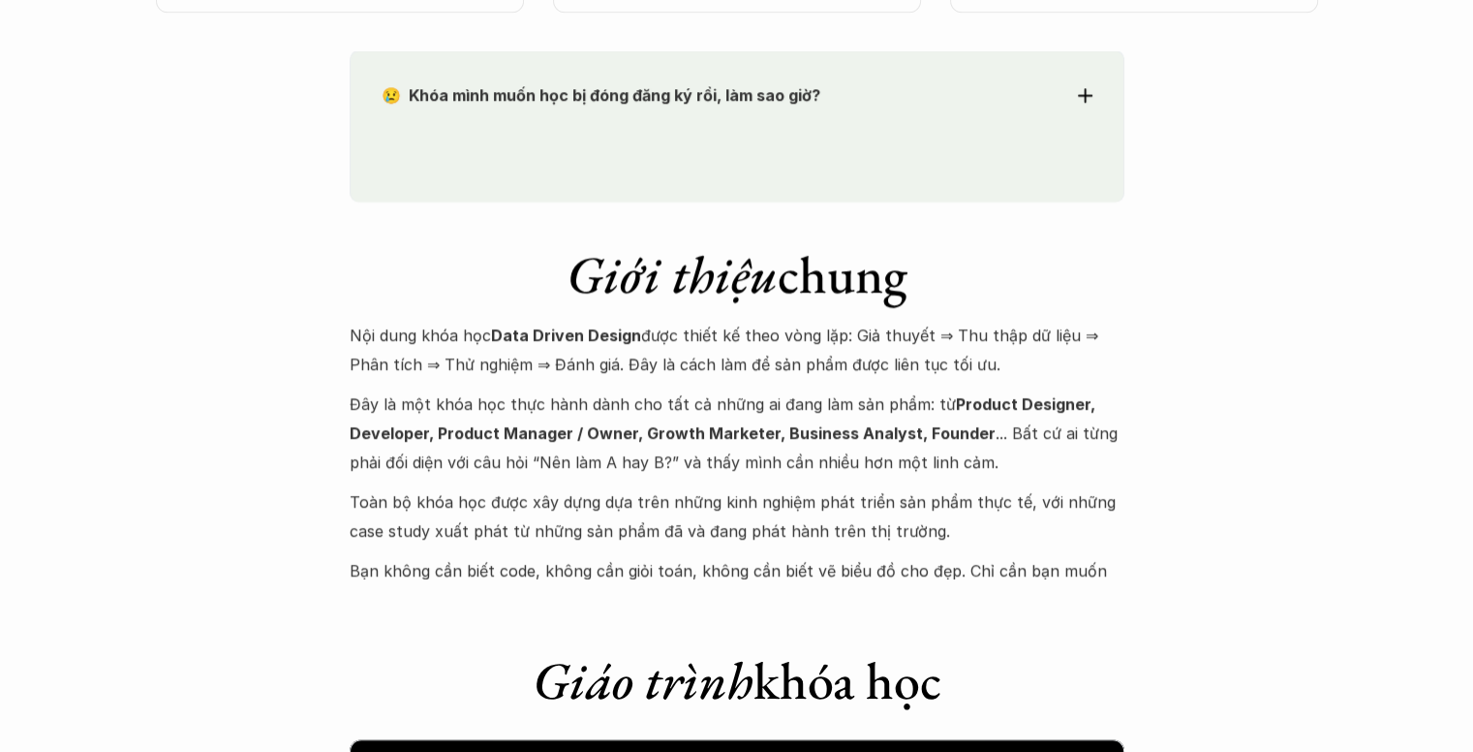
click at [632, 334] on div "Nội dung khóa học Data Driven Design được thiết kế theo vòng lặp: Giả thuyết ⇒ …" at bounding box center [737, 483] width 775 height 324
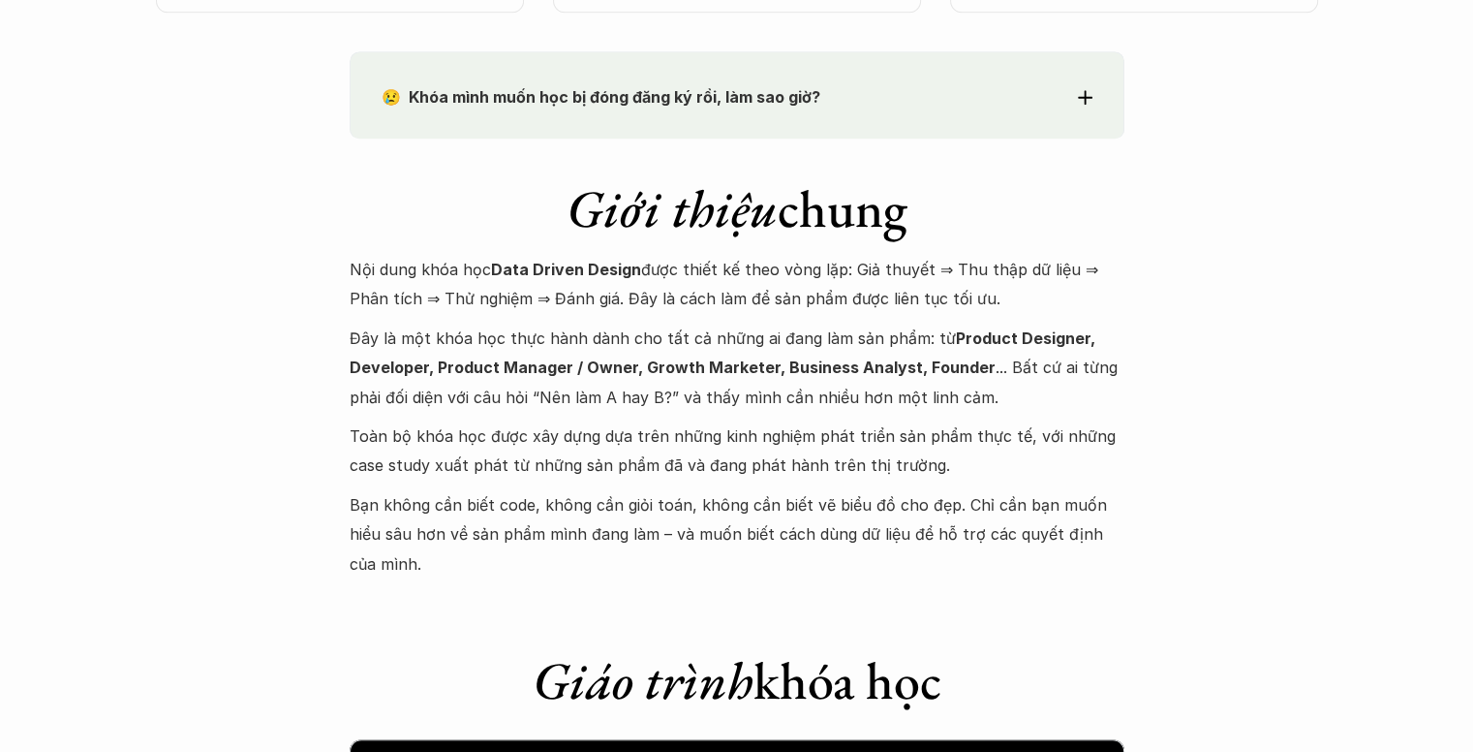
click at [796, 140] on div "Giới thiệu chung Nội dung khóa học Data Driven Design được thiết kế theo vòng l…" at bounding box center [737, 359] width 775 height 440
click at [858, 94] on p "😢 Khóa mình muốn học bị đóng đăng ký rồi, làm sao giờ?" at bounding box center [702, 96] width 640 height 29
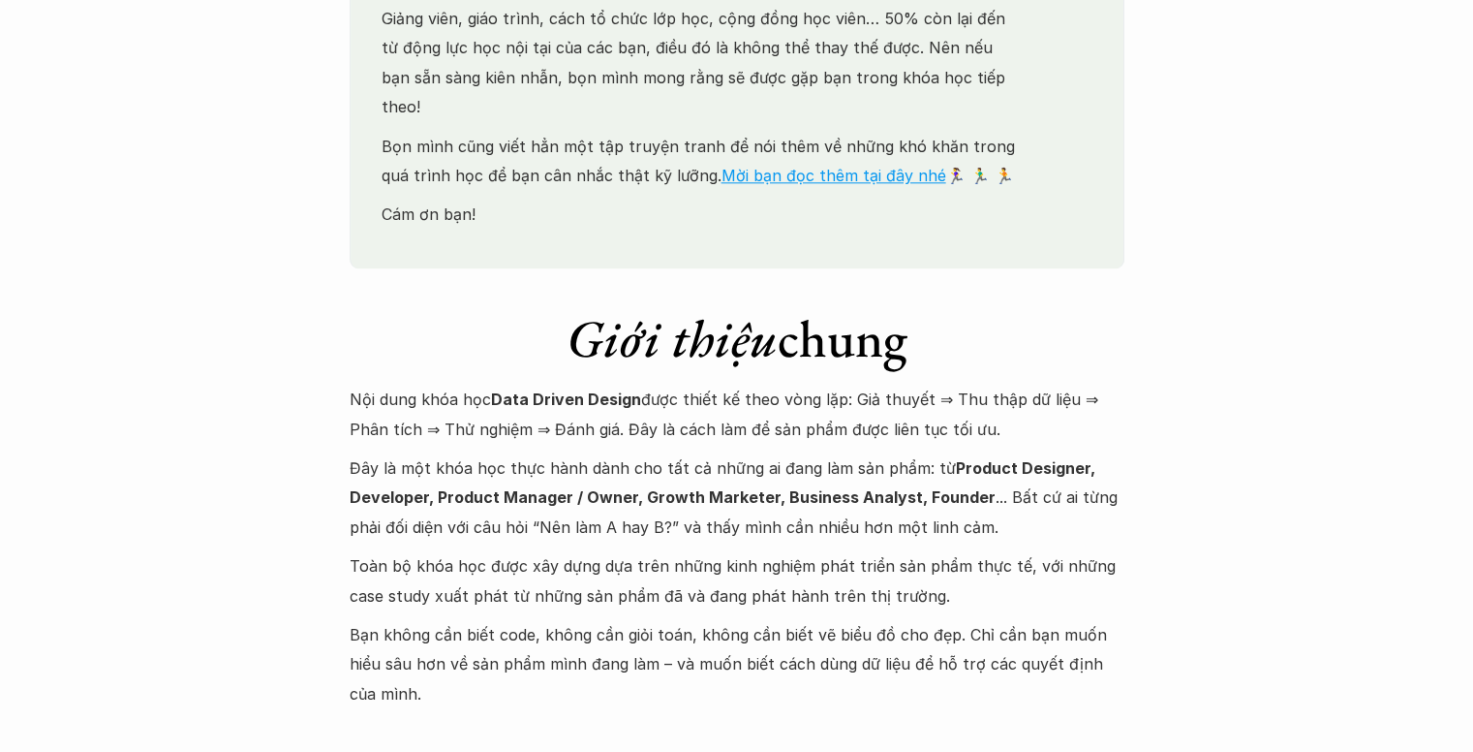
scroll to position [2228, 0]
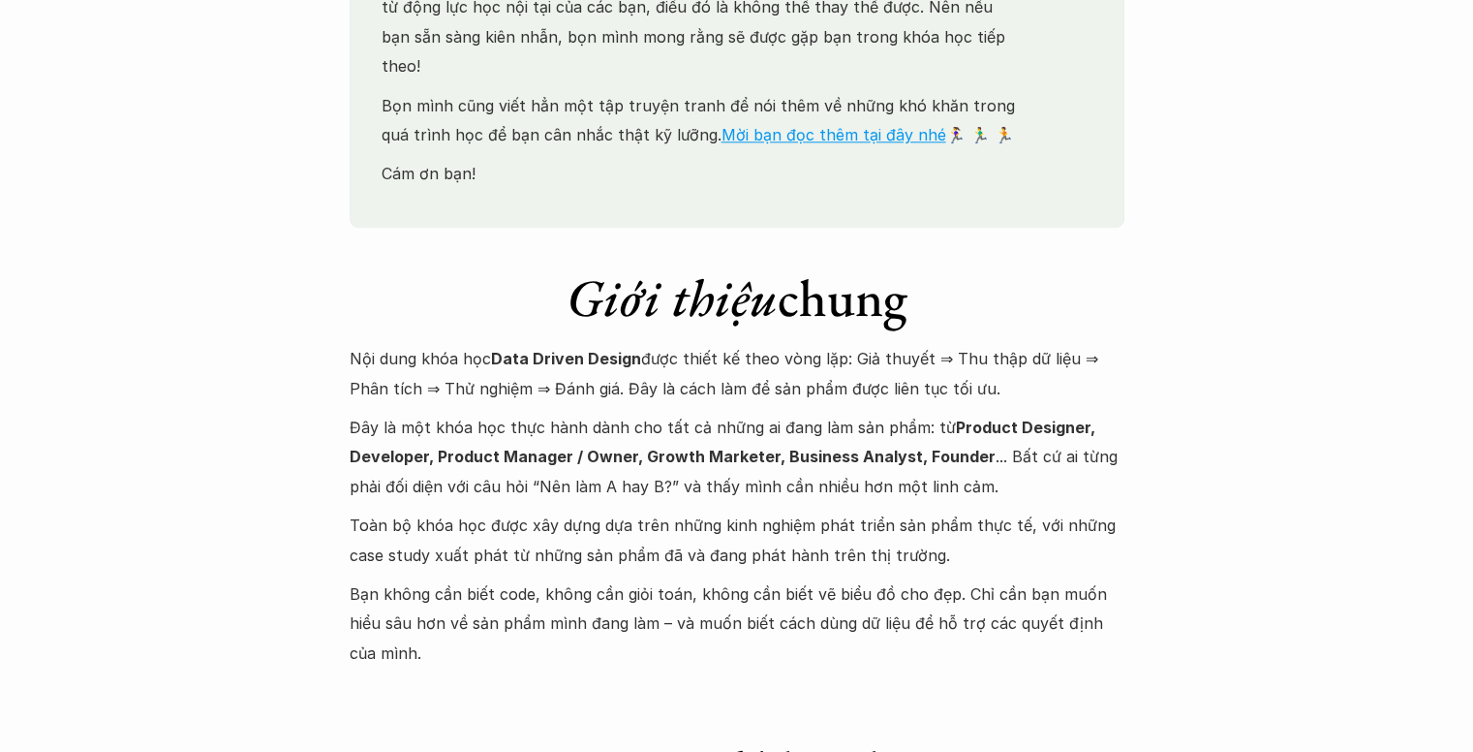
click at [389, 413] on p "Đây là một khóa học thực hành dành cho tất cả những ai đang làm sản phẩm: từ Pr…" at bounding box center [737, 457] width 775 height 88
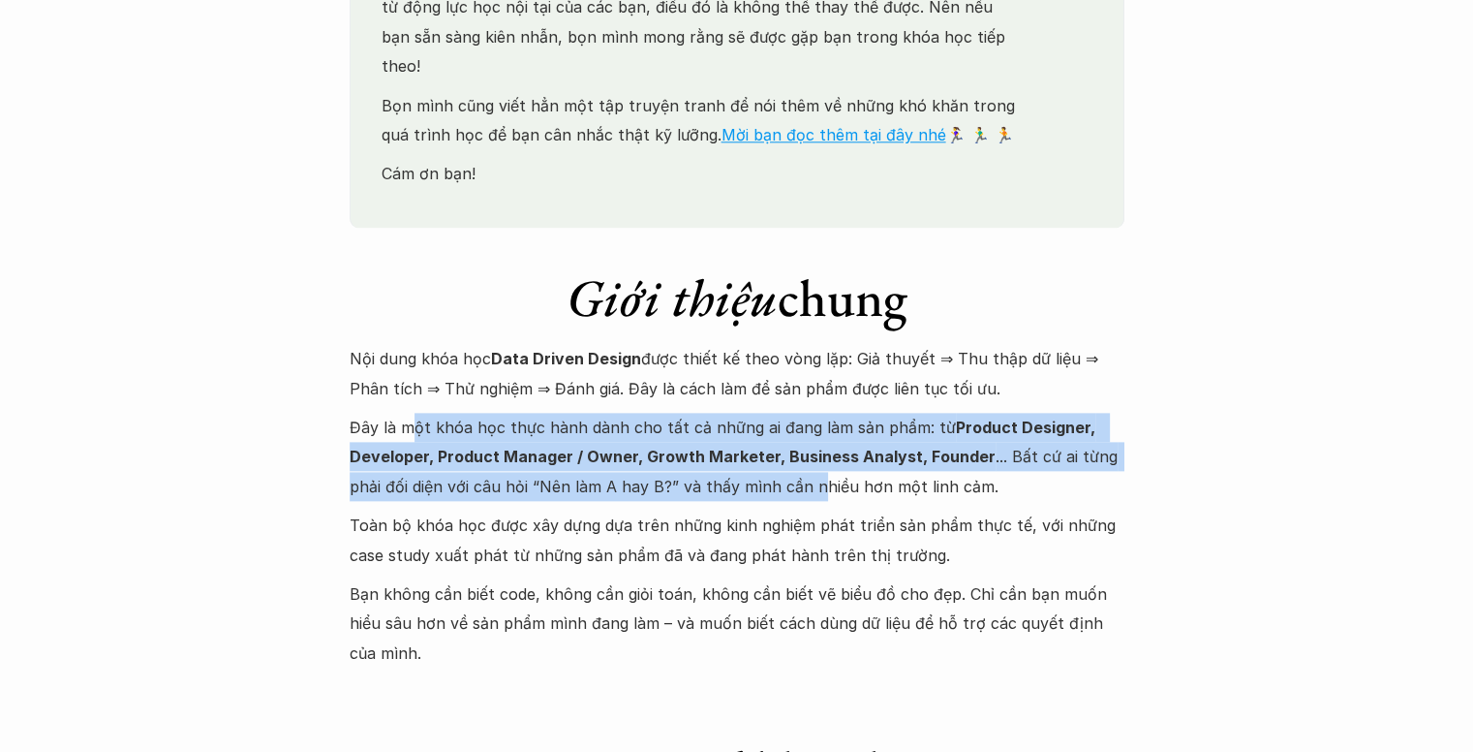
drag, startPoint x: 548, startPoint y: 427, endPoint x: 819, endPoint y: 449, distance: 271.2
click at [819, 449] on p "Đây là một khóa học thực hành dành cho tất cả những ai đang làm sản phẩm: từ Pr…" at bounding box center [737, 457] width 775 height 88
drag, startPoint x: 814, startPoint y: 454, endPoint x: 353, endPoint y: 410, distance: 463.3
click at [353, 413] on p "Đây là một khóa học thực hành dành cho tất cả những ai đang làm sản phẩm: từ Pr…" at bounding box center [737, 457] width 775 height 88
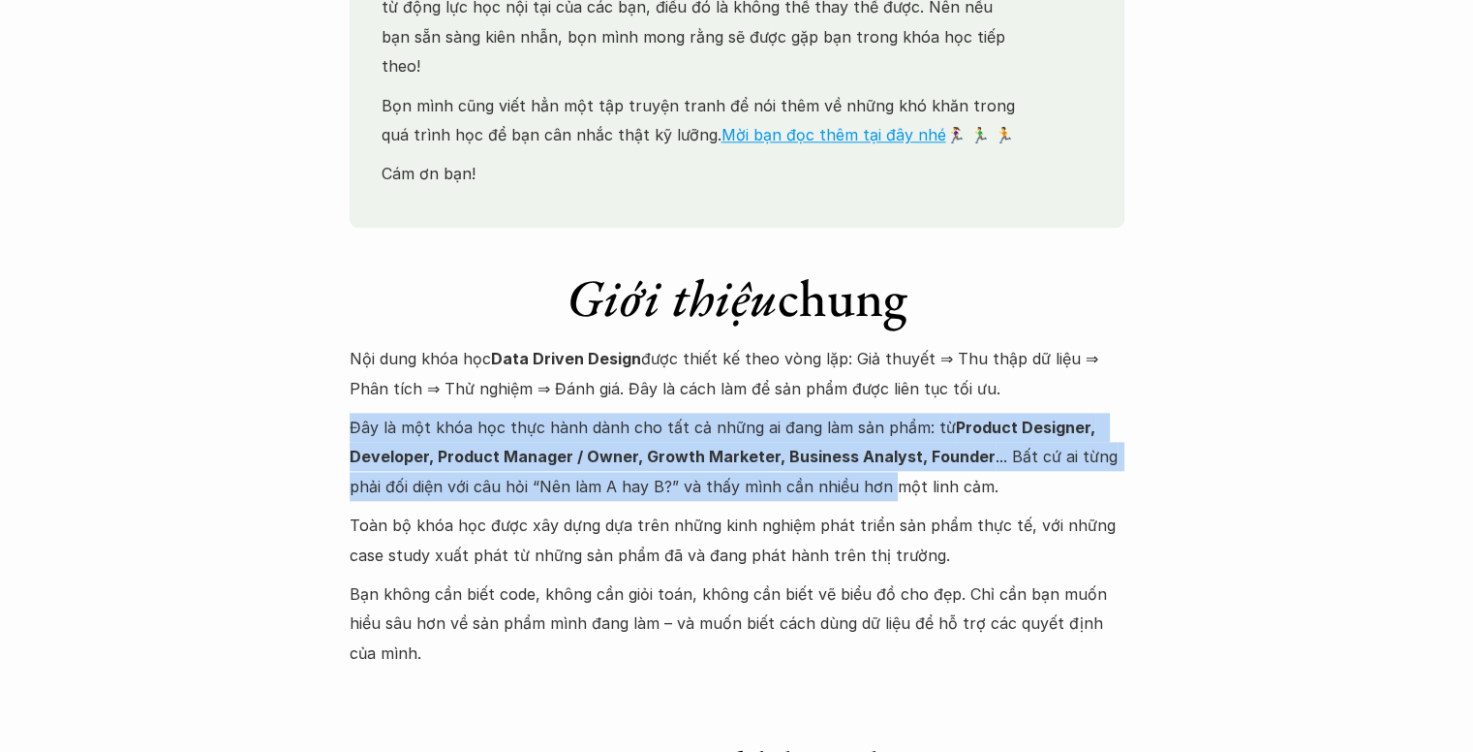
click at [353, 413] on p "Đây là một khóa học thực hành dành cho tất cả những ai đang làm sản phẩm: từ Pr…" at bounding box center [737, 457] width 775 height 88
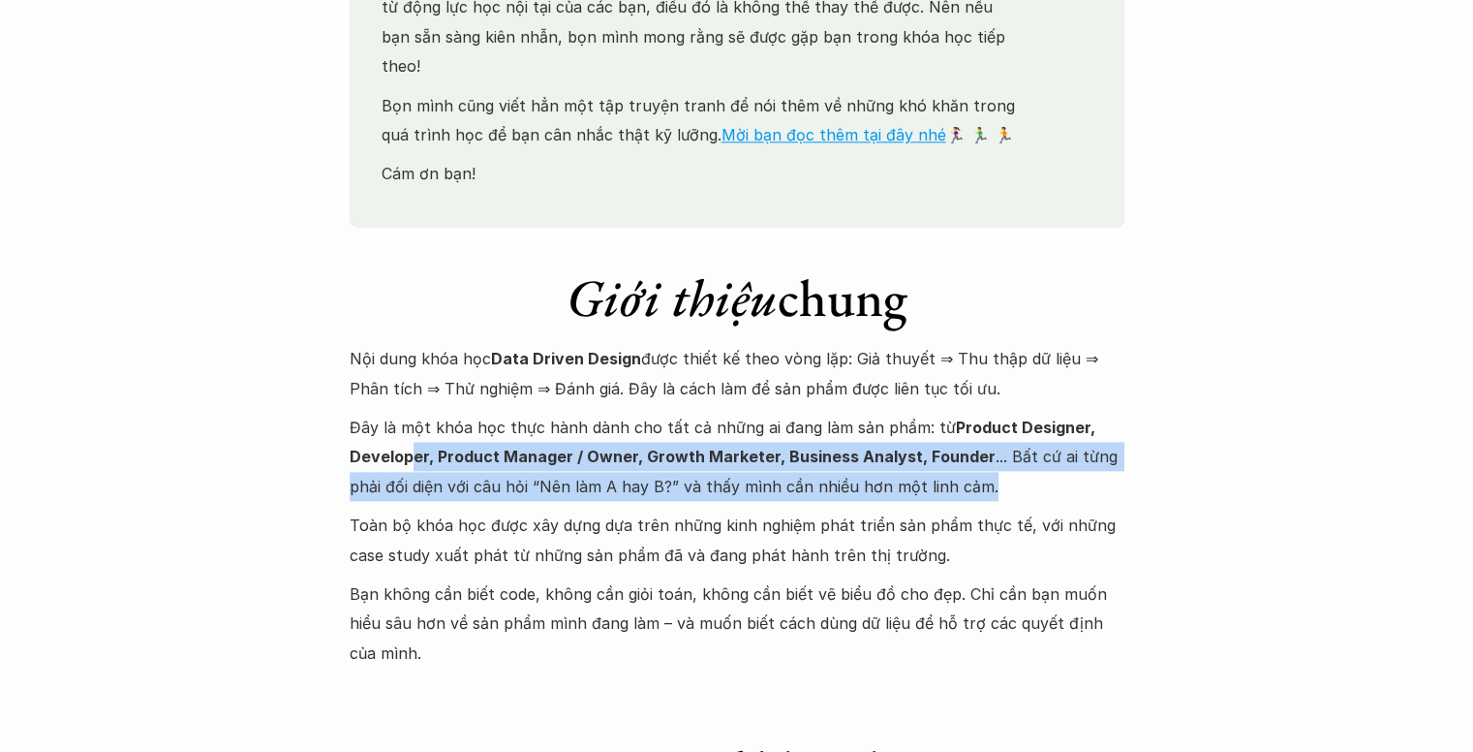
drag, startPoint x: 410, startPoint y: 429, endPoint x: 1121, endPoint y: 467, distance: 712.0
click at [1121, 467] on p "Đây là một khóa học thực hành dành cho tất cả những ai đang làm sản phẩm: từ Pr…" at bounding box center [737, 457] width 775 height 88
click at [1078, 473] on div "Nội dung khóa học Data Driven Design được thiết kế theo vòng lặp: Giả thuyết ⇒ …" at bounding box center [737, 506] width 775 height 324
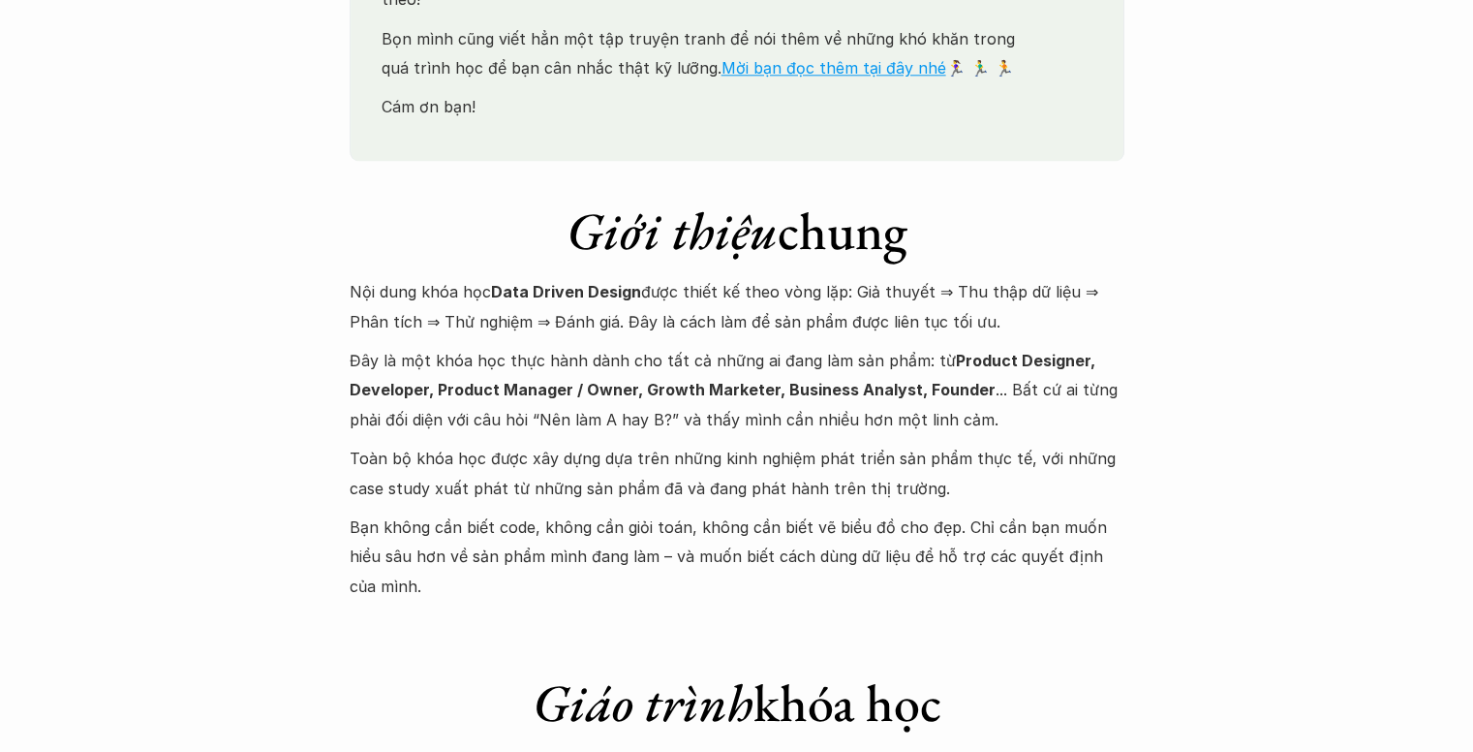
scroll to position [2325, 0]
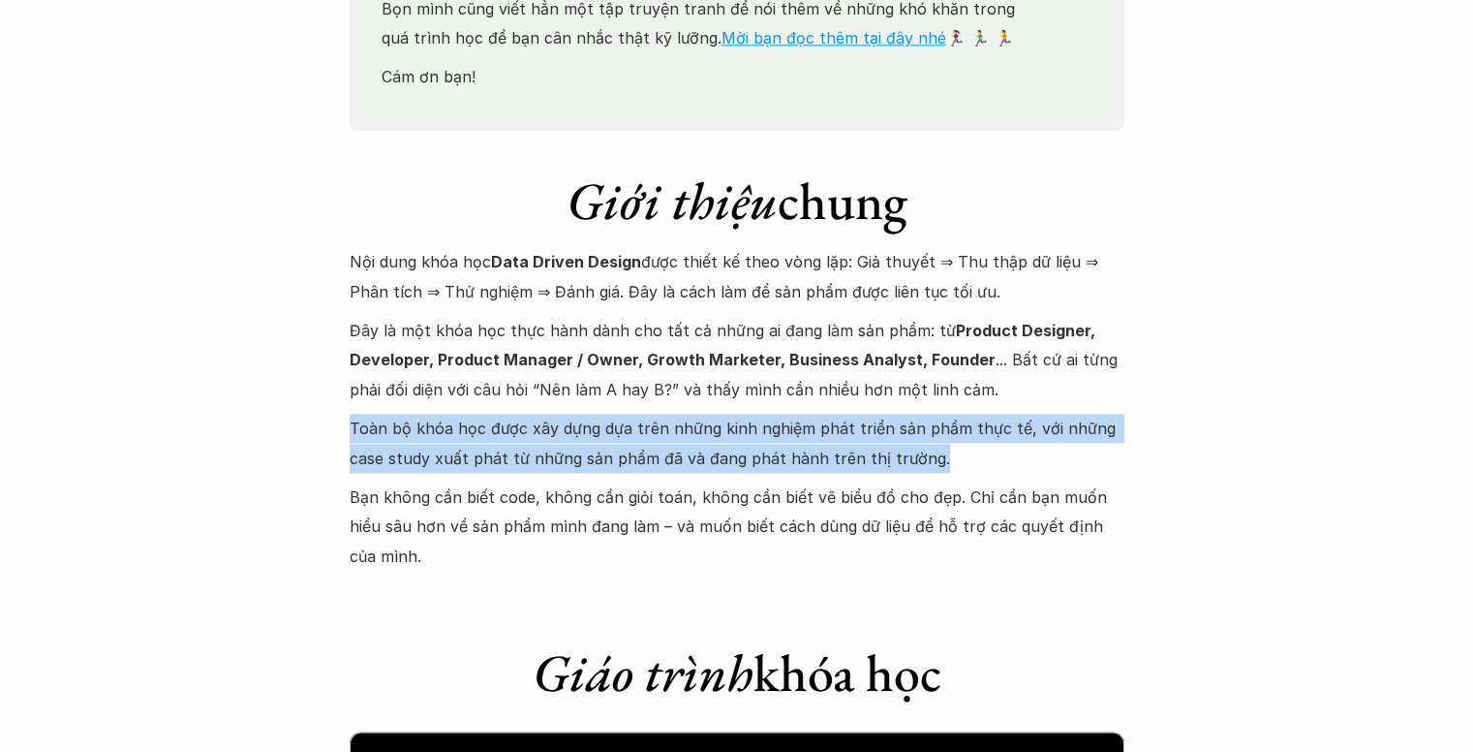
drag, startPoint x: 923, startPoint y: 427, endPoint x: 341, endPoint y: 407, distance: 582.6
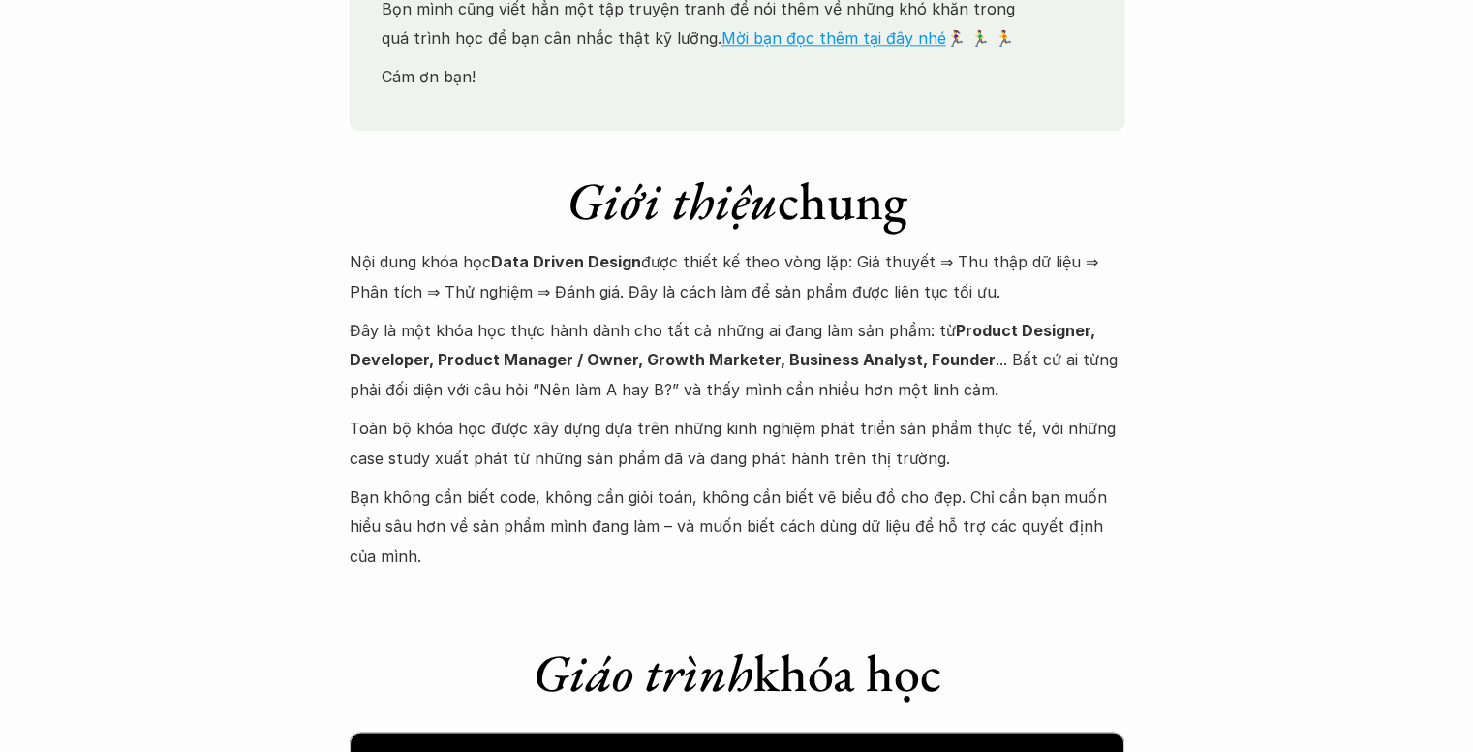
click at [510, 482] on p "Bạn không cần biết code, không cần giỏi toán, không cần biết vẽ biểu đồ cho đẹp…" at bounding box center [737, 526] width 775 height 88
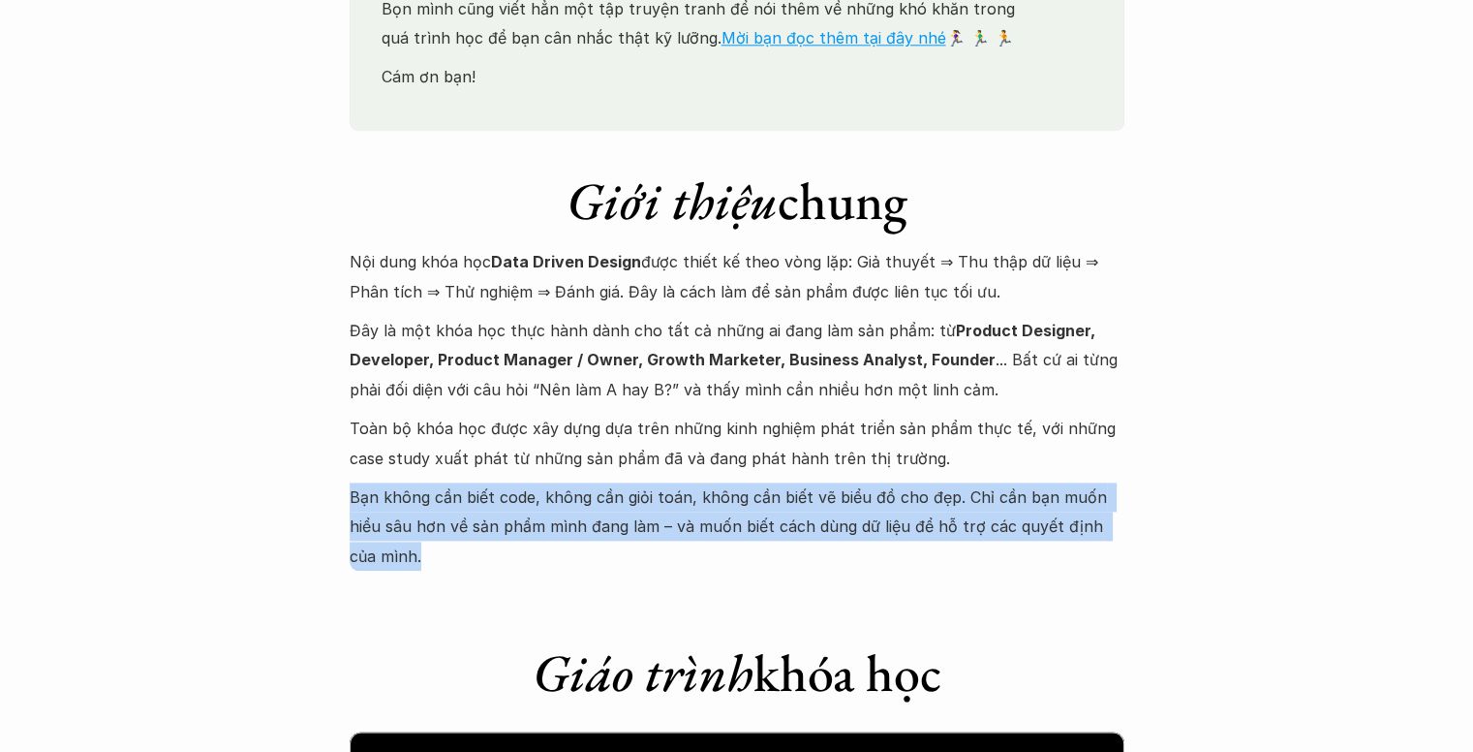
click at [510, 482] on p "Bạn không cần biết code, không cần giỏi toán, không cần biết vẽ biểu đồ cho đẹp…" at bounding box center [737, 526] width 775 height 88
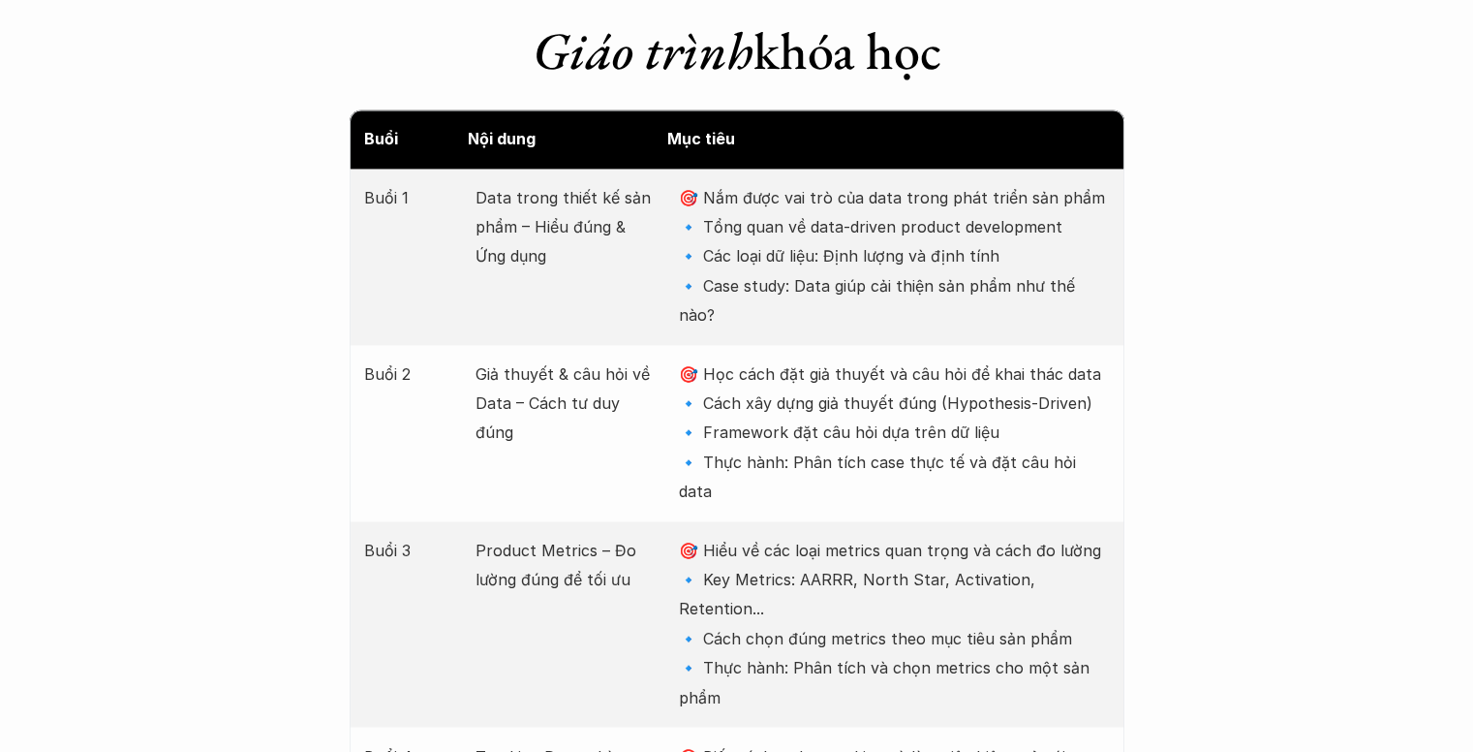
scroll to position [3003, 0]
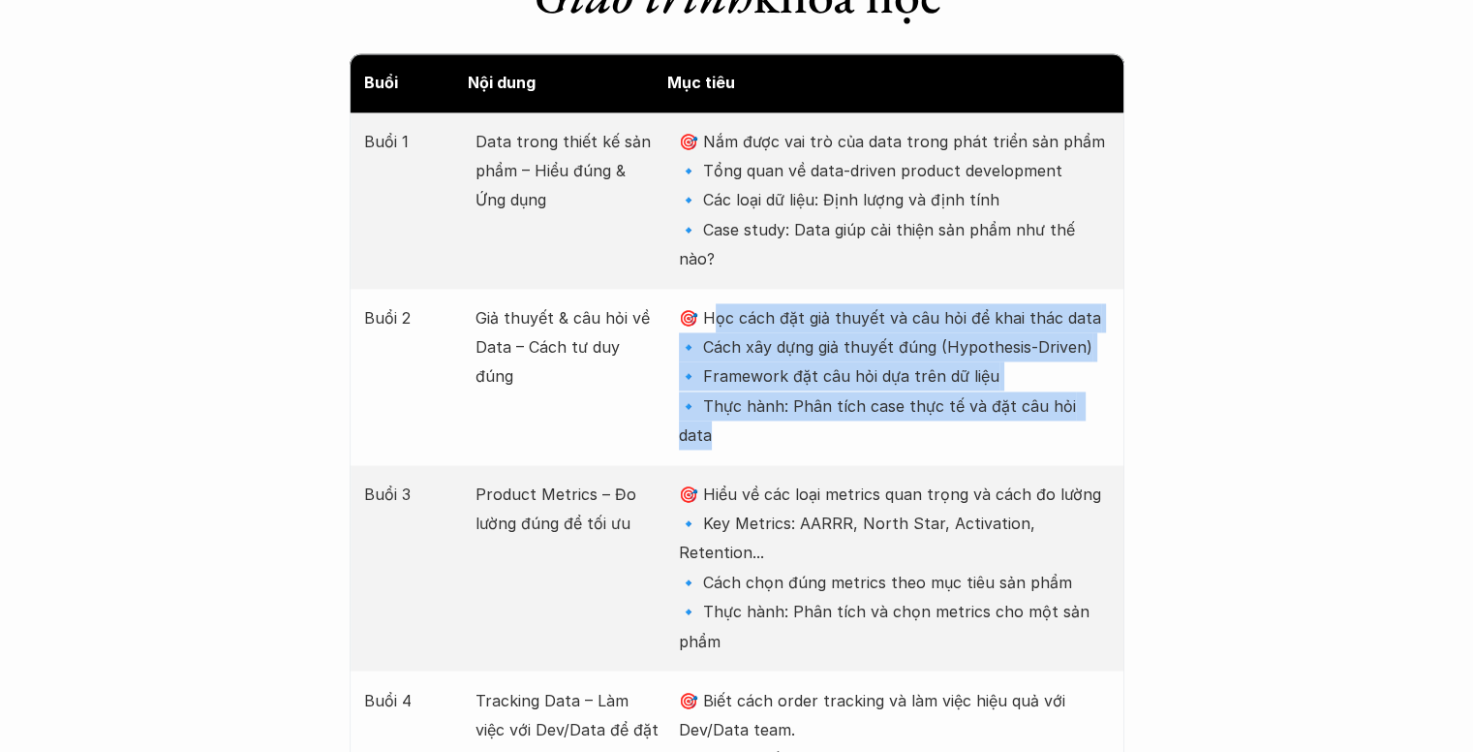
drag, startPoint x: 711, startPoint y: 225, endPoint x: 1108, endPoint y: 335, distance: 412.2
click at [1108, 335] on div "Buổi 2 Giả thuyết & câu hỏi về Data – Cách tư duy đúng 🎯 Học cách đặt giả thuyế…" at bounding box center [737, 377] width 775 height 176
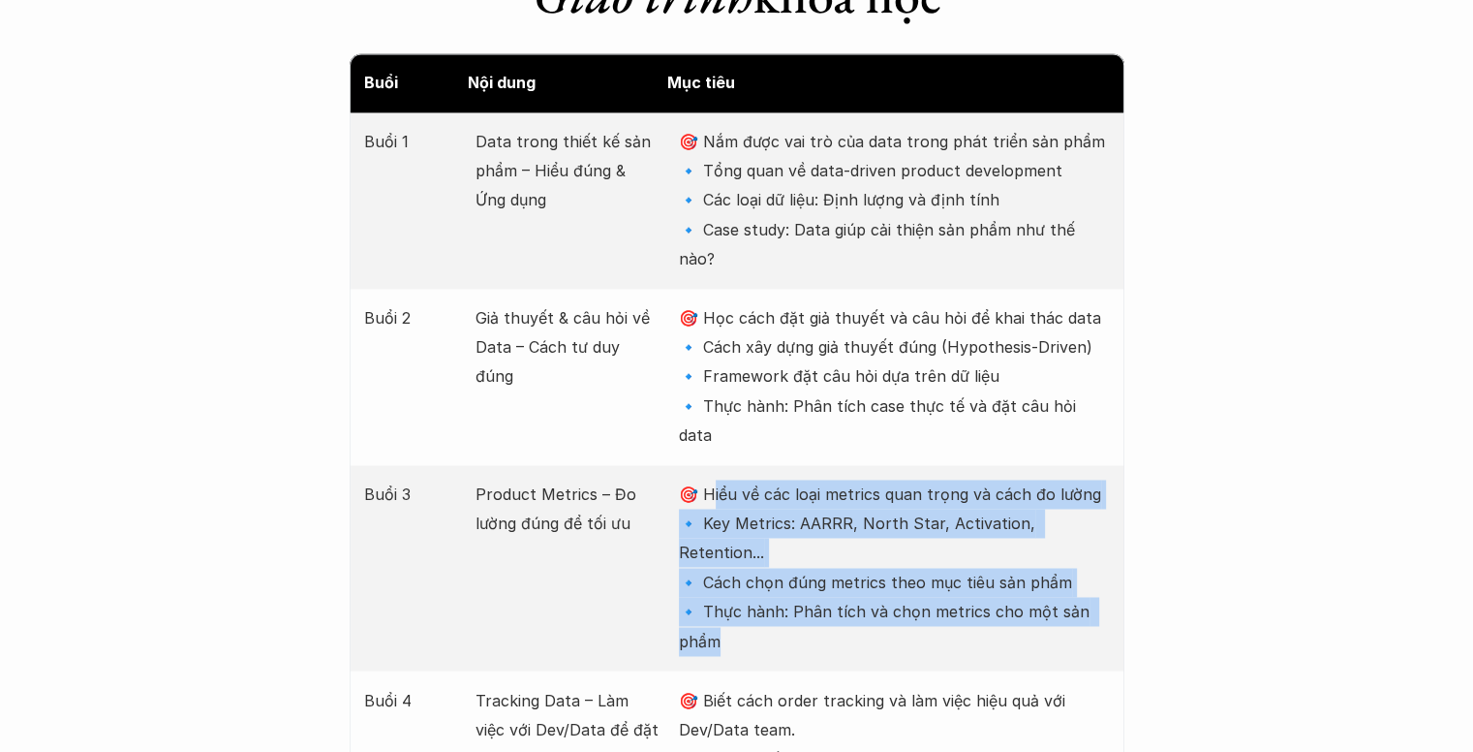
drag, startPoint x: 717, startPoint y: 373, endPoint x: 1080, endPoint y: 492, distance: 382.3
click at [1080, 492] on p "🎯 Hiểu về các loại metrics quan trọng và cách đo lường 🔹 Key Metrics: AARRR, No…" at bounding box center [894, 568] width 430 height 176
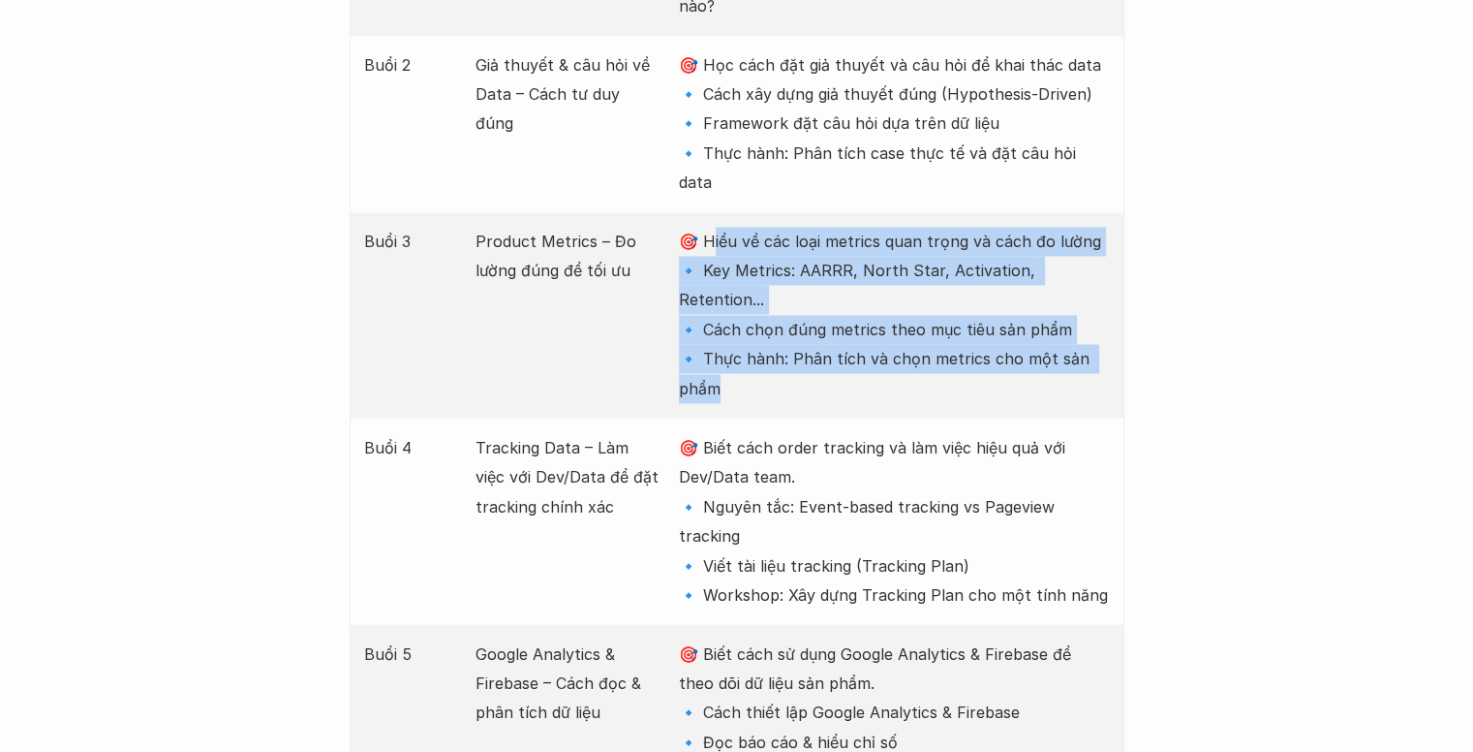
scroll to position [3294, 0]
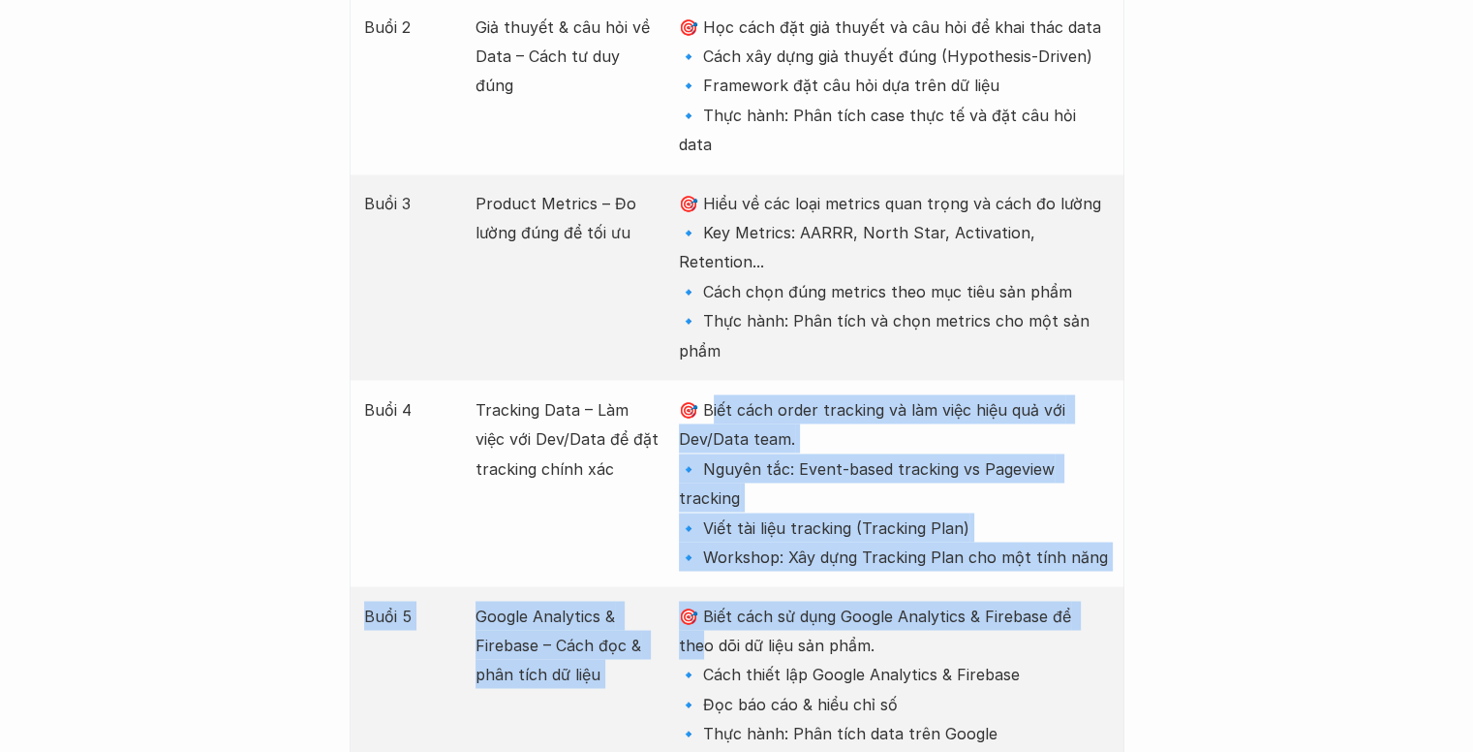
drag, startPoint x: 722, startPoint y: 256, endPoint x: 1093, endPoint y: 439, distance: 413.7
click at [1089, 429] on div "Buổi 4 Tracking Data – Làm việc với Dev/Data để đặt tracking chính xác 🎯 Biết c…" at bounding box center [737, 482] width 775 height 205
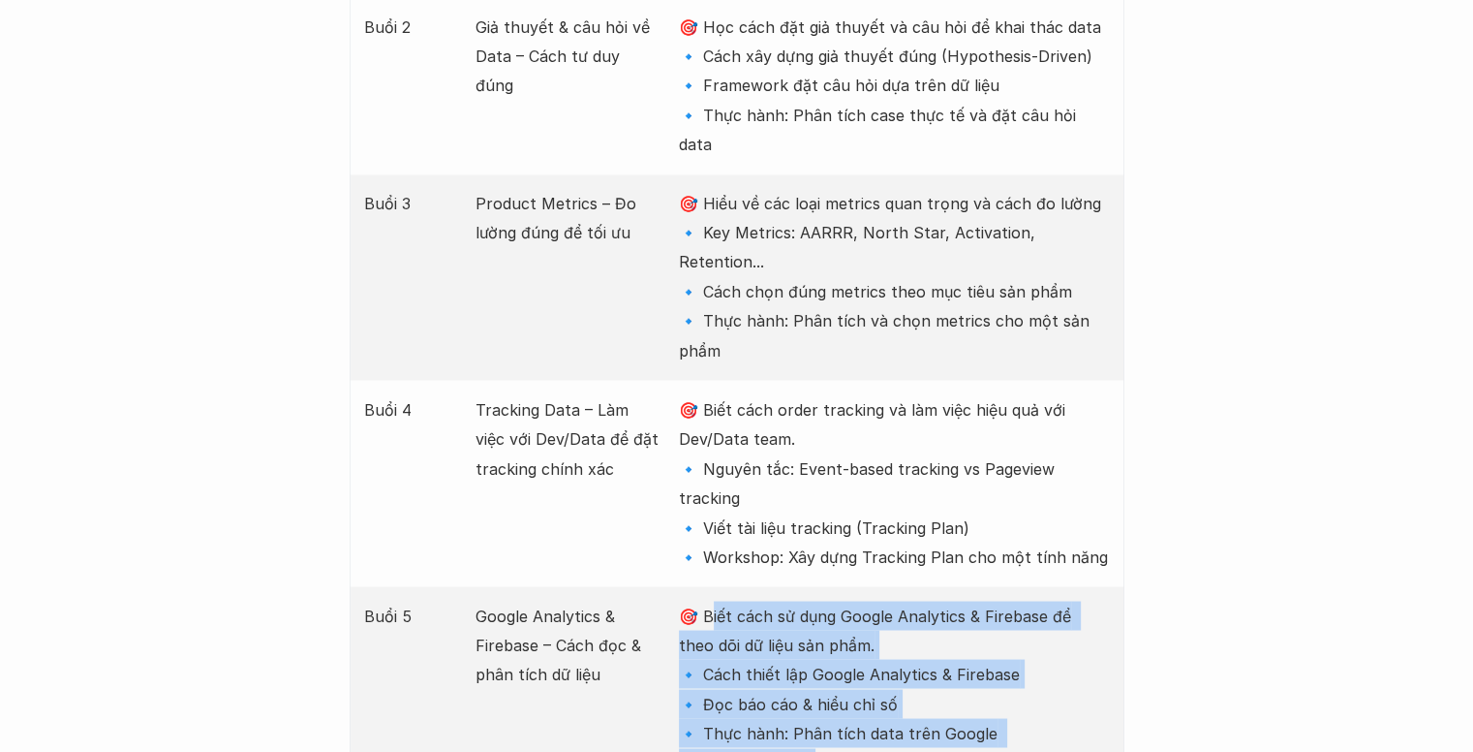
drag, startPoint x: 710, startPoint y: 468, endPoint x: 914, endPoint y: 603, distance: 244.8
click at [914, 603] on p "🎯 Biết cách sử dụng Google Analytics & Firebase để theo dõi dữ liệu sản phẩm. 🔹…" at bounding box center [894, 689] width 430 height 176
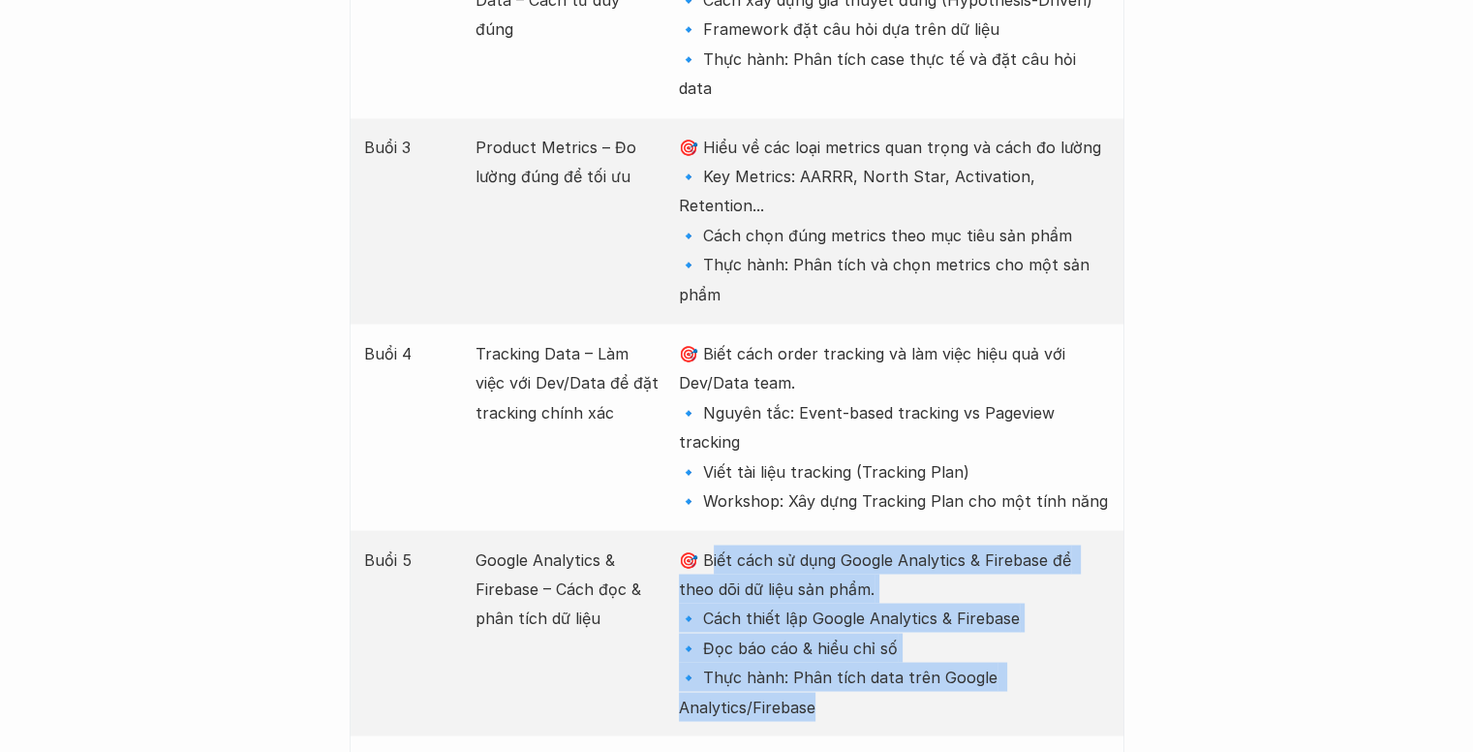
scroll to position [3487, 0]
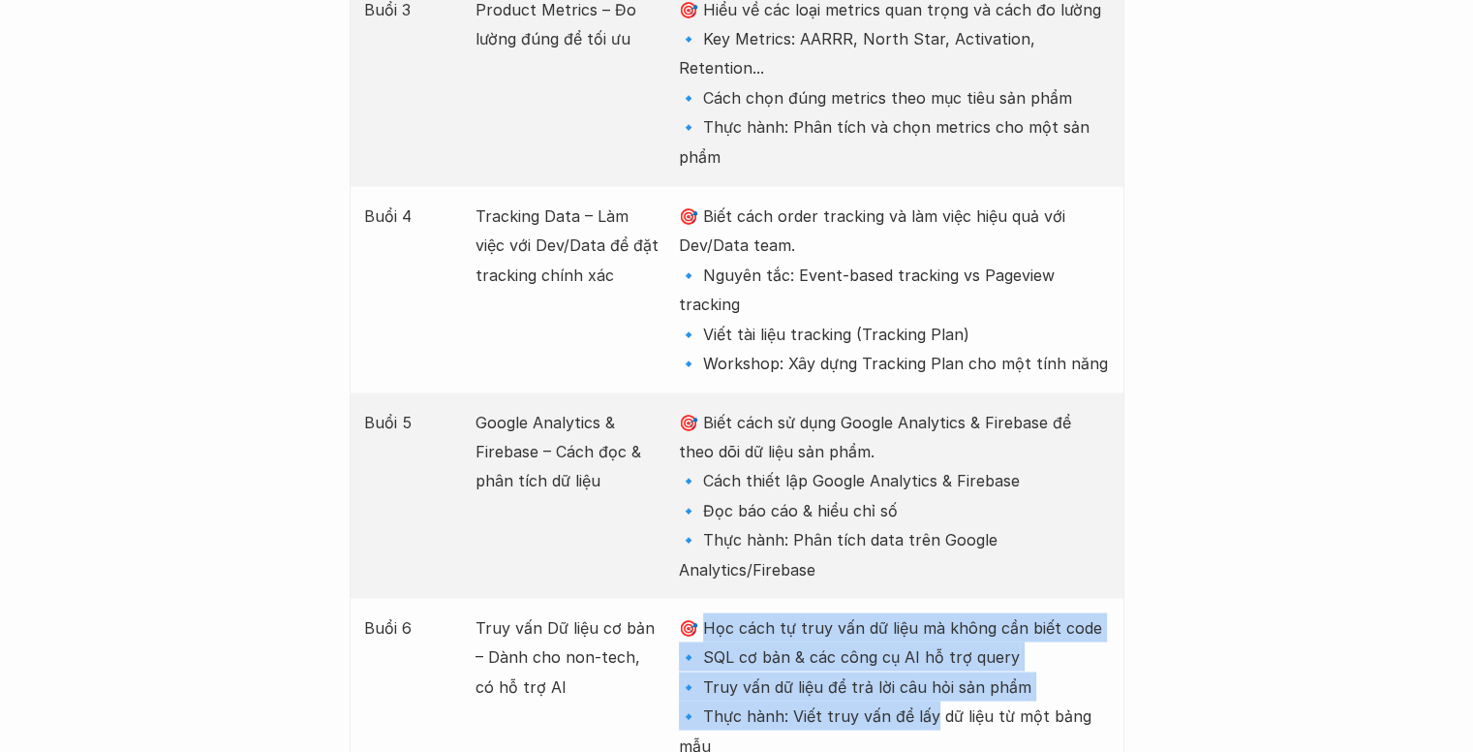
drag, startPoint x: 706, startPoint y: 481, endPoint x: 934, endPoint y: 569, distance: 243.8
click at [934, 612] on p "🎯 Học cách tự truy vấn dữ liệu mà không cần biết code 🔹 SQL cơ bản & các công c…" at bounding box center [894, 685] width 430 height 147
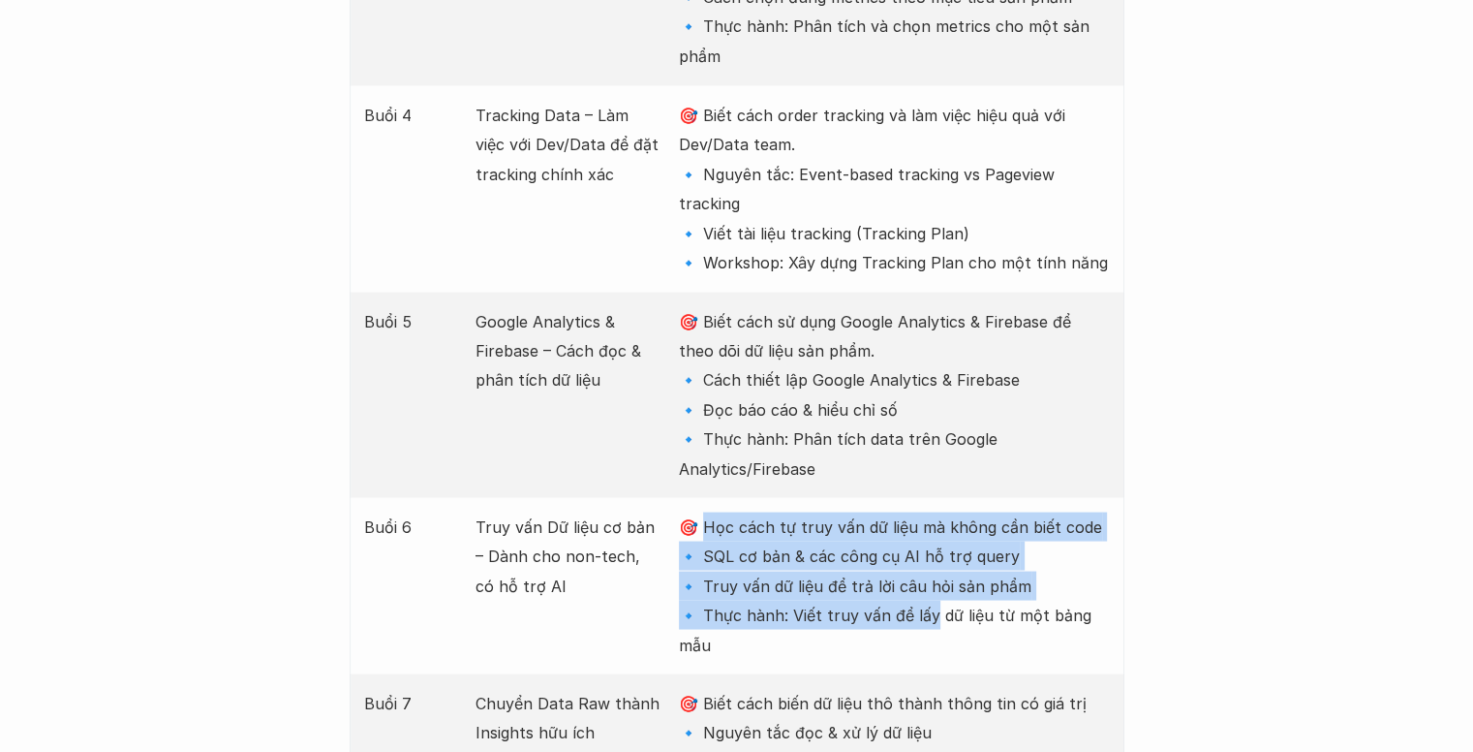
scroll to position [3681, 0]
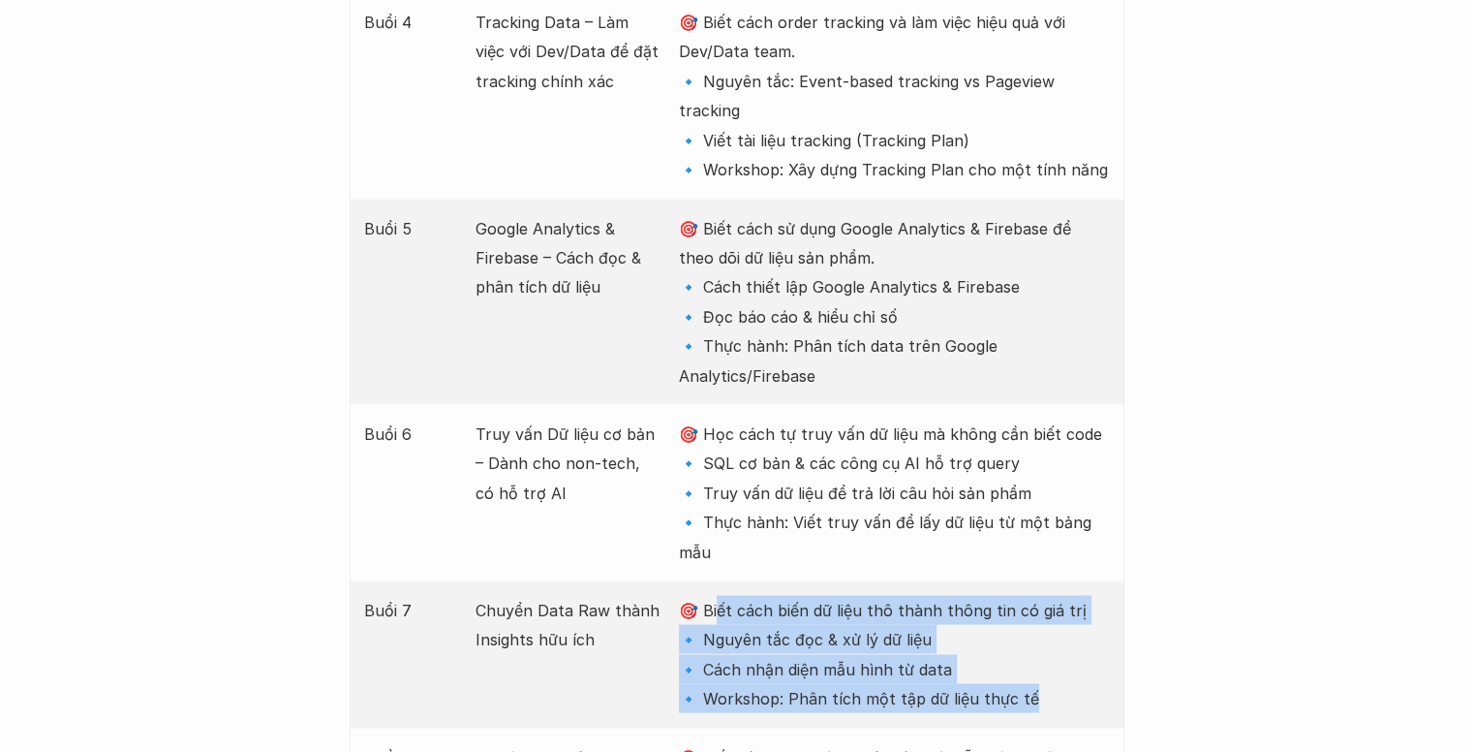
drag, startPoint x: 719, startPoint y: 463, endPoint x: 1128, endPoint y: 559, distance: 419.9
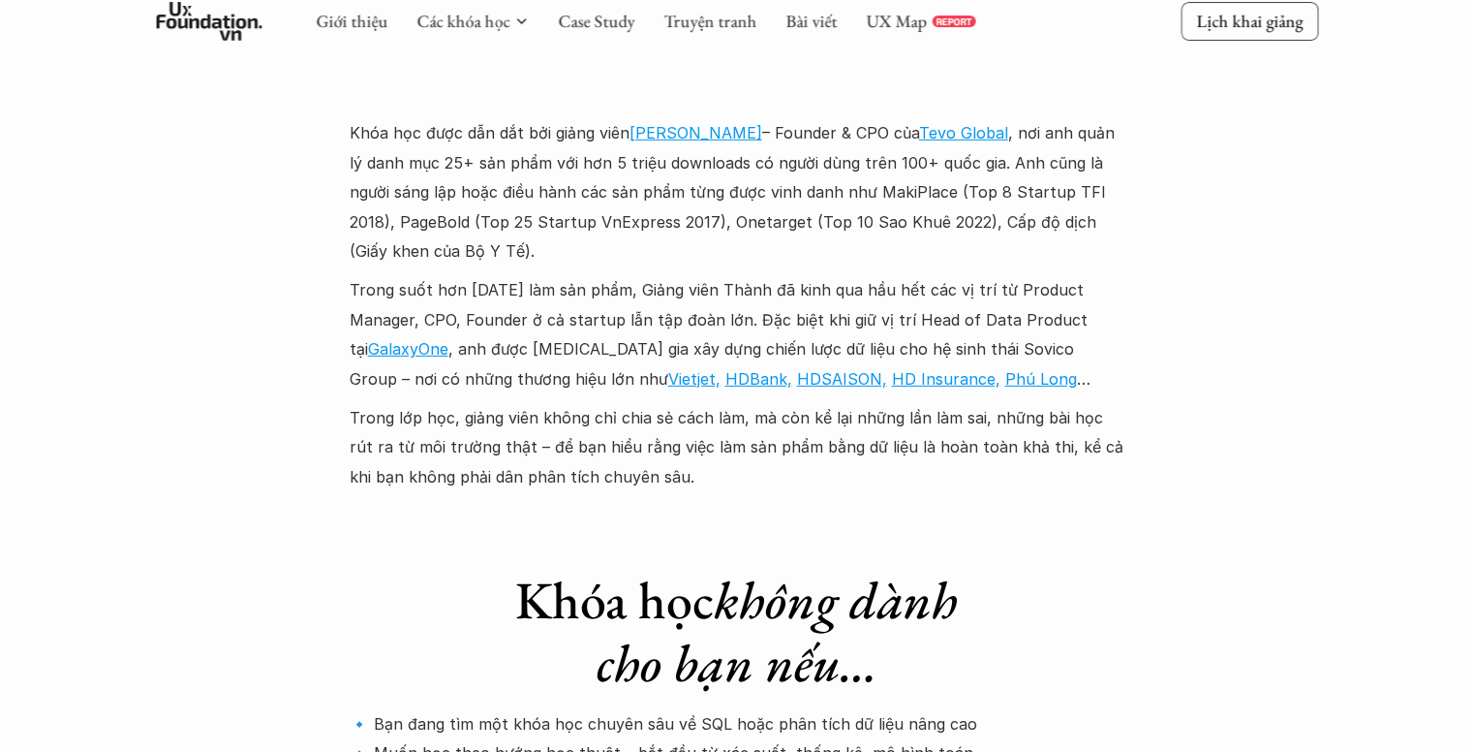
scroll to position [6394, 0]
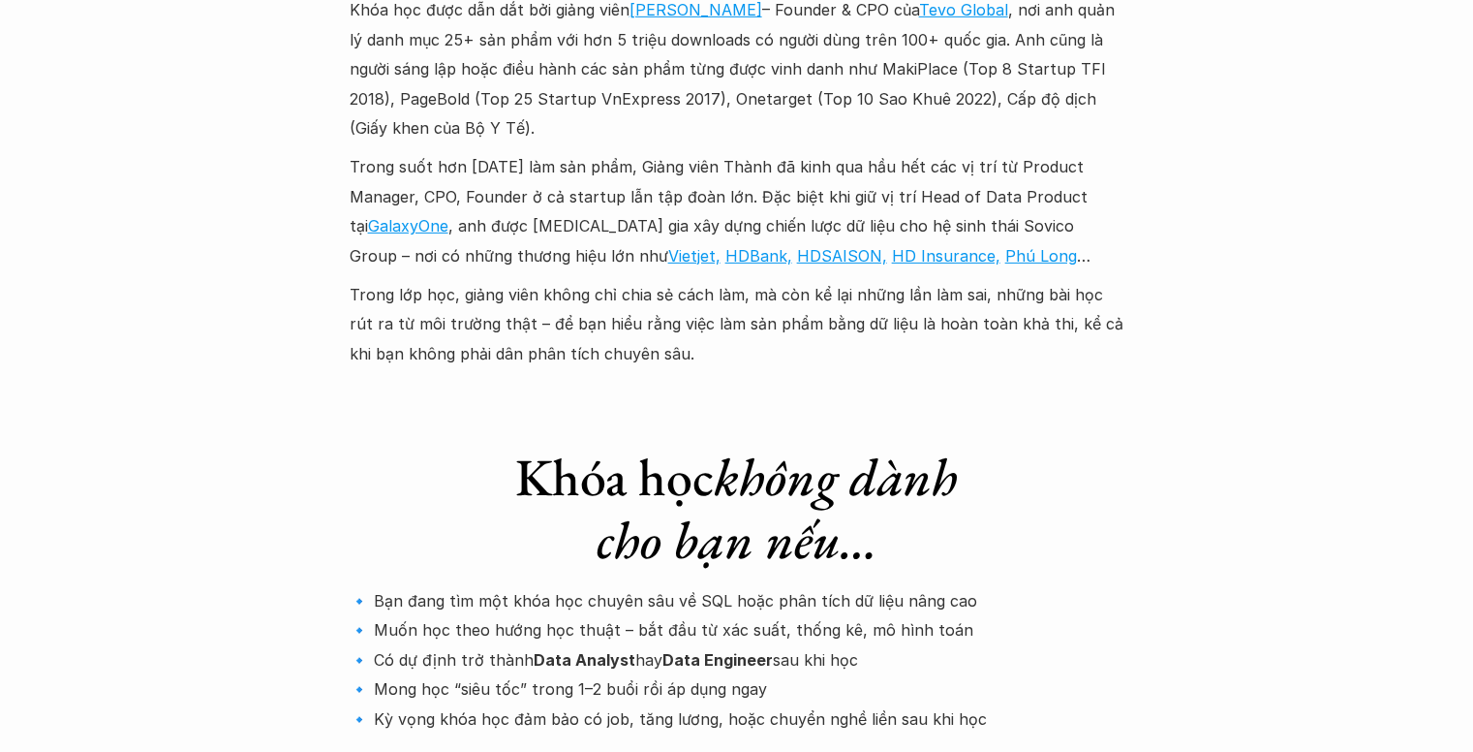
click at [773, 586] on p "🔹 Bạn đang tìm một khóa học chuyên sâu về SQL hoặc phân tích dữ liệu nâng cao 🔹…" at bounding box center [737, 659] width 775 height 147
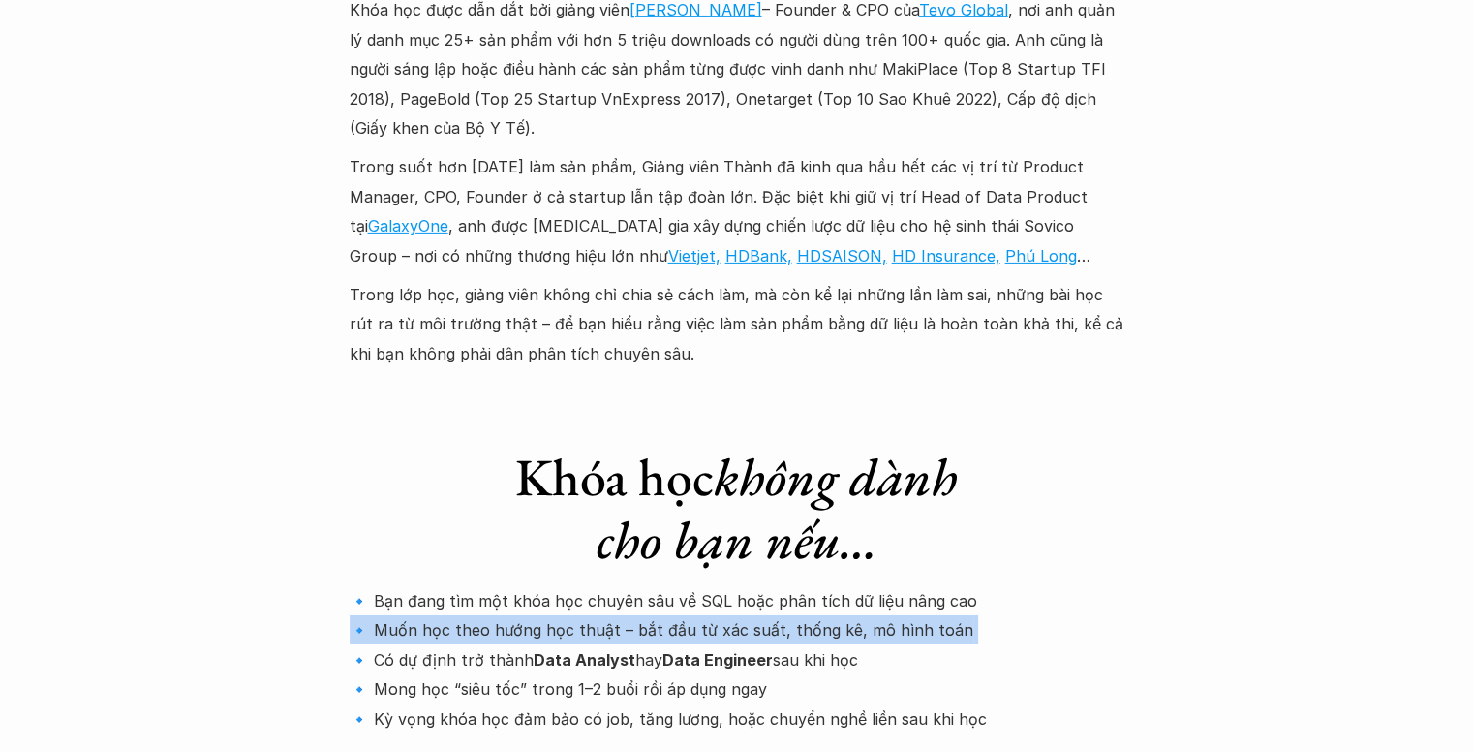
click at [773, 586] on p "🔹 Bạn đang tìm một khóa học chuyên sâu về SQL hoặc phân tích dữ liệu nâng cao 🔹…" at bounding box center [737, 659] width 775 height 147
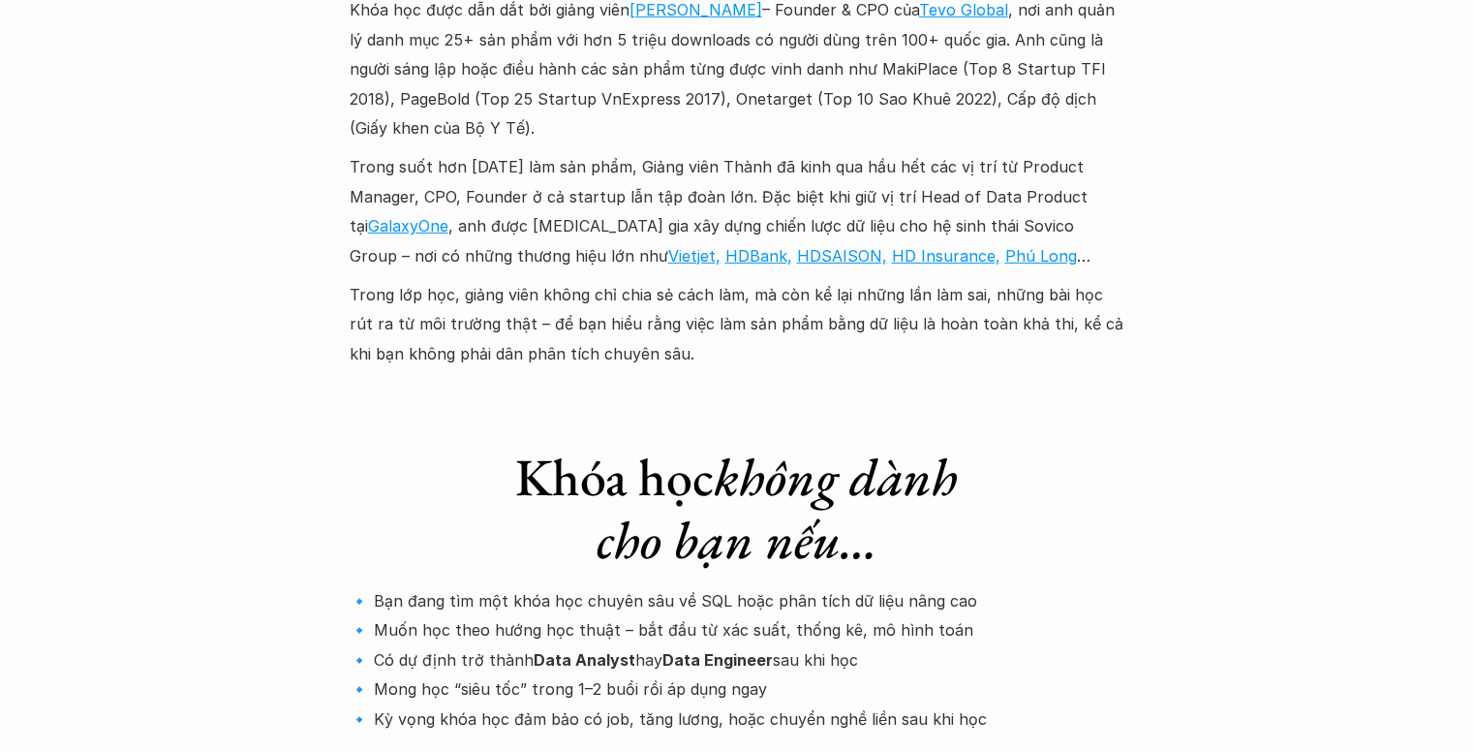
click at [608, 650] on strong "Data Analyst" at bounding box center [585, 659] width 102 height 19
click at [574, 586] on p "🔹 Bạn đang tìm một khóa học chuyên sâu về SQL hoặc phân tích dữ liệu nâng cao 🔹…" at bounding box center [737, 659] width 775 height 147
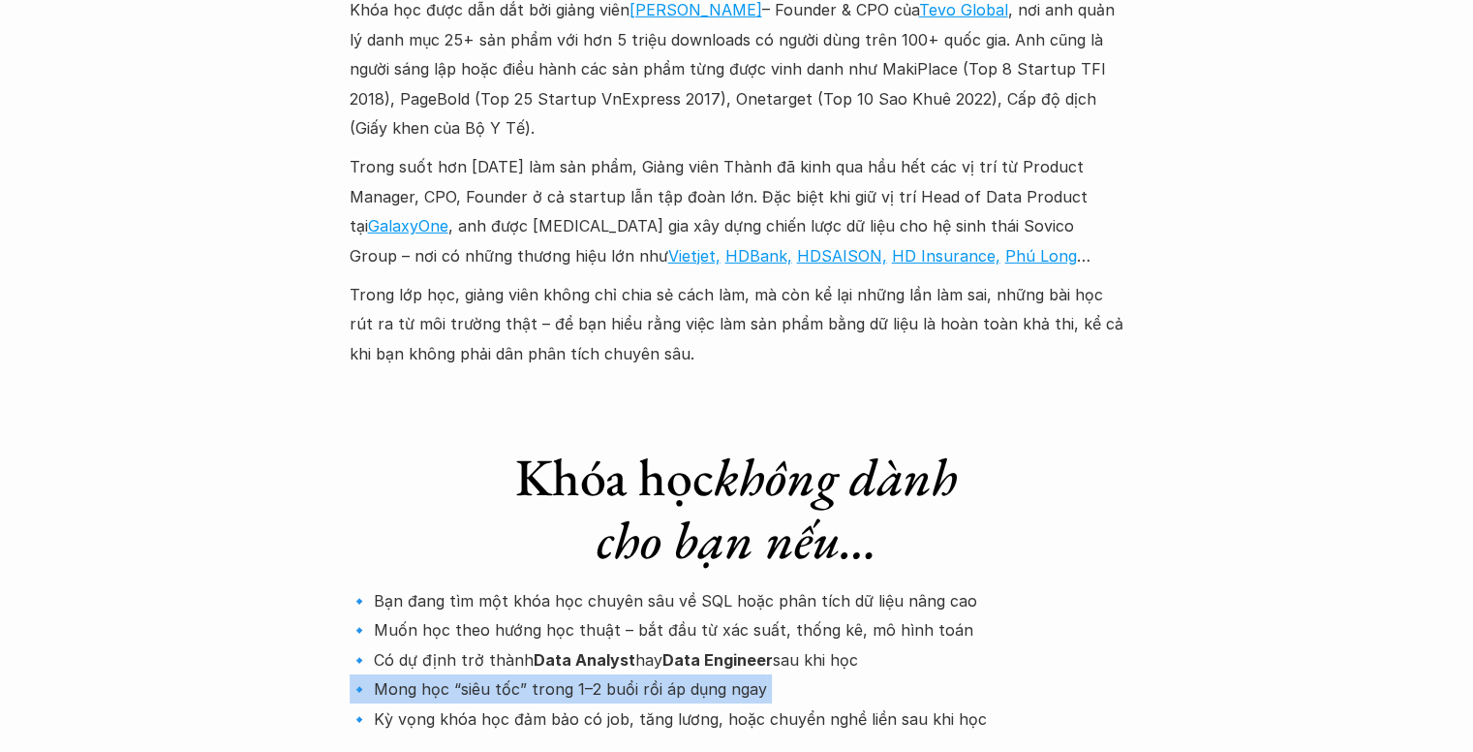
click at [574, 586] on p "🔹 Bạn đang tìm một khóa học chuyên sâu về SQL hoặc phân tích dữ liệu nâng cao 🔹…" at bounding box center [737, 659] width 775 height 147
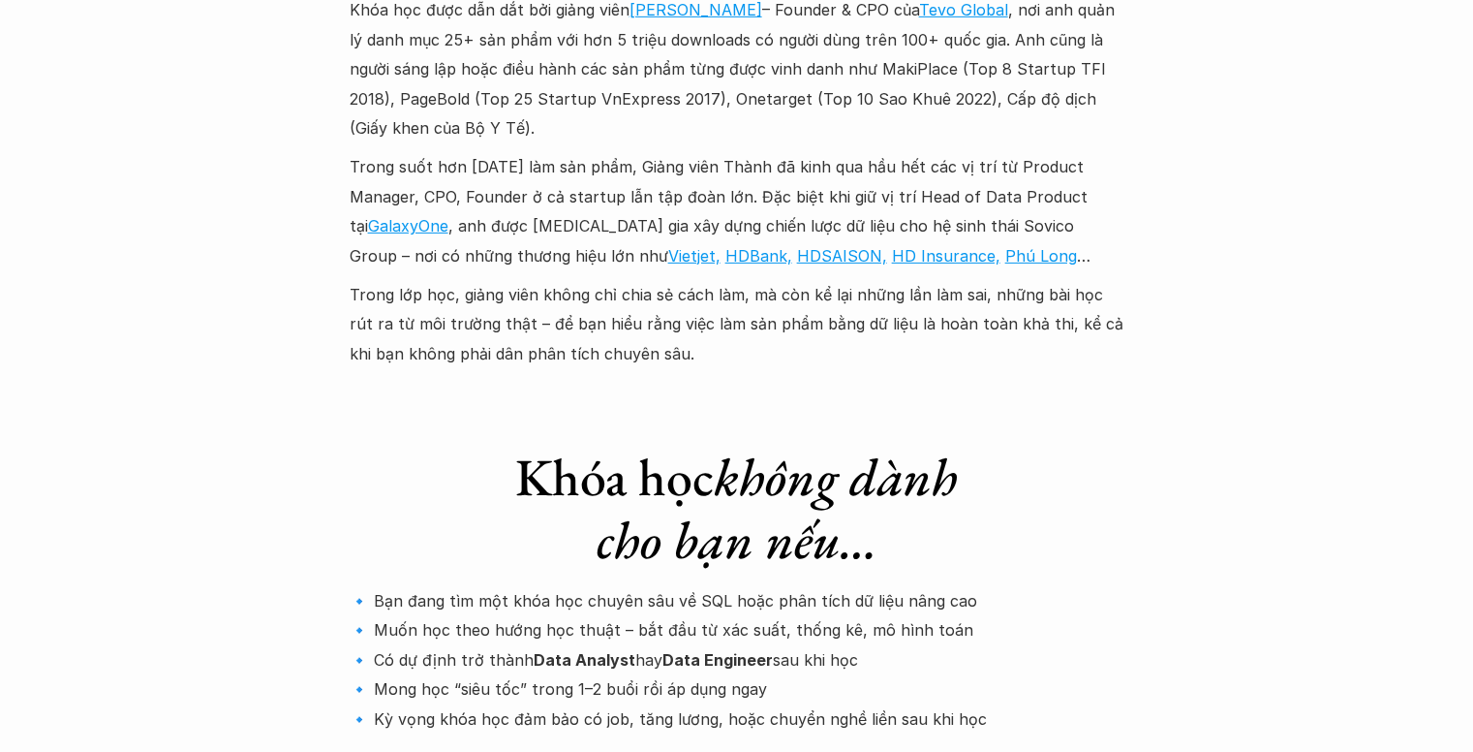
click at [554, 586] on p "🔹 Bạn đang tìm một khóa học chuyên sâu về SQL hoặc phân tích dữ liệu nâng cao 🔹…" at bounding box center [737, 659] width 775 height 147
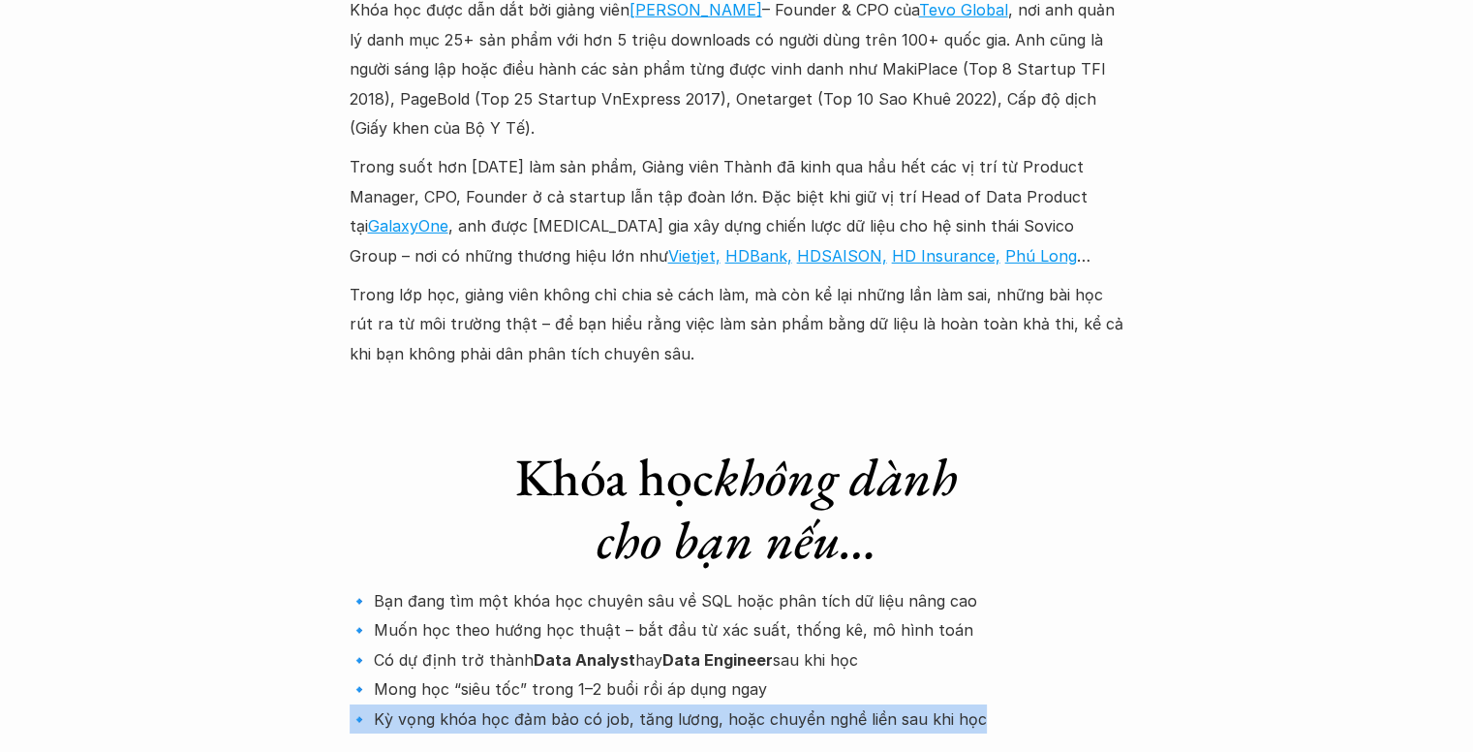
click at [554, 586] on p "🔹 Bạn đang tìm một khóa học chuyên sâu về SQL hoặc phân tích dữ liệu nâng cao 🔹…" at bounding box center [737, 659] width 775 height 147
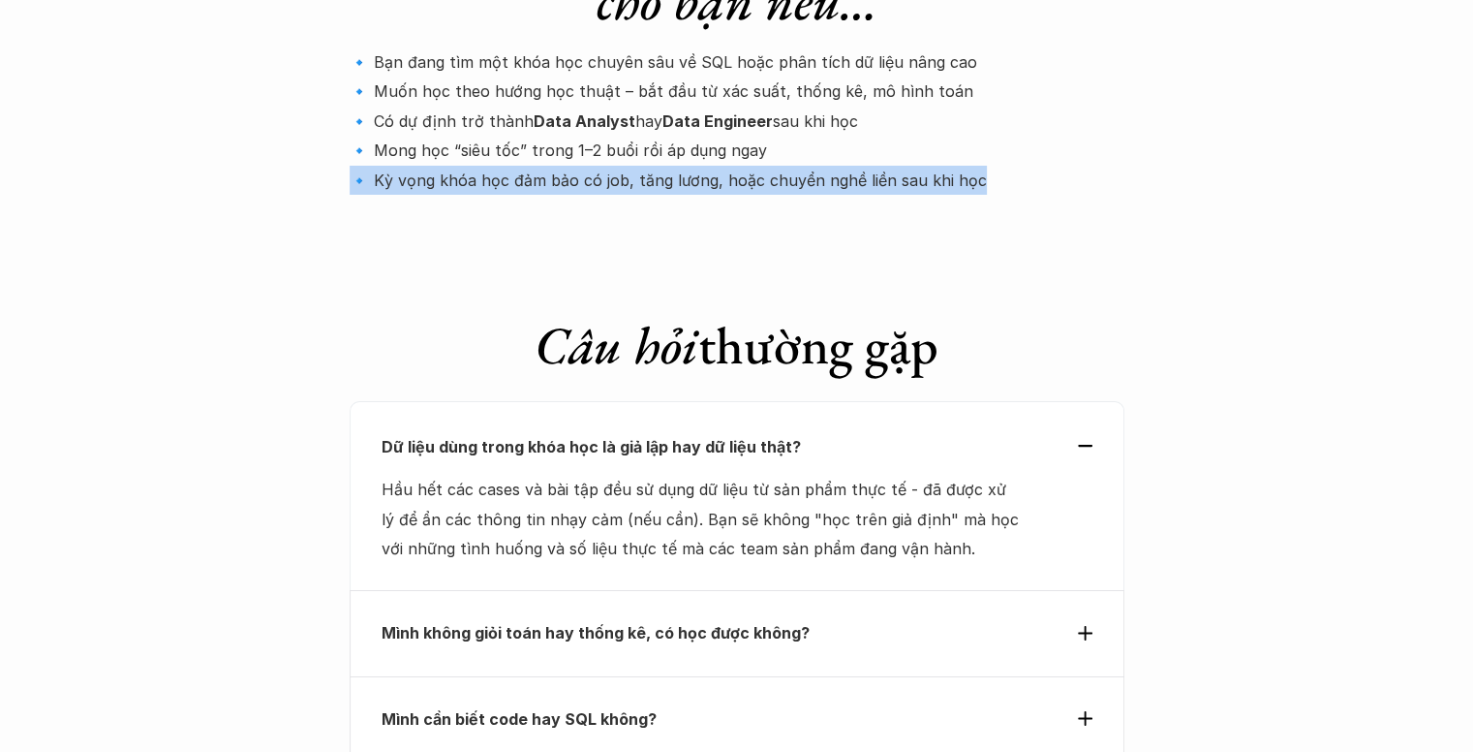
scroll to position [6975, 0]
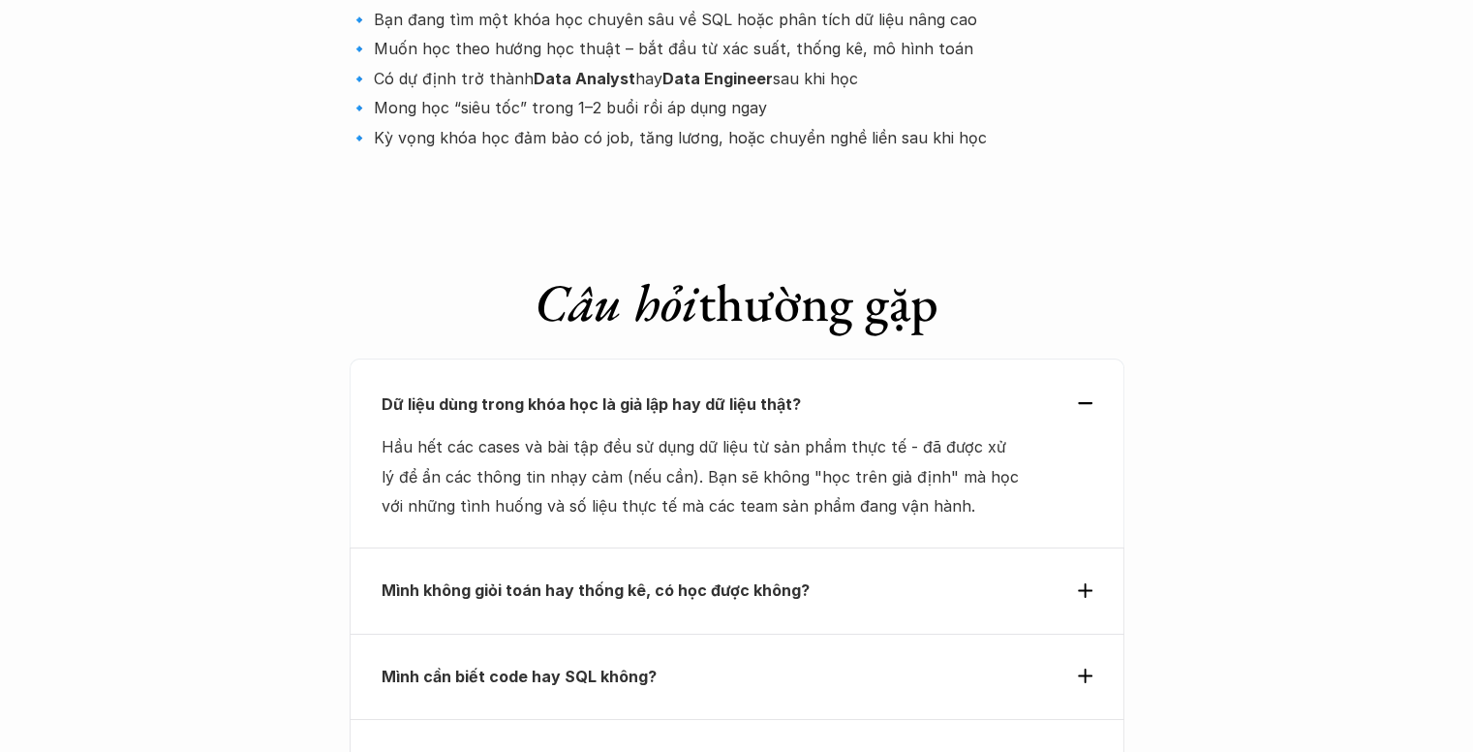
click at [804, 547] on div "Mình không giỏi toán hay thống kê, có học được không?" at bounding box center [737, 589] width 775 height 85
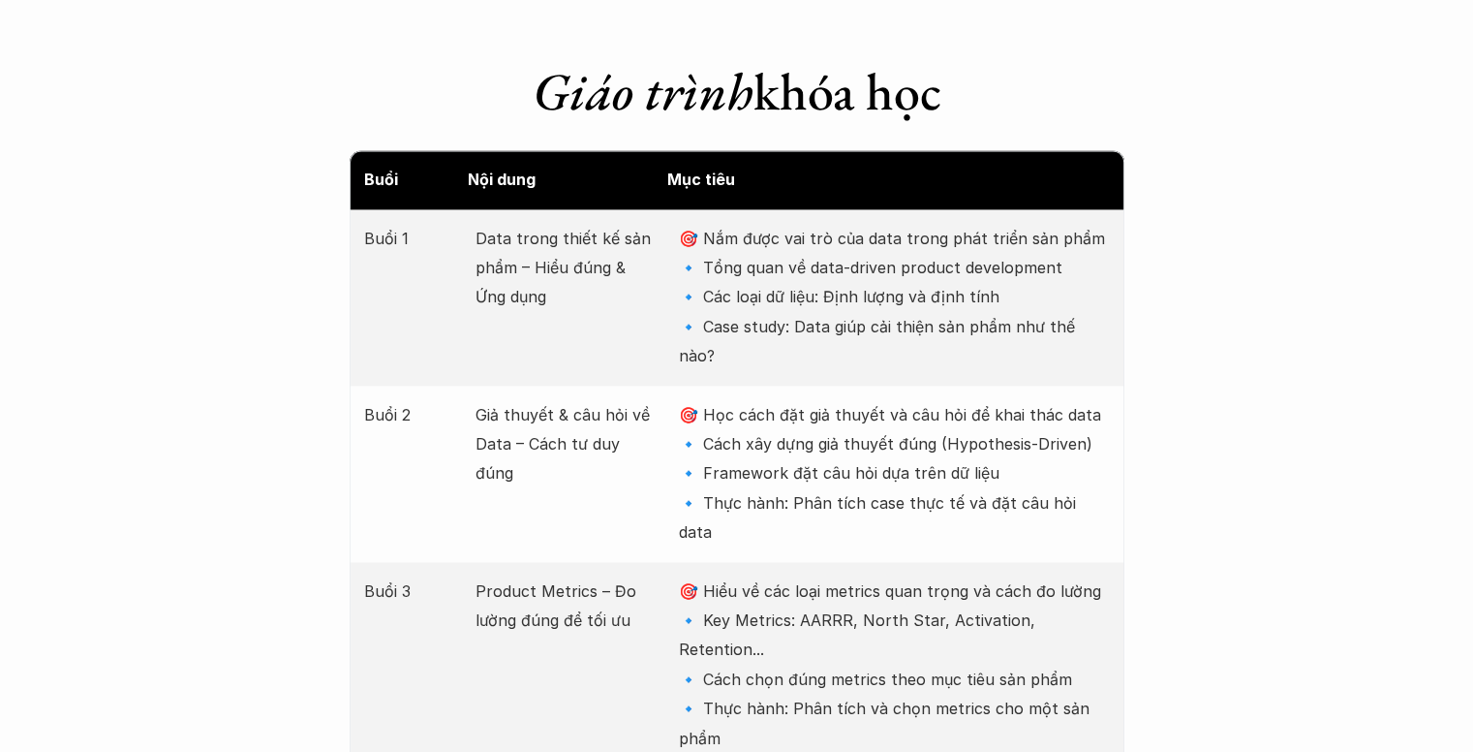
scroll to position [3003, 0]
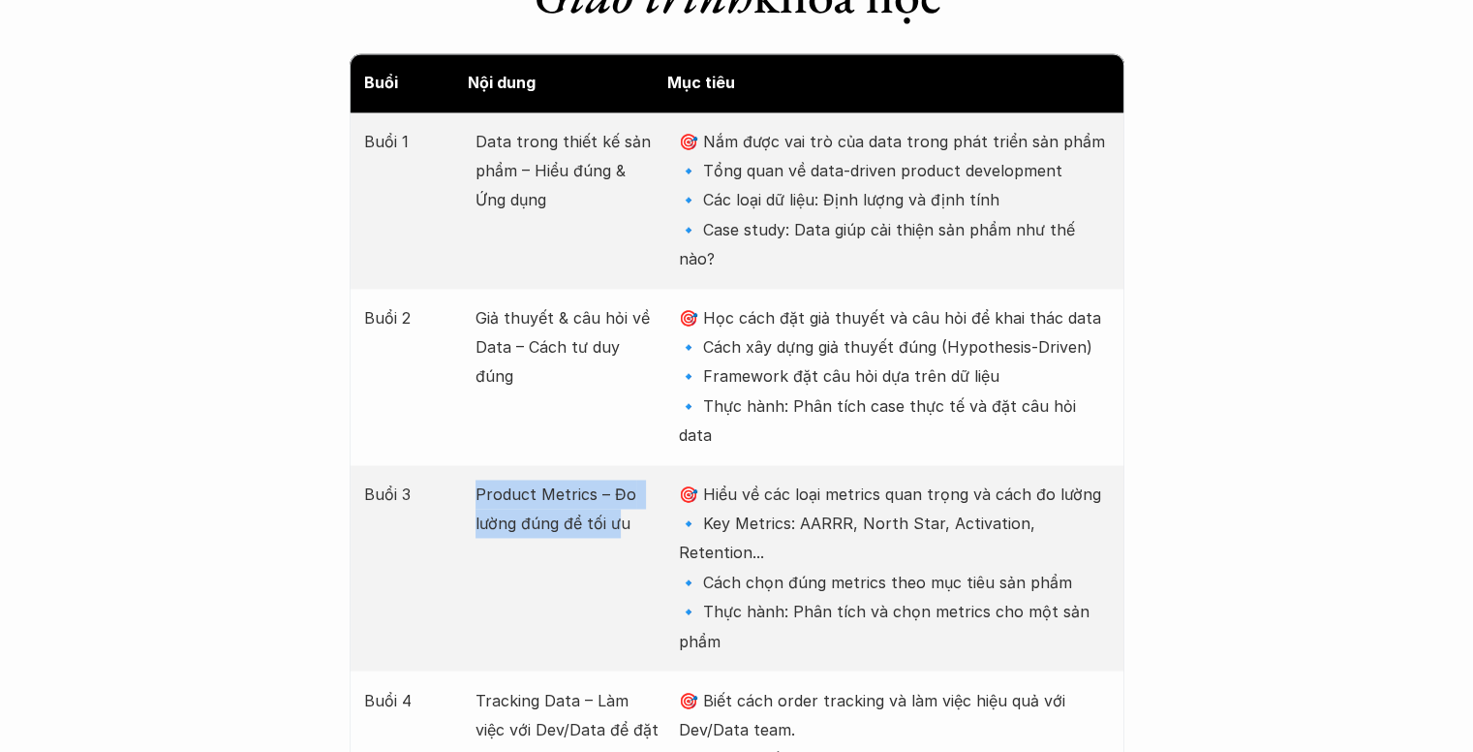
drag, startPoint x: 473, startPoint y: 371, endPoint x: 619, endPoint y: 395, distance: 148.3
click at [619, 465] on div "Buổi 3 Product Metrics – Đo lường đúng để tối ưu 🎯 Hiểu về các loại metrics qua…" at bounding box center [737, 567] width 775 height 205
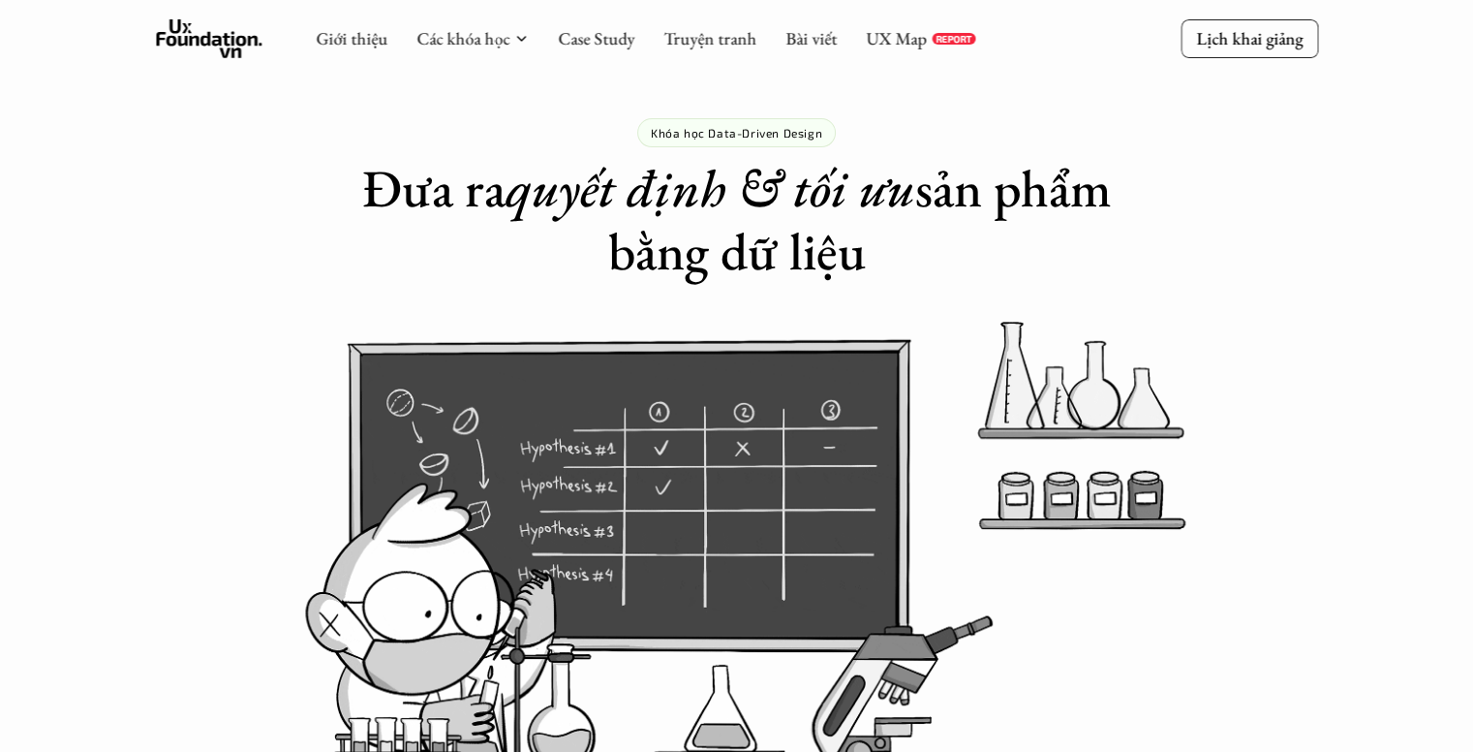
scroll to position [0, 0]
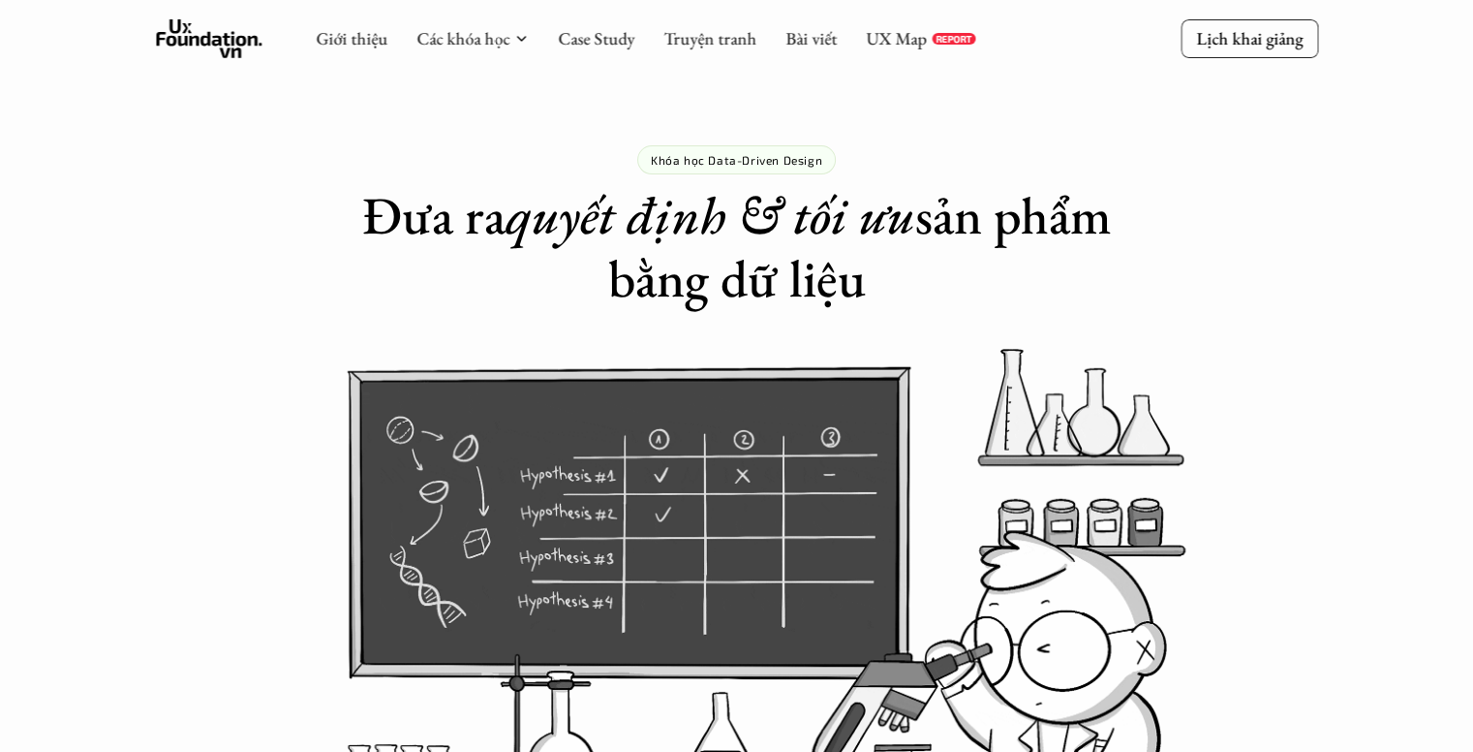
click at [250, 43] on use at bounding box center [209, 38] width 107 height 39
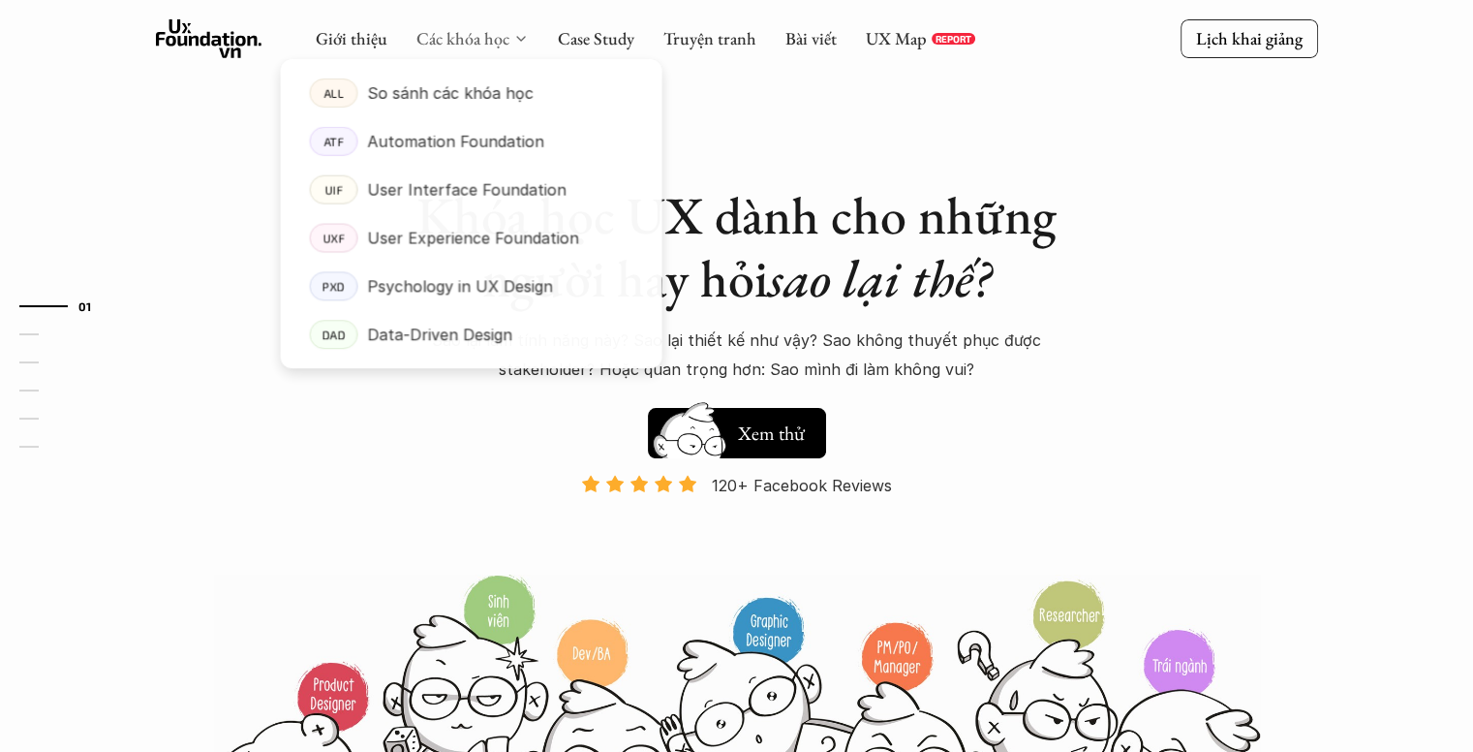
click at [481, 42] on link "Các khóa học" at bounding box center [463, 38] width 93 height 22
click at [494, 253] on link "UXF User Experience Foundation" at bounding box center [471, 238] width 383 height 48
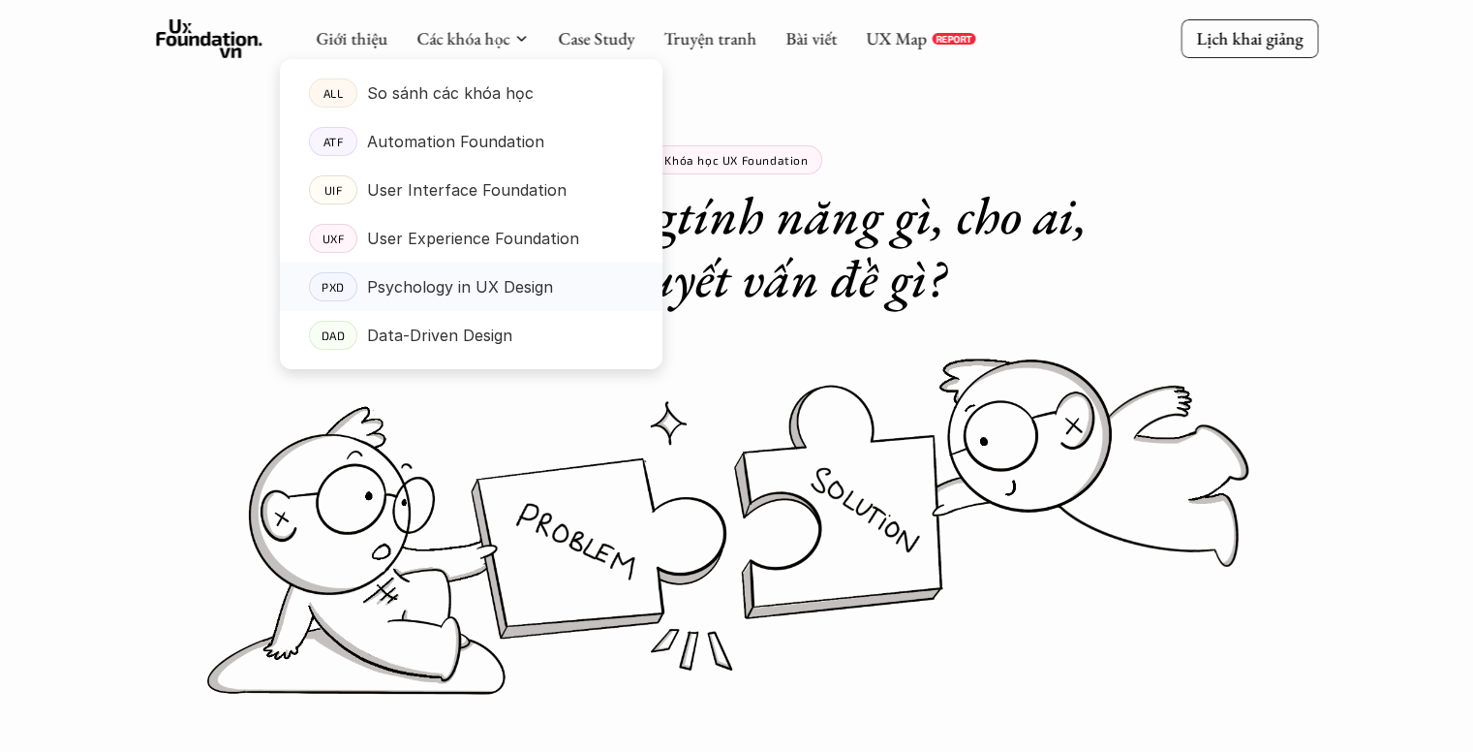
click at [423, 284] on p "Psychology in UX Design" at bounding box center [460, 286] width 186 height 29
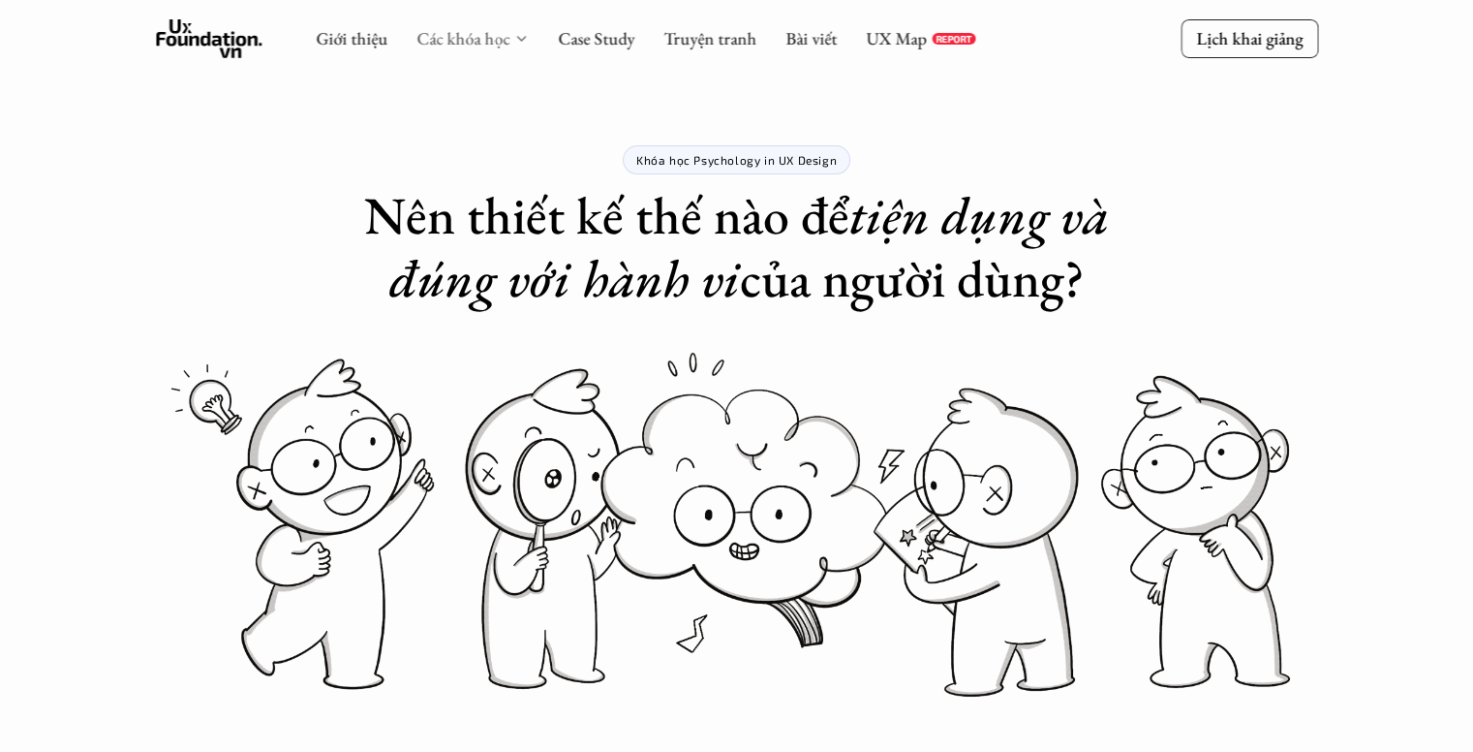
click at [449, 28] on link "Các khóa học" at bounding box center [463, 38] width 93 height 22
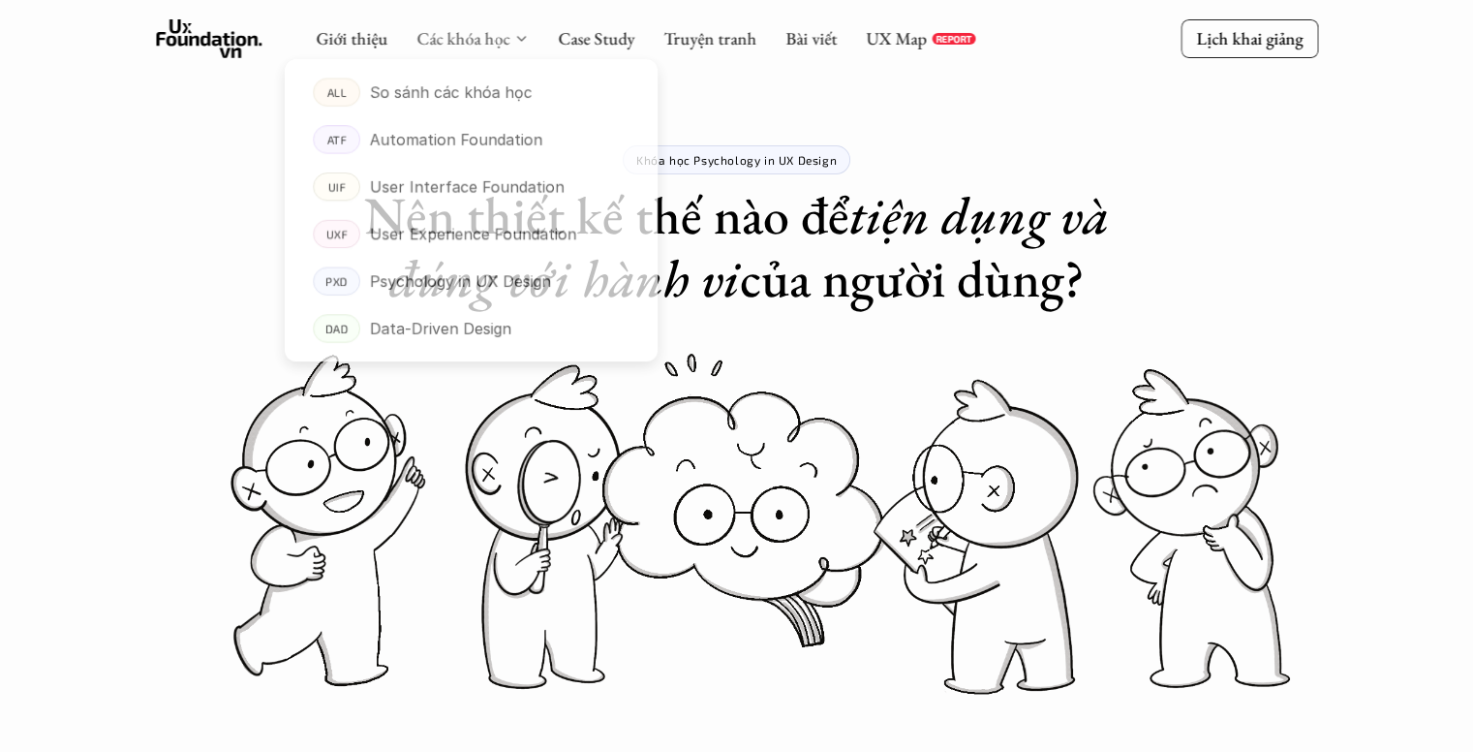
click at [478, 30] on link "Các khóa học" at bounding box center [463, 38] width 93 height 22
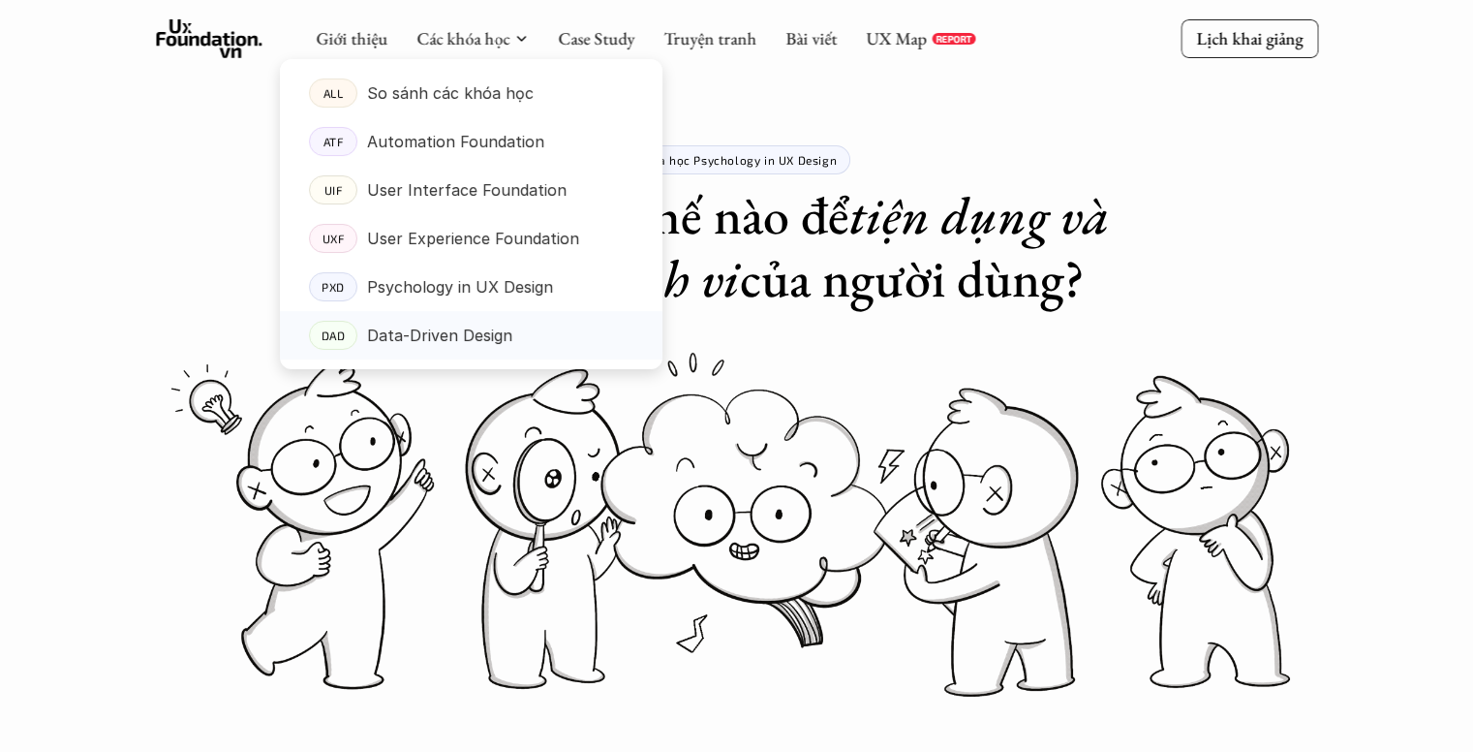
click at [453, 342] on p "Data-Driven Design" at bounding box center [439, 335] width 145 height 29
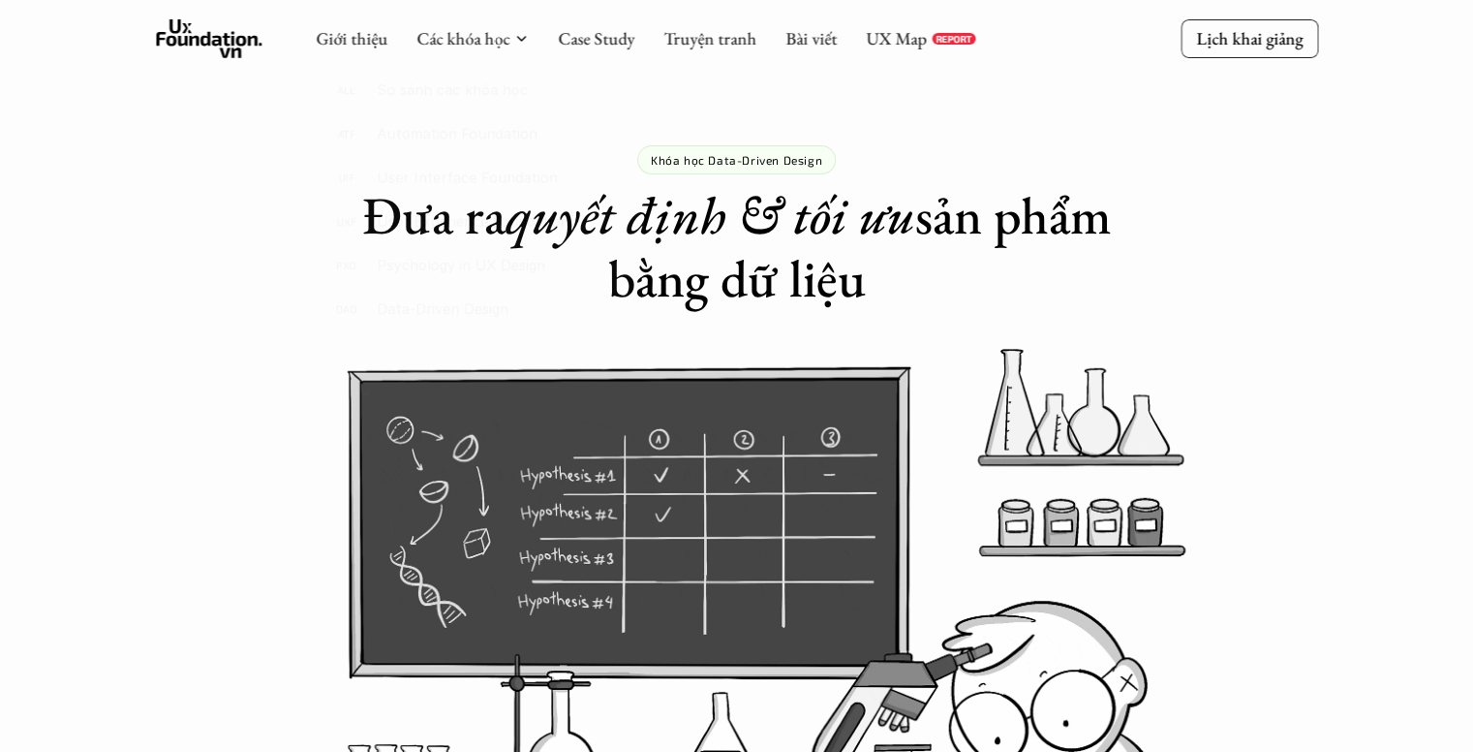
click at [459, 46] on div at bounding box center [471, 198] width 383 height 341
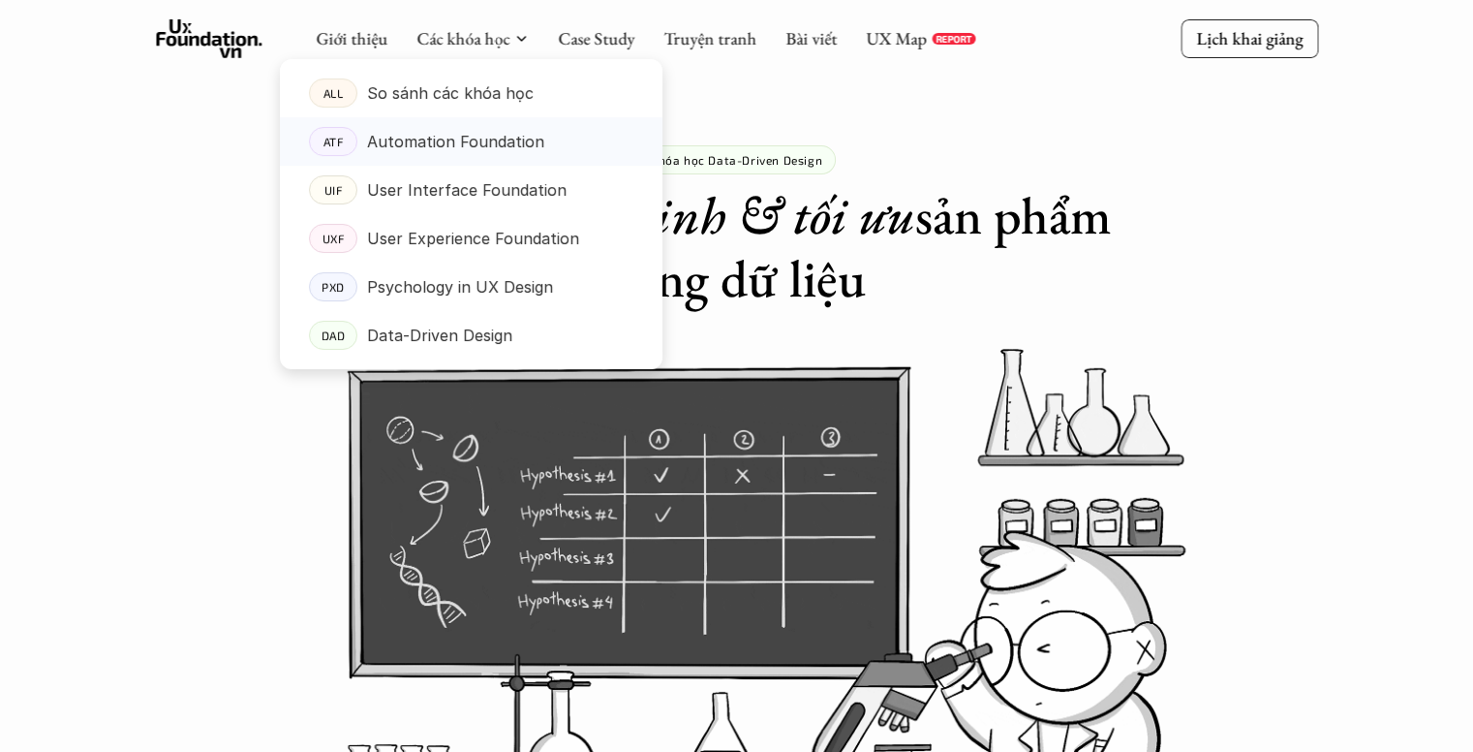
click at [496, 150] on p "Automation Foundation" at bounding box center [455, 141] width 177 height 29
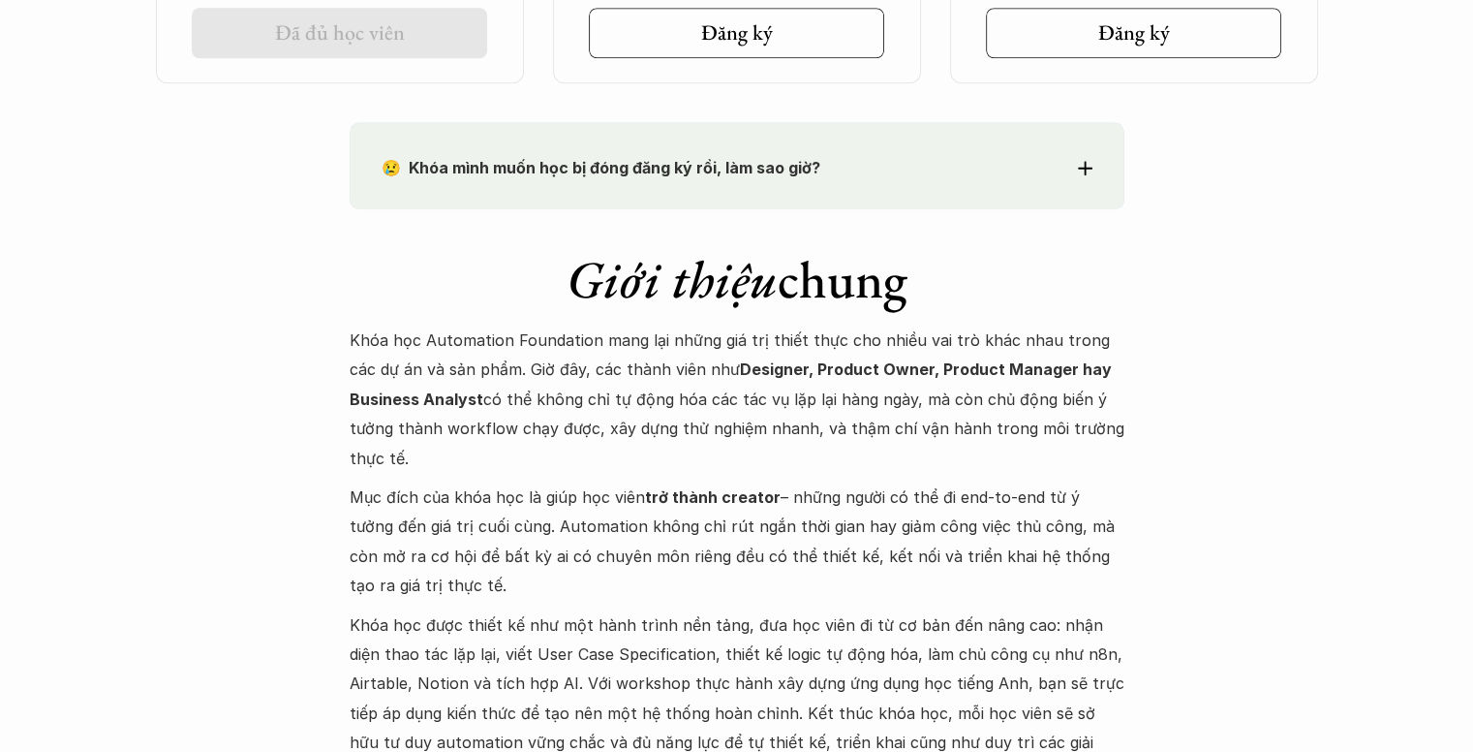
scroll to position [1647, 0]
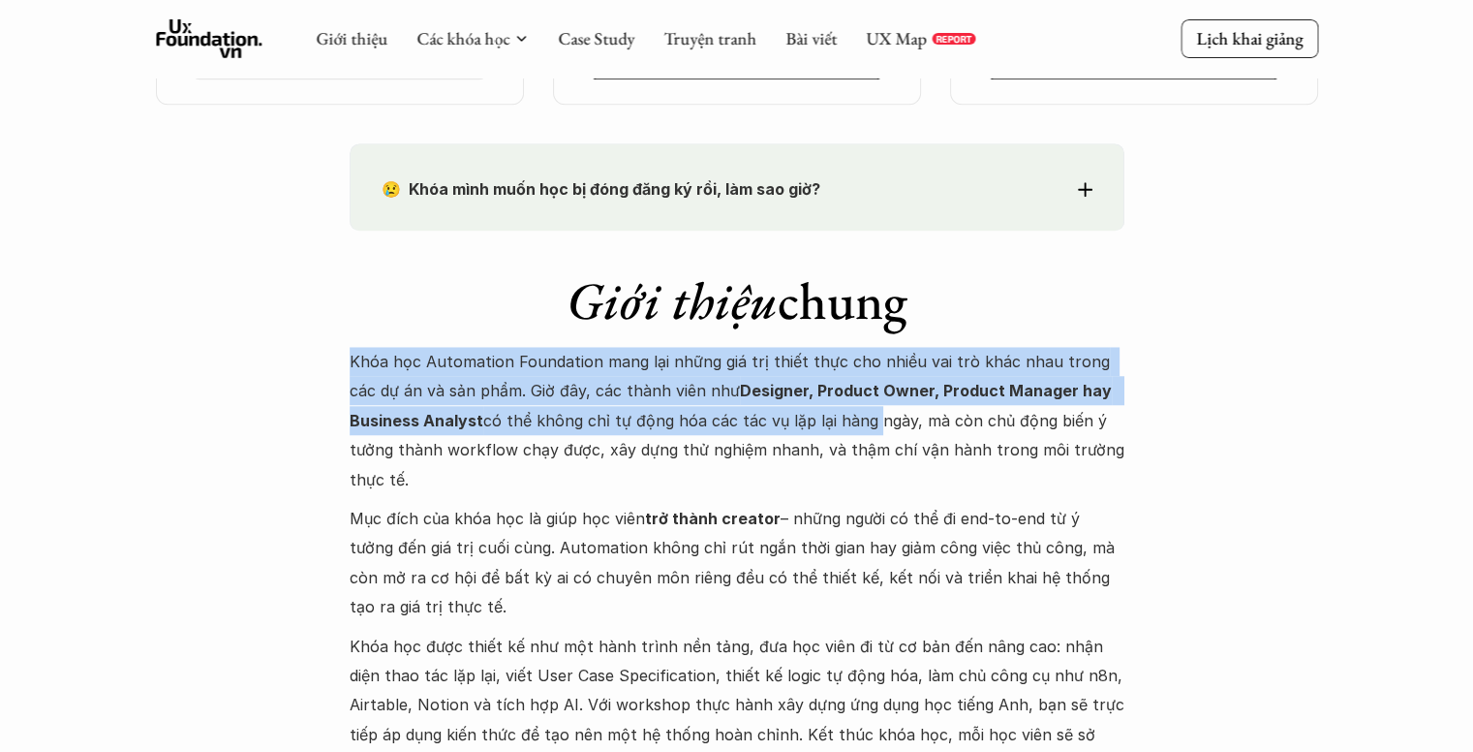
drag, startPoint x: 347, startPoint y: 364, endPoint x: 883, endPoint y: 418, distance: 539.3
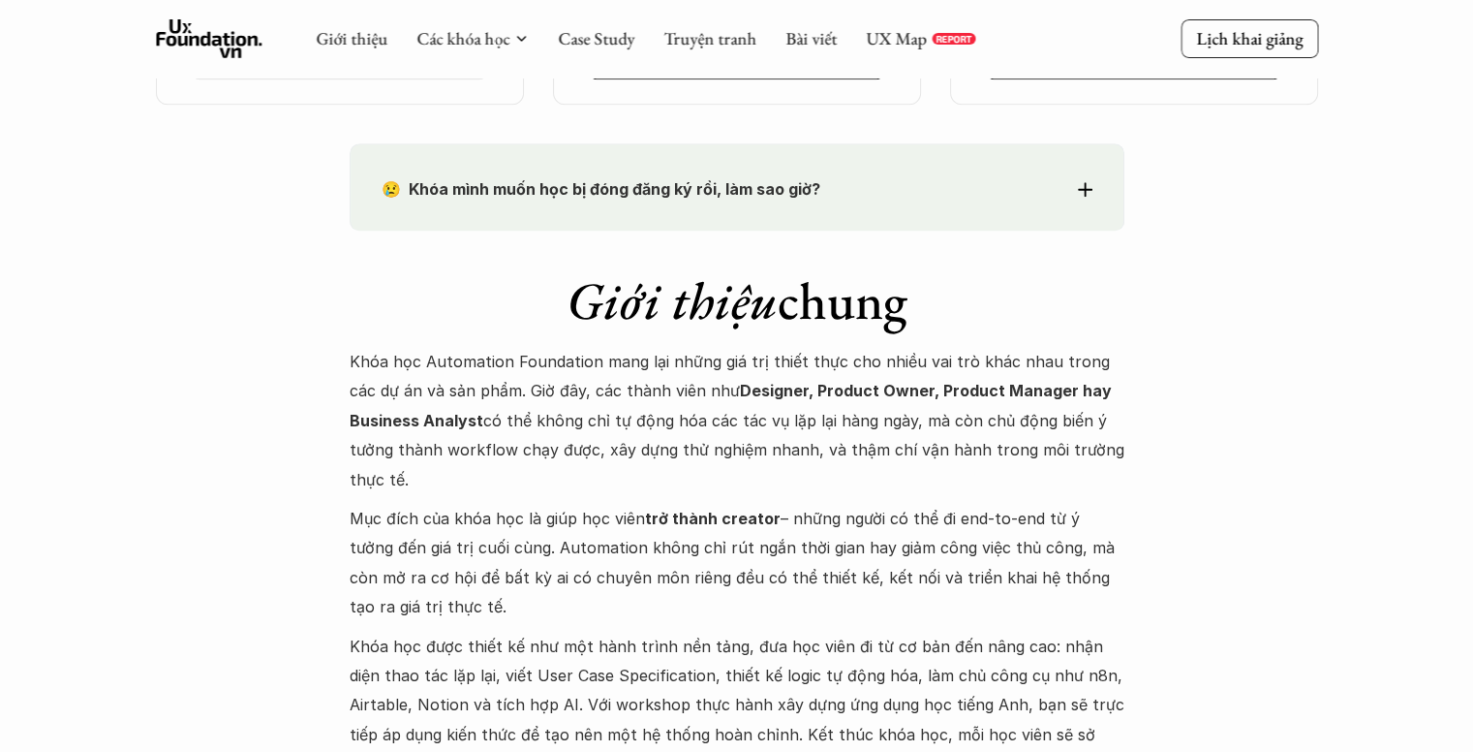
click at [884, 418] on p "Khóa học Automation Foundation mang lại những giá trị thiết thực cho nhiều vai …" at bounding box center [737, 420] width 775 height 147
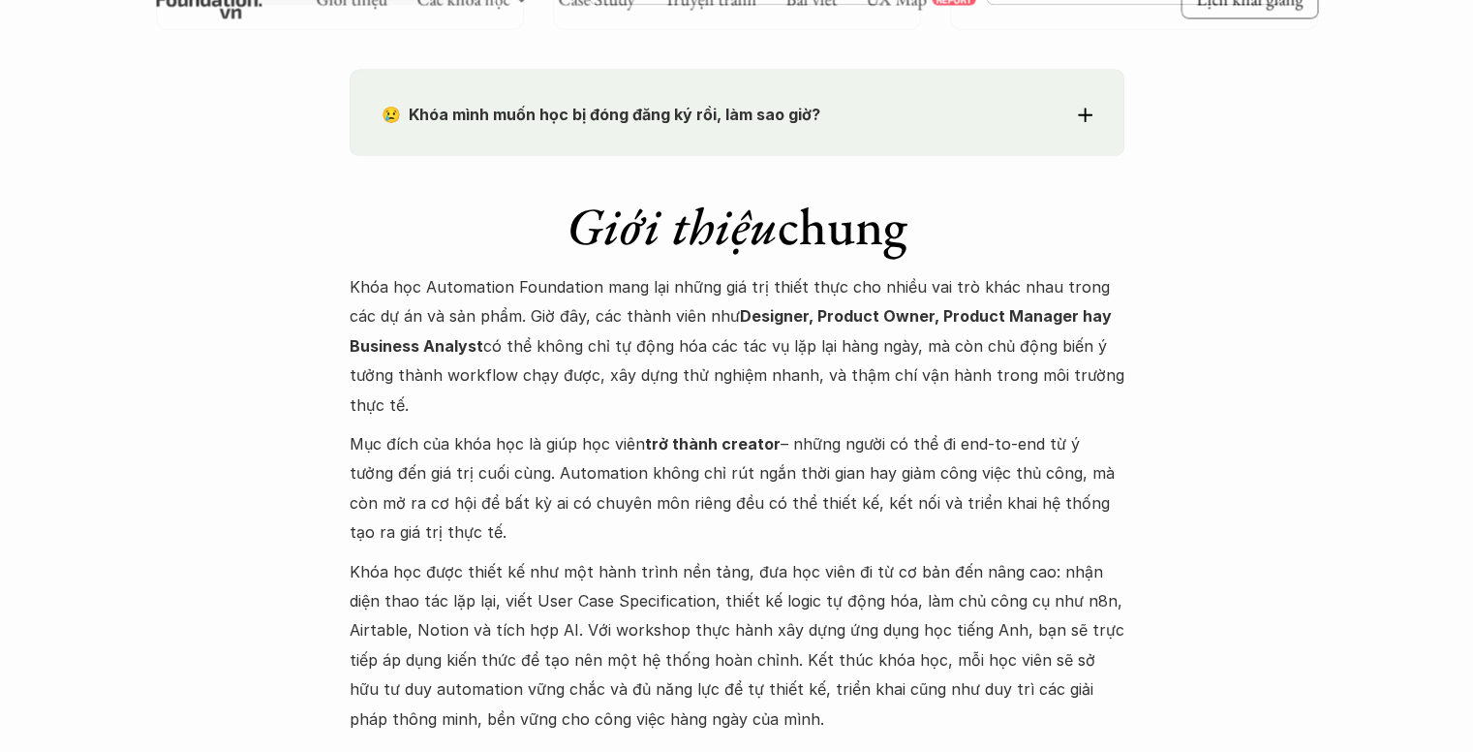
scroll to position [1841, 0]
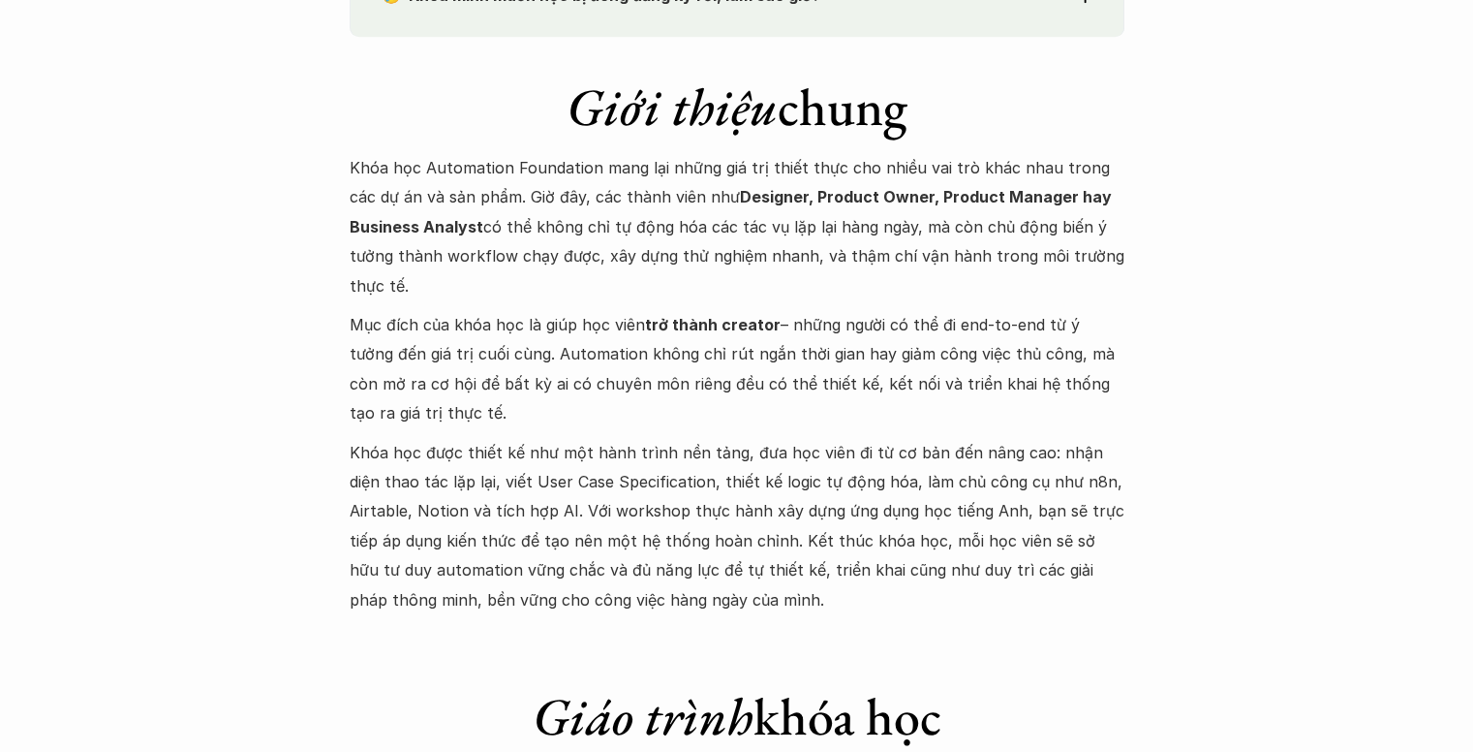
click at [711, 381] on p "Mục đích của khóa học là giúp học viên trở thành creator – những người có thể đ…" at bounding box center [737, 369] width 775 height 118
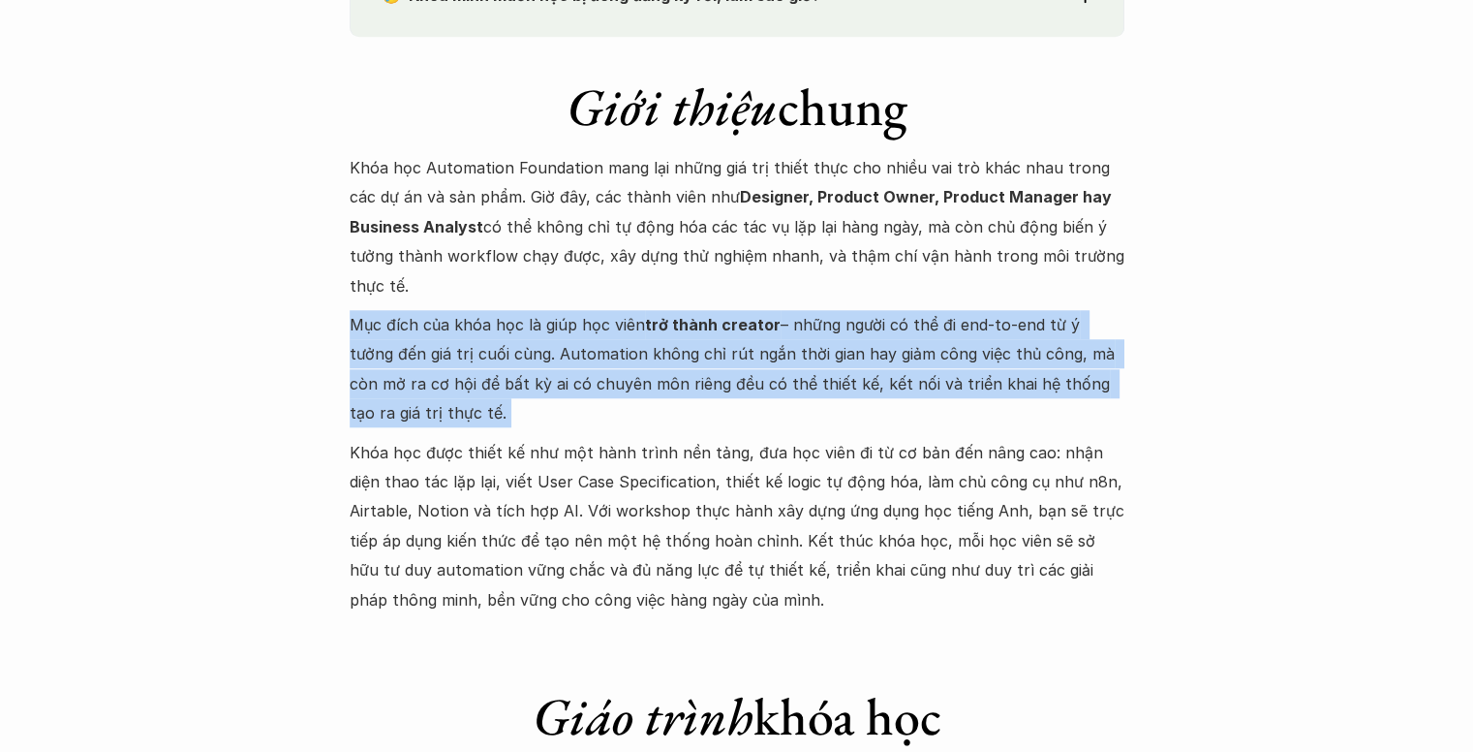
click at [711, 381] on p "Mục đích của khóa học là giúp học viên trở thành creator – những người có thể đ…" at bounding box center [737, 369] width 775 height 118
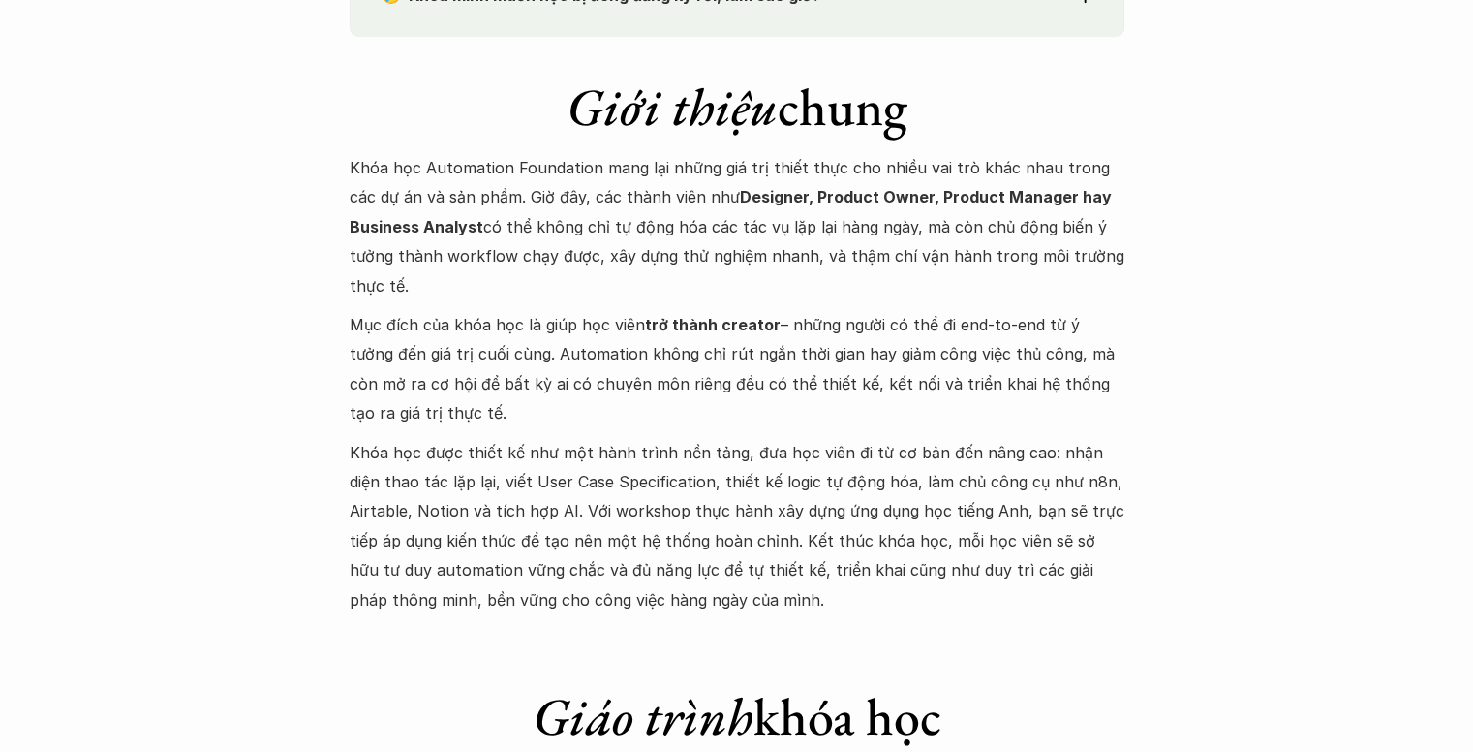
click at [620, 478] on p "Khóa học được thiết kế như một hành trình nền tảng, đưa học viên đi từ cơ bản đ…" at bounding box center [737, 526] width 775 height 176
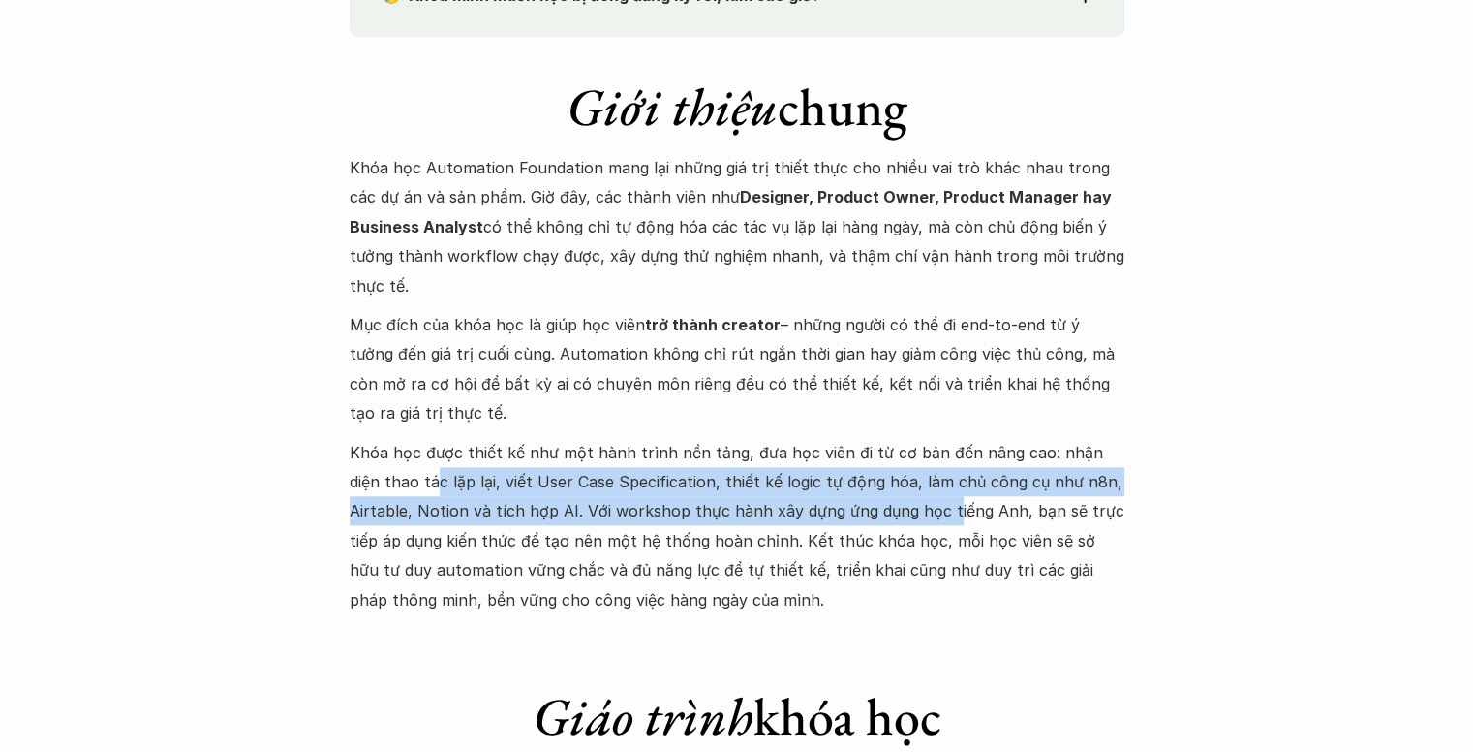
drag, startPoint x: 397, startPoint y: 467, endPoint x: 943, endPoint y: 505, distance: 546.7
click at [943, 505] on p "Khóa học được thiết kế như một hành trình nền tảng, đưa học viên đi từ cơ bản đ…" at bounding box center [737, 526] width 775 height 176
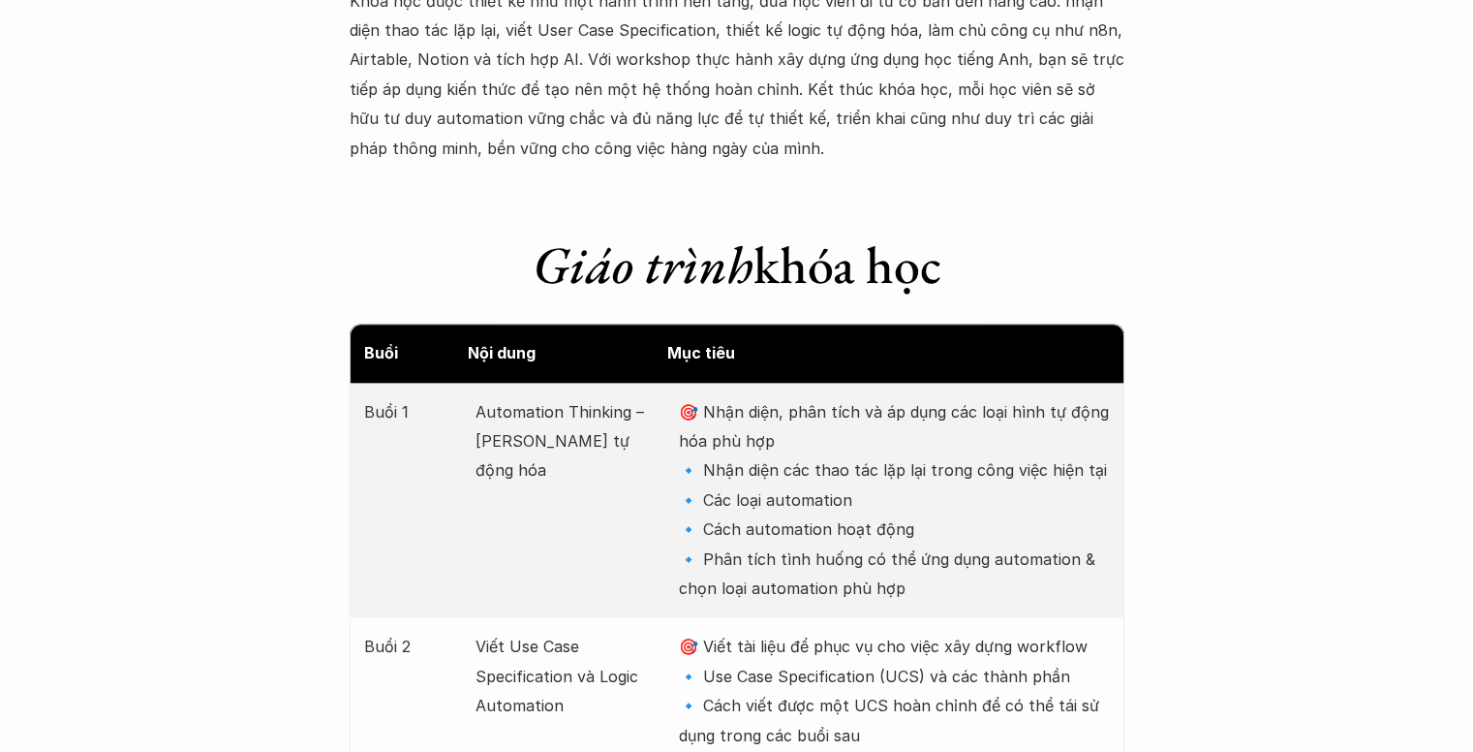
scroll to position [2325, 0]
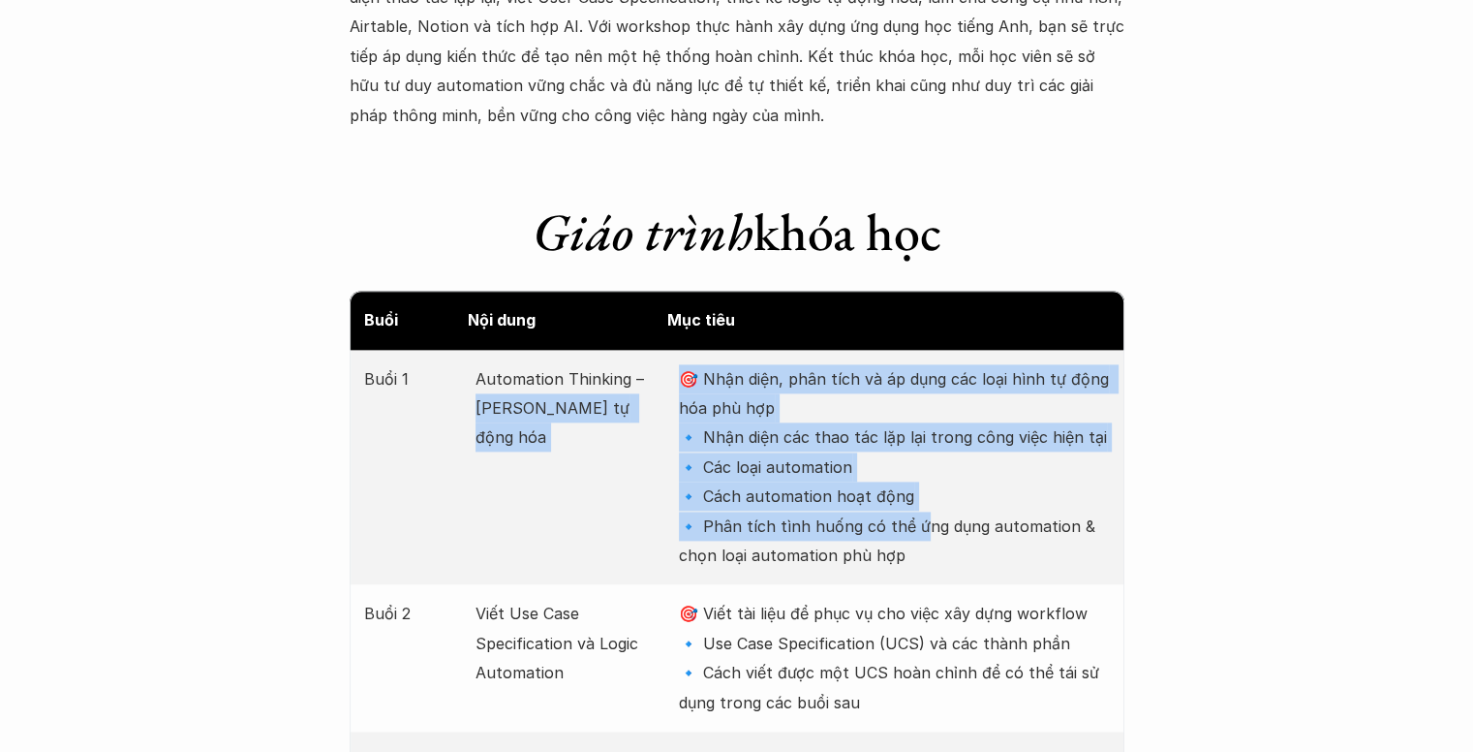
drag, startPoint x: 668, startPoint y: 363, endPoint x: 915, endPoint y: 532, distance: 299.1
click at [915, 532] on div "Buổi 1 Automation Thinking – Tư duy tự động hóa 🎯 Nhận diện, phân tích và áp dụ…" at bounding box center [737, 467] width 775 height 235
click at [915, 532] on p "🎯 Nhận diện, phân tích và áp dụng các loại hình tự động hóa phù hợp 🔹 Nhận diện…" at bounding box center [894, 467] width 430 height 206
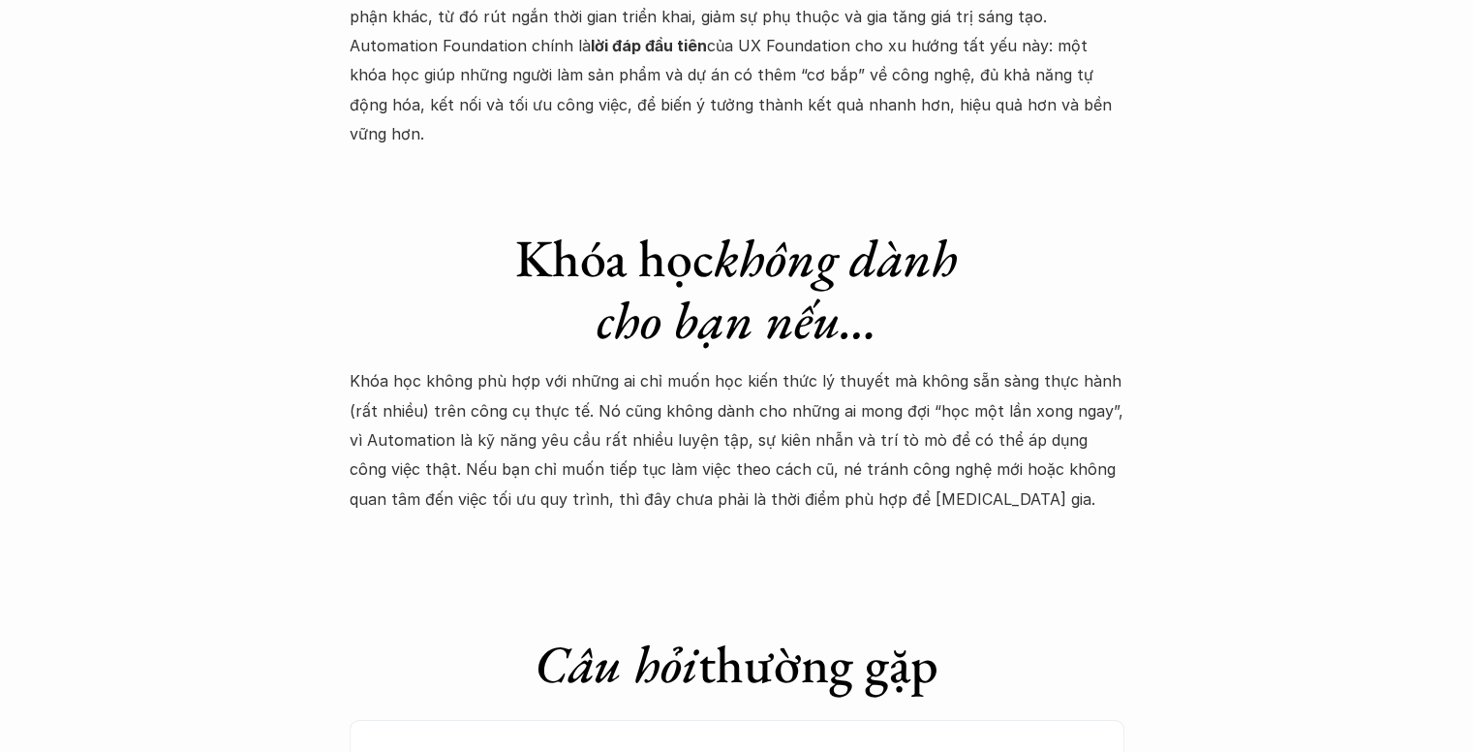
scroll to position [5812, 0]
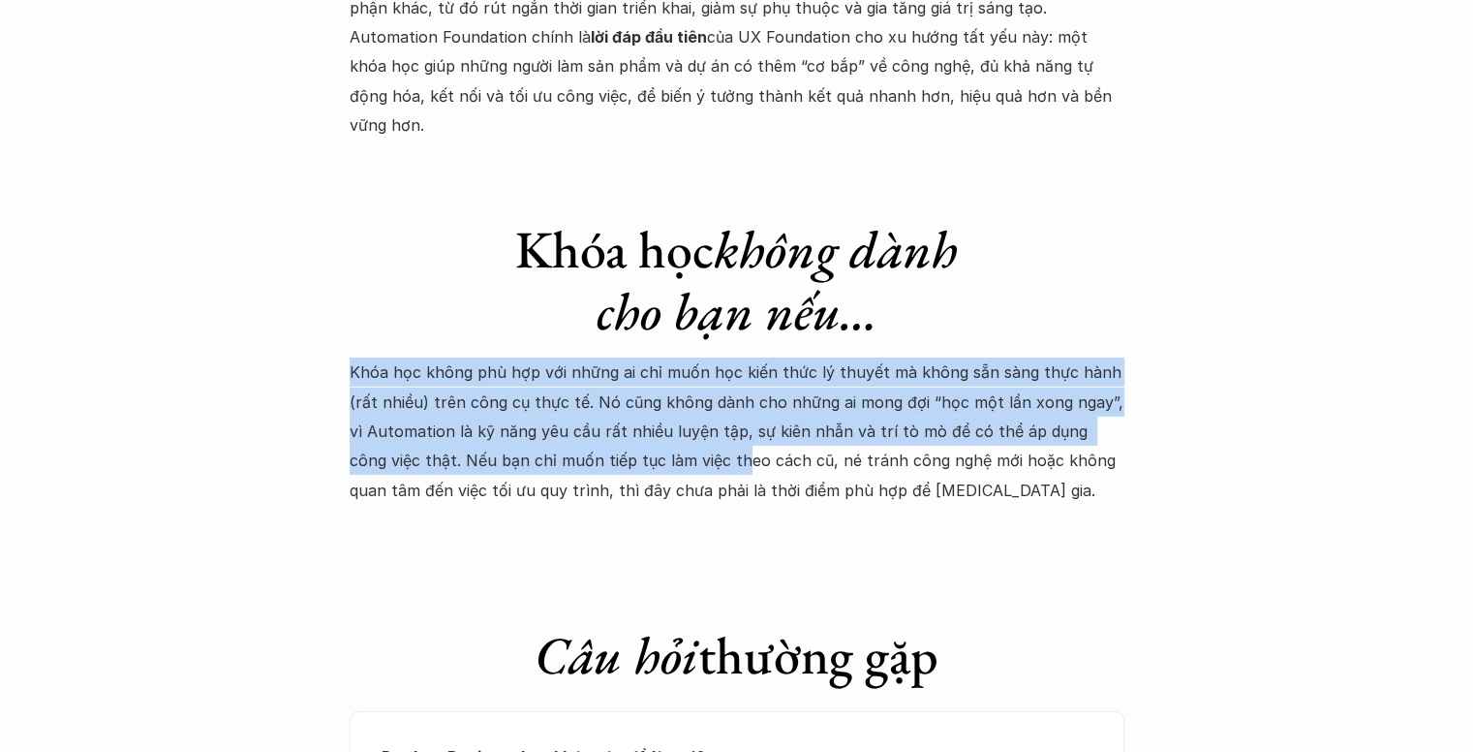
drag, startPoint x: 226, startPoint y: 291, endPoint x: 659, endPoint y: 412, distance: 449.6
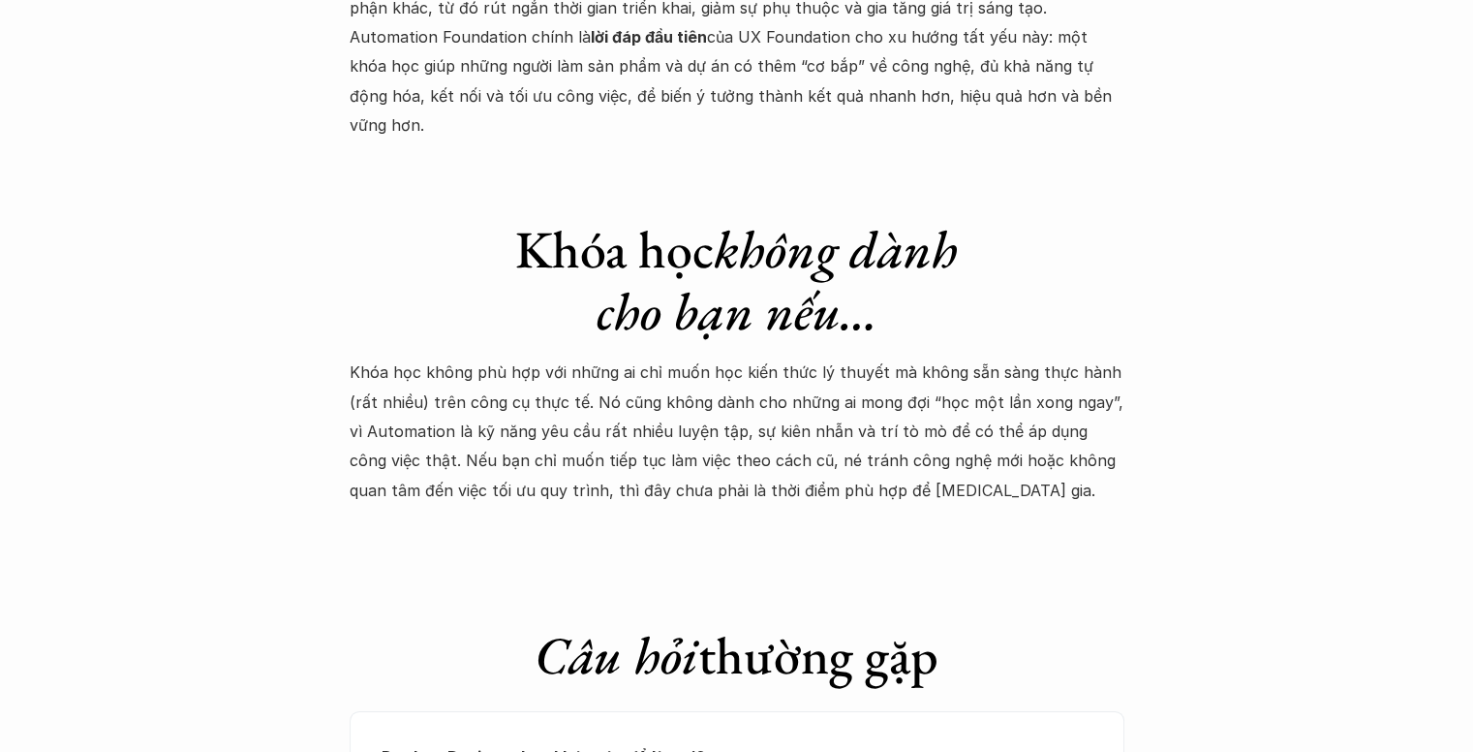
click at [803, 399] on p "Khóa học không phù hợp với những ai chỉ muốn học kiến thức lý thuyết mà không s…" at bounding box center [737, 430] width 775 height 147
click at [897, 407] on p "Khóa học không phù hợp với những ai chỉ muốn học kiến thức lý thuyết mà không s…" at bounding box center [737, 430] width 775 height 147
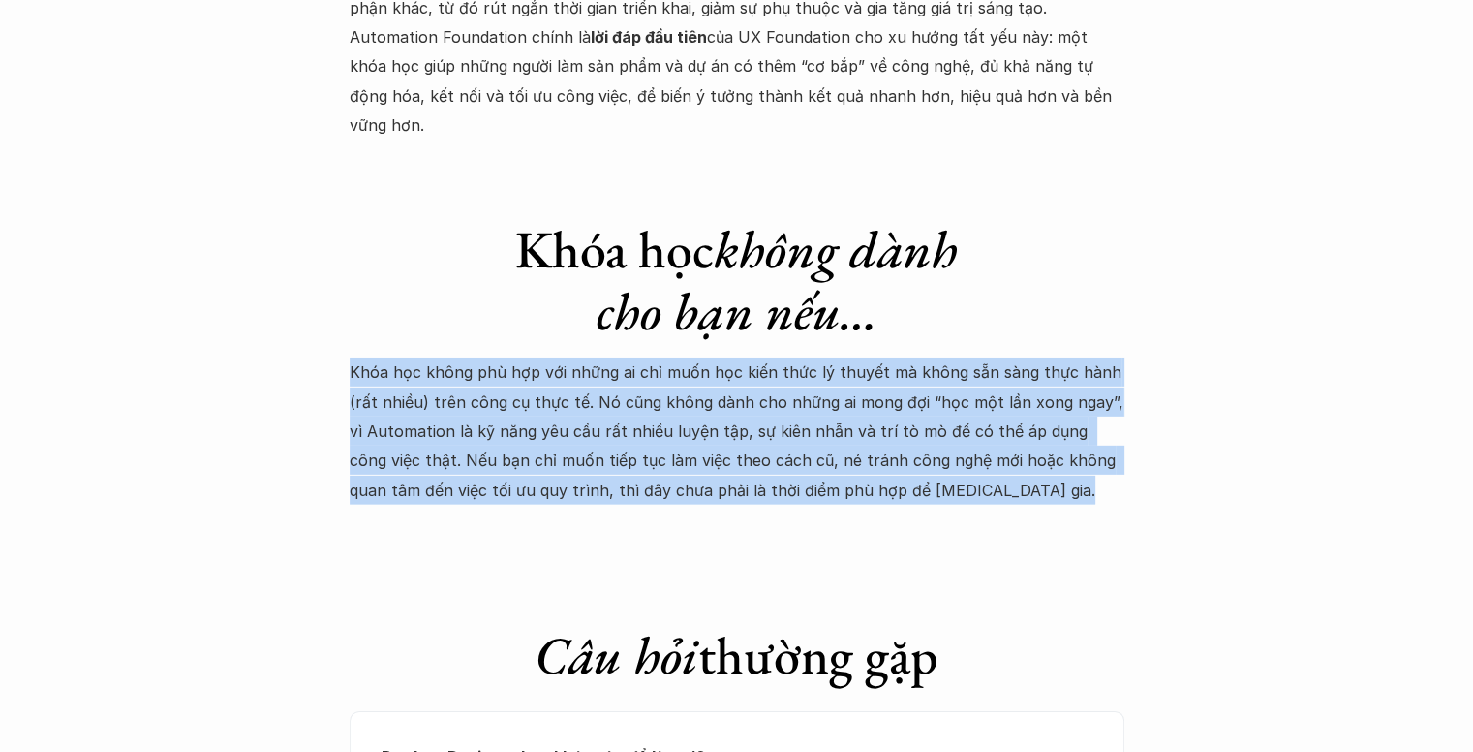
click at [898, 408] on p "Khóa học không phù hợp với những ai chỉ muốn học kiến thức lý thuyết mà không s…" at bounding box center [737, 430] width 775 height 147
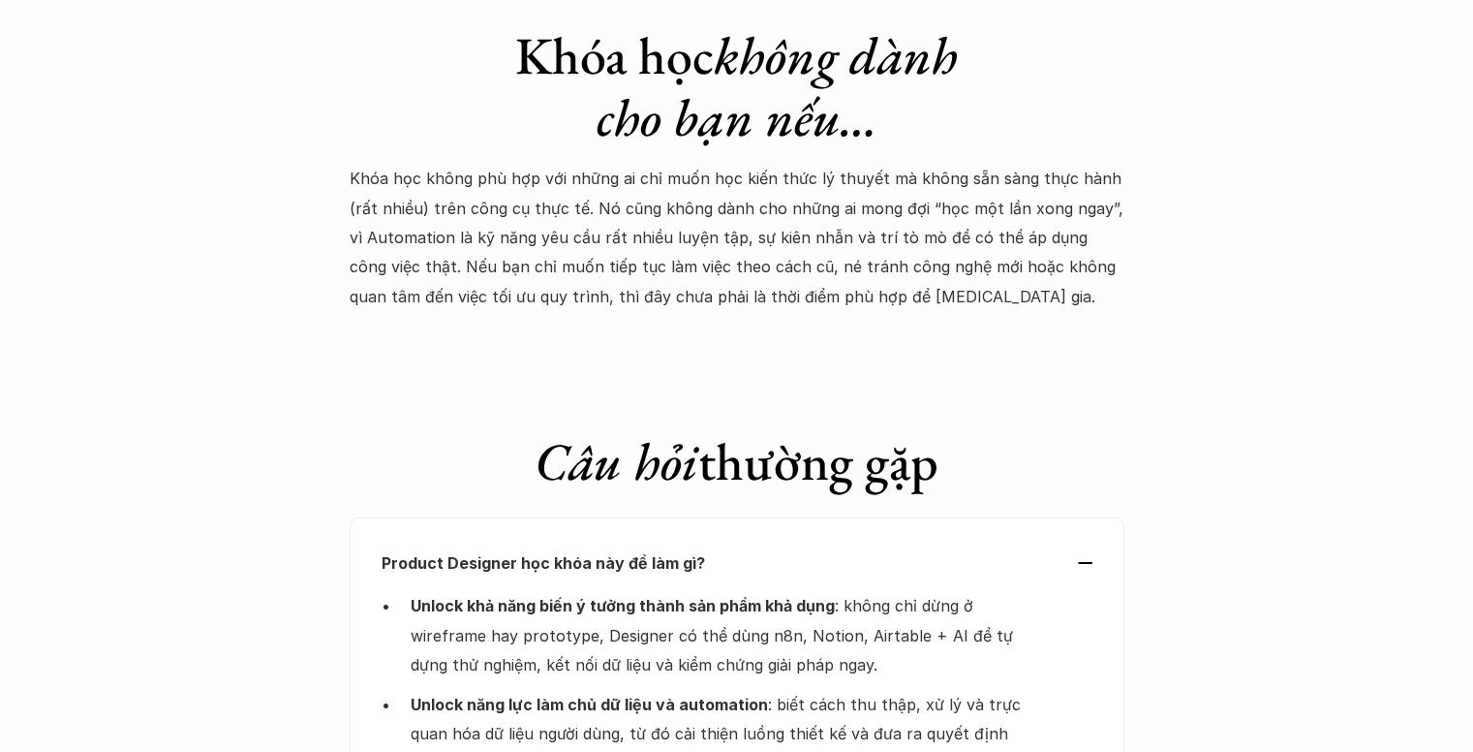
click at [891, 430] on h1 "Câu hỏi thường gặp" at bounding box center [737, 461] width 775 height 63
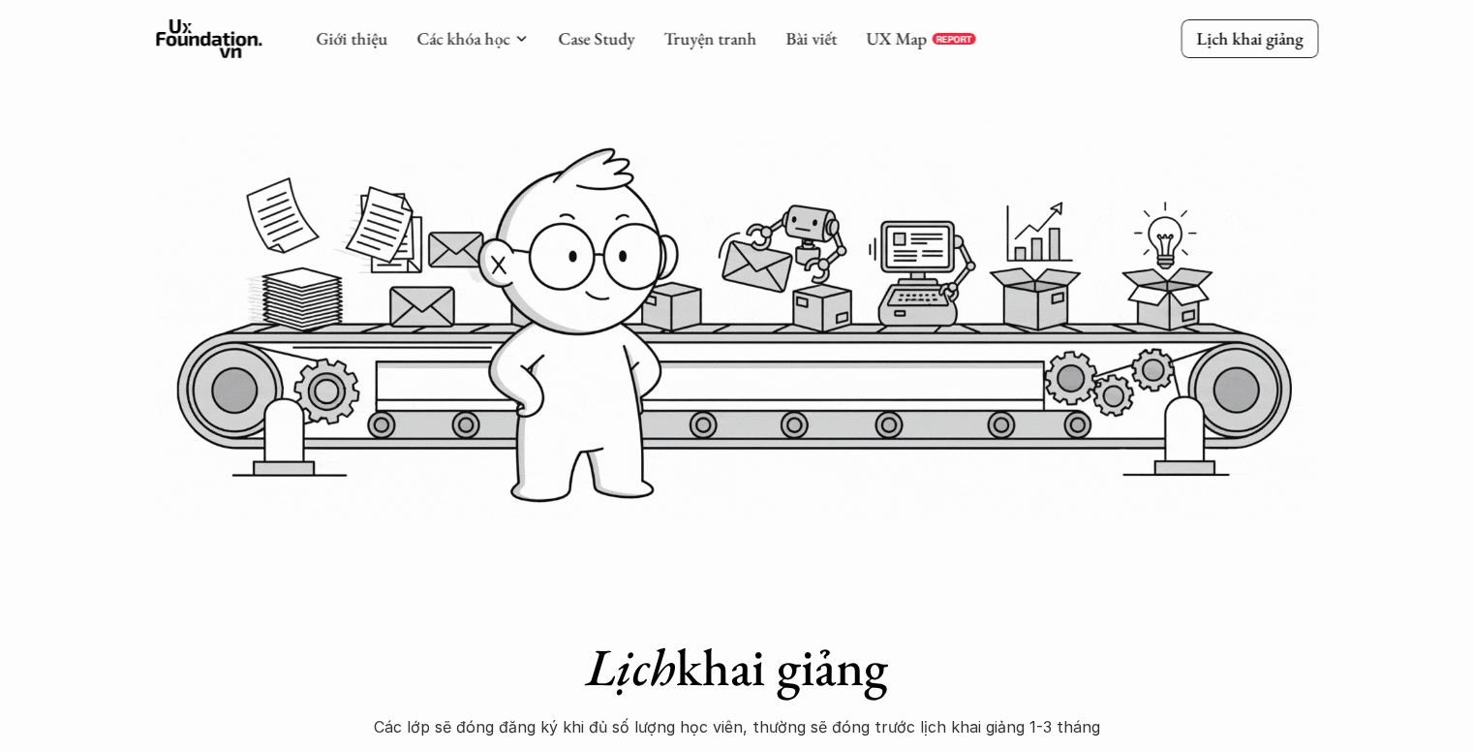
scroll to position [0, 0]
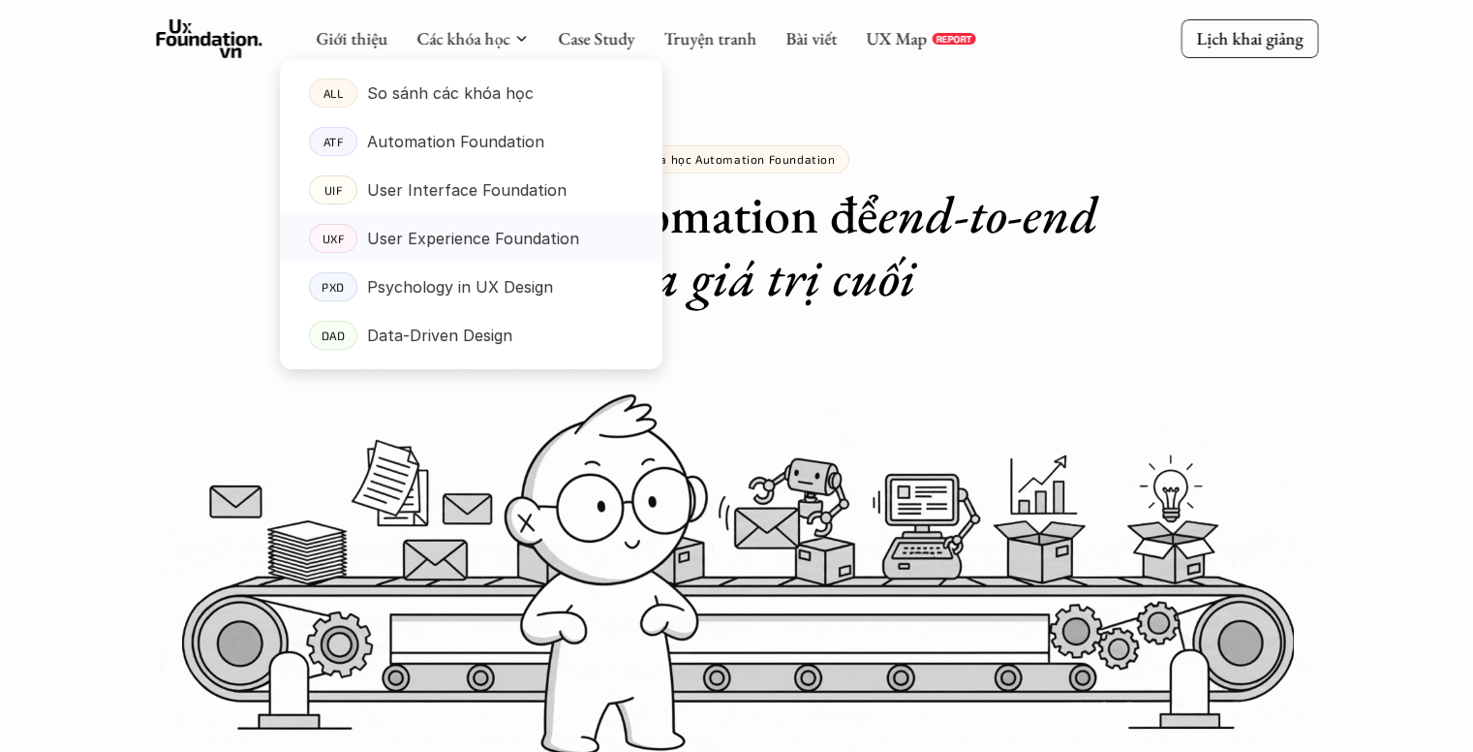
click at [455, 230] on p "User Experience Foundation" at bounding box center [473, 238] width 212 height 29
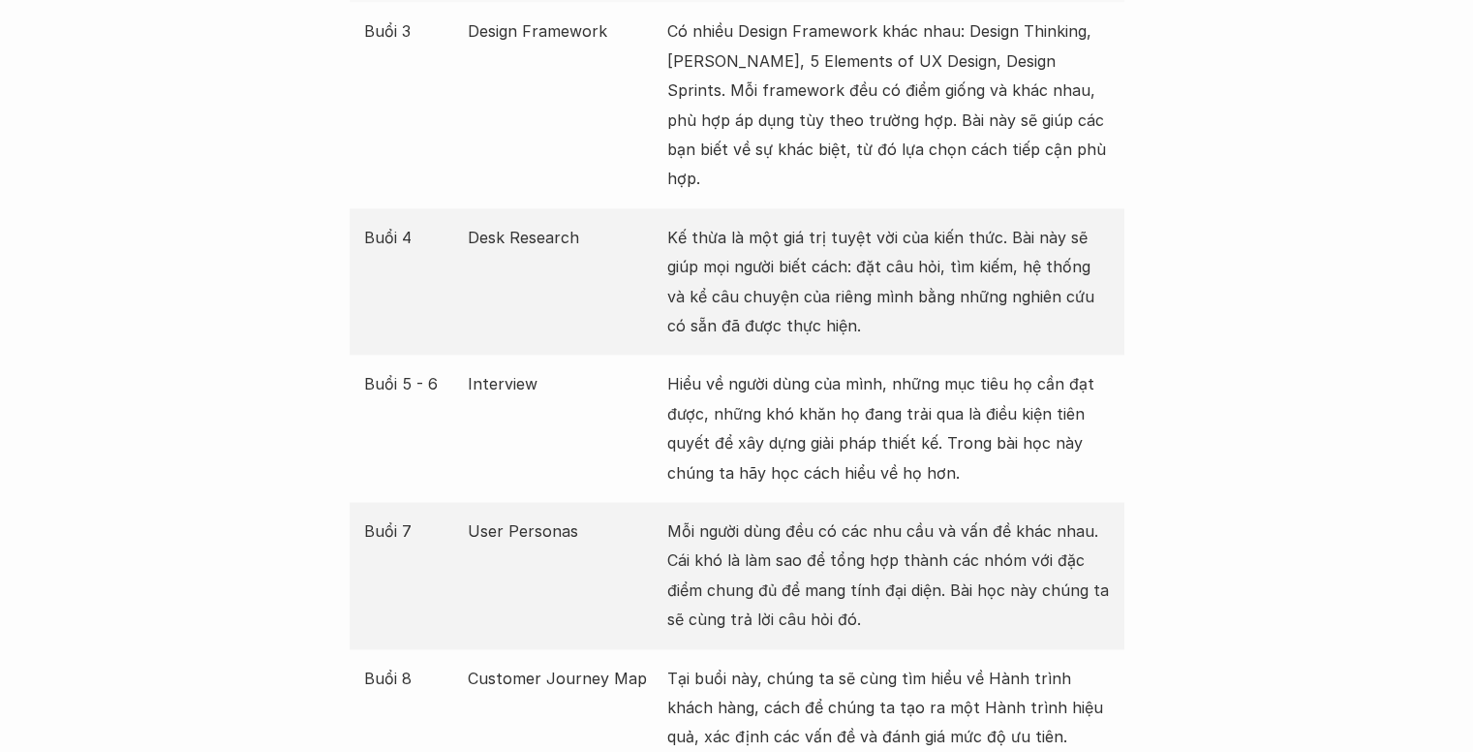
scroll to position [2519, 0]
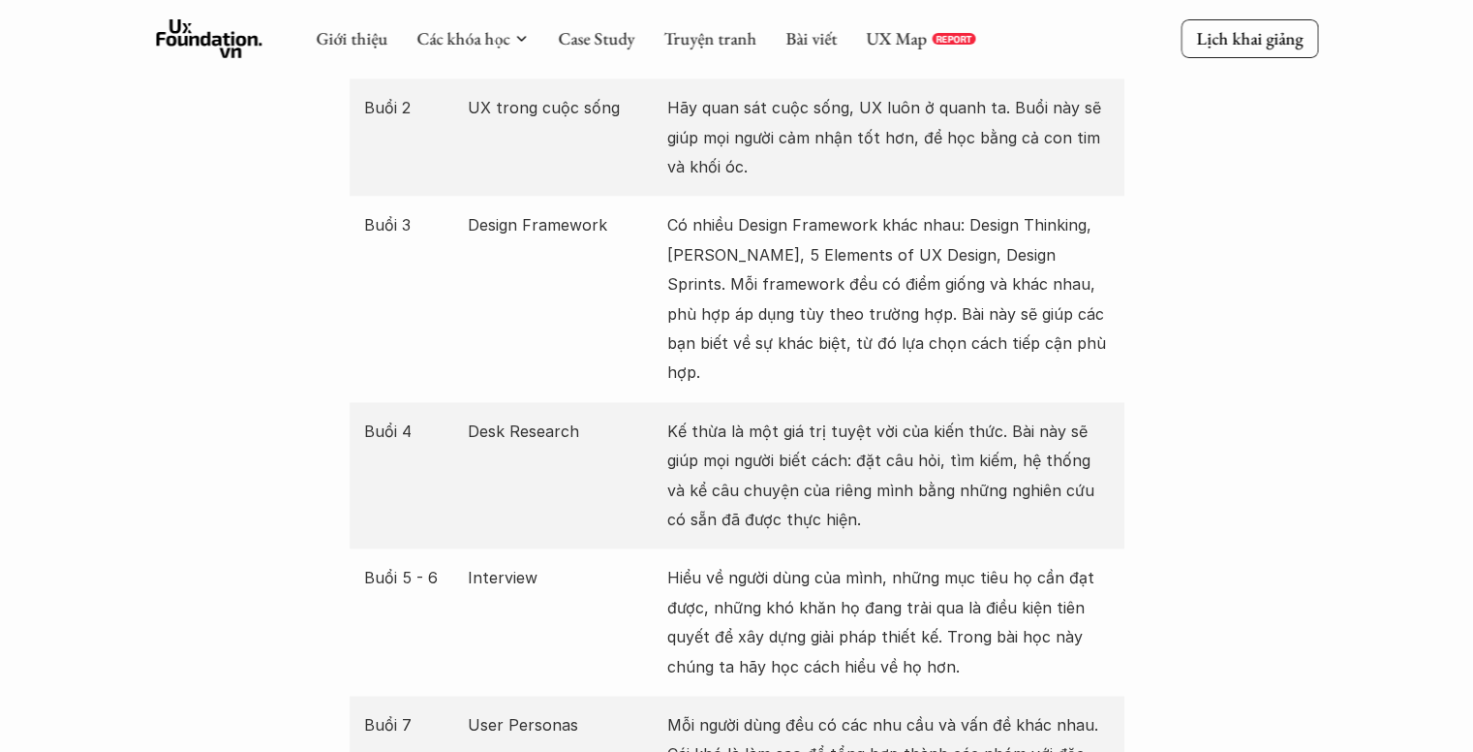
click at [562, 417] on p "Desk Research" at bounding box center [563, 431] width 190 height 29
drag, startPoint x: 558, startPoint y: 405, endPoint x: 535, endPoint y: 225, distance: 181.7
click at [535, 225] on p "Design Framework" at bounding box center [563, 224] width 190 height 29
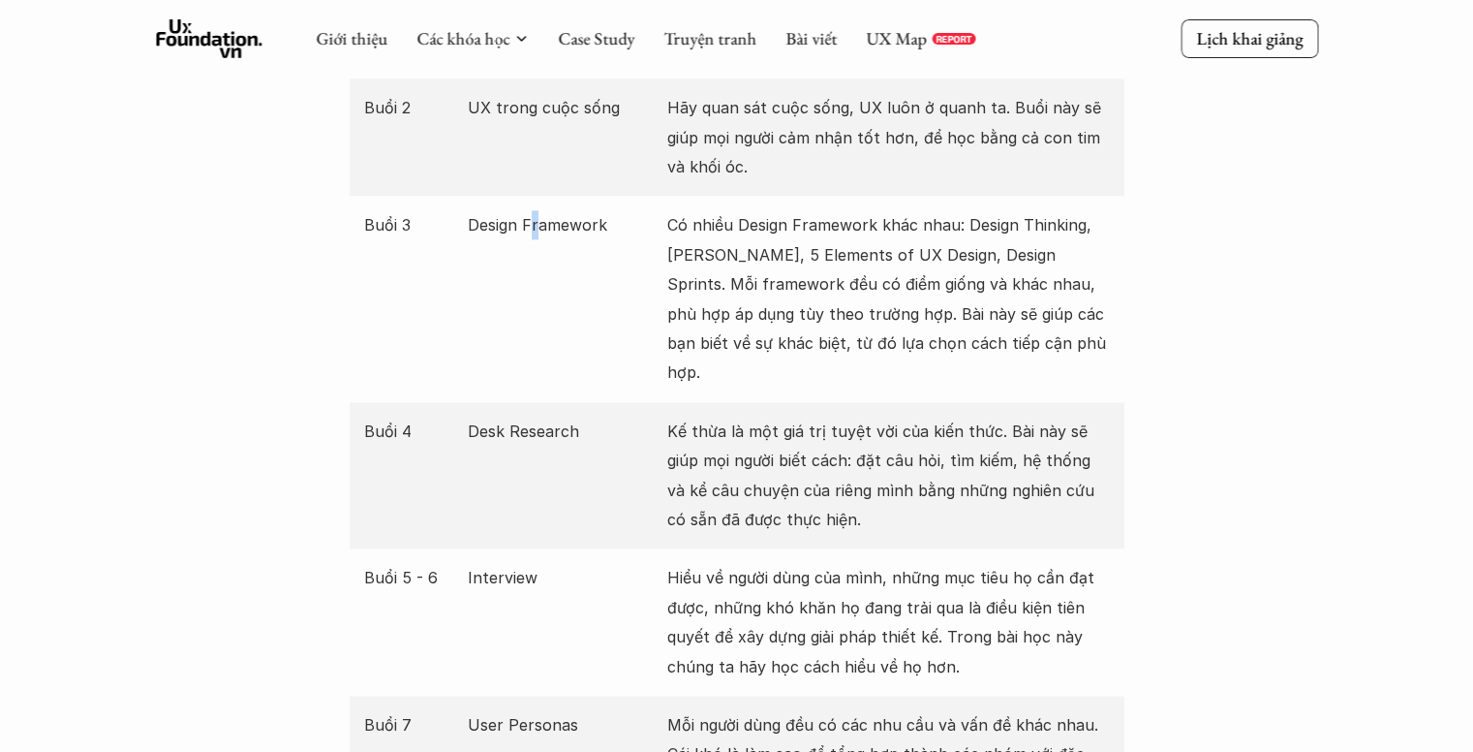
click at [535, 225] on p "Design Framework" at bounding box center [563, 224] width 190 height 29
copy p "Design Framework"
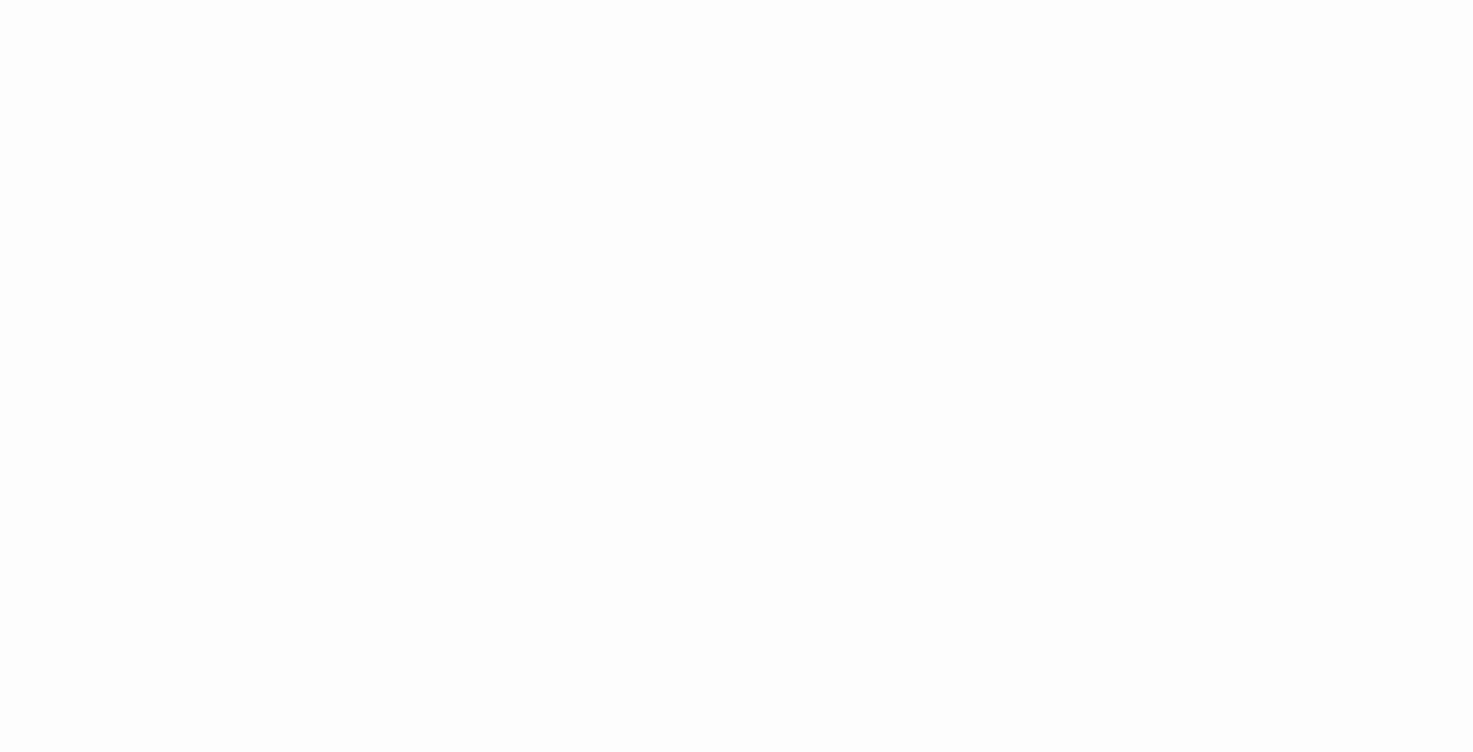
scroll to position [2906, 0]
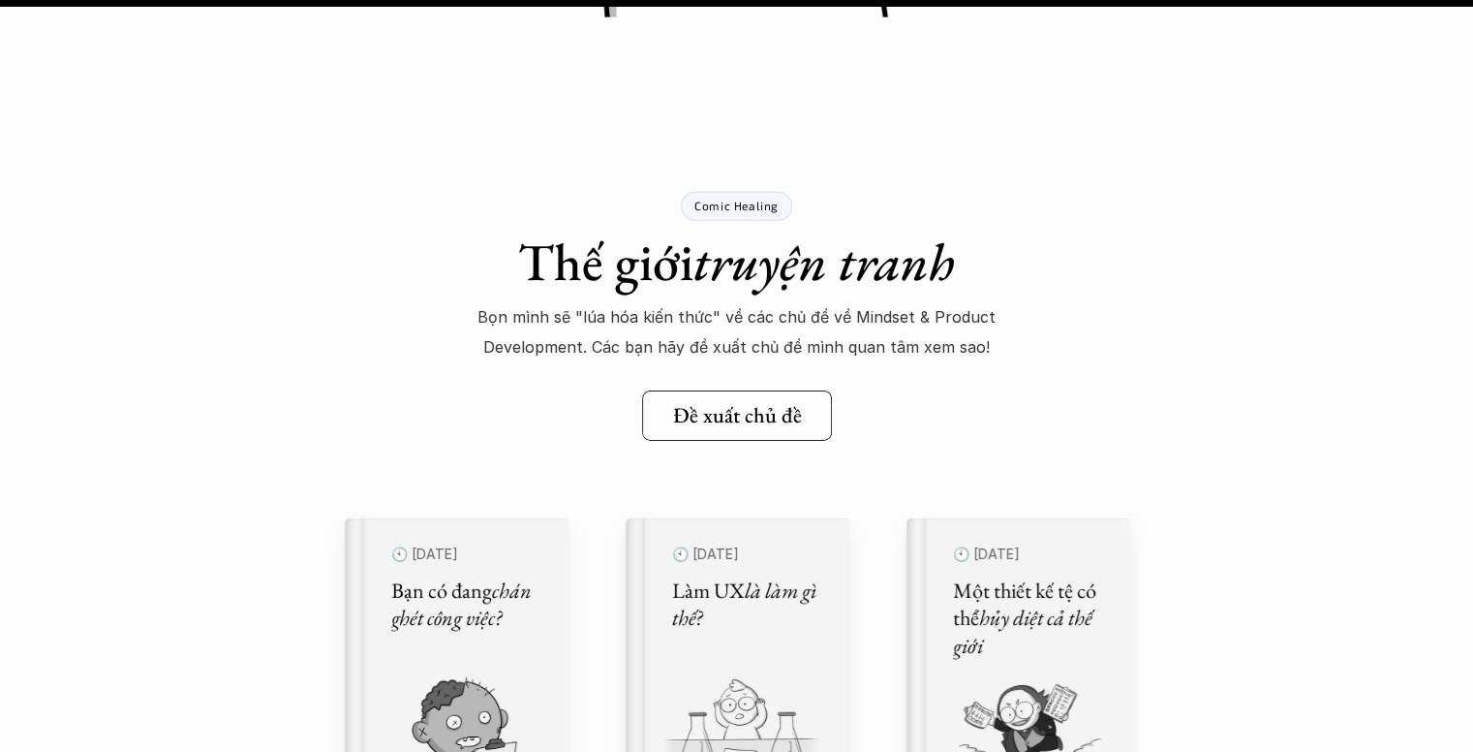
scroll to position [21118, 0]
